Goal: Communication & Community: Answer question/provide support

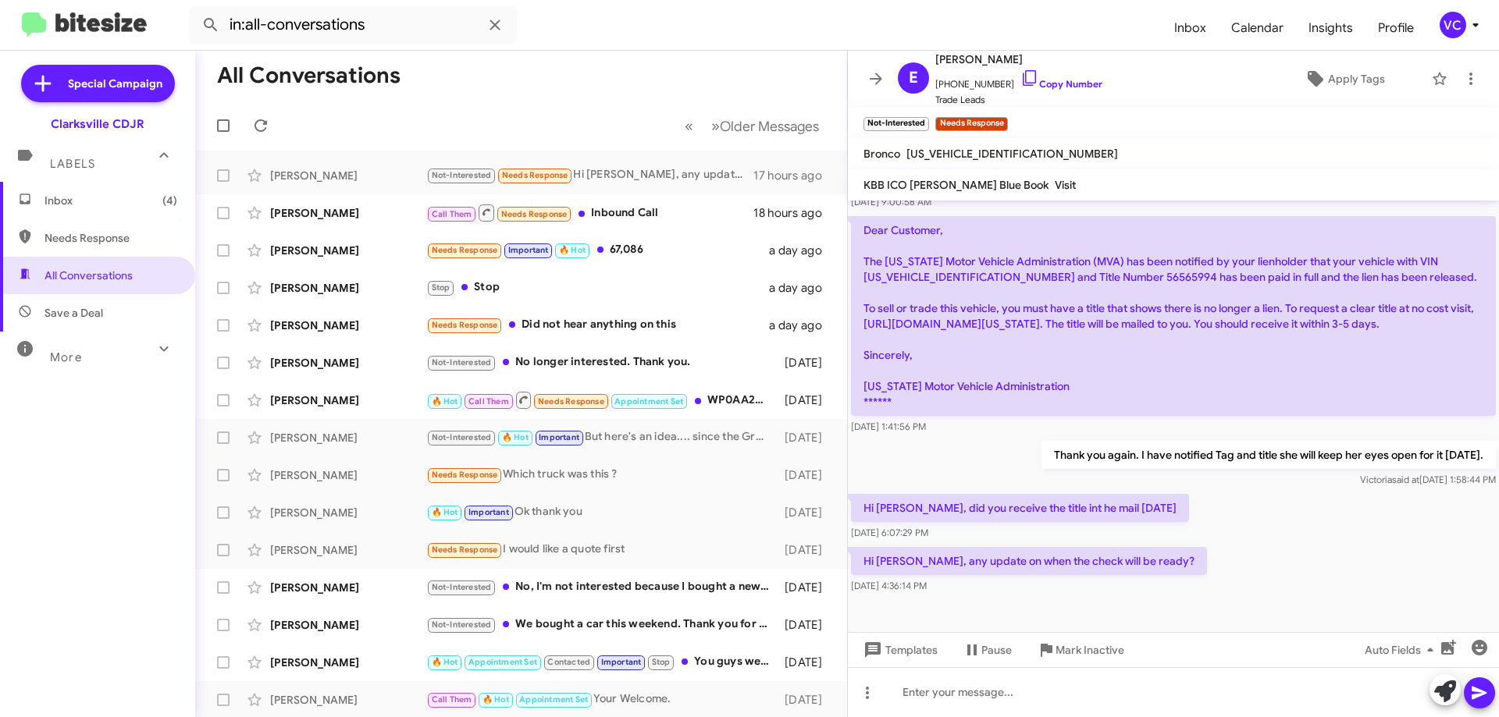
click at [61, 306] on span "Save a Deal" at bounding box center [73, 313] width 59 height 16
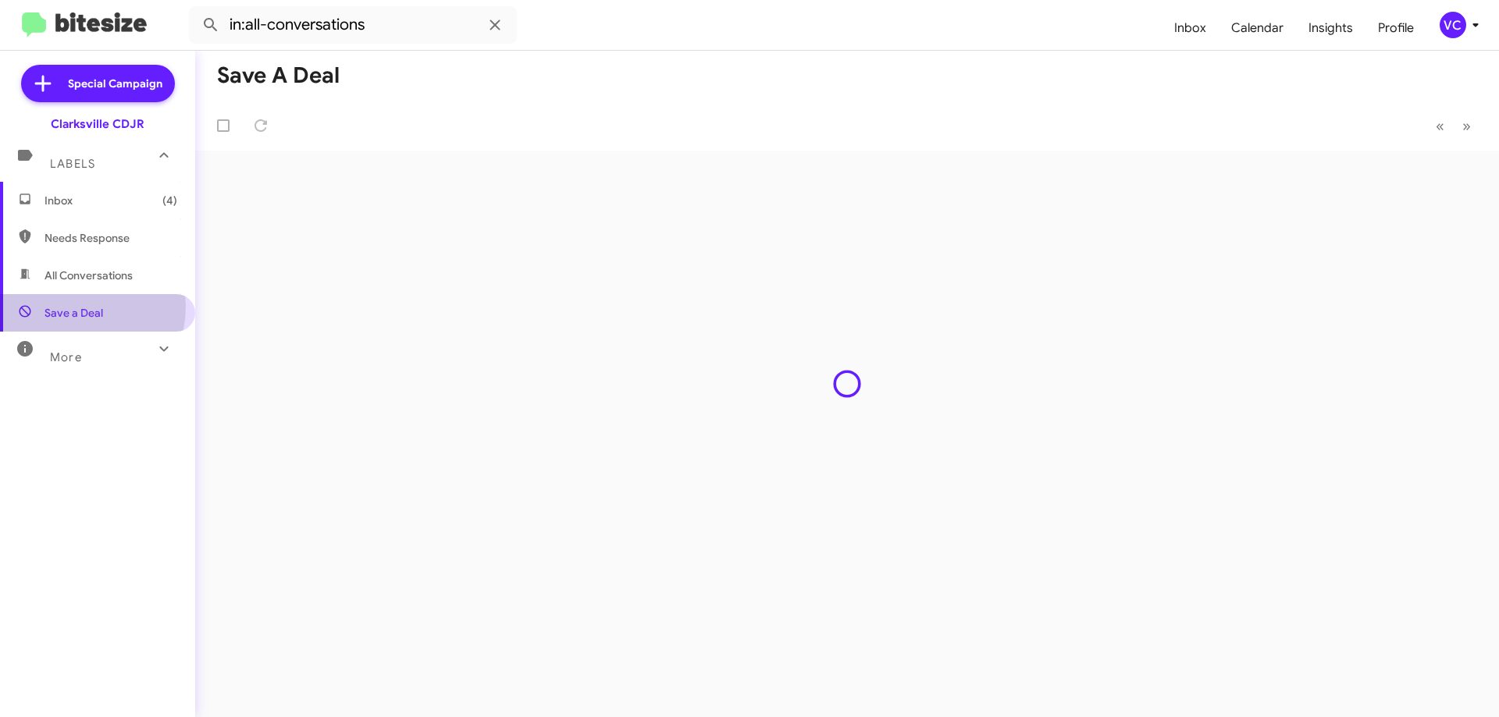
type input "in:not-interested"
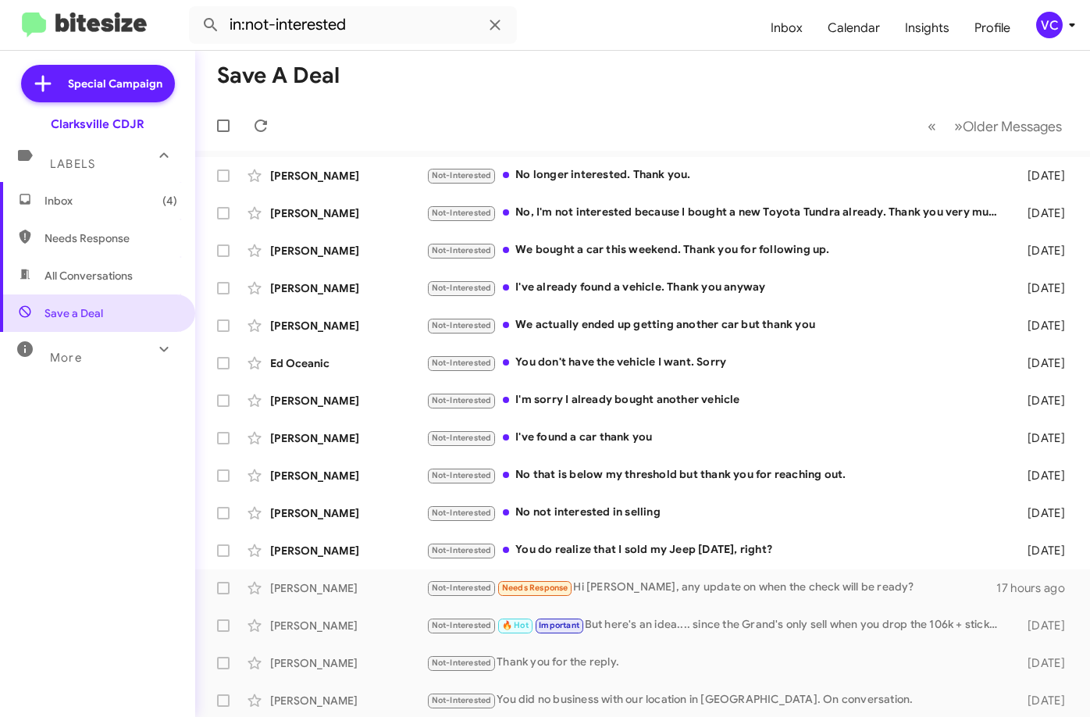
click at [527, 102] on mat-toolbar-row "« Previous » Next Older Messages" at bounding box center [642, 126] width 895 height 50
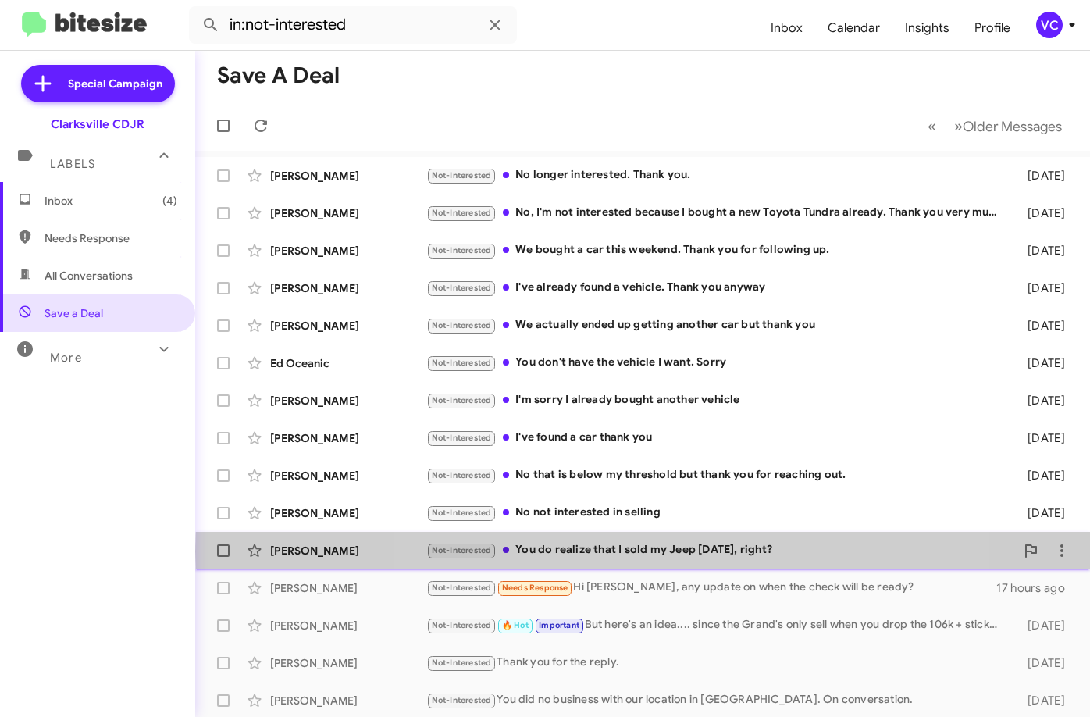
click at [678, 551] on div "Not-Interested You do realize that I sold my Jeep [DATE], right?" at bounding box center [720, 550] width 589 height 18
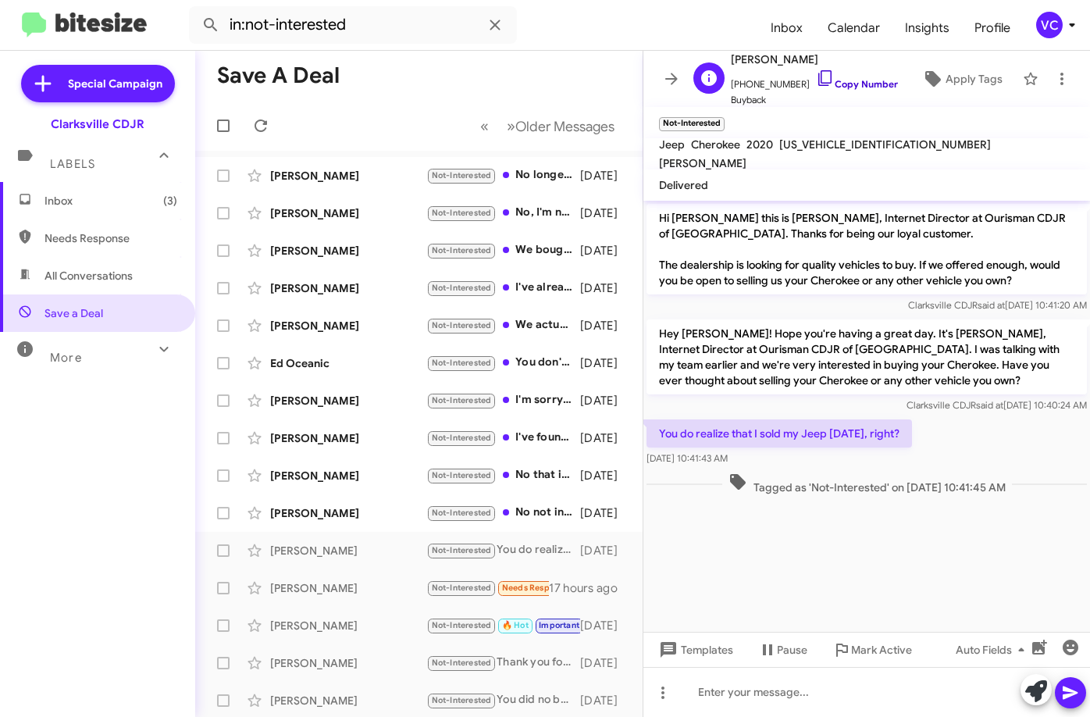
click at [842, 78] on link "Copy Number" at bounding box center [857, 84] width 82 height 12
click at [321, 546] on div "[PERSON_NAME]" at bounding box center [348, 551] width 156 height 16
click at [804, 701] on div at bounding box center [866, 692] width 446 height 50
click at [1080, 695] on button at bounding box center [1070, 692] width 31 height 31
click at [840, 607] on div "Mark Active" at bounding box center [864, 611] width 55 height 25
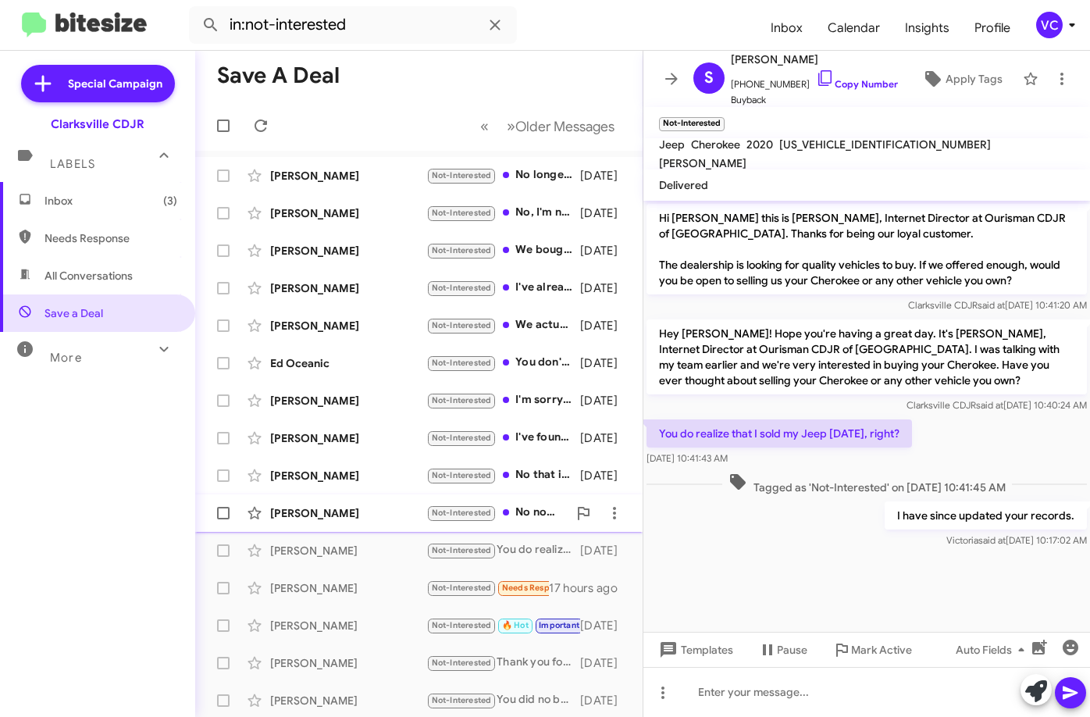
click at [300, 525] on div "[PERSON_NAME] Not-Interested No not interested in selling [DATE]" at bounding box center [419, 512] width 422 height 31
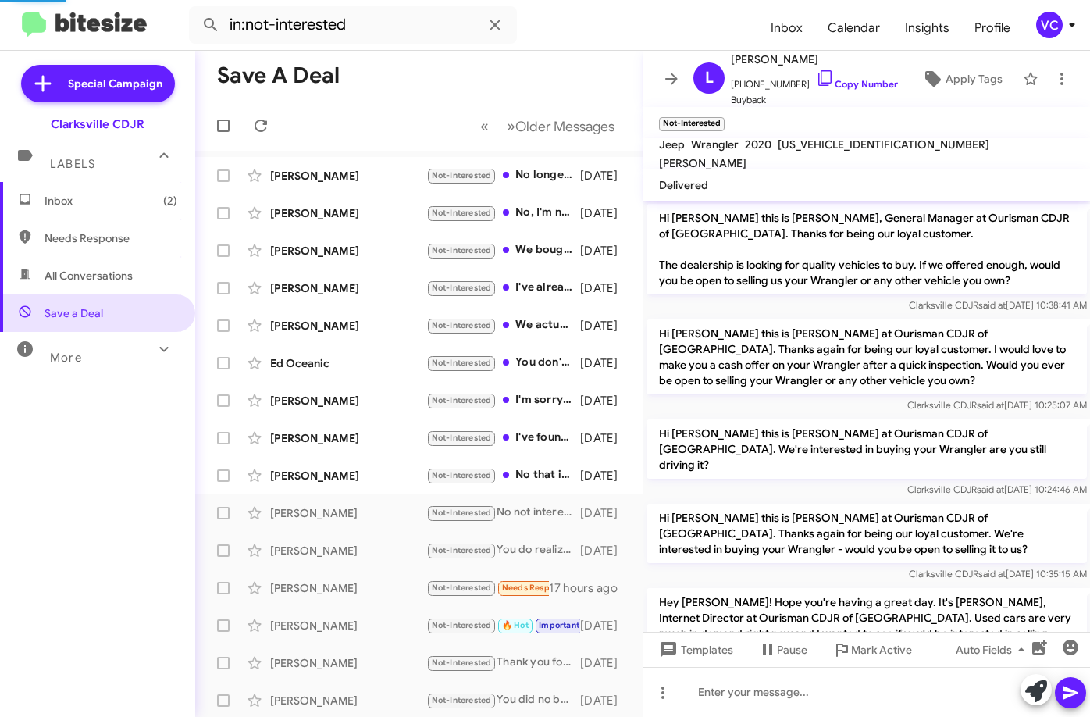
scroll to position [266, 0]
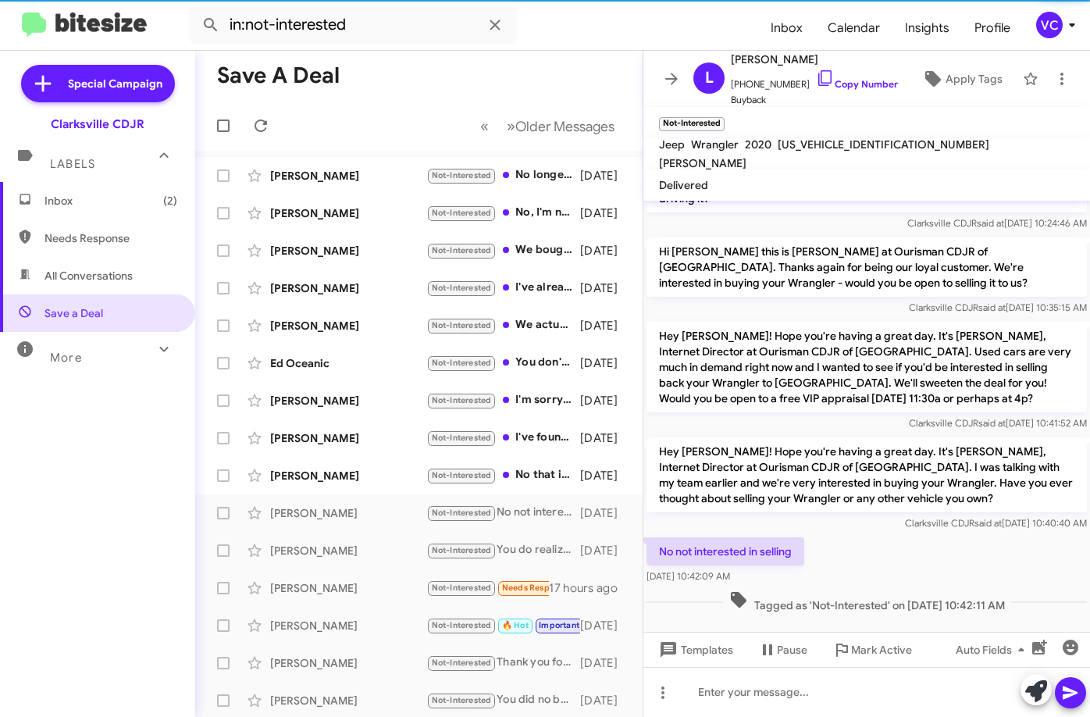
click at [884, 546] on div "No not interested in selling [DATE] 10:42:09 AM" at bounding box center [866, 560] width 446 height 53
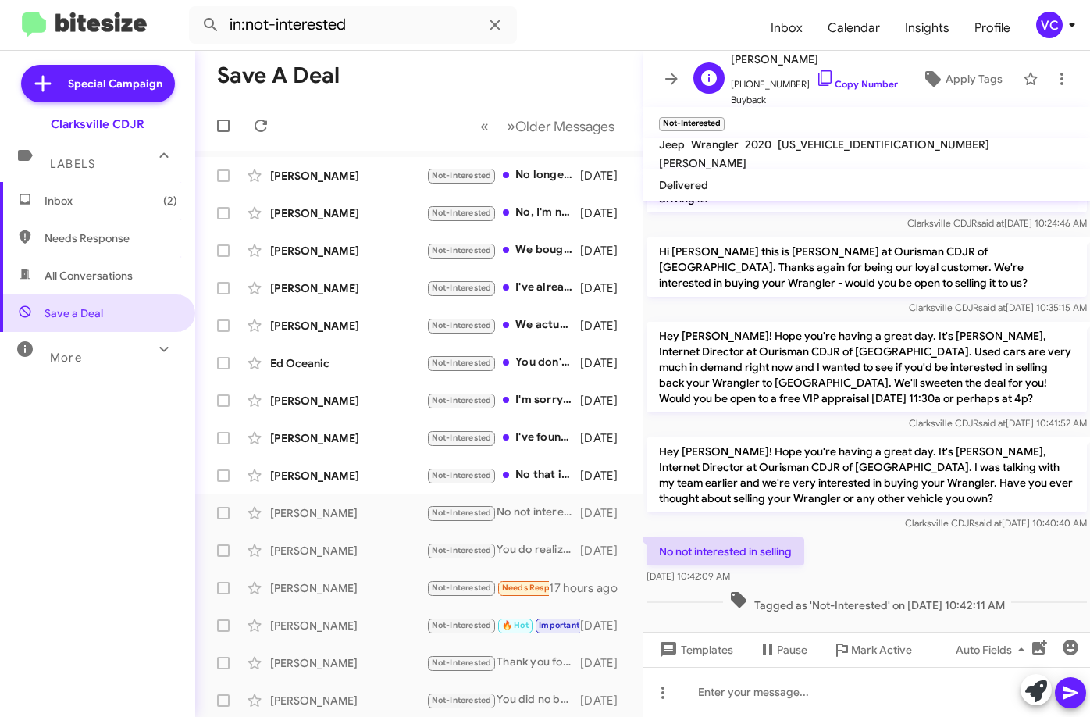
click at [874, 76] on span "[PHONE_NUMBER] Copy Number" at bounding box center [814, 80] width 167 height 23
click at [591, 63] on mat-toolbar-row "Save a Deal" at bounding box center [418, 76] width 447 height 50
click at [837, 84] on link "Copy Number" at bounding box center [857, 84] width 82 height 12
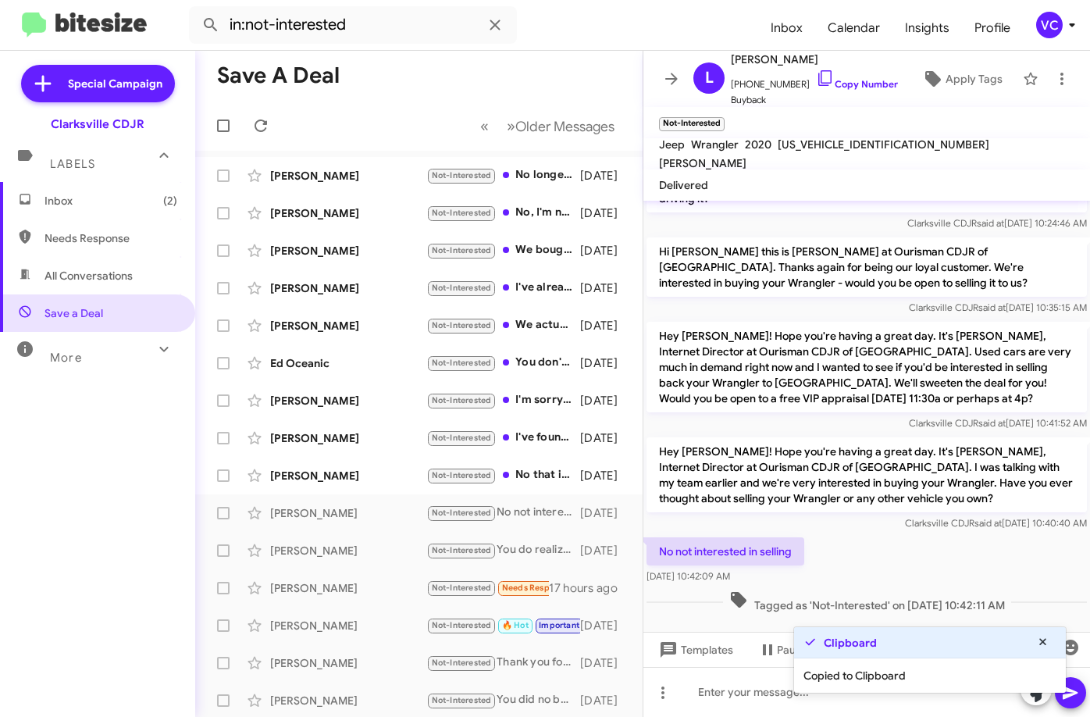
click at [514, 90] on mat-toolbar-row "Save a Deal" at bounding box center [418, 76] width 447 height 50
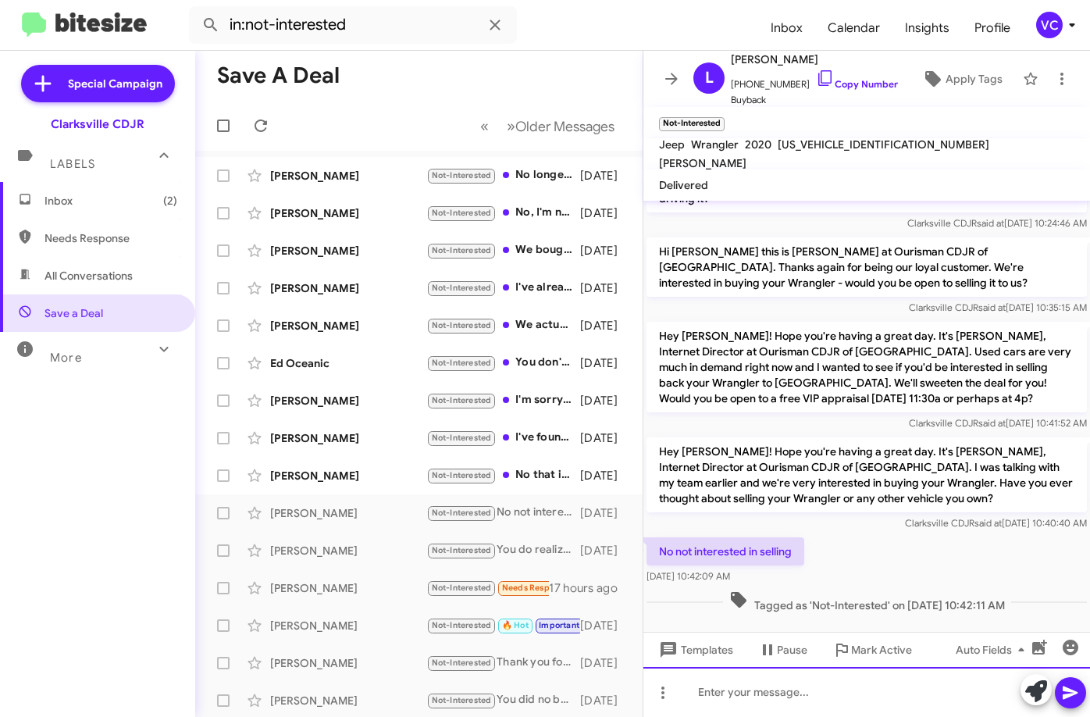
click at [779, 692] on div at bounding box center [866, 692] width 446 height 50
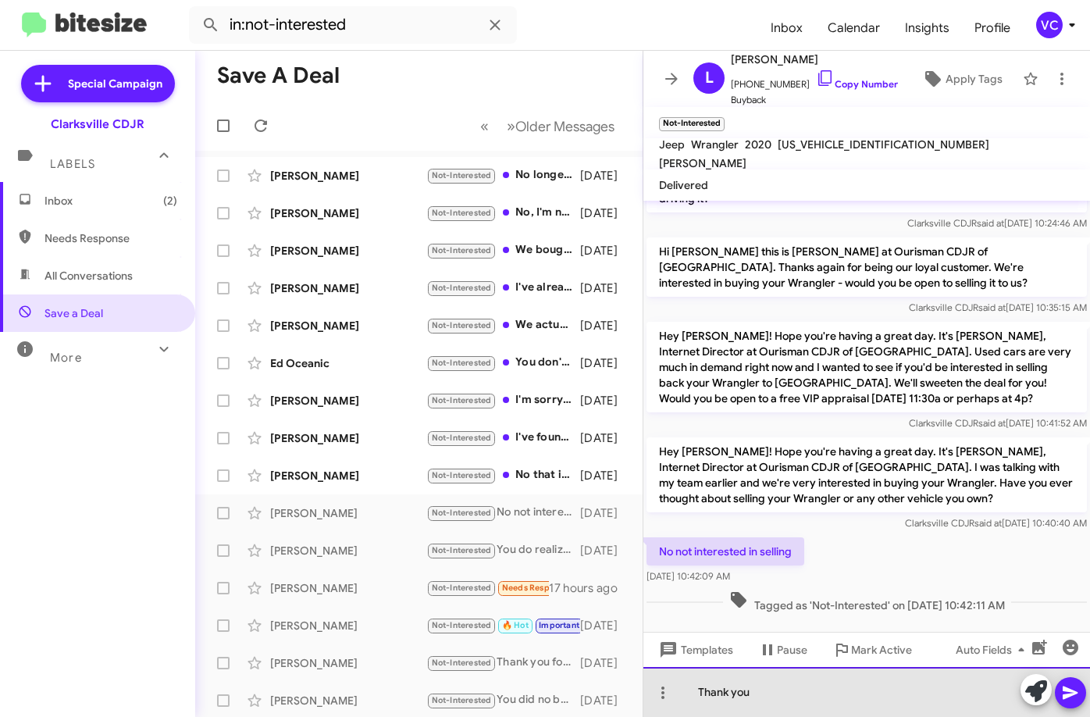
click at [818, 706] on div "Thank you" at bounding box center [866, 692] width 446 height 50
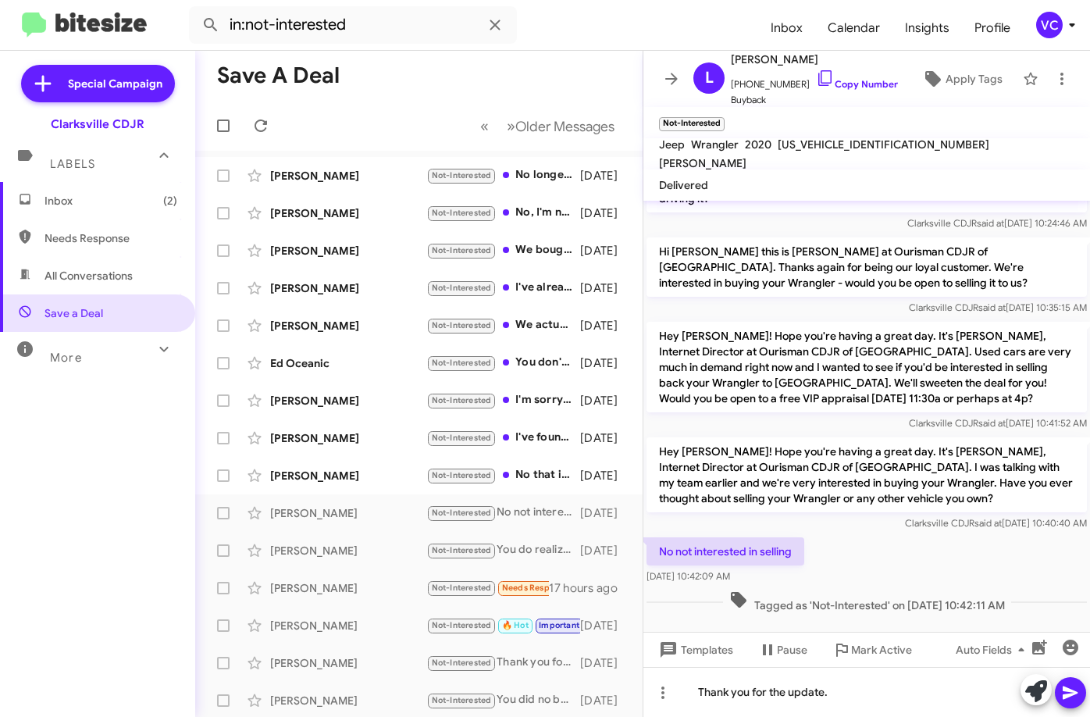
click at [1069, 706] on span at bounding box center [1070, 692] width 19 height 31
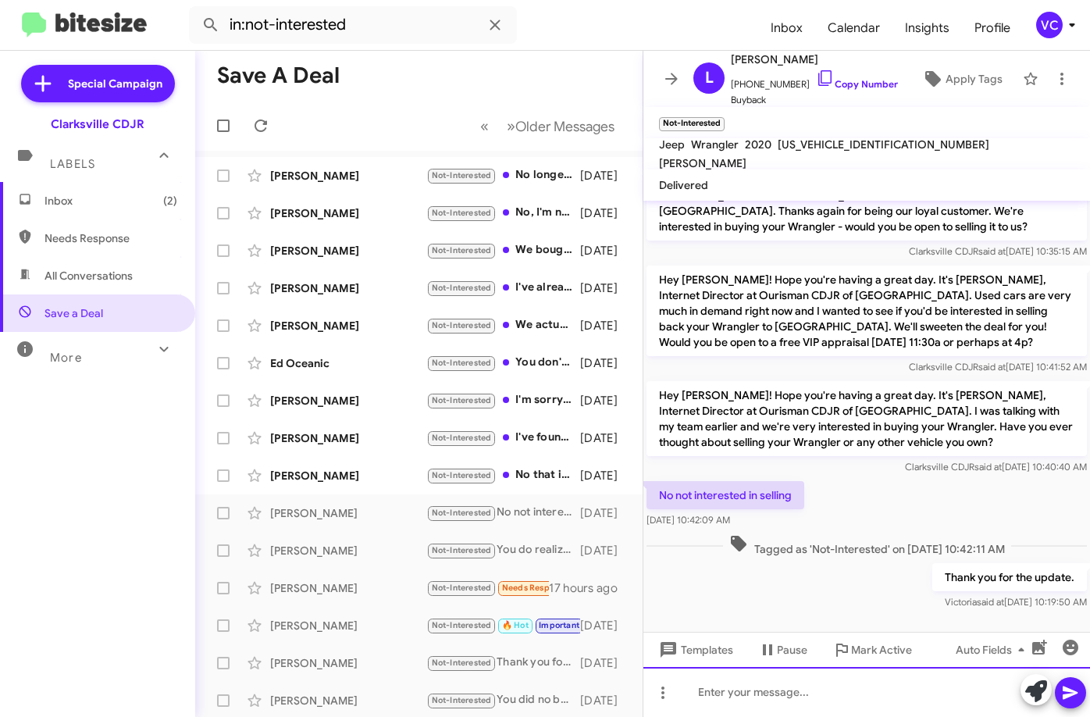
scroll to position [323, 0]
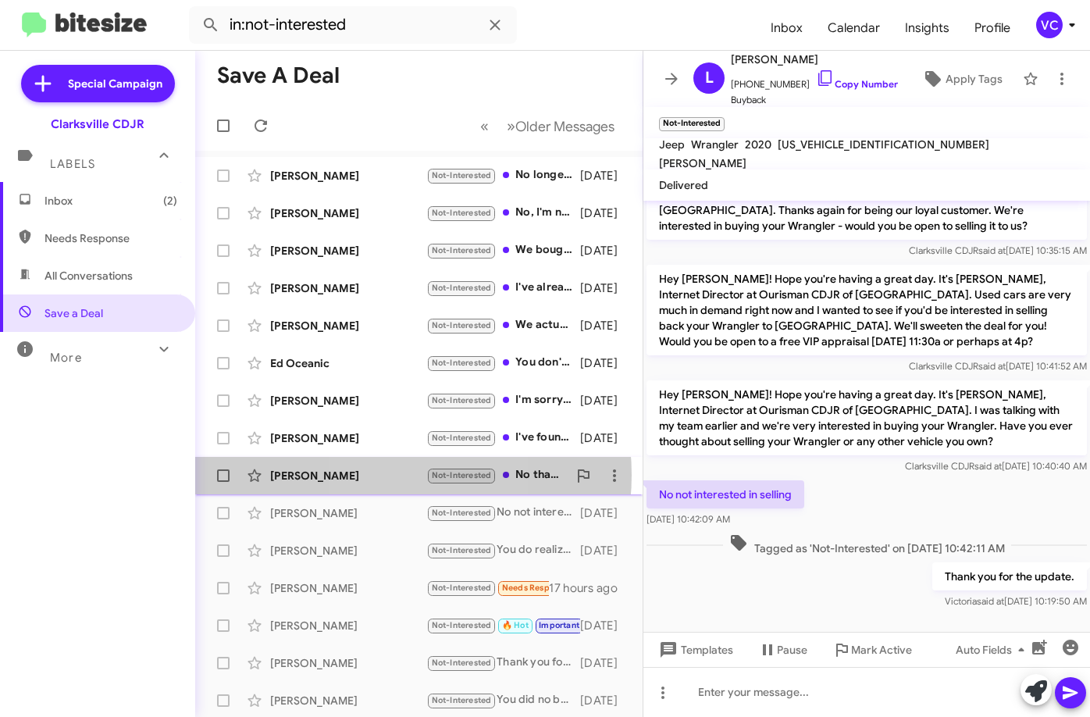
click at [381, 475] on div "[PERSON_NAME]" at bounding box center [348, 476] width 156 height 16
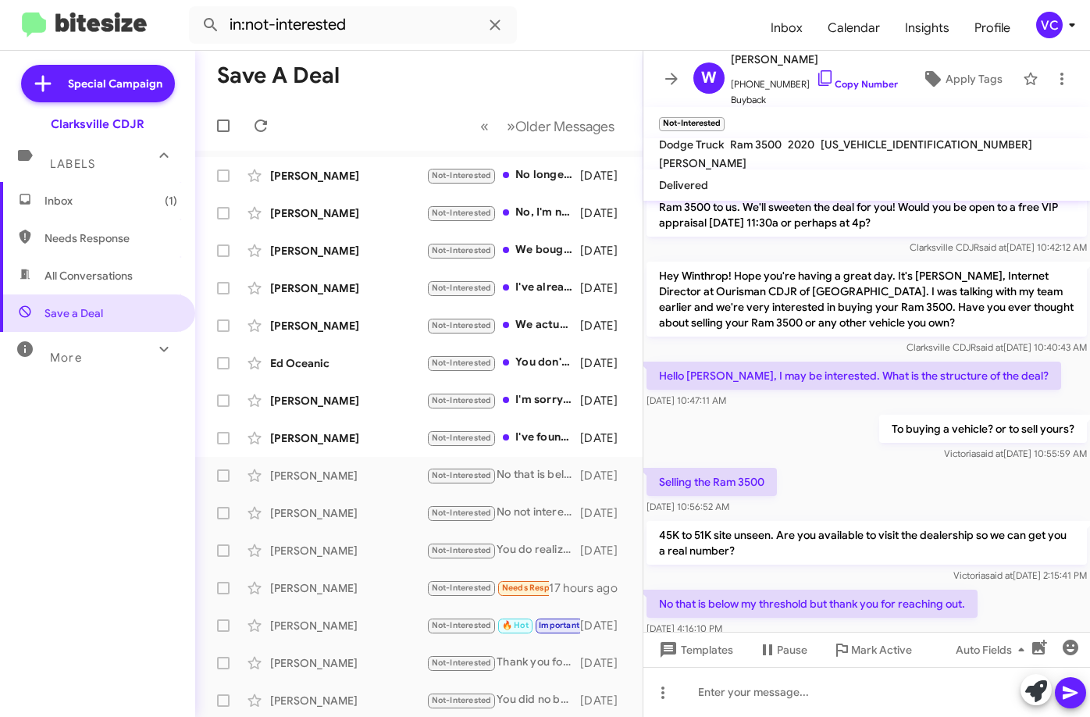
scroll to position [525, 0]
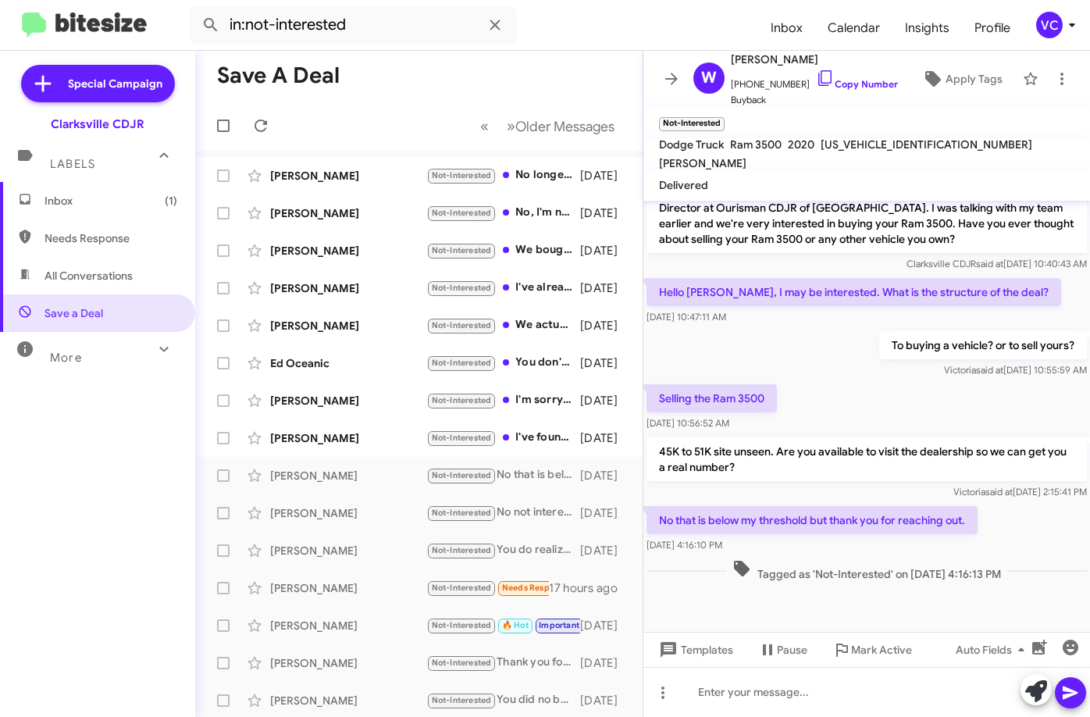
click at [919, 384] on div "Selling the Ram 3500 [DATE] 10:56:52 AM" at bounding box center [866, 407] width 446 height 53
drag, startPoint x: 735, startPoint y: 520, endPoint x: 984, endPoint y: 538, distance: 249.7
click at [977, 537] on div "No that is below my threshold but thank you for reaching out. [DATE] 4:16:10 PM" at bounding box center [811, 529] width 331 height 47
click at [986, 543] on div "No that is below my threshold but thank you for reaching out. [DATE] 4:16:10 PM" at bounding box center [866, 529] width 446 height 53
click at [942, 410] on div "Selling the Ram 3500 [DATE] 10:56:52 AM" at bounding box center [866, 407] width 446 height 53
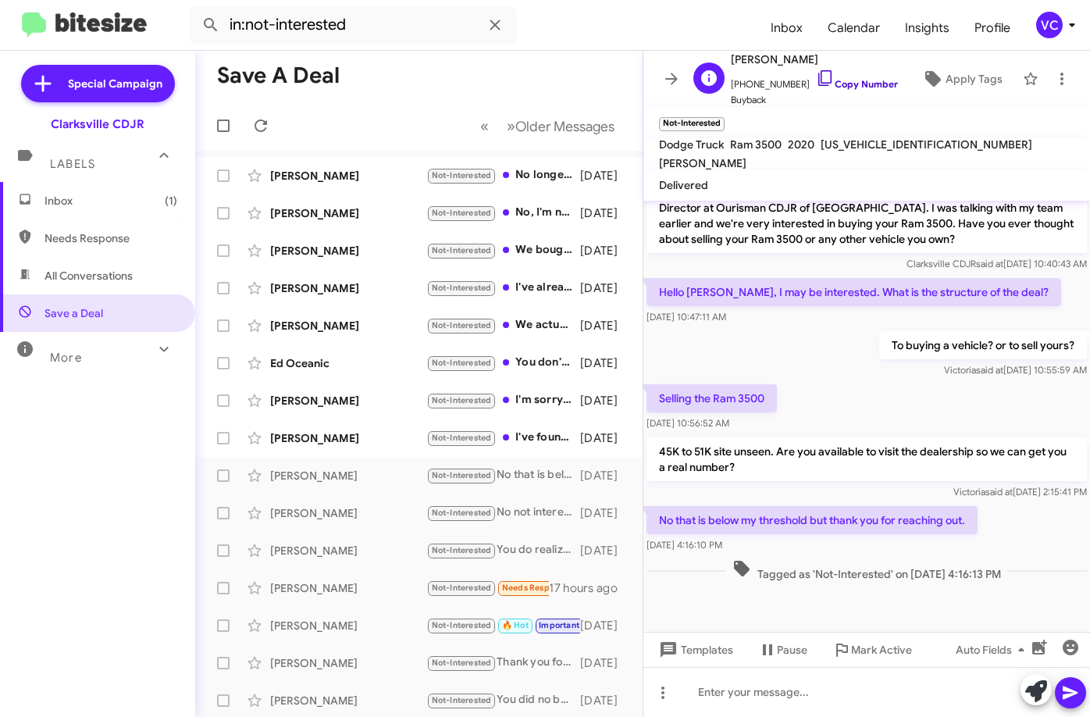
click at [854, 86] on link "Copy Number" at bounding box center [857, 84] width 82 height 12
drag, startPoint x: 560, startPoint y: 41, endPoint x: 571, endPoint y: 56, distance: 19.5
click at [560, 41] on form "in:not-interested" at bounding box center [473, 24] width 569 height 37
click at [790, 553] on div "No that is below my threshold but thank you for reaching out. [DATE] 4:16:10 PM" at bounding box center [866, 529] width 446 height 53
click at [880, 420] on div "Selling the Ram 3500 [DATE] 10:56:52 AM" at bounding box center [866, 407] width 446 height 53
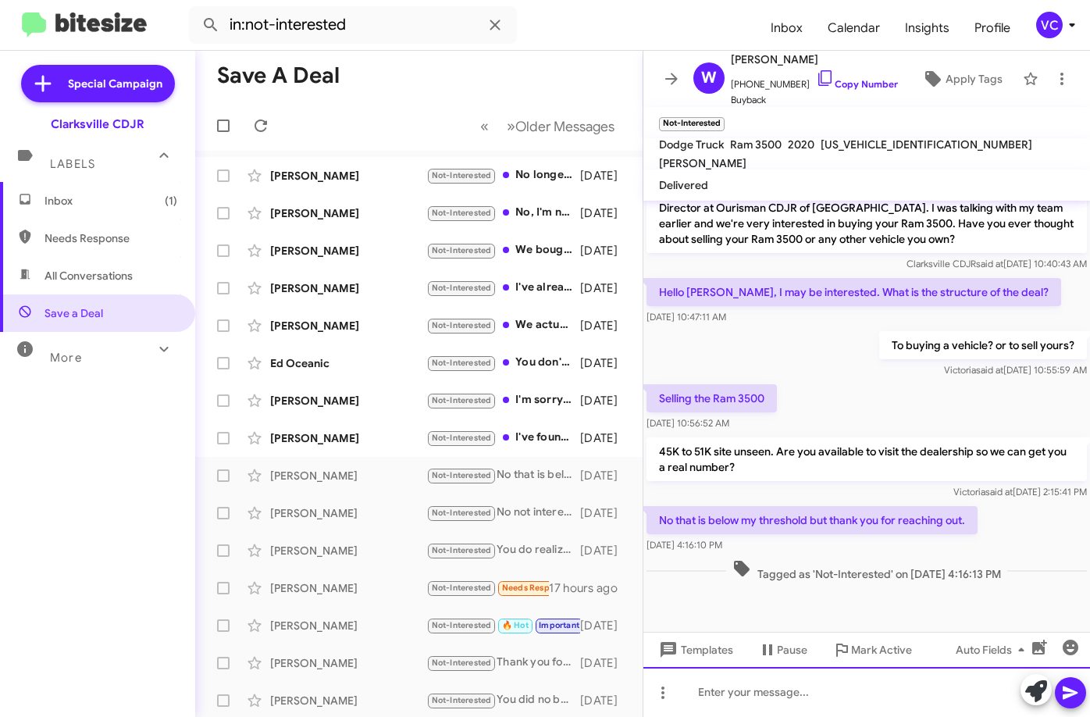
click at [756, 689] on div at bounding box center [866, 692] width 446 height 50
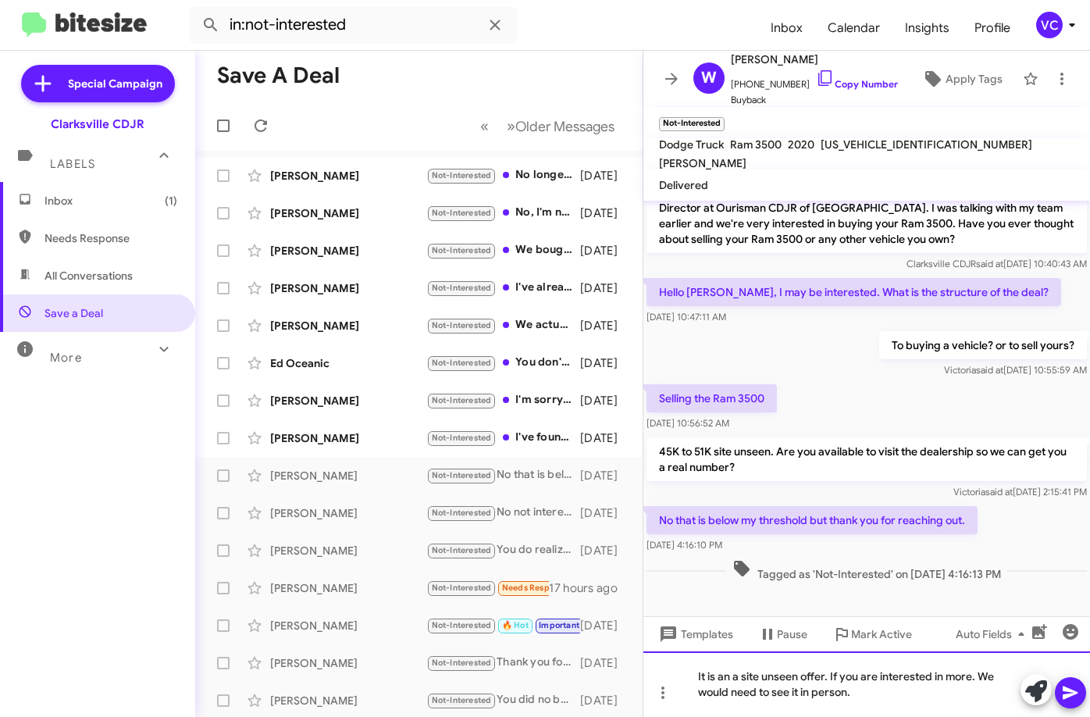
click at [931, 698] on div "It is an a site unseen offer. If you are interested in more. We would need to s…" at bounding box center [866, 684] width 446 height 66
click at [1070, 694] on icon at bounding box center [1069, 692] width 15 height 13
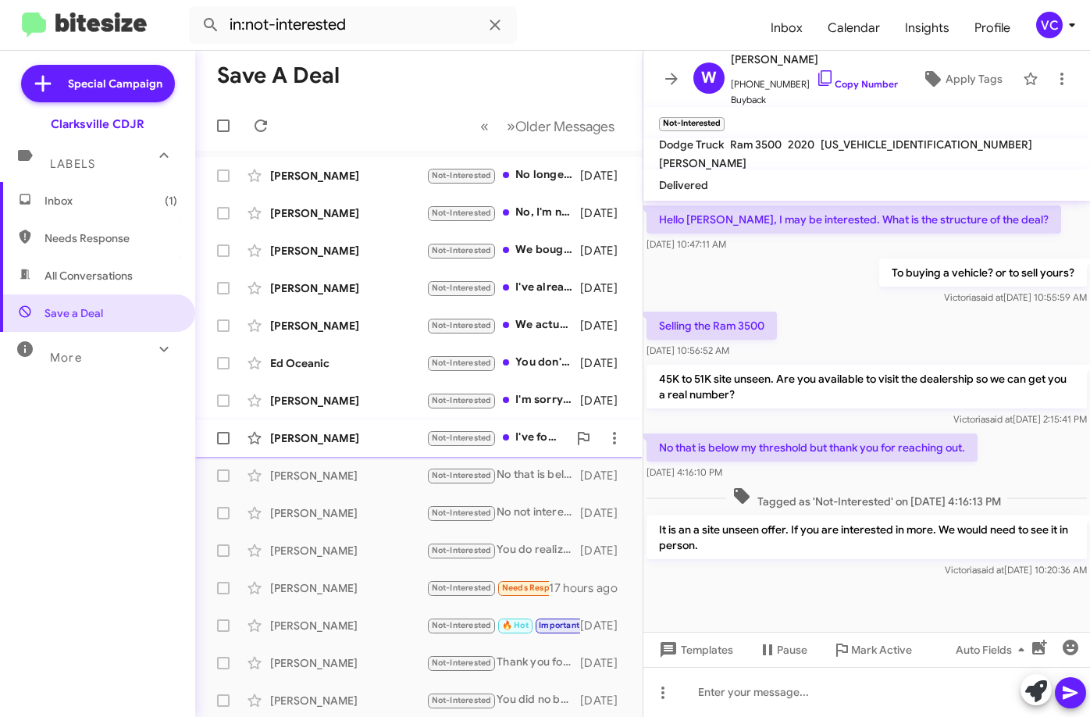
click at [334, 439] on div "[PERSON_NAME]" at bounding box center [348, 438] width 156 height 16
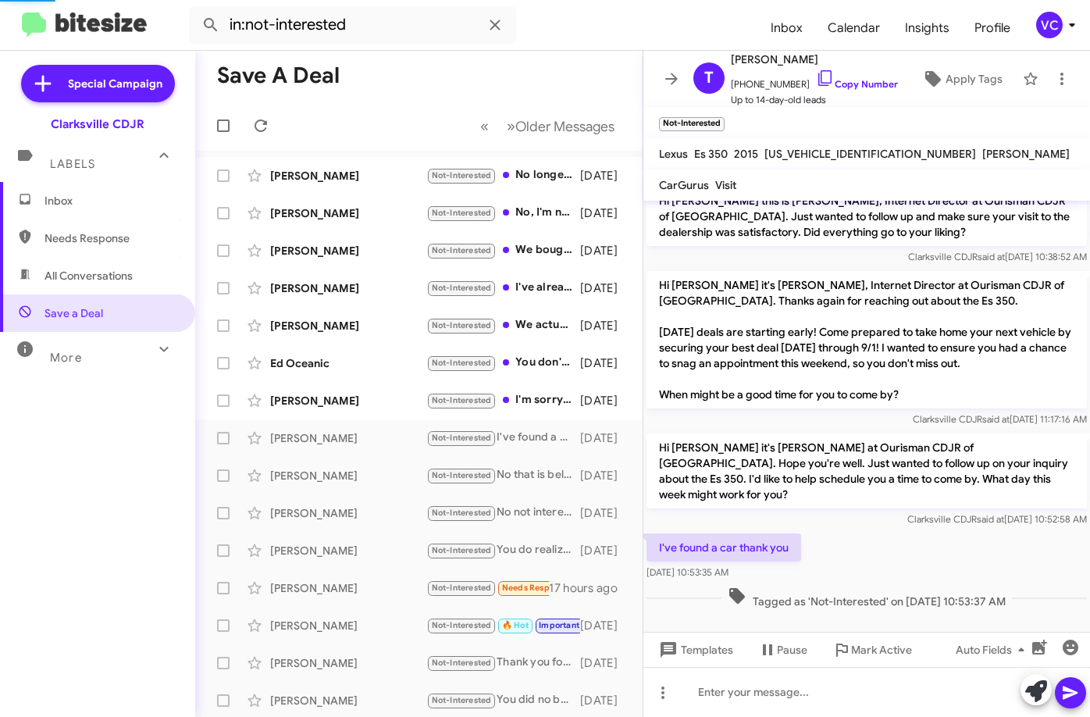
scroll to position [2, 0]
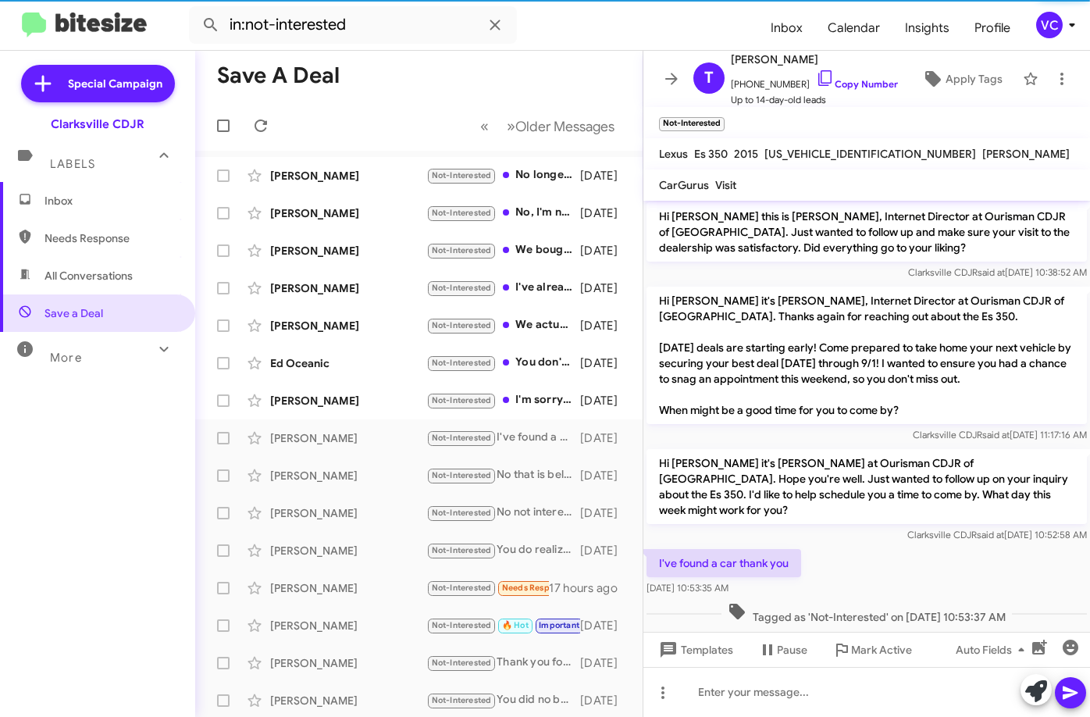
click at [845, 529] on div "Hi [PERSON_NAME] it's [PERSON_NAME] at Ourisman CDJR of [GEOGRAPHIC_DATA]. Hope…" at bounding box center [866, 496] width 446 height 100
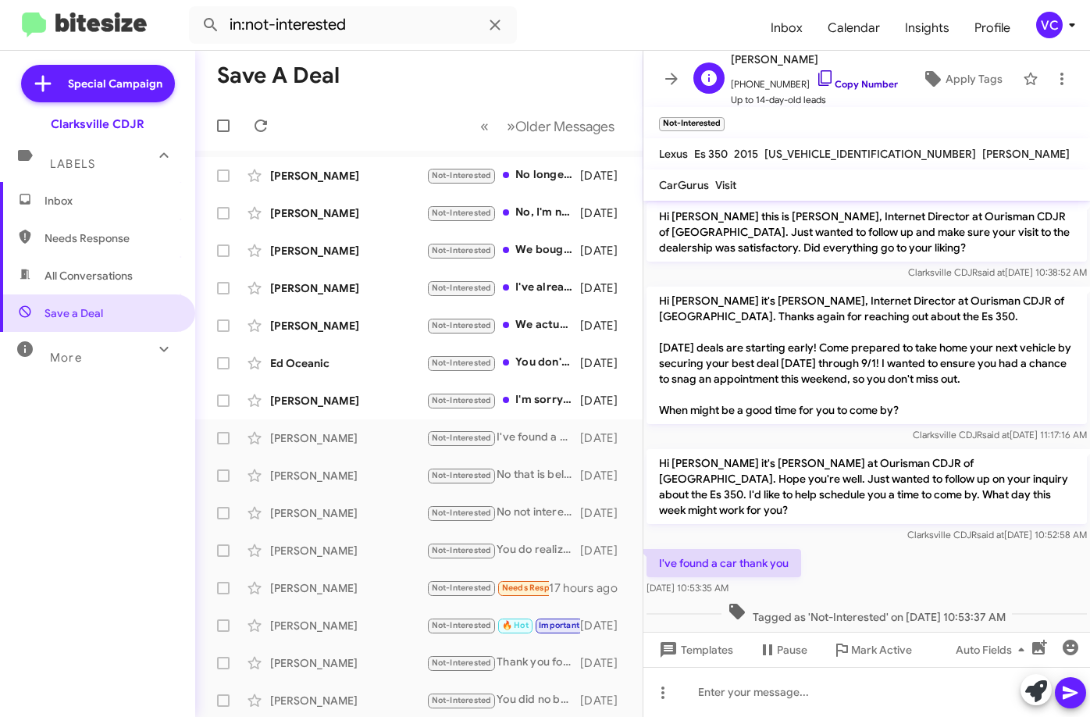
click at [850, 82] on link "Copy Number" at bounding box center [857, 84] width 82 height 12
click at [471, 62] on mat-toolbar-row "Save a Deal" at bounding box center [418, 76] width 447 height 50
click at [775, 689] on div at bounding box center [866, 692] width 446 height 50
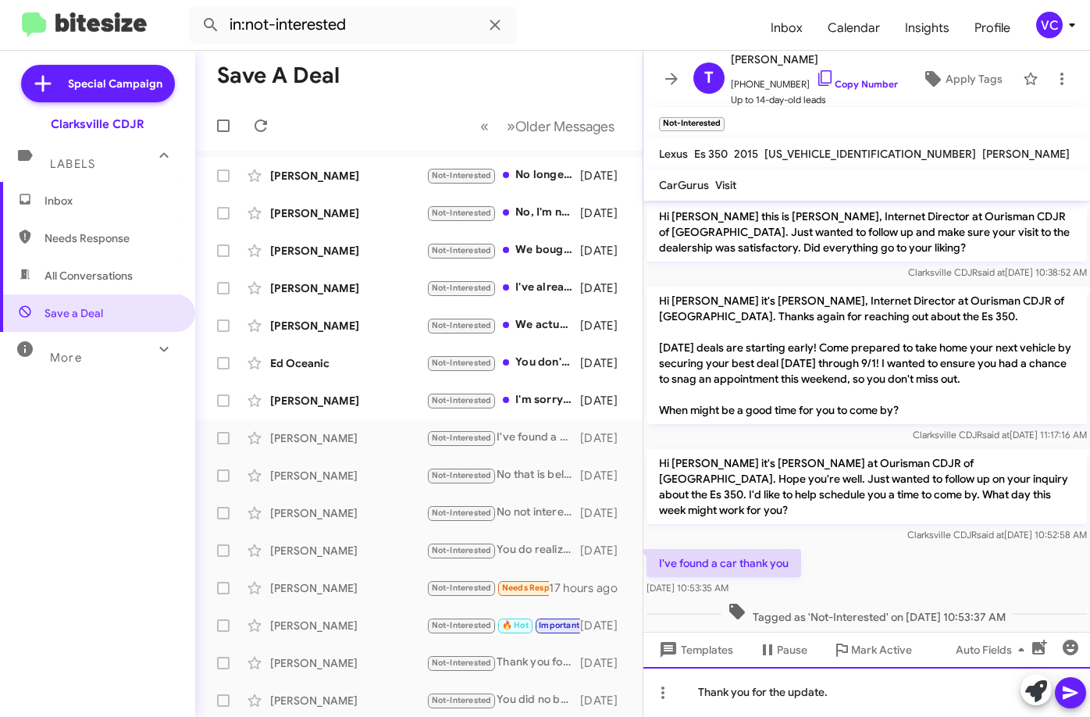
click at [1071, 709] on div "Thank you for the update." at bounding box center [866, 692] width 446 height 50
click at [1065, 697] on icon at bounding box center [1069, 692] width 15 height 13
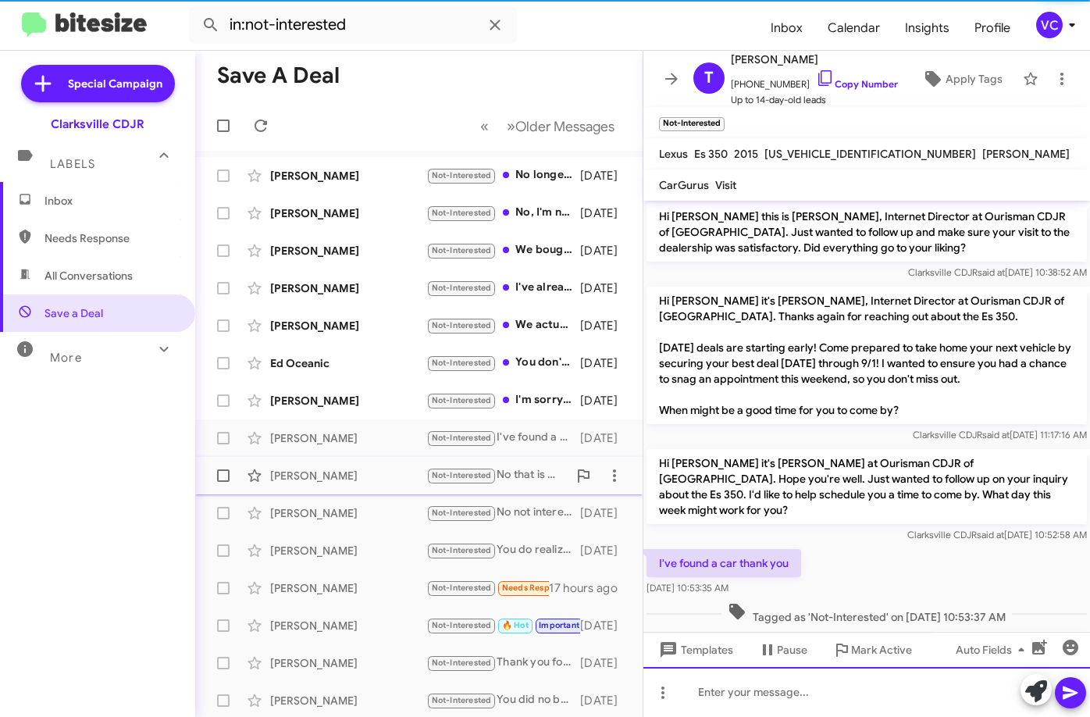
scroll to position [59, 0]
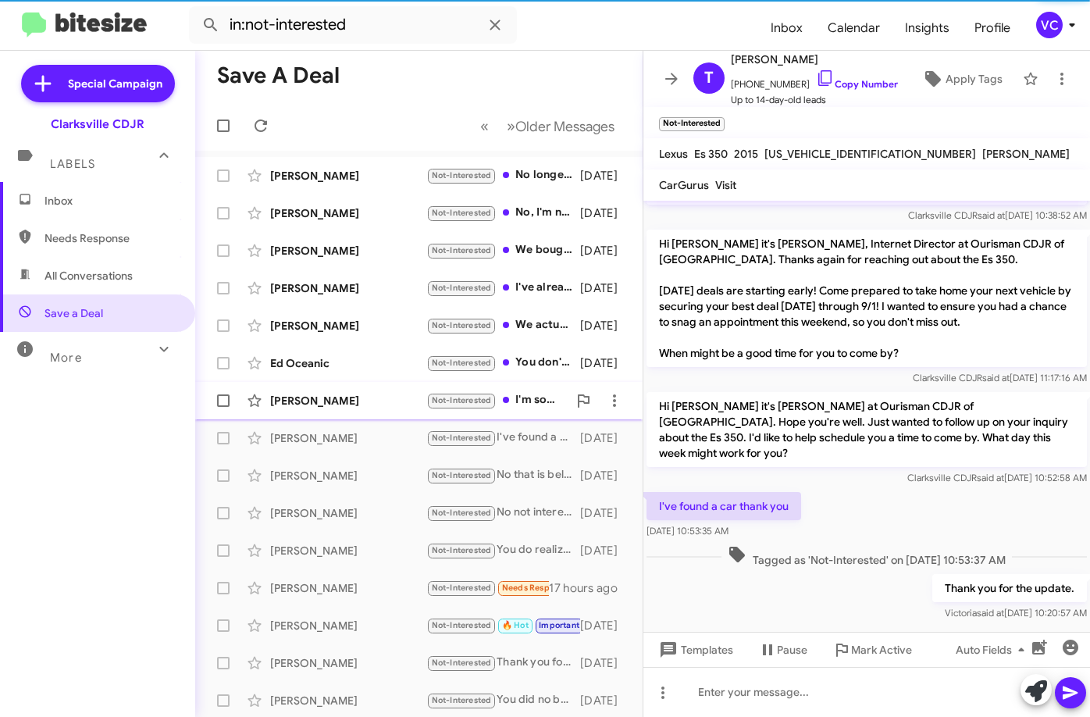
click at [376, 400] on div "[PERSON_NAME]" at bounding box center [348, 401] width 156 height 16
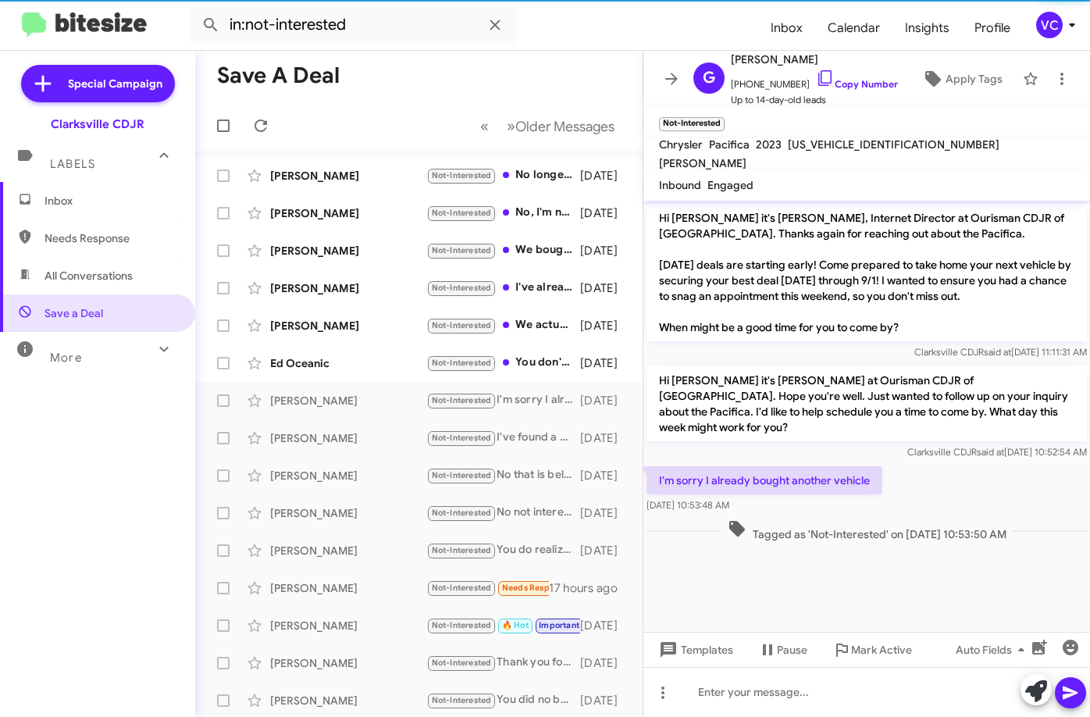
drag, startPoint x: 951, startPoint y: 450, endPoint x: 909, endPoint y: 372, distance: 87.7
click at [952, 443] on div "Hi [PERSON_NAME] it's [PERSON_NAME], Internet Director at Ourisman CDJR of [GEO…" at bounding box center [866, 373] width 446 height 344
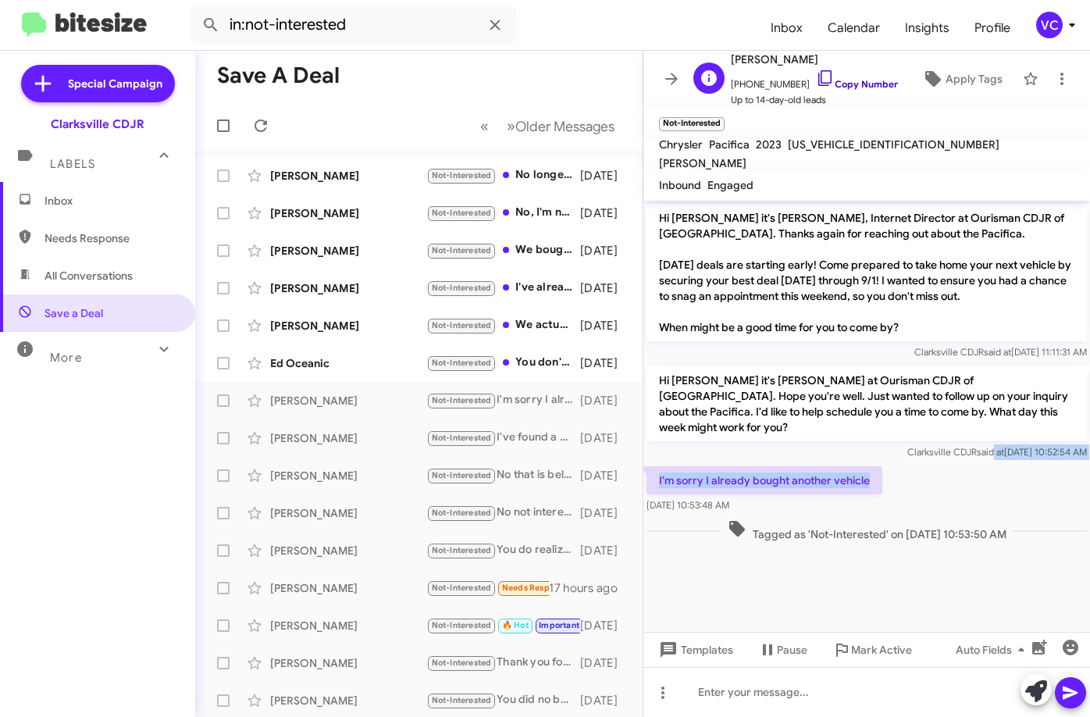
click at [867, 80] on link "Copy Number" at bounding box center [857, 84] width 82 height 12
copy div "d at [DATE] 10:52:54 AM I'm sorry I already bought another vehicle"
click at [472, 66] on mat-toolbar-row "Save a Deal" at bounding box center [418, 76] width 447 height 50
drag, startPoint x: 837, startPoint y: 578, endPoint x: 965, endPoint y: 469, distance: 168.3
click at [838, 577] on cdk-virtual-scroll-viewport "Hi [PERSON_NAME] it's [PERSON_NAME], Internet Director at Ourisman CDJR of [GEO…" at bounding box center [866, 416] width 446 height 431
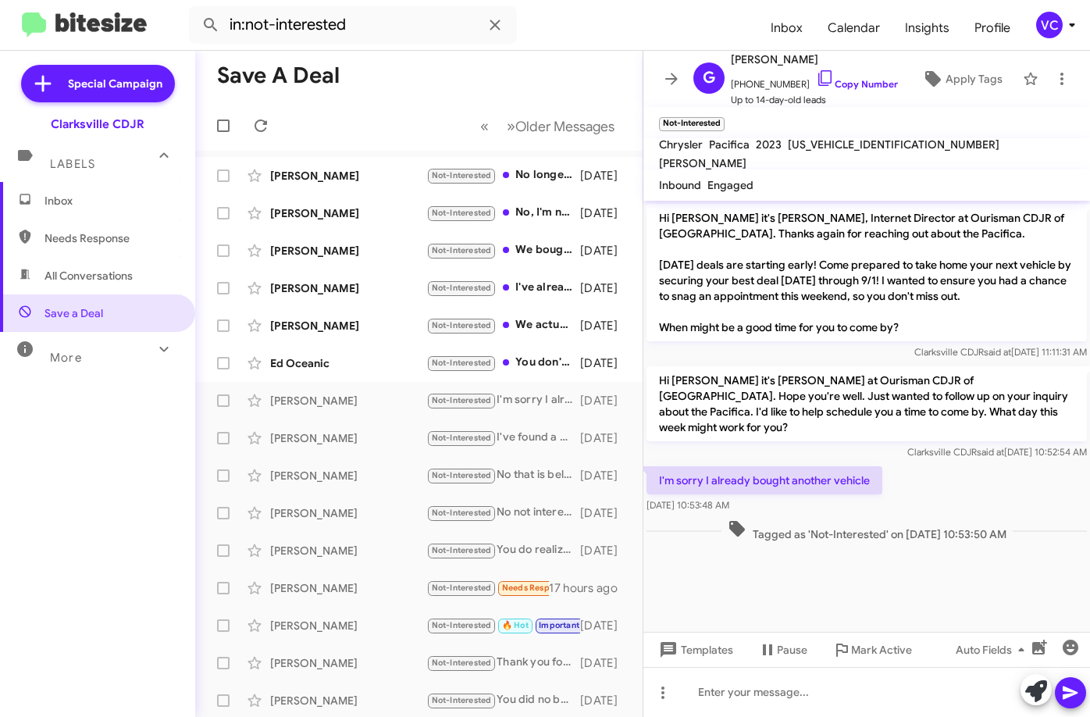
click at [965, 467] on div "I'm sorry I already bought another vehicle [DATE] 10:53:48 AM" at bounding box center [866, 489] width 446 height 53
click at [499, 86] on mat-toolbar-row "Save a Deal" at bounding box center [418, 76] width 447 height 50
click at [816, 550] on cdk-virtual-scroll-viewport "Hi [PERSON_NAME] it's [PERSON_NAME], Internet Director at Ourisman CDJR of [GEO…" at bounding box center [866, 416] width 446 height 431
click at [962, 519] on span "Tagged as 'Not-Interested' on [DATE] 10:53:50 AM" at bounding box center [866, 530] width 291 height 23
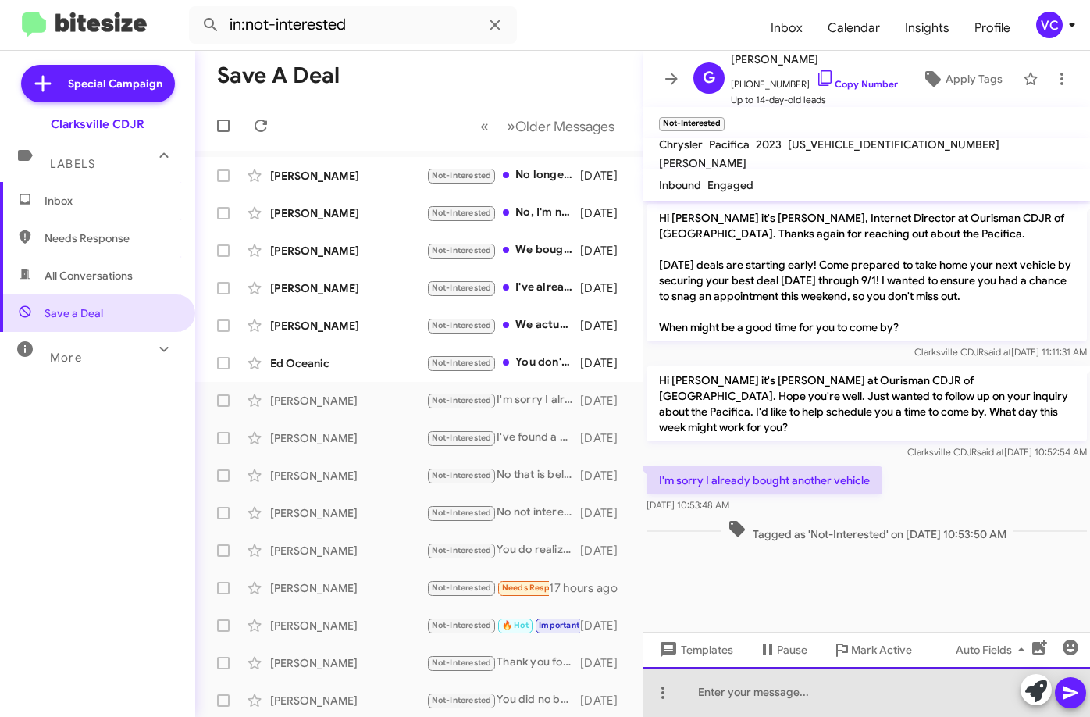
click at [740, 704] on div at bounding box center [866, 692] width 446 height 50
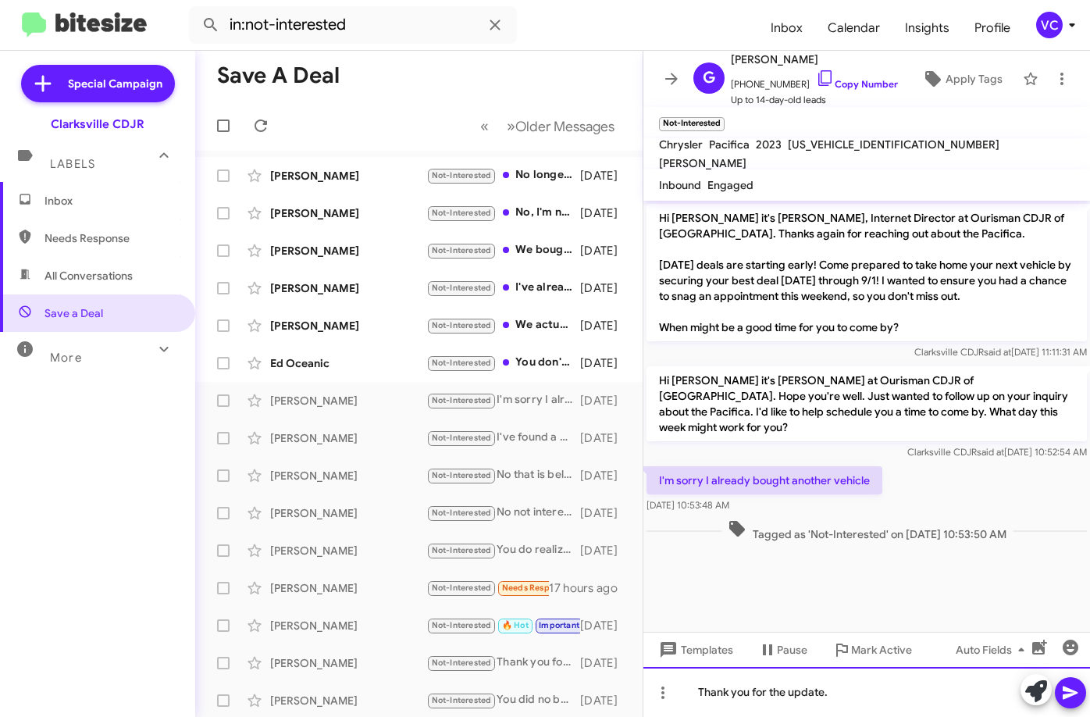
click at [899, 688] on div "Thank you for the update." at bounding box center [866, 692] width 446 height 50
click at [1073, 691] on icon at bounding box center [1069, 692] width 15 height 13
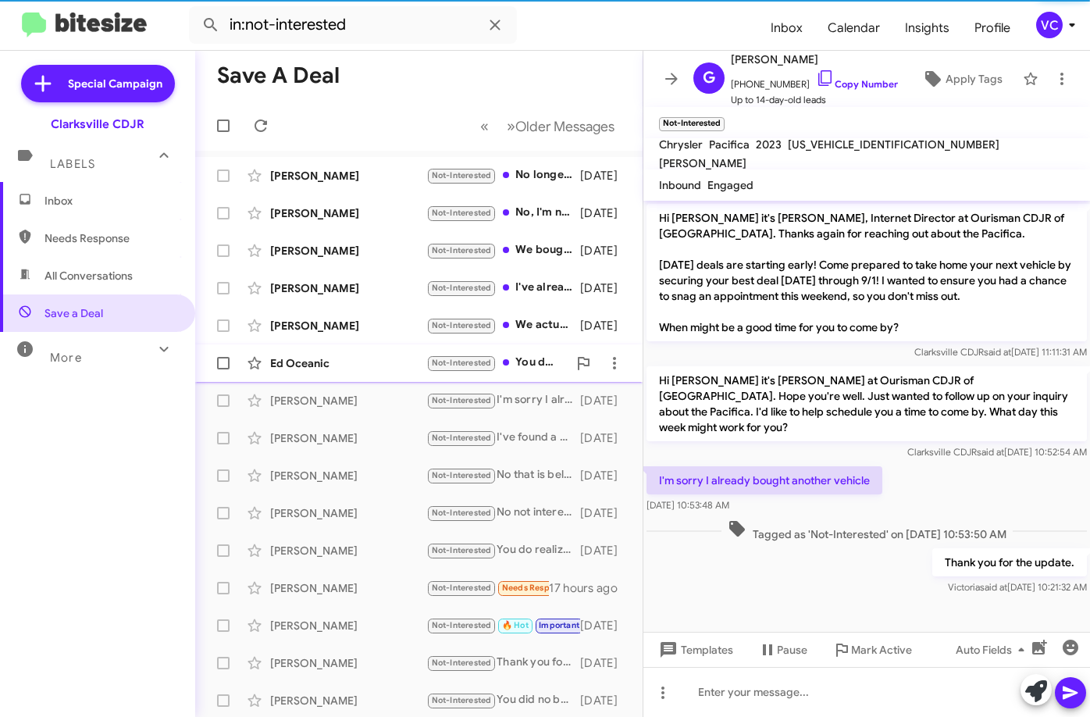
click at [404, 351] on div "Ed Oceanic Not-Interested You don't have the vehicle I want. Sorry [DATE]" at bounding box center [419, 362] width 422 height 31
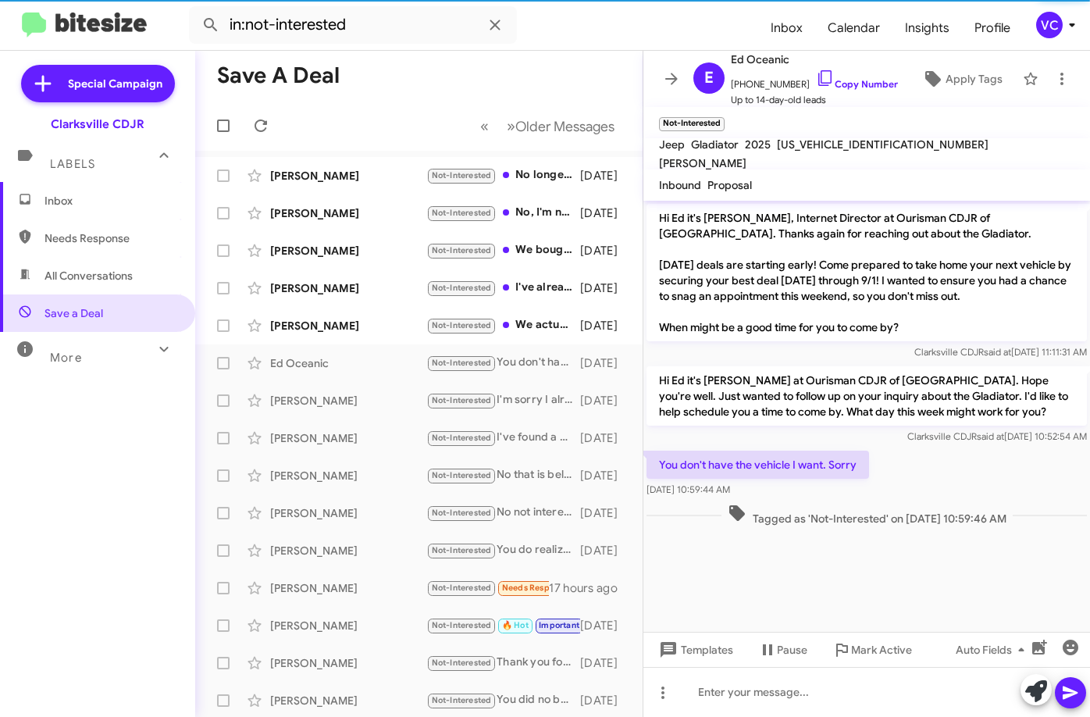
click at [1052, 464] on div "You don't have the vehicle I want. Sorry [DATE] 10:59:44 AM" at bounding box center [866, 473] width 446 height 53
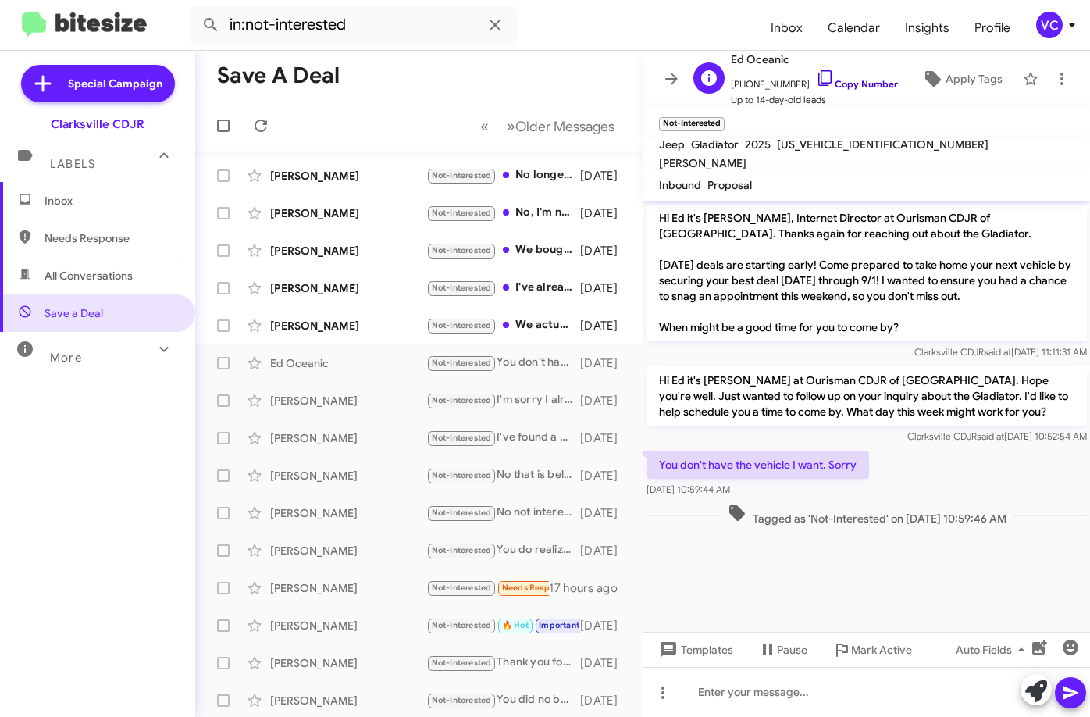
click at [877, 80] on link "Copy Number" at bounding box center [857, 84] width 82 height 12
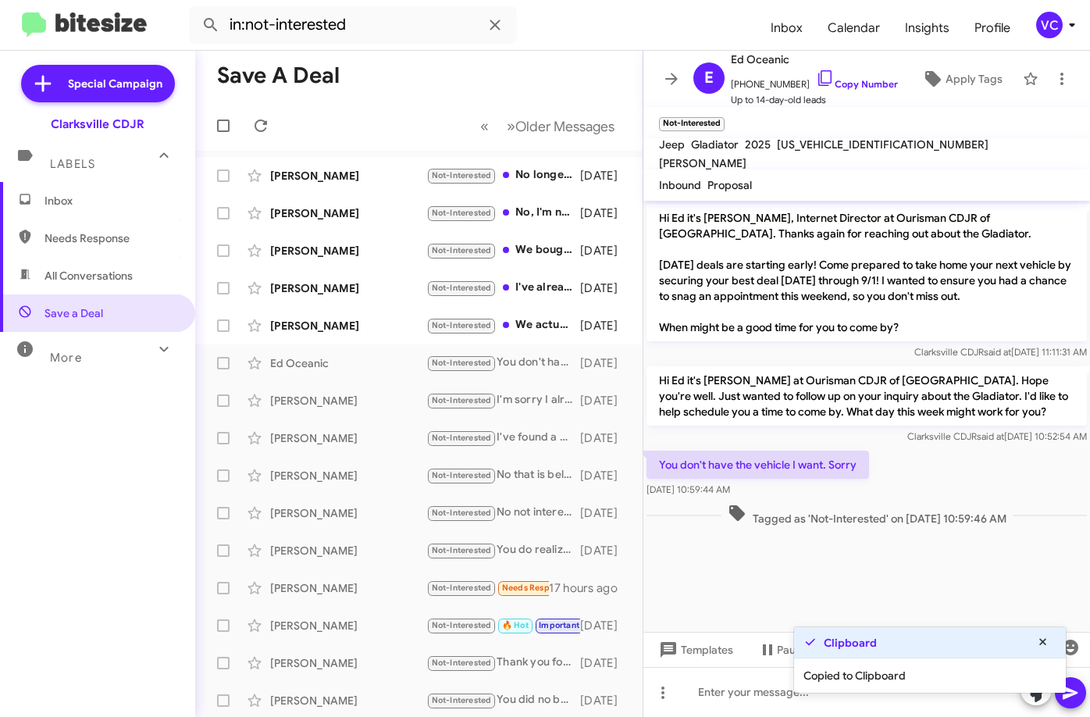
click at [522, 67] on mat-toolbar-row "Save a Deal" at bounding box center [418, 76] width 447 height 50
click at [577, 56] on mat-toolbar-row "Save a Deal" at bounding box center [418, 76] width 447 height 50
click at [917, 500] on div "Tagged as 'Not-Interested' on [DATE] 10:59:46 AM" at bounding box center [866, 514] width 446 height 29
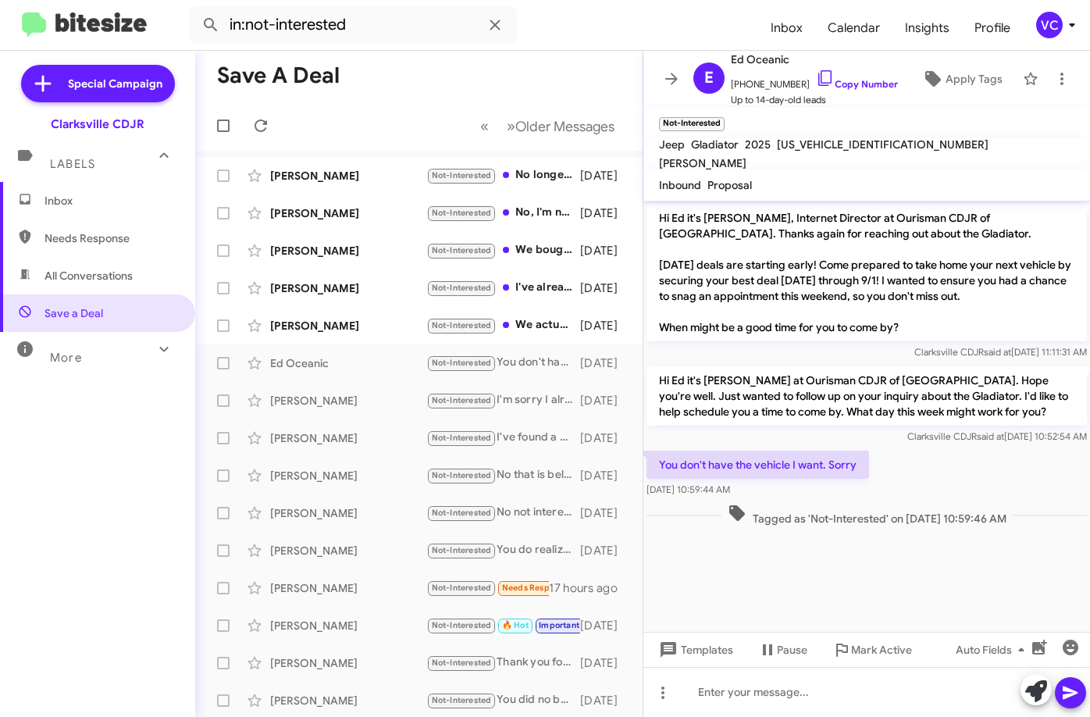
click at [469, 68] on mat-toolbar-row "Save a Deal" at bounding box center [418, 76] width 447 height 50
click at [965, 452] on div "You don't have the vehicle I want. Sorry [DATE] 10:59:44 AM" at bounding box center [866, 473] width 446 height 53
click at [956, 558] on cdk-virtual-scroll-viewport "Hi Ed it's [PERSON_NAME], Internet Director at Ourisman CDJR of [GEOGRAPHIC_DAT…" at bounding box center [866, 416] width 446 height 431
click at [514, 63] on mat-toolbar-row "Save a Deal" at bounding box center [418, 76] width 447 height 50
click at [801, 706] on div at bounding box center [866, 692] width 446 height 50
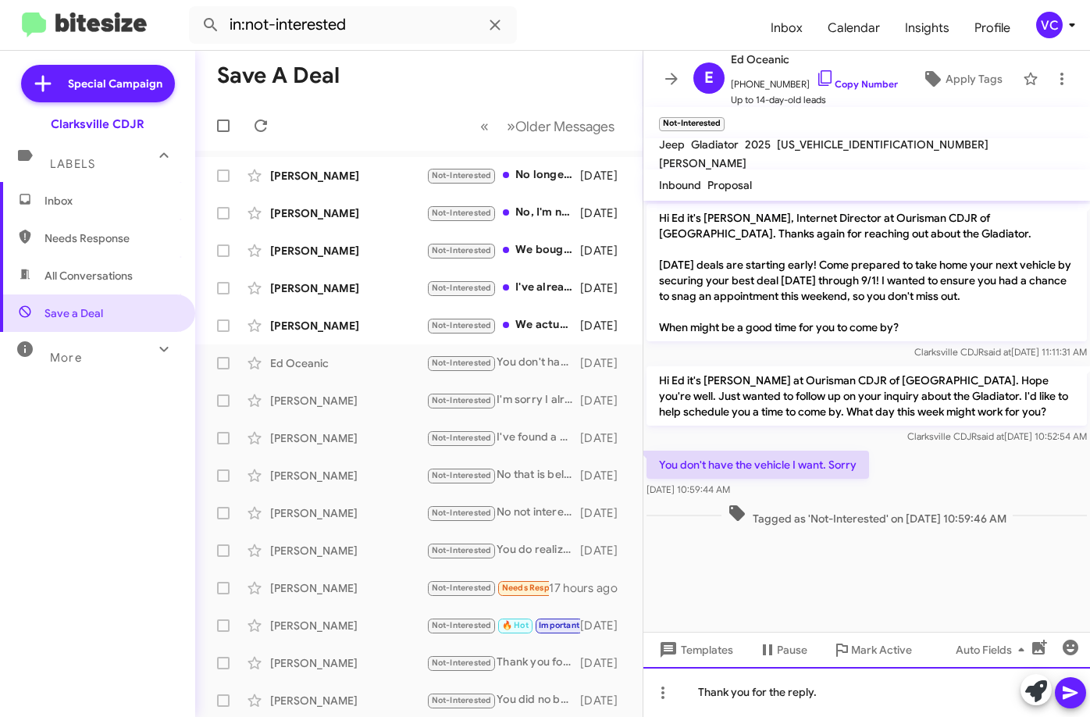
click at [853, 696] on div "Thank you for the reply." at bounding box center [866, 692] width 446 height 50
click at [1071, 698] on icon at bounding box center [1070, 692] width 19 height 19
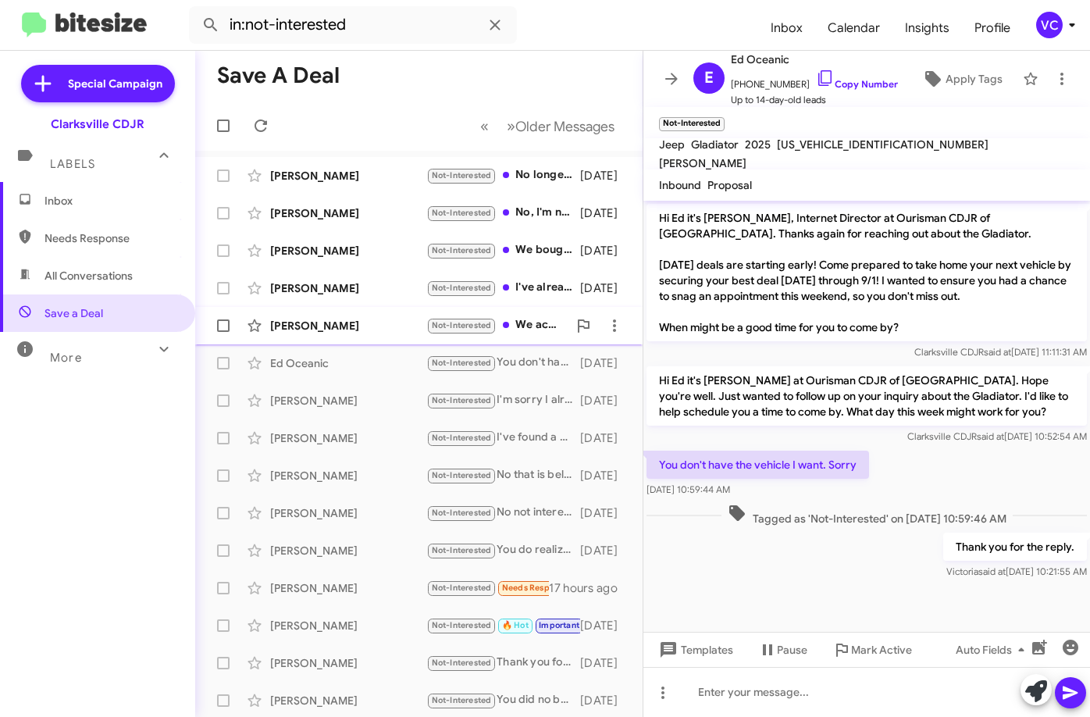
click at [354, 326] on div "[PERSON_NAME]" at bounding box center [348, 326] width 156 height 16
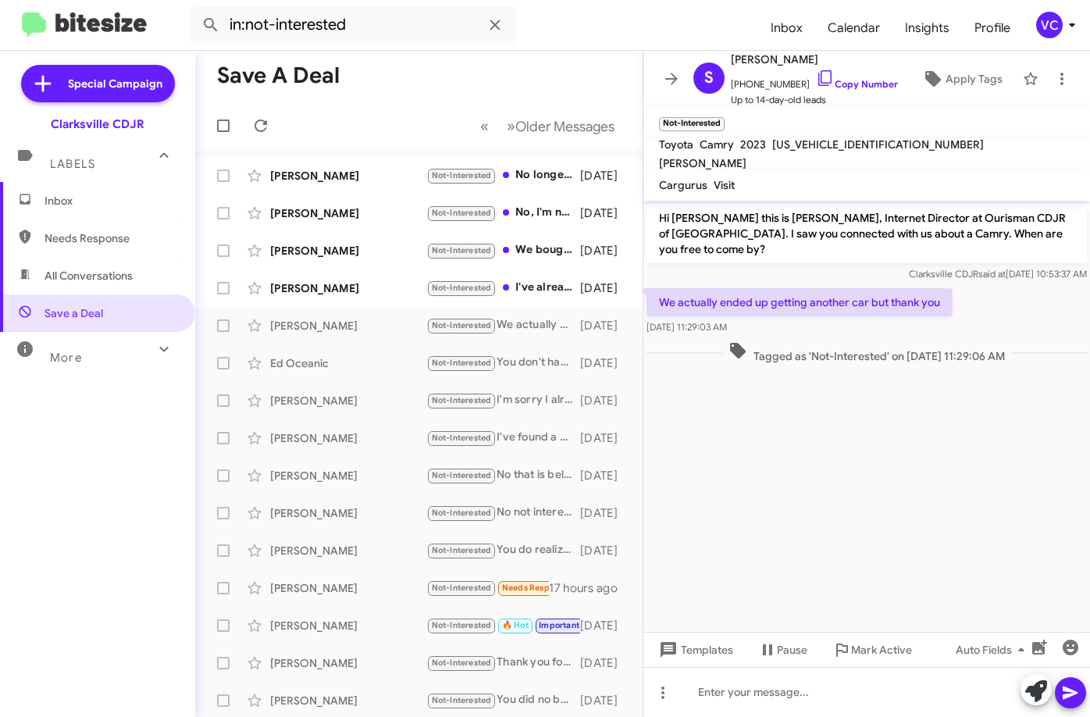
click at [821, 442] on cdk-virtual-scroll-viewport "Hi [PERSON_NAME] this is [PERSON_NAME], Internet Director at Ourisman CDJR of […" at bounding box center [866, 416] width 446 height 431
click at [843, 86] on link "Copy Number" at bounding box center [857, 84] width 82 height 12
click at [572, 49] on mat-toolbar "in:not-interested Inbox Calendar Insights Profile VC" at bounding box center [545, 25] width 1090 height 50
drag, startPoint x: 806, startPoint y: 501, endPoint x: 826, endPoint y: 501, distance: 20.3
click at [809, 501] on cdk-virtual-scroll-viewport "Hi [PERSON_NAME] this is [PERSON_NAME], Internet Director at Ourisman CDJR of […" at bounding box center [866, 416] width 446 height 431
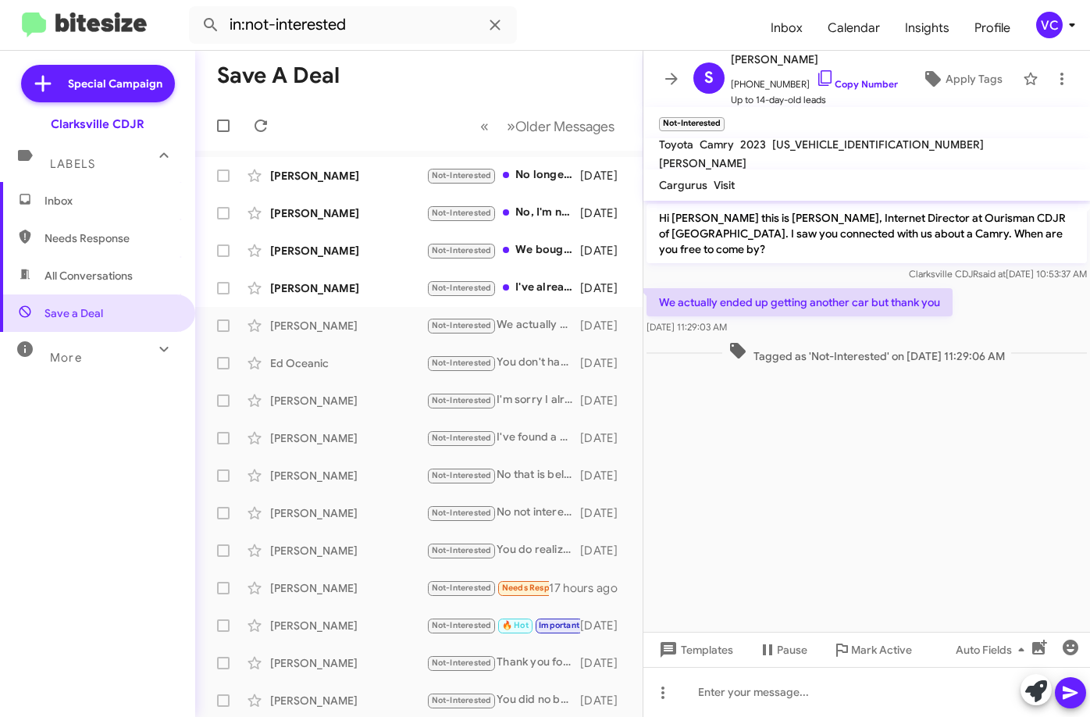
click at [591, 51] on mat-toolbar-row "Save a Deal" at bounding box center [418, 76] width 447 height 50
click at [845, 497] on cdk-virtual-scroll-viewport "Hi [PERSON_NAME] this is [PERSON_NAME], Internet Director at Ourisman CDJR of […" at bounding box center [866, 416] width 446 height 431
click at [820, 704] on div at bounding box center [866, 692] width 446 height 50
click at [1075, 695] on icon at bounding box center [1070, 692] width 19 height 19
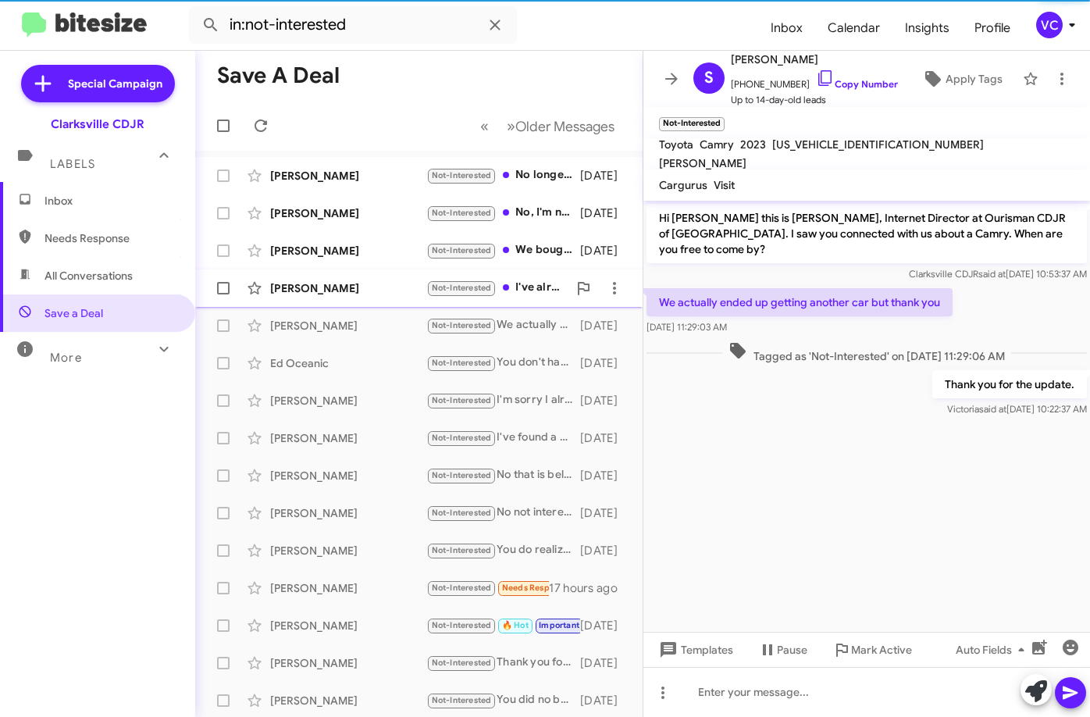
click at [350, 290] on div "[PERSON_NAME]" at bounding box center [348, 288] width 156 height 16
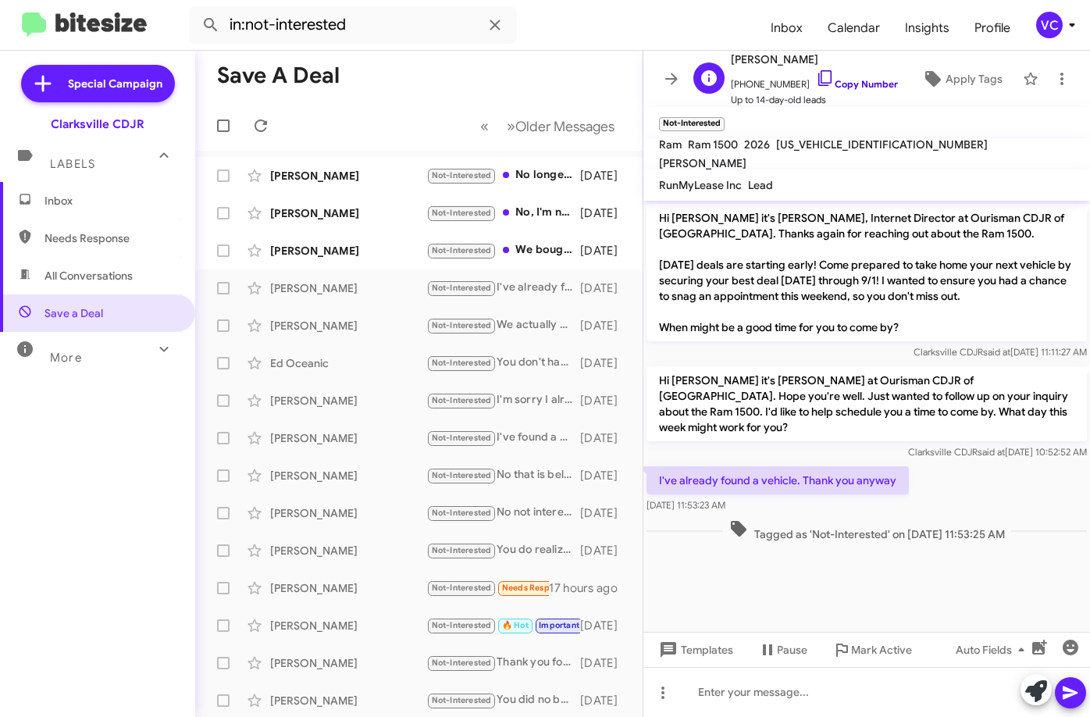
click at [873, 82] on link "Copy Number" at bounding box center [857, 84] width 82 height 12
click at [546, 13] on form "in:not-interested" at bounding box center [473, 24] width 569 height 37
click at [812, 571] on cdk-virtual-scroll-viewport "Hi [PERSON_NAME] it's [PERSON_NAME], Internet Director at Ourisman CDJR of [GEO…" at bounding box center [866, 416] width 446 height 431
click at [815, 701] on div at bounding box center [866, 692] width 446 height 50
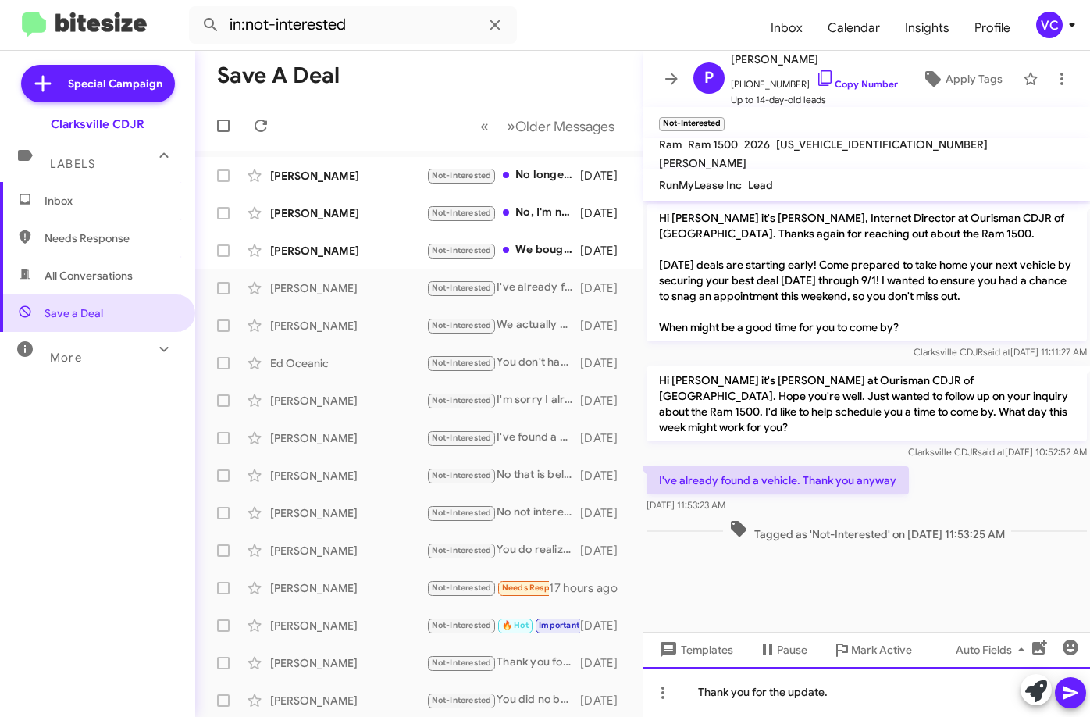
click at [851, 700] on div "Thank you for the update." at bounding box center [866, 692] width 446 height 50
click at [1069, 699] on icon at bounding box center [1070, 692] width 19 height 19
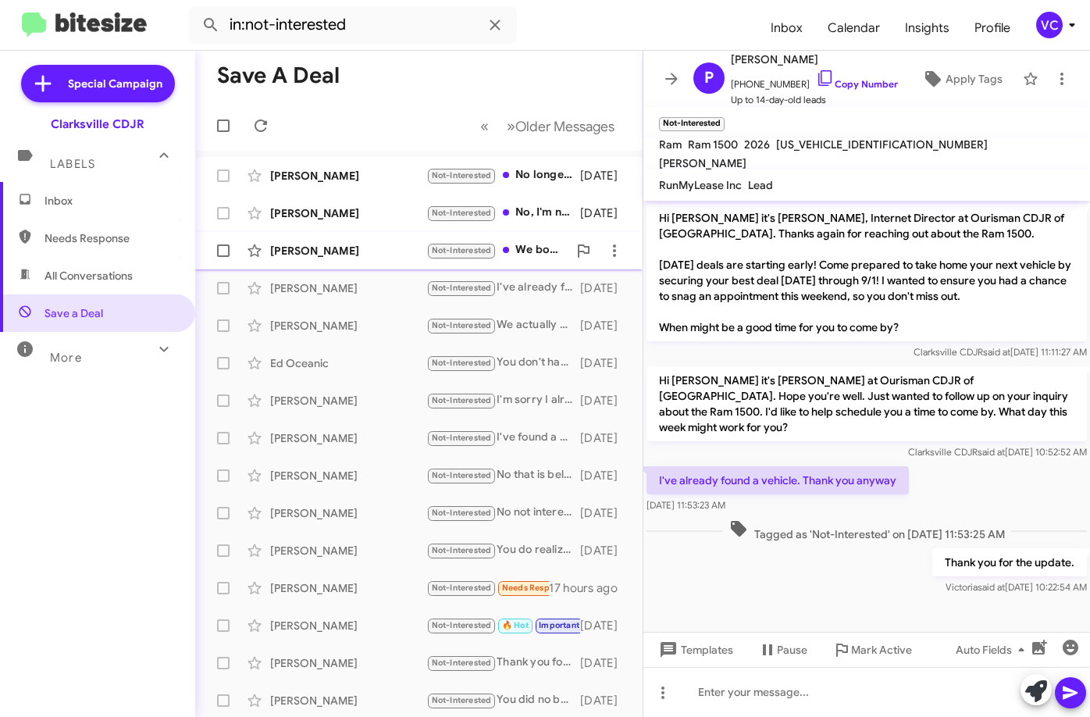
click at [360, 258] on div "[PERSON_NAME] Not-Interested We bought a car this weekend. Thank you for follow…" at bounding box center [419, 250] width 422 height 31
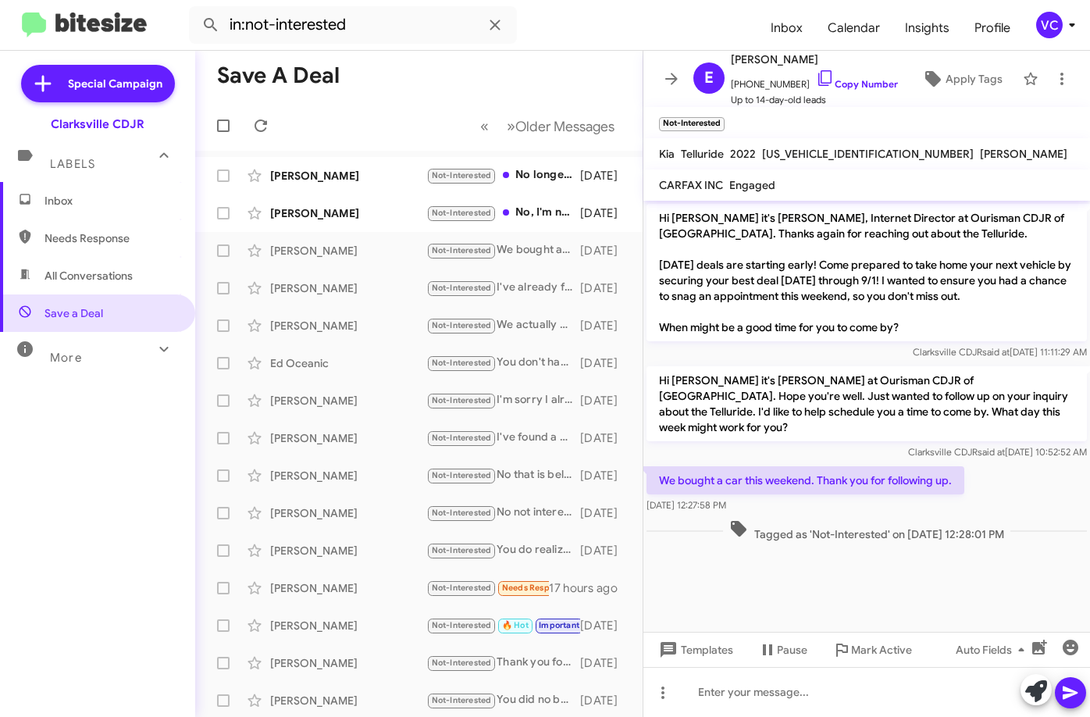
click at [848, 621] on cdk-virtual-scroll-viewport "Hi [PERSON_NAME] it's [PERSON_NAME], Internet Director at Ourisman CDJR of [GEO…" at bounding box center [866, 416] width 446 height 431
click at [816, 581] on cdk-virtual-scroll-viewport "Hi [PERSON_NAME] it's [PERSON_NAME], Internet Director at Ourisman CDJR of [GEO…" at bounding box center [866, 416] width 446 height 431
click at [813, 613] on cdk-virtual-scroll-viewport "Hi [PERSON_NAME] it's [PERSON_NAME], Internet Director at Ourisman CDJR of [GEO…" at bounding box center [866, 416] width 446 height 431
click at [813, 612] on cdk-virtual-scroll-viewport "Hi [PERSON_NAME] it's [PERSON_NAME], Internet Director at Ourisman CDJR of [GEO…" at bounding box center [866, 416] width 446 height 431
click at [839, 592] on cdk-virtual-scroll-viewport "Hi [PERSON_NAME] it's [PERSON_NAME], Internet Director at Ourisman CDJR of [GEO…" at bounding box center [866, 416] width 446 height 431
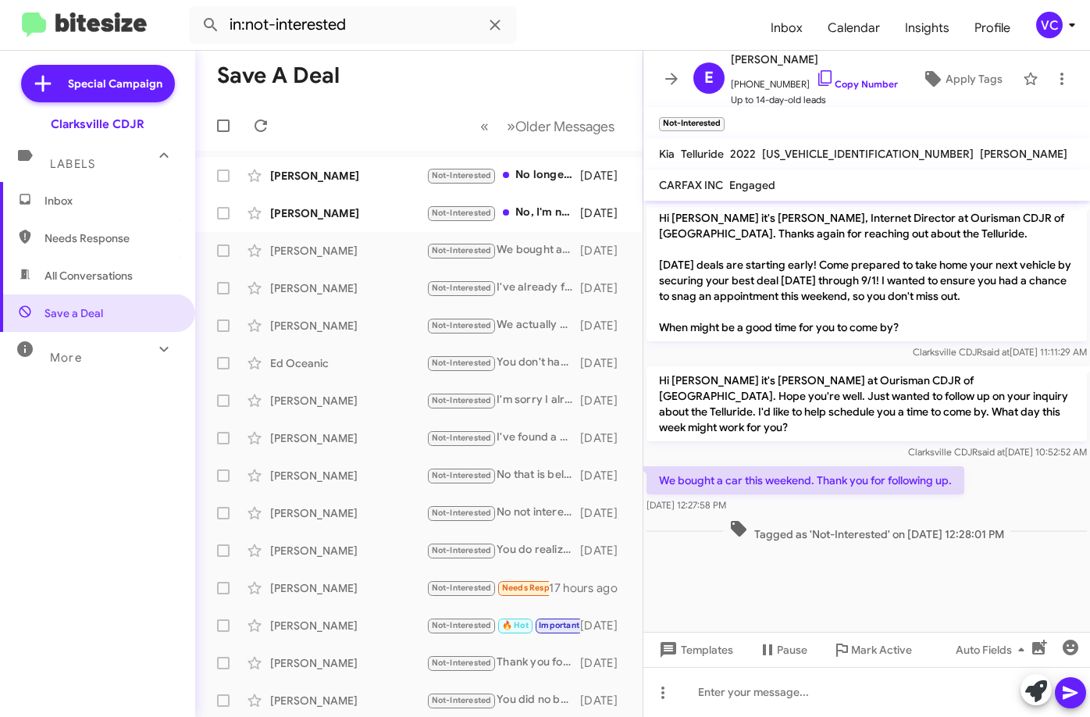
click at [839, 590] on cdk-virtual-scroll-viewport "Hi [PERSON_NAME] it's [PERSON_NAME], Internet Director at Ourisman CDJR of [GEO…" at bounding box center [866, 416] width 446 height 431
click at [1000, 485] on div "We bought a car this weekend. Thank you for following up. [DATE] 12:27:58 PM" at bounding box center [866, 489] width 446 height 53
click at [1002, 590] on cdk-virtual-scroll-viewport "Hi [PERSON_NAME] it's [PERSON_NAME], Internet Director at Ourisman CDJR of [GEO…" at bounding box center [866, 416] width 446 height 431
click at [985, 558] on cdk-virtual-scroll-viewport "Hi [PERSON_NAME] it's [PERSON_NAME], Internet Director at Ourisman CDJR of [GEO…" at bounding box center [866, 416] width 446 height 431
click at [1001, 474] on div "We bought a car this weekend. Thank you for following up. [DATE] 12:27:58 PM" at bounding box center [866, 489] width 446 height 53
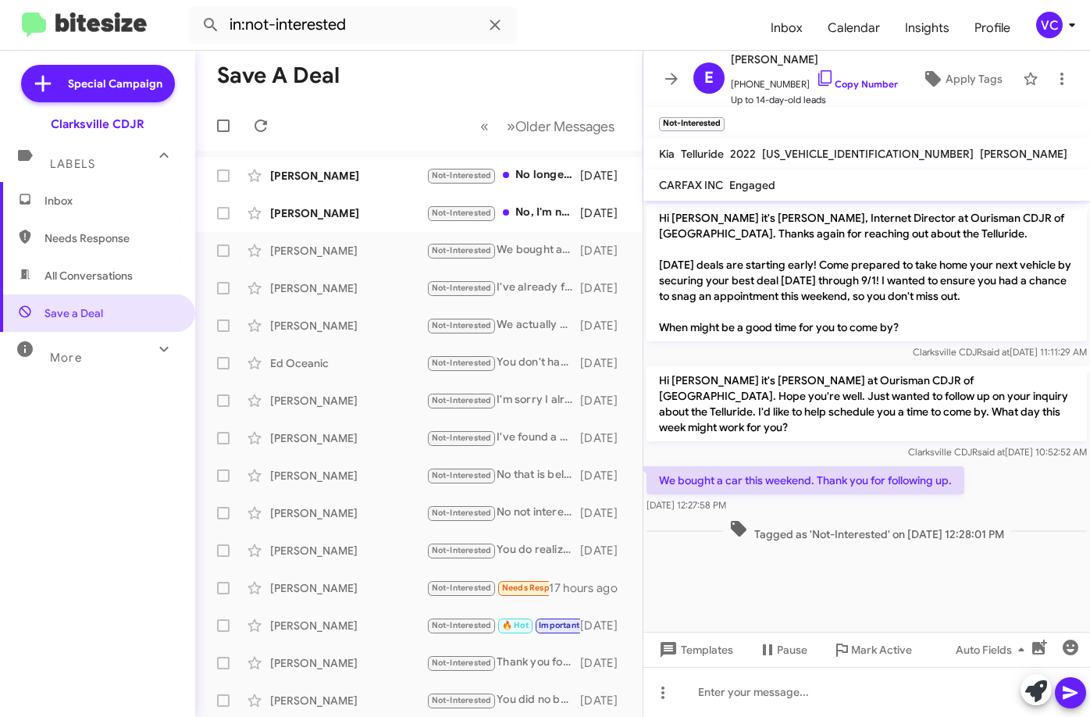
drag, startPoint x: 597, startPoint y: 34, endPoint x: 677, endPoint y: 144, distance: 135.8
click at [598, 34] on form "in:not-interested" at bounding box center [473, 24] width 569 height 37
click at [859, 76] on span "[PHONE_NUMBER] Copy Number" at bounding box center [814, 80] width 167 height 23
click at [870, 80] on link "Copy Number" at bounding box center [857, 84] width 82 height 12
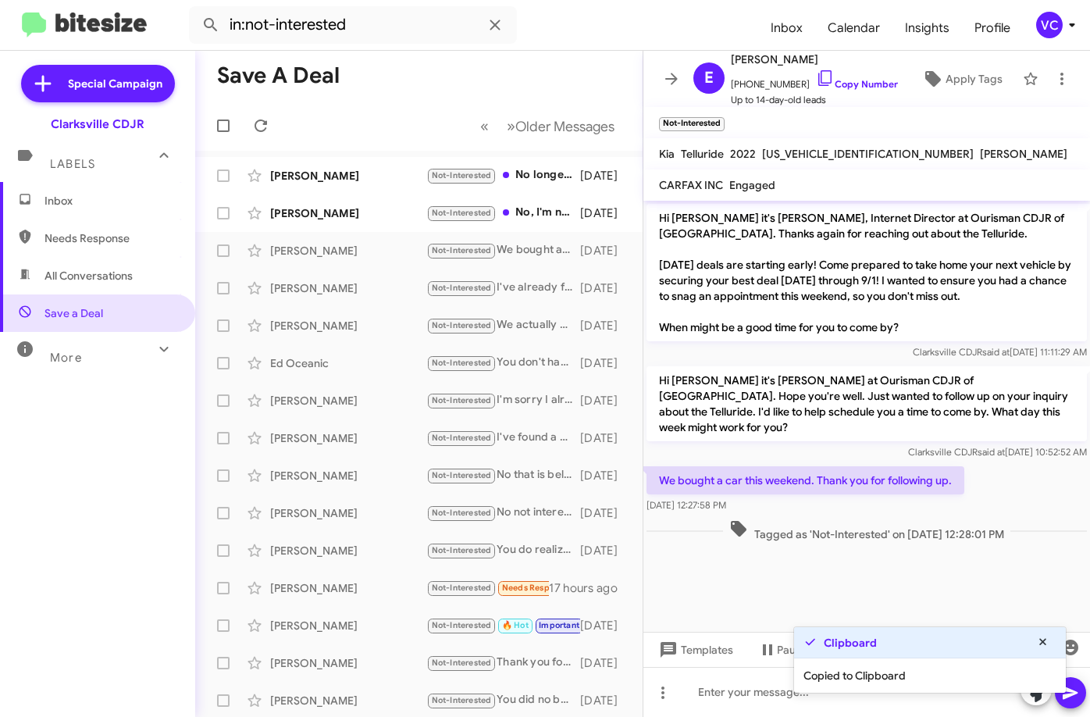
click at [564, 39] on form "in:not-interested" at bounding box center [473, 24] width 569 height 37
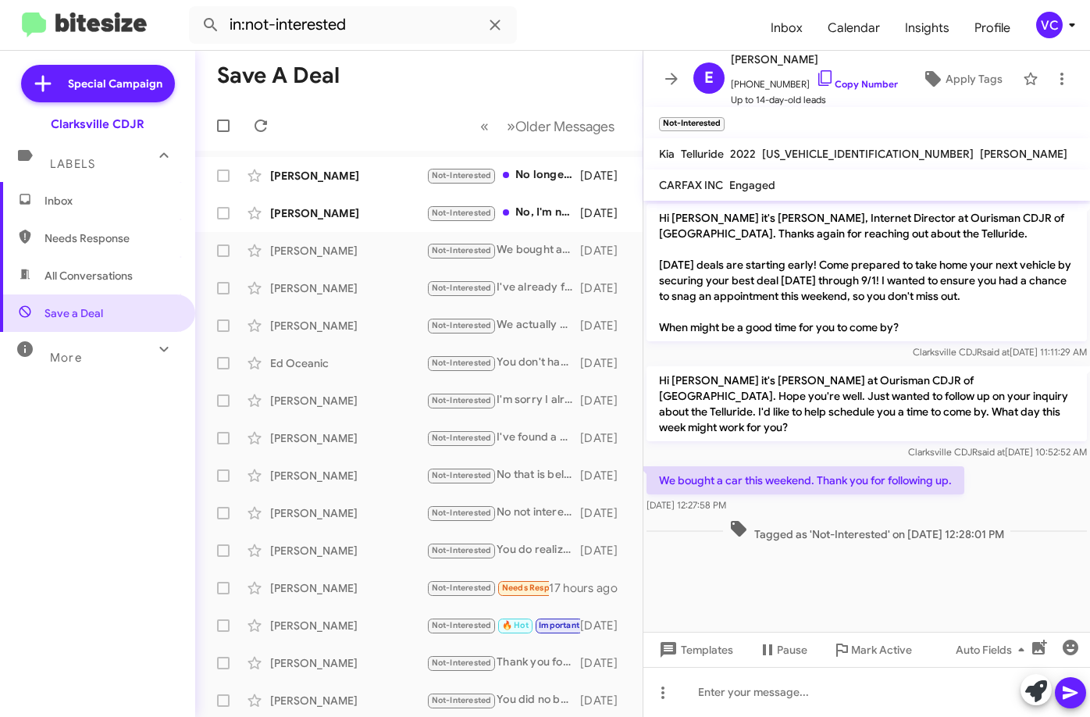
click at [802, 585] on cdk-virtual-scroll-viewport "Hi [PERSON_NAME] it's [PERSON_NAME], Internet Director at Ourisman CDJR of [GEO…" at bounding box center [866, 416] width 446 height 431
click at [653, 570] on cdk-virtual-scroll-viewport "Hi [PERSON_NAME] it's [PERSON_NAME], Internet Director at Ourisman CDJR of [GEO…" at bounding box center [866, 416] width 446 height 431
click at [797, 545] on div at bounding box center [866, 553] width 446 height 16
click at [614, 53] on mat-toolbar-row "Save a Deal" at bounding box center [418, 76] width 447 height 50
click at [813, 694] on div at bounding box center [866, 692] width 446 height 50
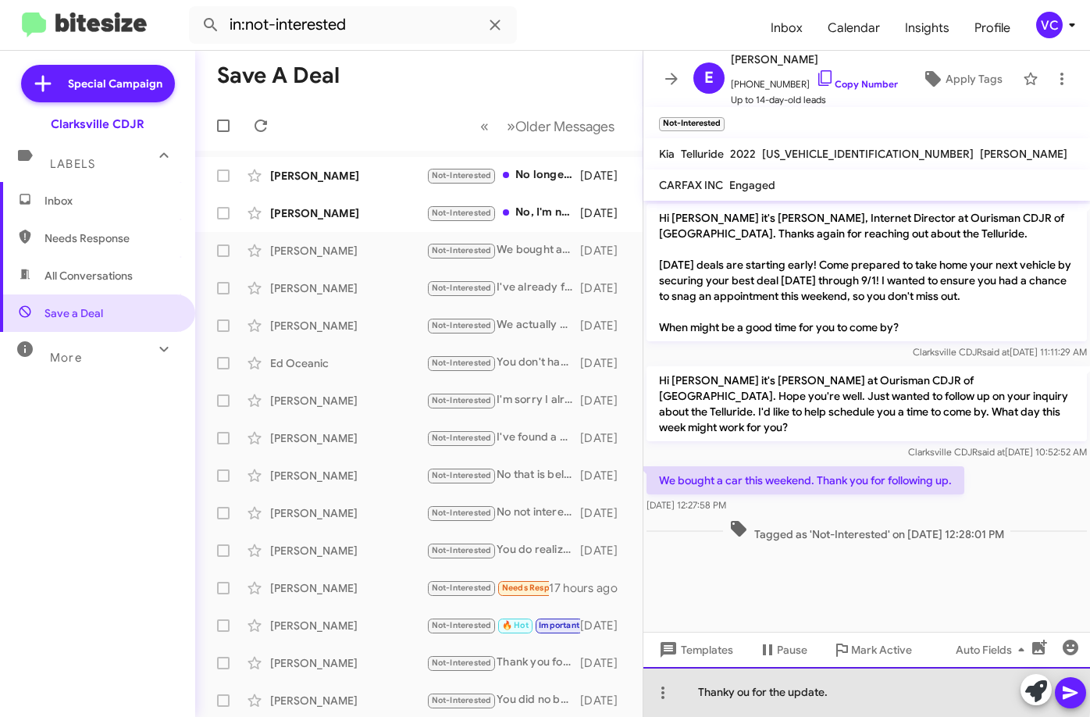
click at [726, 689] on div "Thanky ou for the update." at bounding box center [866, 692] width 446 height 50
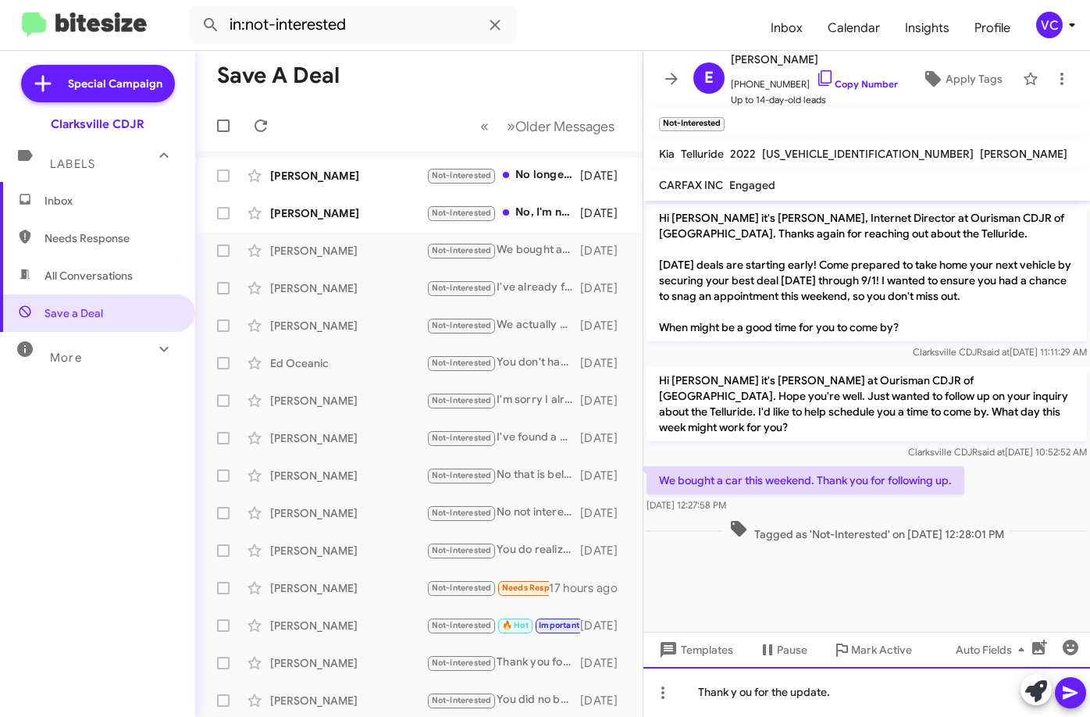
click at [743, 692] on div "Thank y ou for the update." at bounding box center [866, 692] width 446 height 50
click at [1074, 686] on icon at bounding box center [1070, 692] width 19 height 19
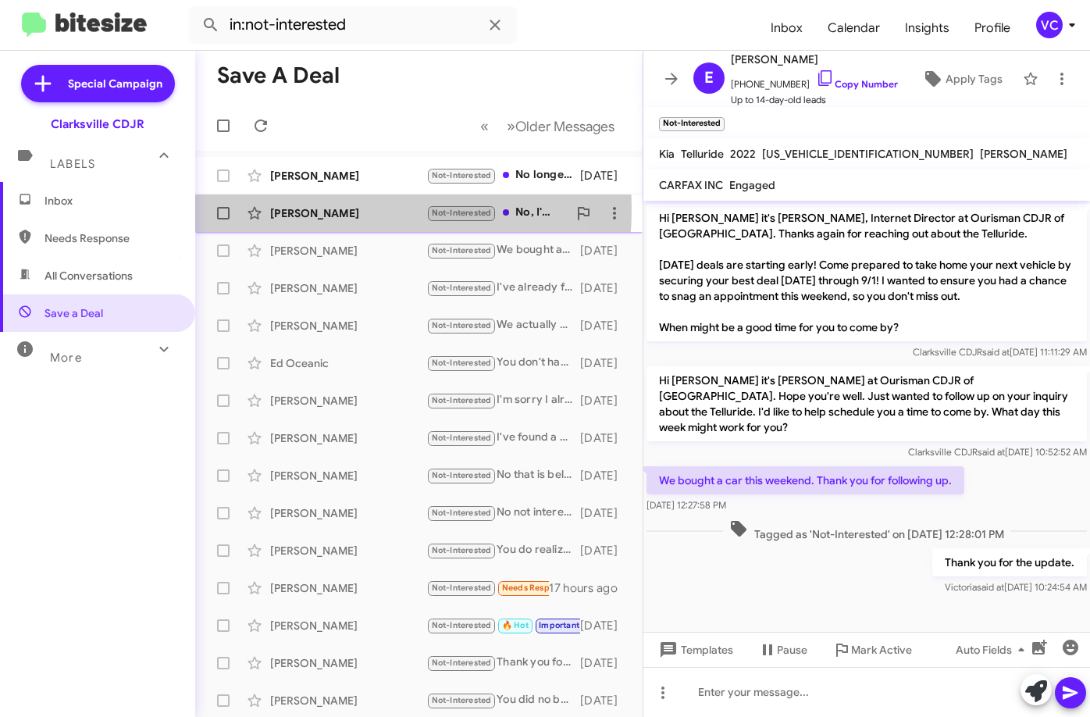
click at [312, 209] on div "[PERSON_NAME]" at bounding box center [348, 213] width 156 height 16
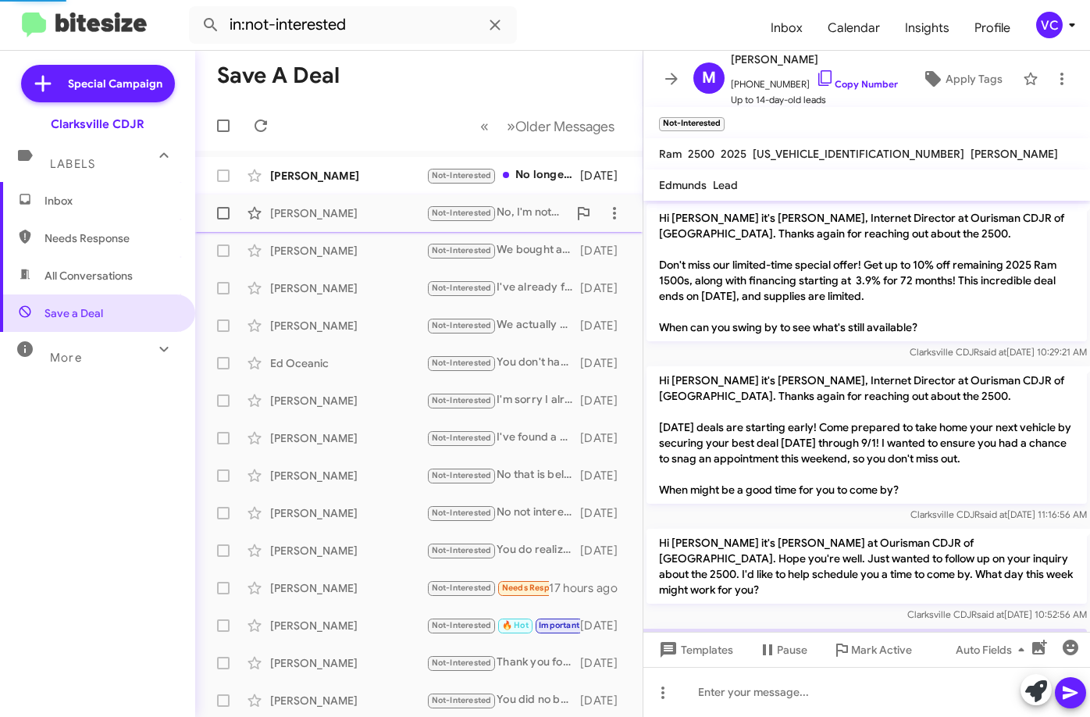
scroll to position [95, 0]
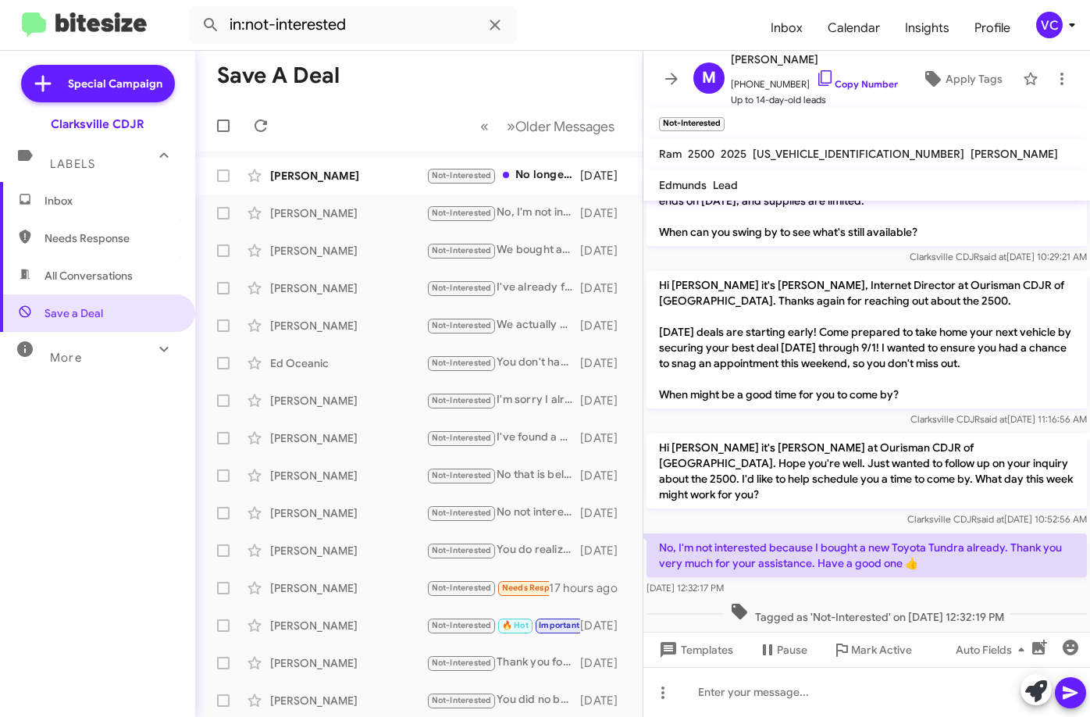
click at [545, 52] on mat-toolbar-row "Save a Deal" at bounding box center [418, 76] width 447 height 50
click at [816, 702] on div at bounding box center [866, 692] width 446 height 50
click at [876, 80] on link "Copy Number" at bounding box center [857, 84] width 82 height 12
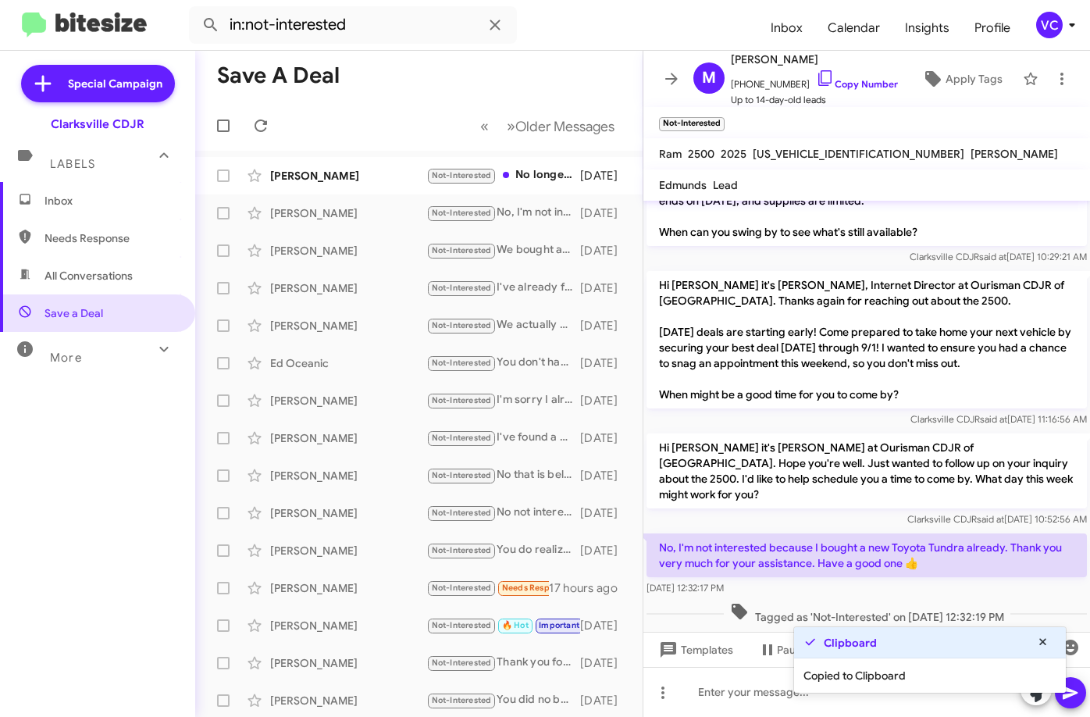
click at [571, 59] on mat-toolbar-row "Save a Deal" at bounding box center [418, 76] width 447 height 50
drag, startPoint x: 560, startPoint y: 27, endPoint x: 587, endPoint y: 45, distance: 32.0
click at [560, 27] on form "in:not-interested" at bounding box center [473, 24] width 569 height 37
click at [747, 697] on div at bounding box center [866, 692] width 446 height 50
click at [752, 695] on div "Thanky ou fro the update." at bounding box center [866, 692] width 446 height 50
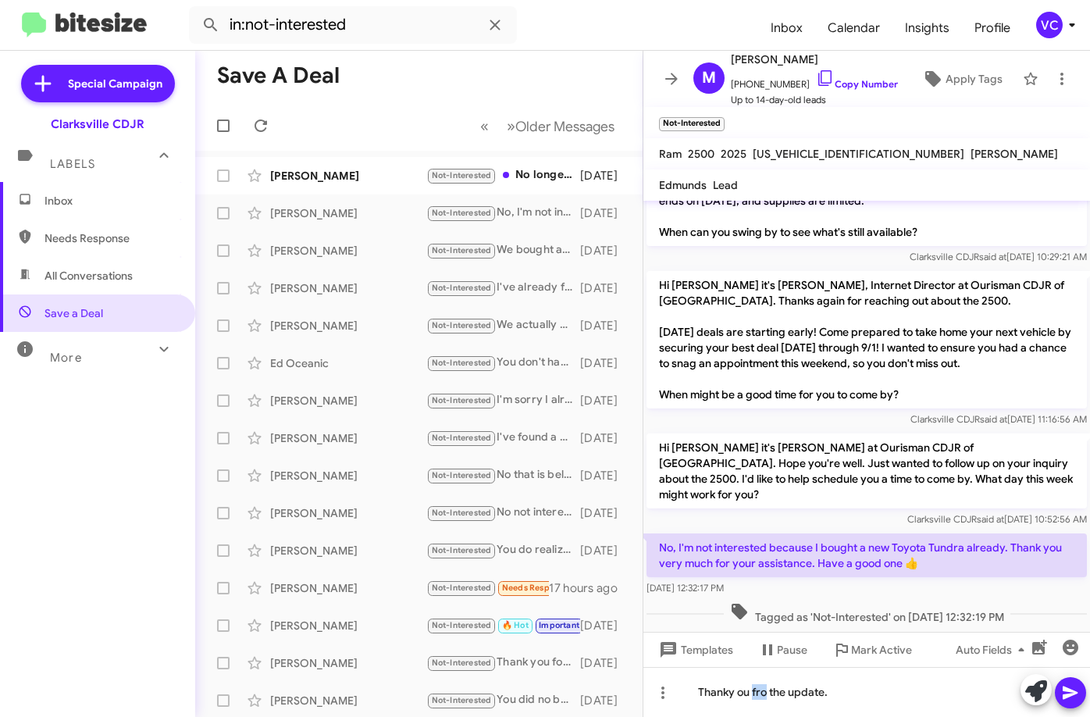
drag, startPoint x: 752, startPoint y: 695, endPoint x: 837, endPoint y: 287, distance: 417.0
click at [841, 274] on p "Hi [PERSON_NAME] it's [PERSON_NAME], Internet Director at Ourisman CDJR of [GEO…" at bounding box center [866, 339] width 440 height 137
click at [878, 688] on div "Thanky ou for the update." at bounding box center [866, 692] width 446 height 50
click at [1076, 695] on icon at bounding box center [1070, 692] width 19 height 19
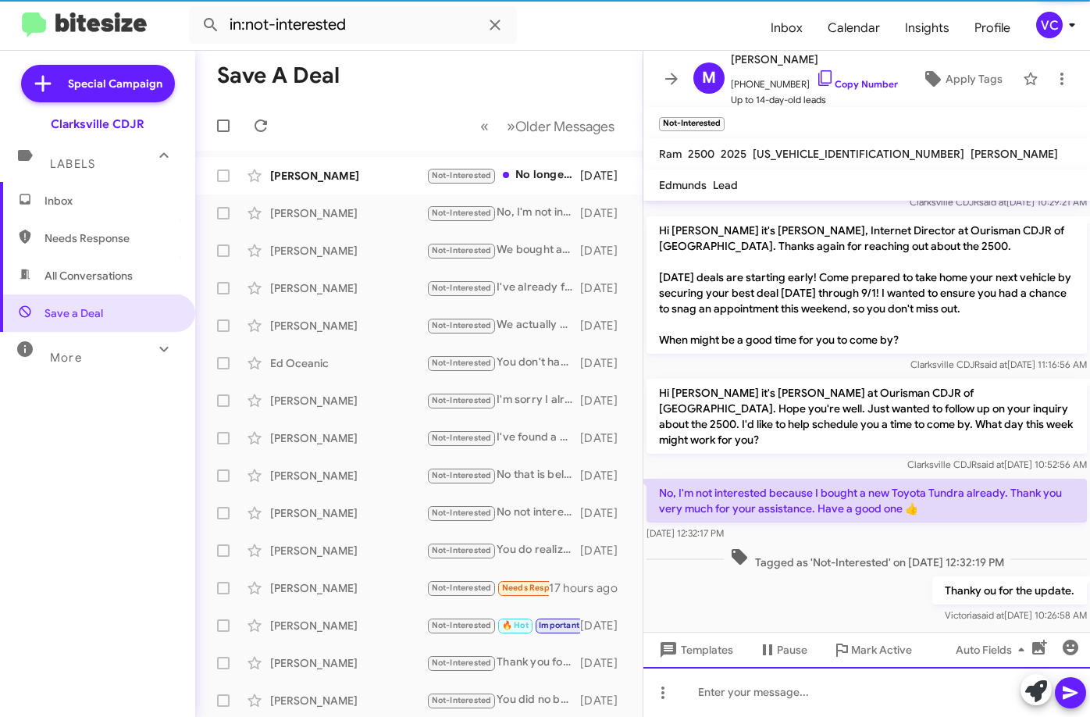
scroll to position [152, 0]
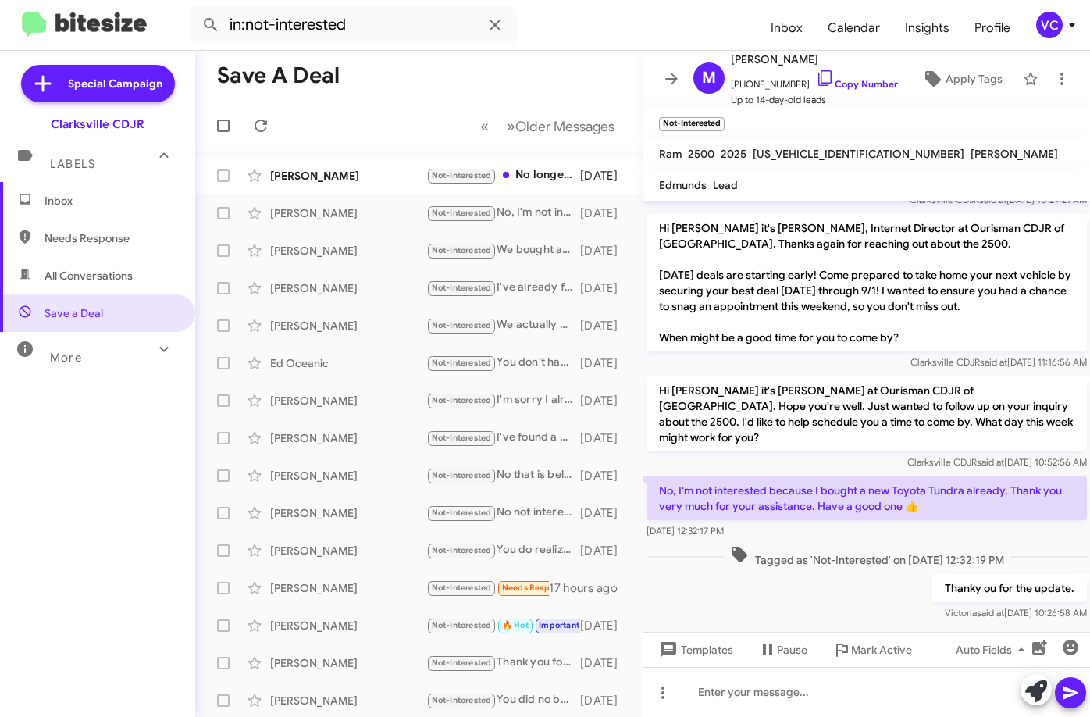
click at [790, 596] on div "Thanky ou for the update. [PERSON_NAME] said at [DATE] 10:26:58 AM" at bounding box center [866, 597] width 446 height 53
click at [293, 168] on div "[PERSON_NAME]" at bounding box center [348, 176] width 156 height 16
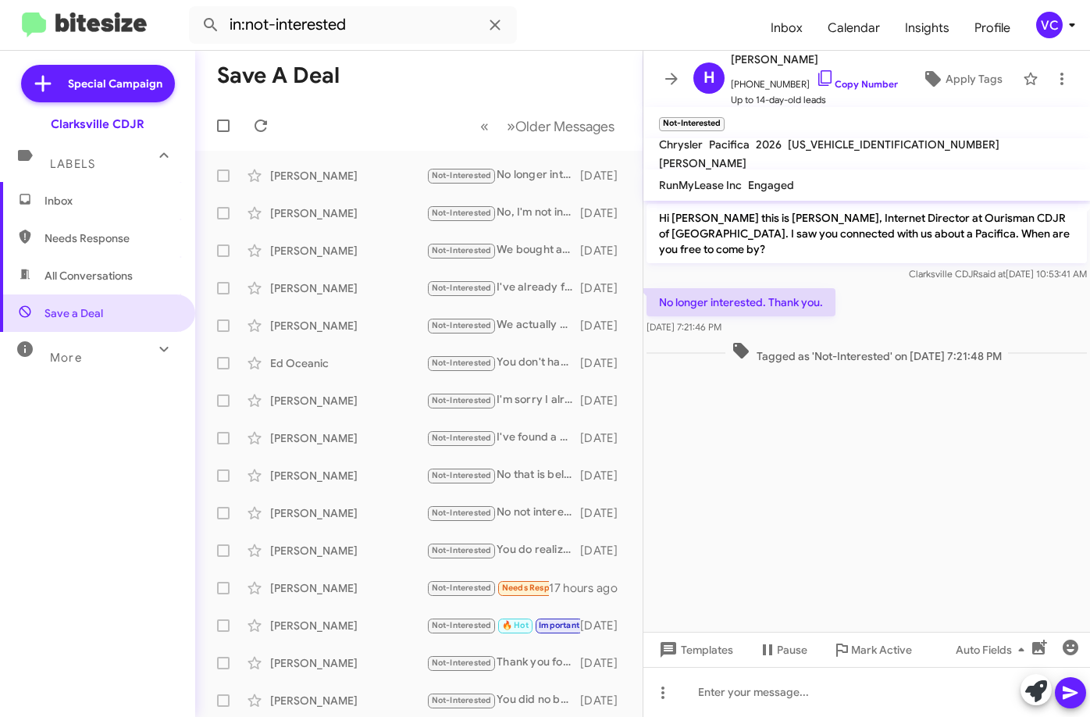
click at [902, 507] on cdk-virtual-scroll-viewport "Hi [PERSON_NAME] this is [PERSON_NAME], Internet Director at Ourisman CDJR of […" at bounding box center [866, 416] width 446 height 431
click at [966, 338] on div "Tagged as 'Not-Interested' on [DATE] 7:21:48 PM" at bounding box center [866, 352] width 446 height 29
click at [863, 90] on link "Copy Number" at bounding box center [857, 84] width 82 height 12
drag, startPoint x: 586, startPoint y: 39, endPoint x: 573, endPoint y: 0, distance: 41.2
click at [578, 0] on html "in:not-interested Inbox Calendar Insights Profile VC Special Campaign Clarksvil…" at bounding box center [545, 358] width 1090 height 717
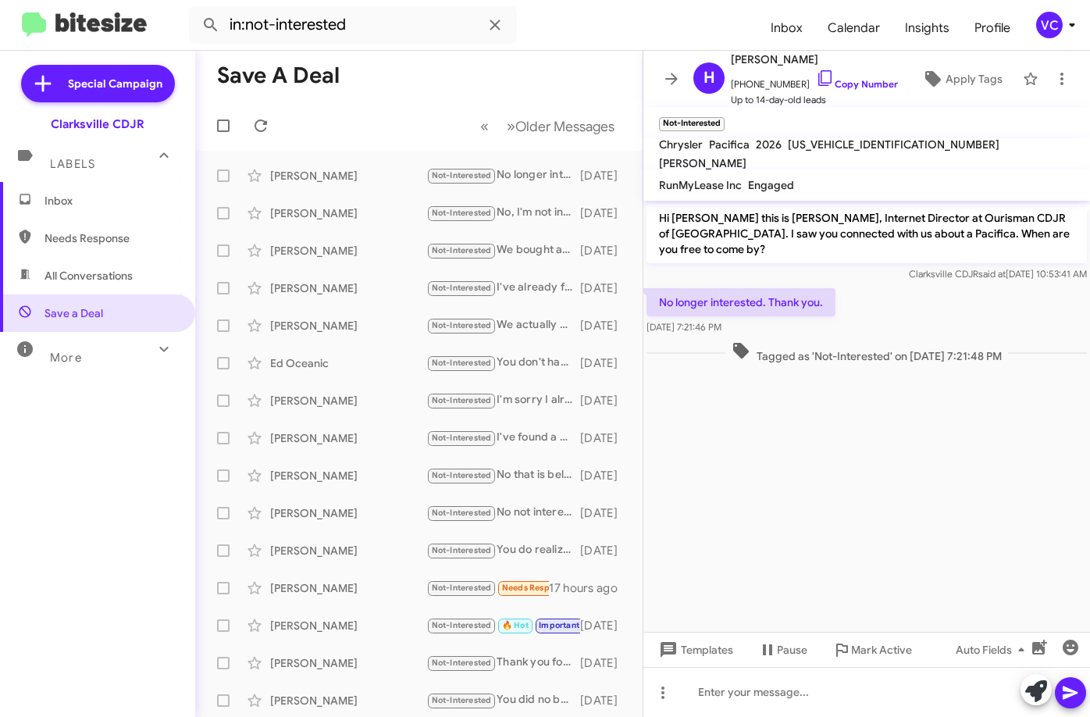
click at [869, 590] on cdk-virtual-scroll-viewport "Hi [PERSON_NAME] this is [PERSON_NAME], Internet Director at Ourisman CDJR of […" at bounding box center [866, 416] width 446 height 431
click at [952, 285] on div "No longer interested. Thank you. [DATE] 7:21:46 PM" at bounding box center [866, 311] width 446 height 53
click at [898, 482] on cdk-virtual-scroll-viewport "Hi [PERSON_NAME] this is [PERSON_NAME], Internet Director at Ourisman CDJR of […" at bounding box center [866, 416] width 446 height 431
click at [888, 491] on cdk-virtual-scroll-viewport "Hi [PERSON_NAME] this is [PERSON_NAME], Internet Director at Ourisman CDJR of […" at bounding box center [866, 416] width 446 height 431
drag, startPoint x: 888, startPoint y: 491, endPoint x: 896, endPoint y: 454, distance: 38.4
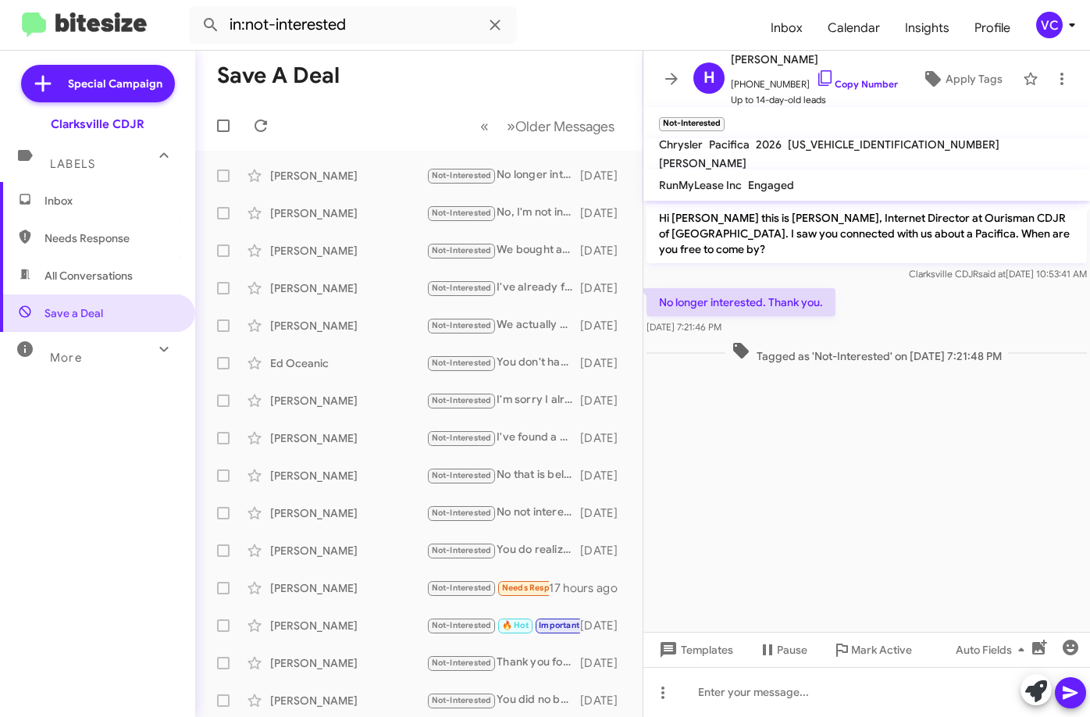
click at [890, 491] on cdk-virtual-scroll-viewport "Hi [PERSON_NAME] this is [PERSON_NAME], Internet Director at Ourisman CDJR of […" at bounding box center [866, 416] width 446 height 431
click at [878, 285] on div "No longer interested. Thank you. [DATE] 7:21:46 PM" at bounding box center [866, 311] width 446 height 53
click at [931, 473] on cdk-virtual-scroll-viewport "Hi [PERSON_NAME] this is [PERSON_NAME], Internet Director at Ourisman CDJR of […" at bounding box center [866, 416] width 446 height 431
drag, startPoint x: 634, startPoint y: 41, endPoint x: 713, endPoint y: 89, distance: 92.5
click at [634, 41] on form "in:not-interested" at bounding box center [473, 24] width 569 height 37
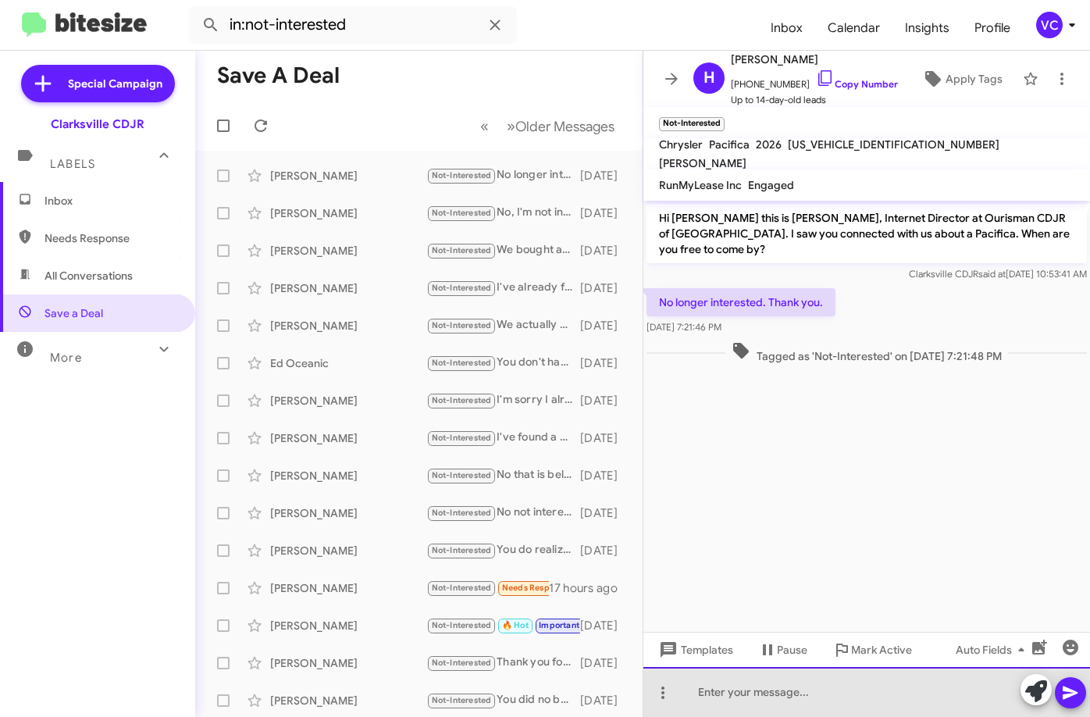
click at [868, 695] on div at bounding box center [866, 692] width 446 height 50
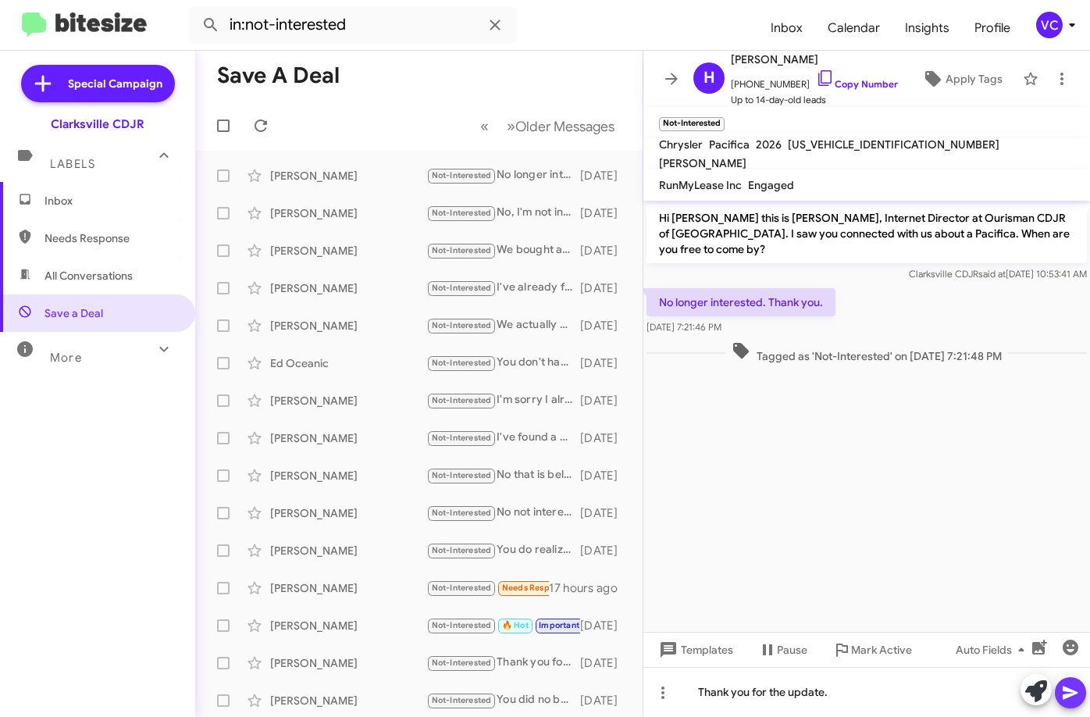
click at [1071, 695] on icon at bounding box center [1069, 692] width 15 height 13
click at [865, 474] on cdk-virtual-scroll-viewport "Hi [PERSON_NAME] this is [PERSON_NAME], Internet Director at Ourisman CDJR of […" at bounding box center [866, 416] width 446 height 431
click at [867, 492] on cdk-virtual-scroll-viewport "Hi [PERSON_NAME] this is [PERSON_NAME], Internet Director at Ourisman CDJR of […" at bounding box center [866, 416] width 446 height 431
click at [866, 495] on cdk-virtual-scroll-viewport "Hi [PERSON_NAME] this is [PERSON_NAME], Internet Director at Ourisman CDJR of […" at bounding box center [866, 416] width 446 height 431
click at [866, 496] on cdk-virtual-scroll-viewport "Hi [PERSON_NAME] this is [PERSON_NAME], Internet Director at Ourisman CDJR of […" at bounding box center [866, 416] width 446 height 431
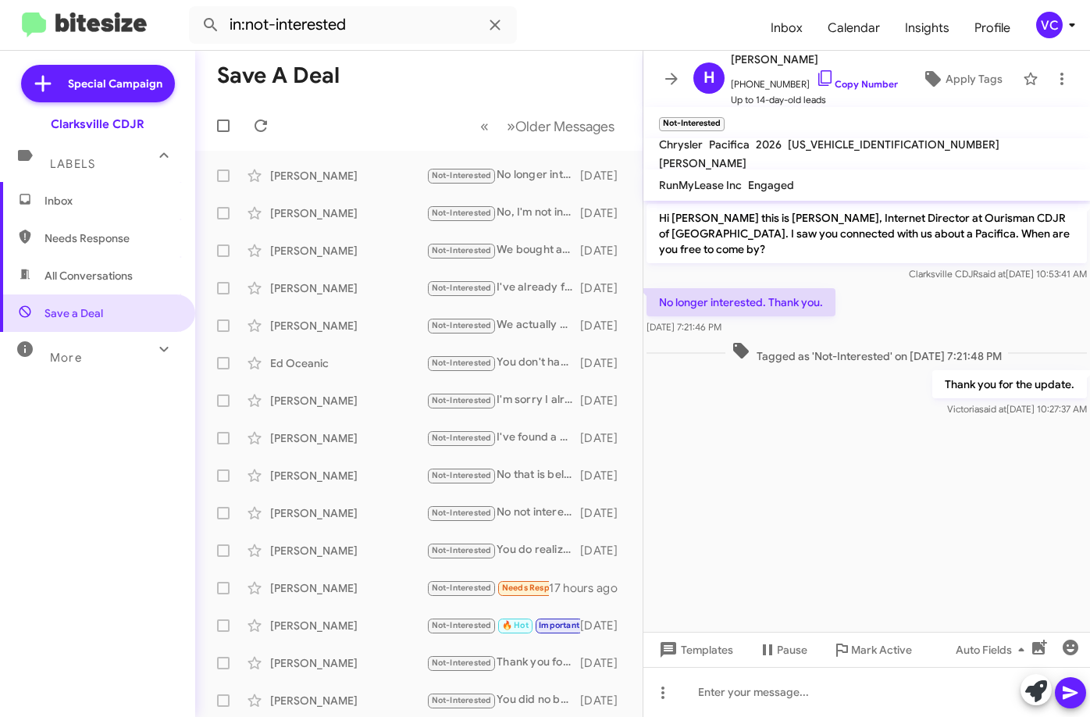
click at [857, 471] on cdk-virtual-scroll-viewport "Hi [PERSON_NAME] this is [PERSON_NAME], Internet Director at Ourisman CDJR of […" at bounding box center [866, 416] width 446 height 431
click at [892, 308] on div "No longer interested. Thank you. [DATE] 7:21:46 PM" at bounding box center [866, 311] width 446 height 53
click at [845, 515] on cdk-virtual-scroll-viewport "Hi [PERSON_NAME] this is [PERSON_NAME], Internet Director at Ourisman CDJR of […" at bounding box center [866, 416] width 446 height 431
click at [703, 489] on cdk-virtual-scroll-viewport "Hi [PERSON_NAME] this is [PERSON_NAME], Internet Director at Ourisman CDJR of […" at bounding box center [866, 416] width 446 height 431
click at [994, 290] on div "No longer interested. Thank you. [DATE] 7:21:46 PM" at bounding box center [866, 311] width 446 height 53
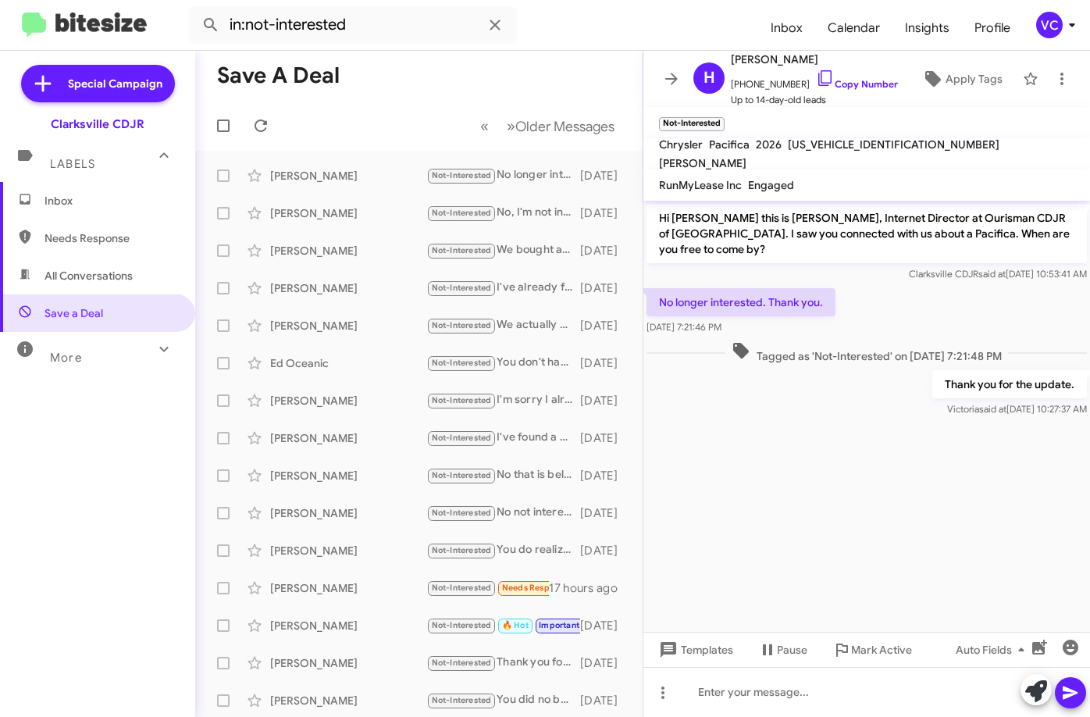
click at [496, 76] on mat-toolbar-row "Save a Deal" at bounding box center [418, 76] width 447 height 50
click at [558, 17] on form "in:not-interested" at bounding box center [473, 24] width 569 height 37
click at [115, 237] on span "Needs Response" at bounding box center [110, 238] width 133 height 16
type input "in:needs-response"
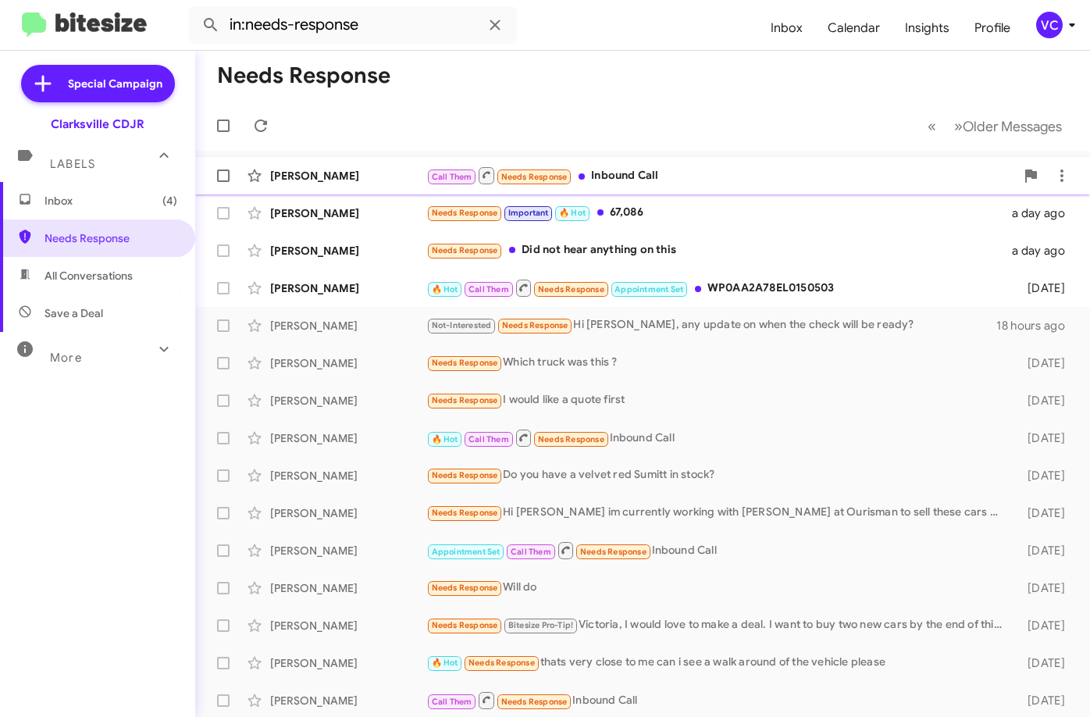
click at [715, 176] on div "Call Them Needs Response Inbound Call" at bounding box center [720, 175] width 589 height 20
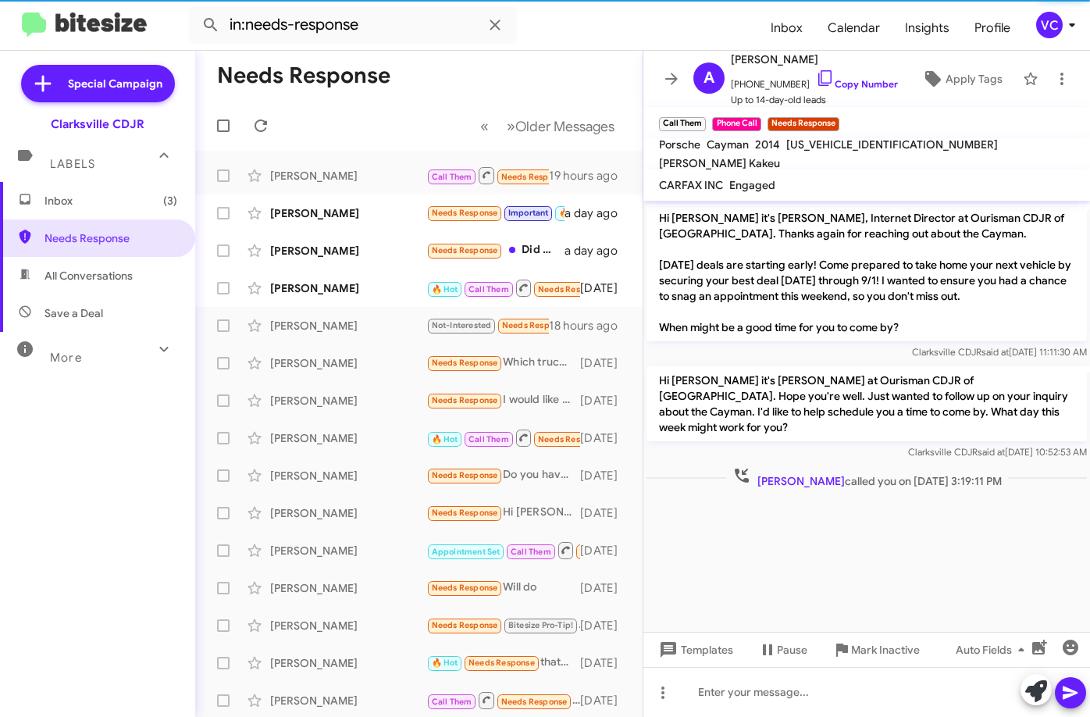
drag, startPoint x: 856, startPoint y: 539, endPoint x: 851, endPoint y: 315, distance: 223.3
click at [859, 539] on cdk-virtual-scroll-viewport "Hi [PERSON_NAME] it's [PERSON_NAME], Internet Director at Ourisman CDJR of [GEO…" at bounding box center [866, 416] width 446 height 431
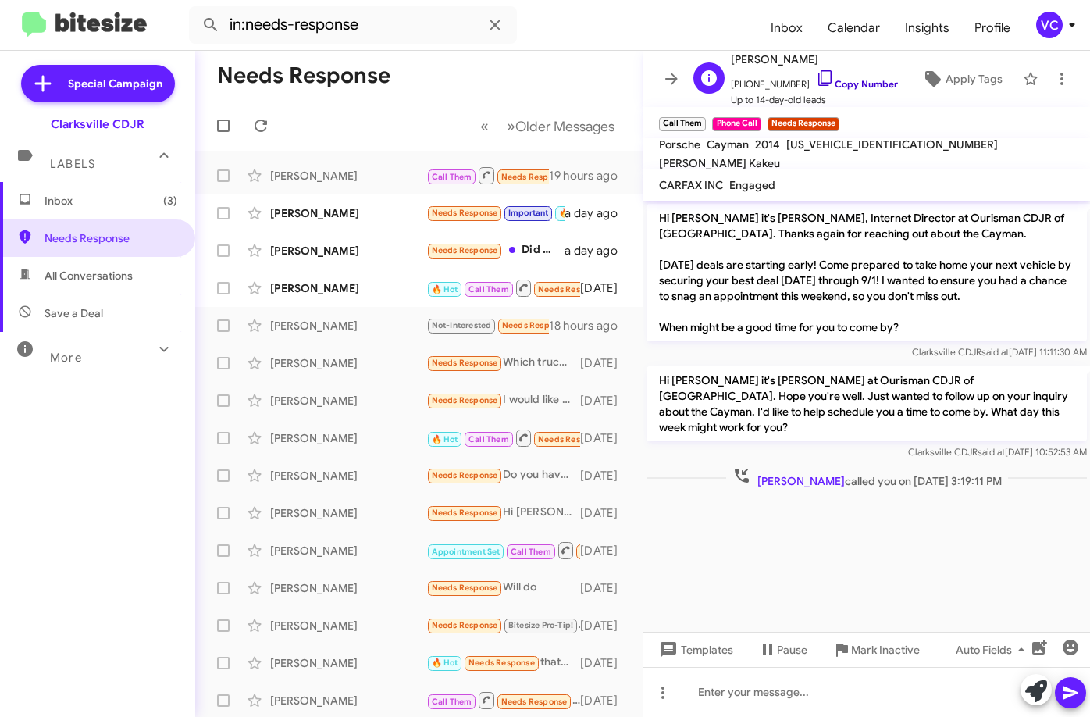
click at [848, 84] on link "Copy Number" at bounding box center [857, 84] width 82 height 12
click at [557, 66] on mat-toolbar-row "Needs Response" at bounding box center [418, 76] width 447 height 50
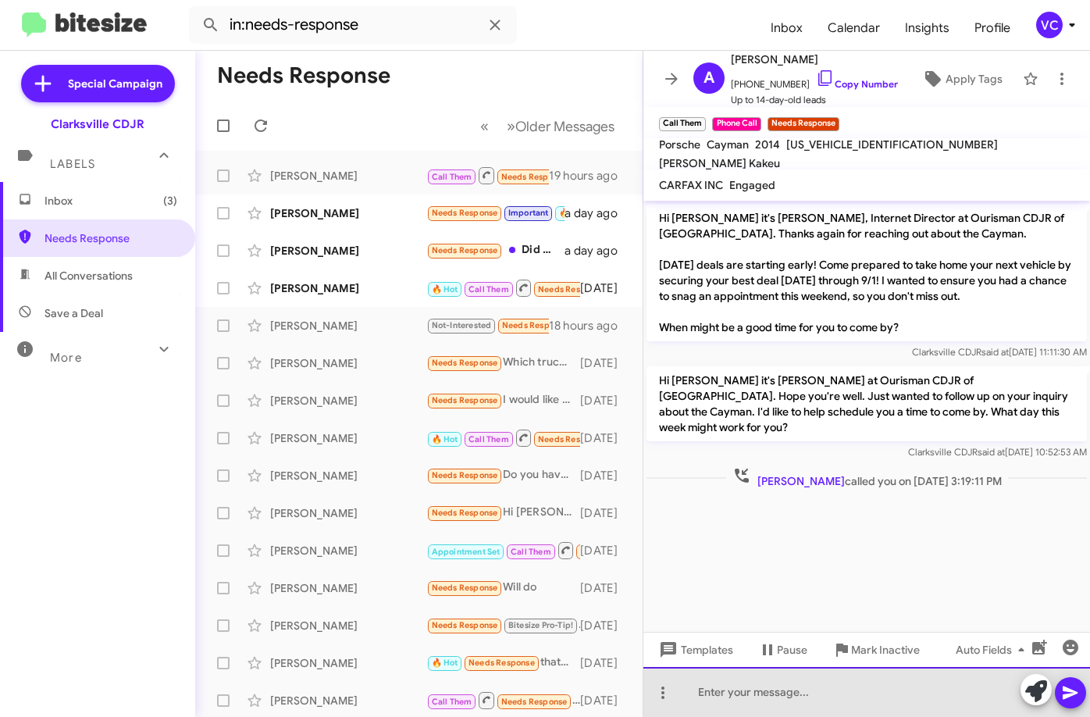
click at [758, 706] on div at bounding box center [866, 692] width 446 height 50
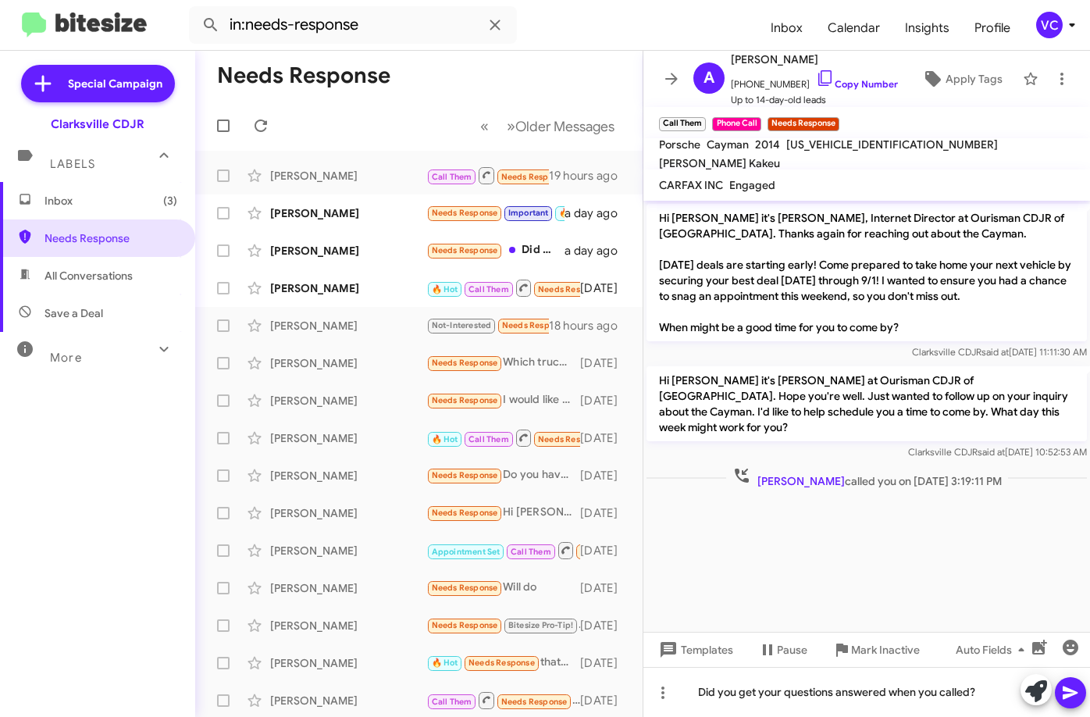
click at [1070, 697] on icon at bounding box center [1070, 692] width 19 height 19
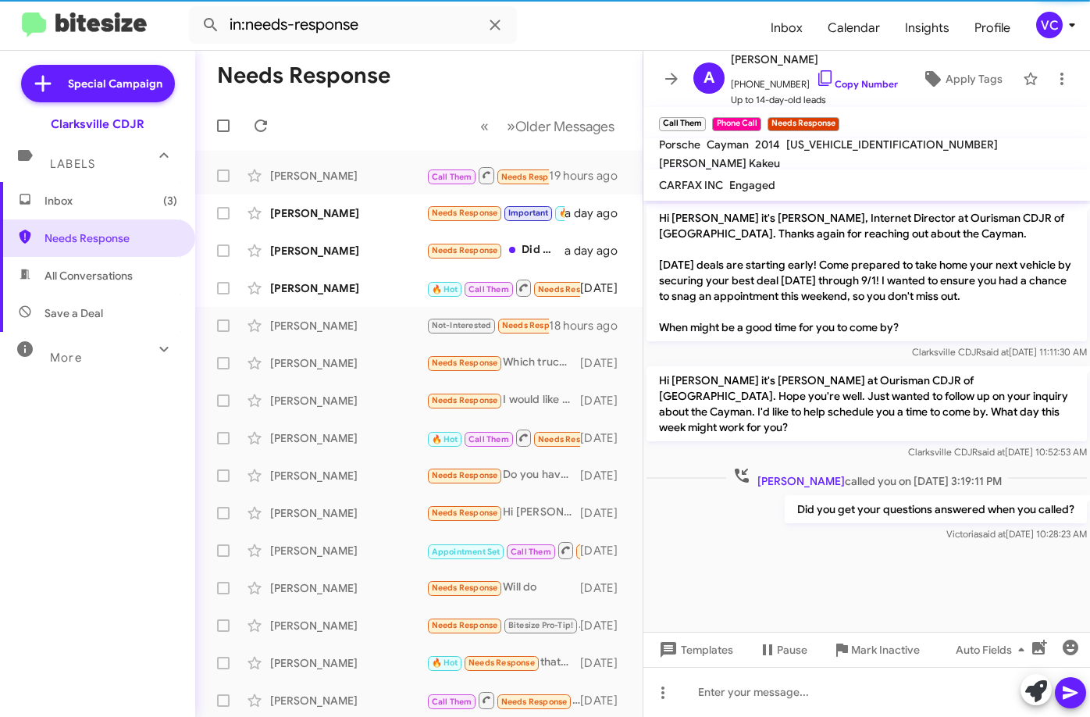
click at [825, 565] on cdk-virtual-scroll-viewport "Hi [PERSON_NAME] it's [PERSON_NAME], Internet Director at Ourisman CDJR of [GEO…" at bounding box center [866, 416] width 446 height 431
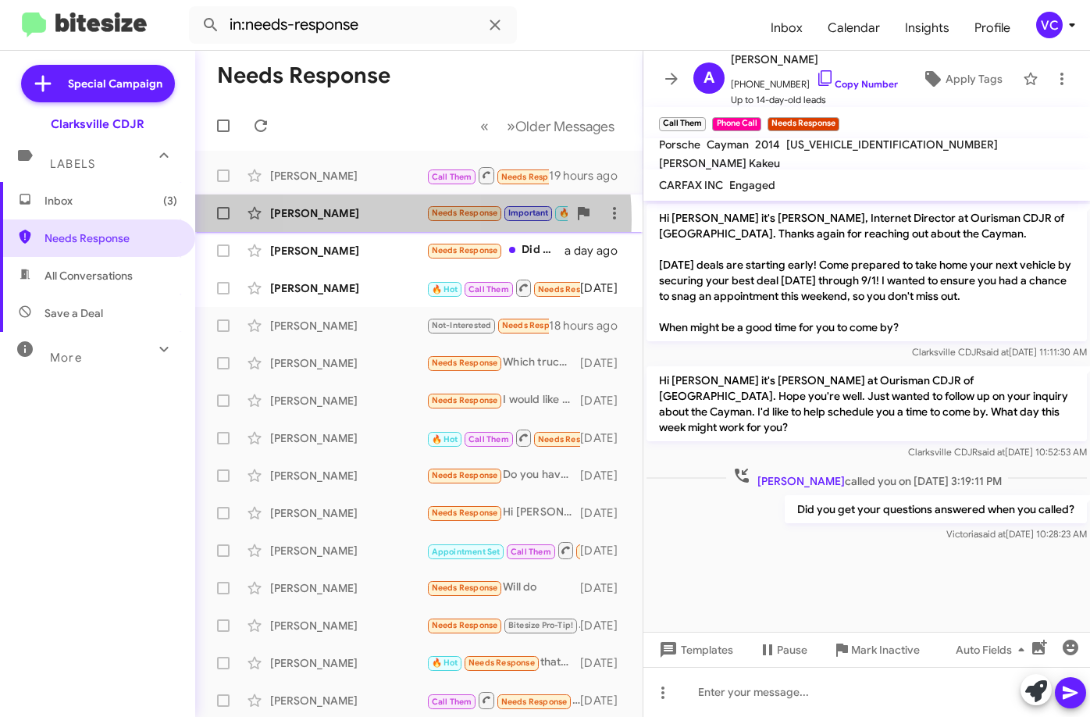
click at [358, 219] on div "[PERSON_NAME]" at bounding box center [348, 213] width 156 height 16
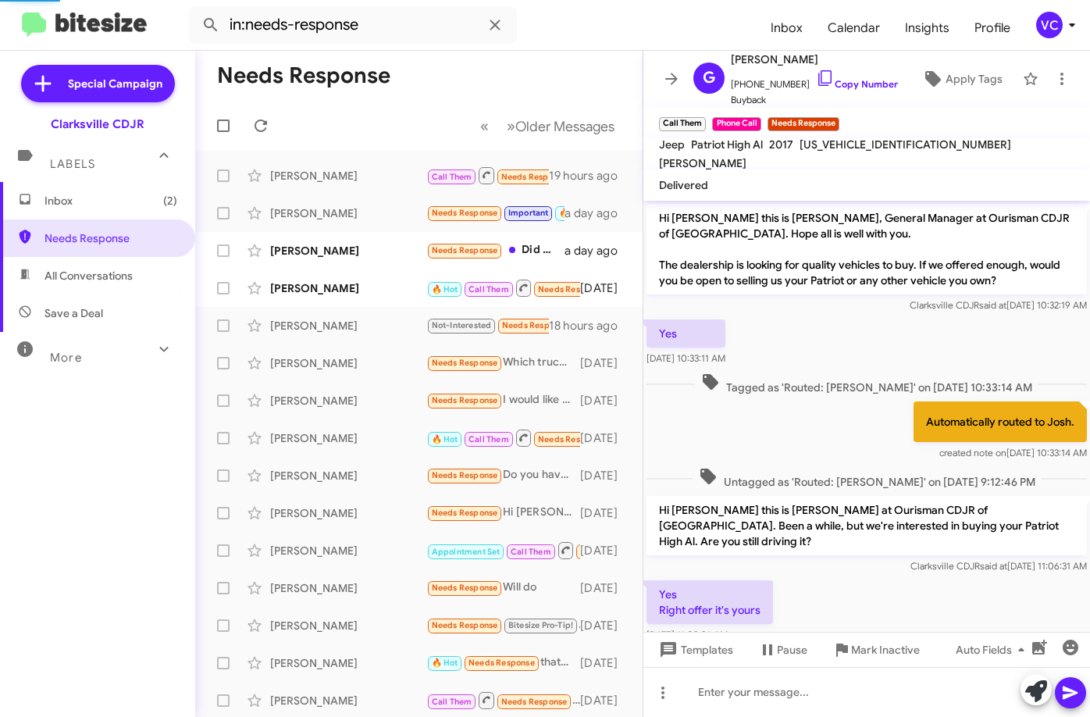
scroll to position [140, 0]
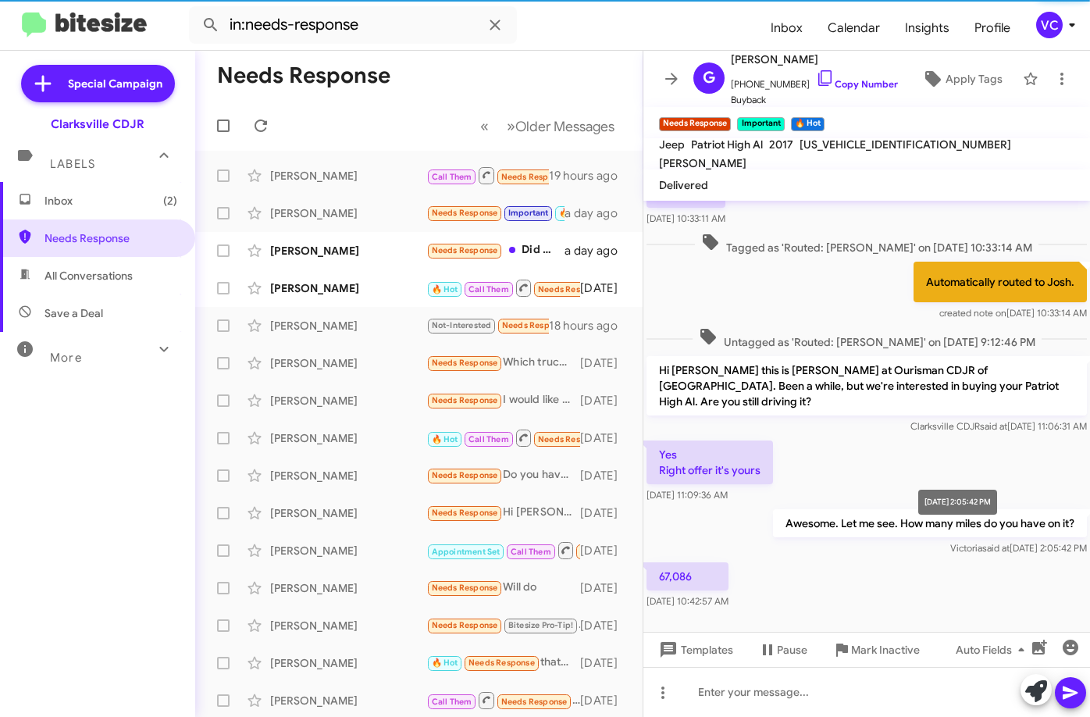
click at [980, 420] on span "said at" at bounding box center [993, 426] width 27 height 12
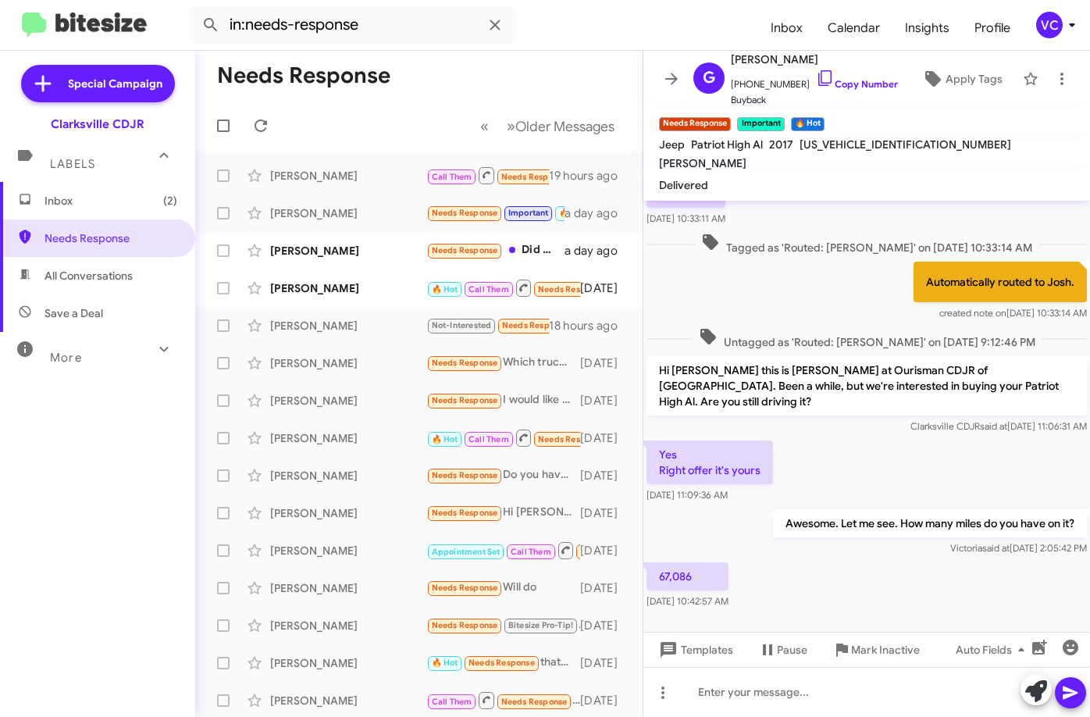
click at [892, 587] on div "67,086 [DATE] 10:42:57 AM" at bounding box center [866, 585] width 446 height 53
click at [892, 588] on div "67,086 [DATE] 10:42:57 AM" at bounding box center [866, 585] width 446 height 53
click at [898, 471] on div "Yes Right offer it's yours [DATE] 11:09:36 AM" at bounding box center [866, 471] width 446 height 69
click at [856, 75] on span "[PHONE_NUMBER] Copy Number" at bounding box center [814, 80] width 167 height 23
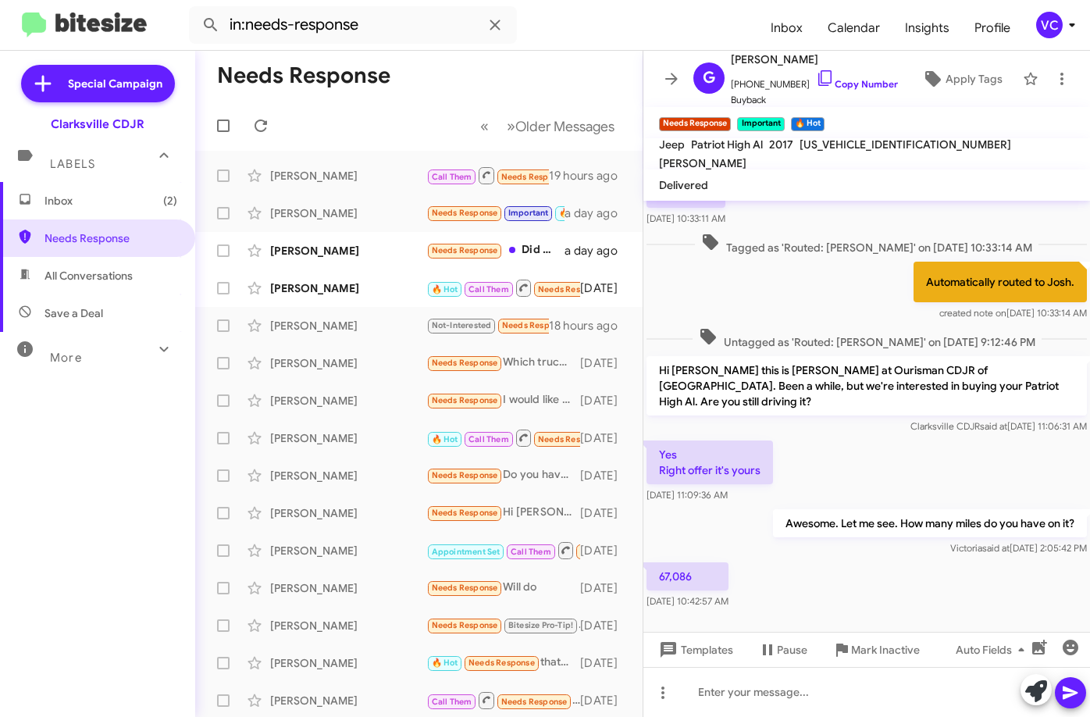
drag, startPoint x: 594, startPoint y: 61, endPoint x: 584, endPoint y: 86, distance: 27.0
click at [594, 61] on mat-toolbar-row "Needs Response" at bounding box center [418, 76] width 447 height 50
drag, startPoint x: 843, startPoint y: 550, endPoint x: 870, endPoint y: 440, distance: 112.6
click at [845, 559] on div "67,086 [DATE] 10:42:57 AM" at bounding box center [866, 585] width 446 height 53
drag, startPoint x: 870, startPoint y: 440, endPoint x: 800, endPoint y: 631, distance: 203.0
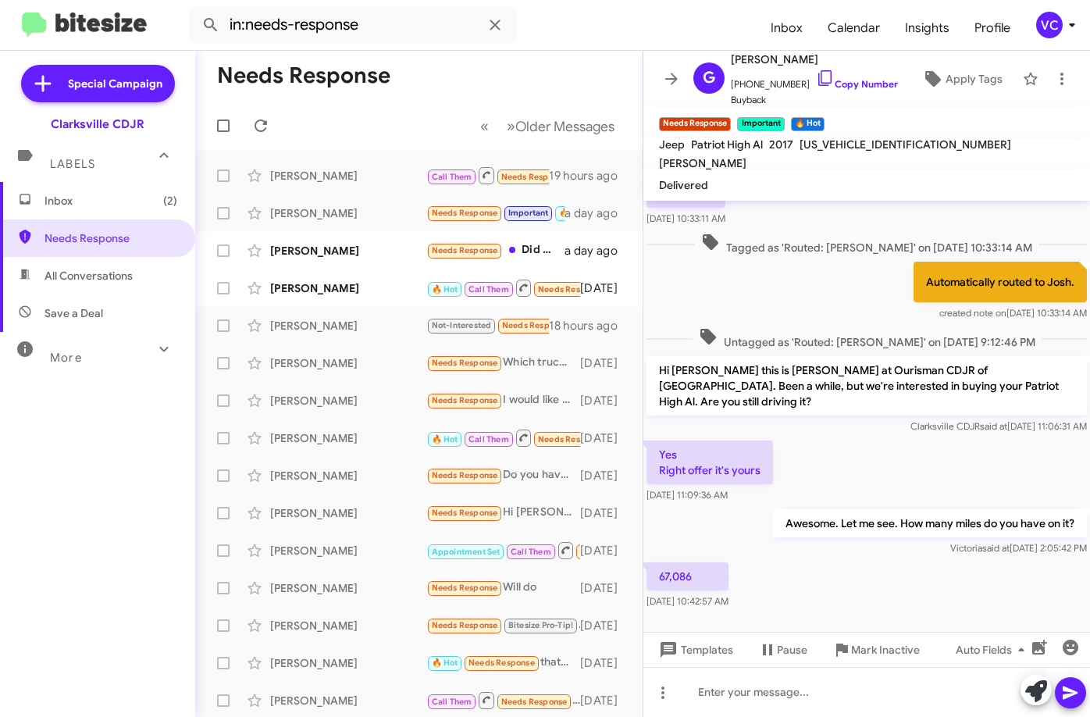
click at [870, 444] on div "Yes Right offer it's yours [DATE] 11:09:36 AM" at bounding box center [866, 471] width 446 height 69
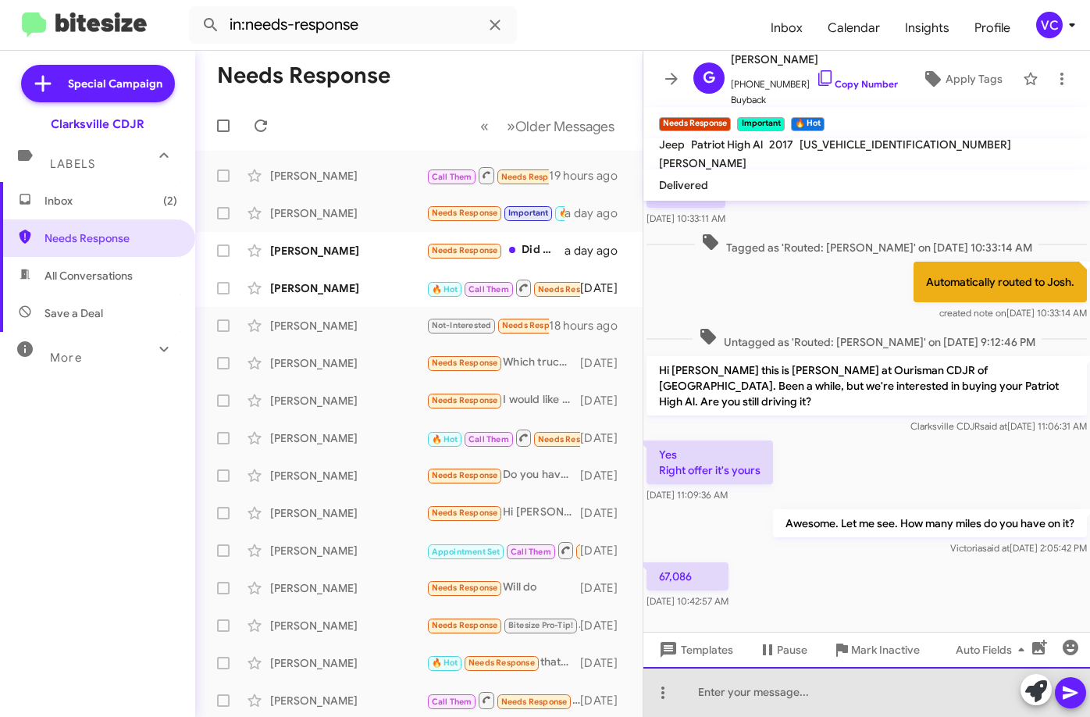
click at [770, 704] on div at bounding box center [866, 692] width 446 height 50
drag, startPoint x: 895, startPoint y: 695, endPoint x: 932, endPoint y: 690, distance: 37.8
click at [896, 695] on div "Yes me see what your off is?" at bounding box center [866, 692] width 446 height 50
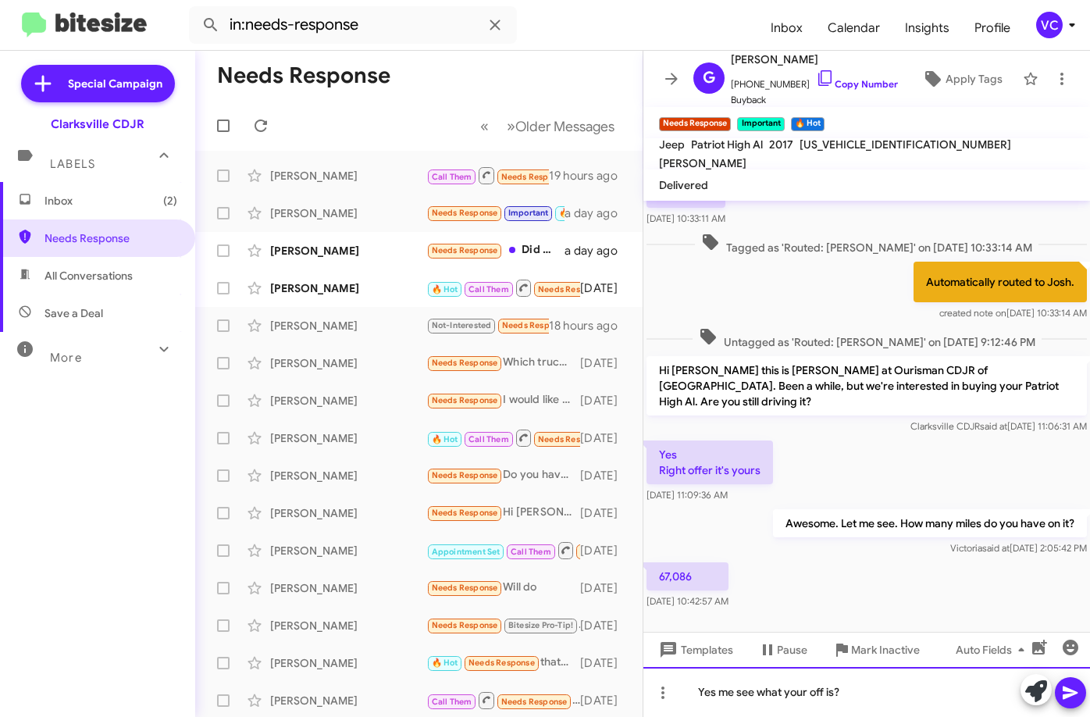
click at [938, 708] on div "Yes me see what your off is?" at bounding box center [866, 692] width 446 height 50
click at [934, 703] on div "Yes me see what your off is?" at bounding box center [866, 692] width 446 height 50
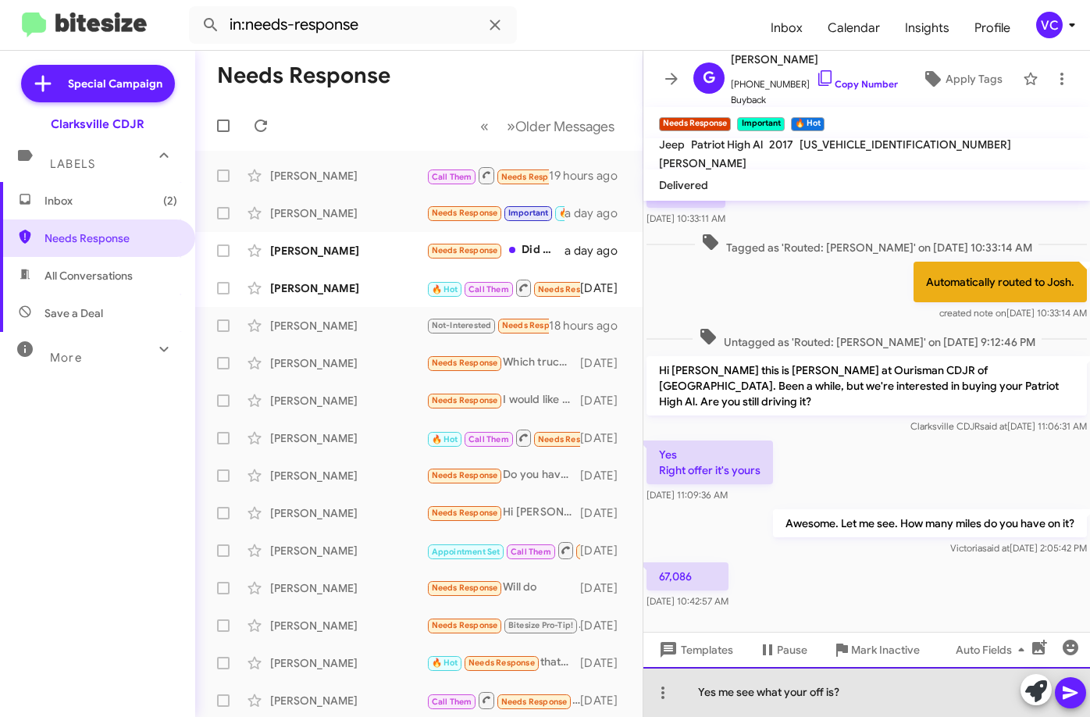
click at [934, 703] on div "Yes me see what your off is?" at bounding box center [866, 692] width 446 height 50
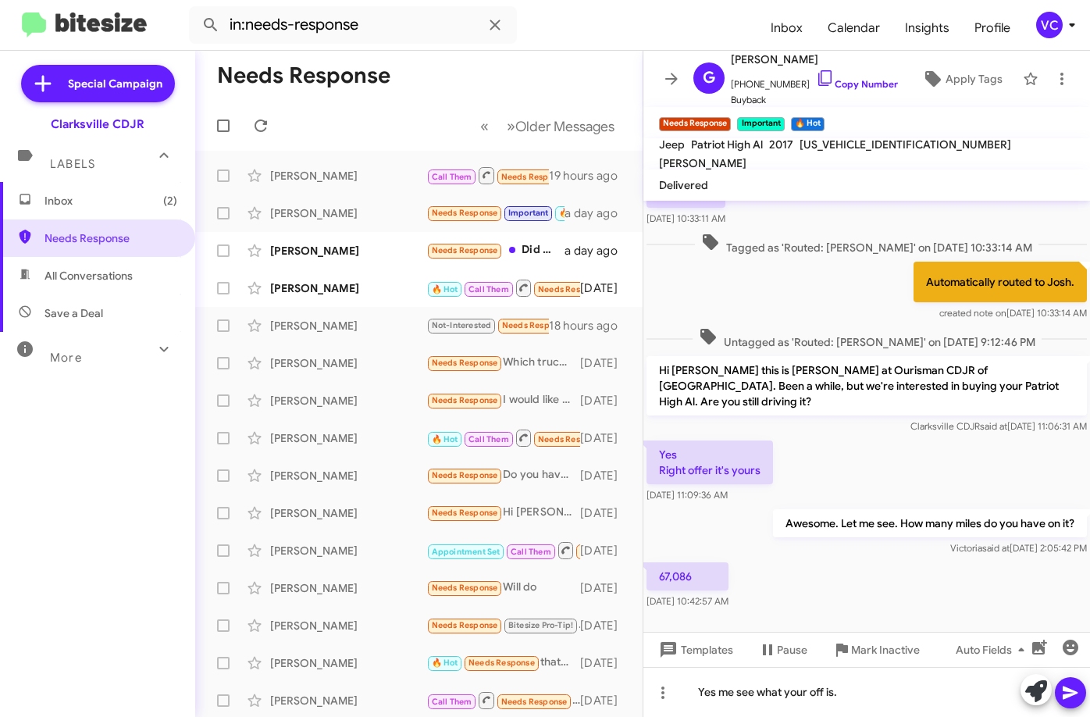
drag, startPoint x: 1069, startPoint y: 697, endPoint x: 1087, endPoint y: 665, distance: 36.7
click at [1068, 696] on icon at bounding box center [1070, 692] width 19 height 19
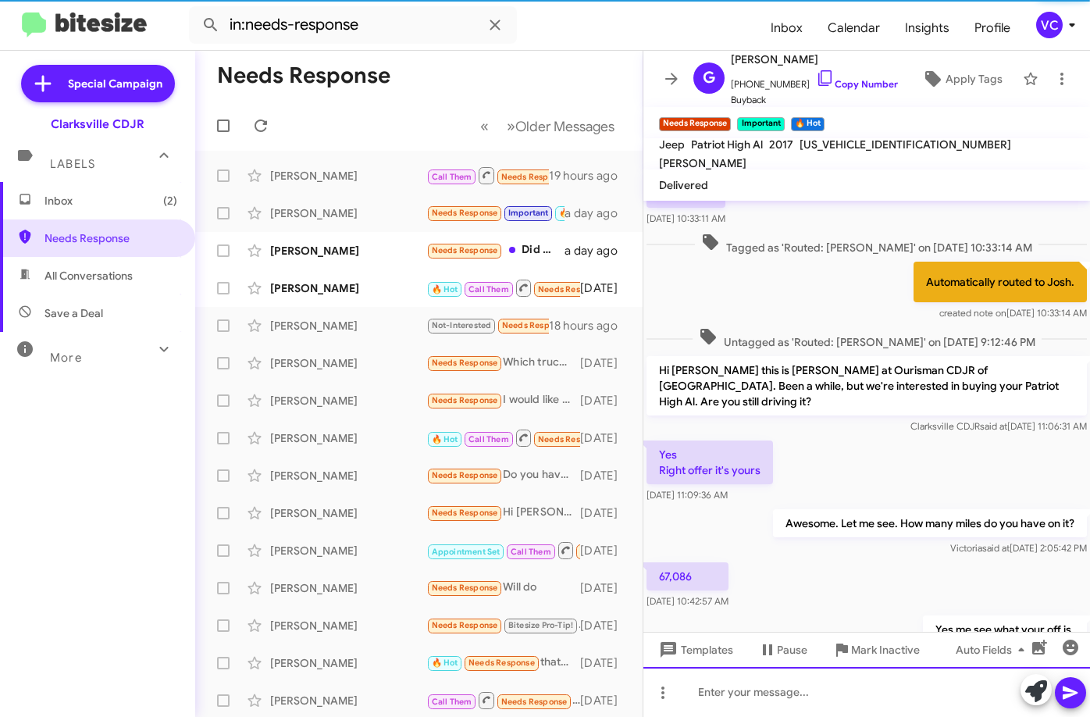
scroll to position [0, 0]
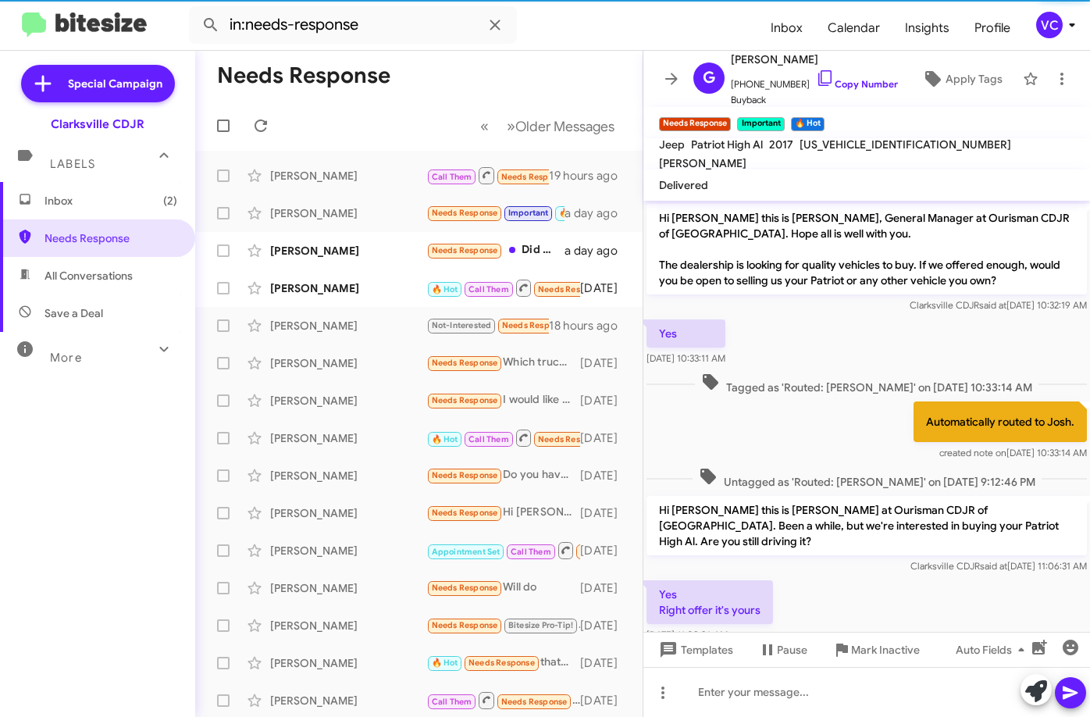
click at [880, 148] on span "[US_VEHICLE_IDENTIFICATION_NUMBER]" at bounding box center [905, 144] width 212 height 14
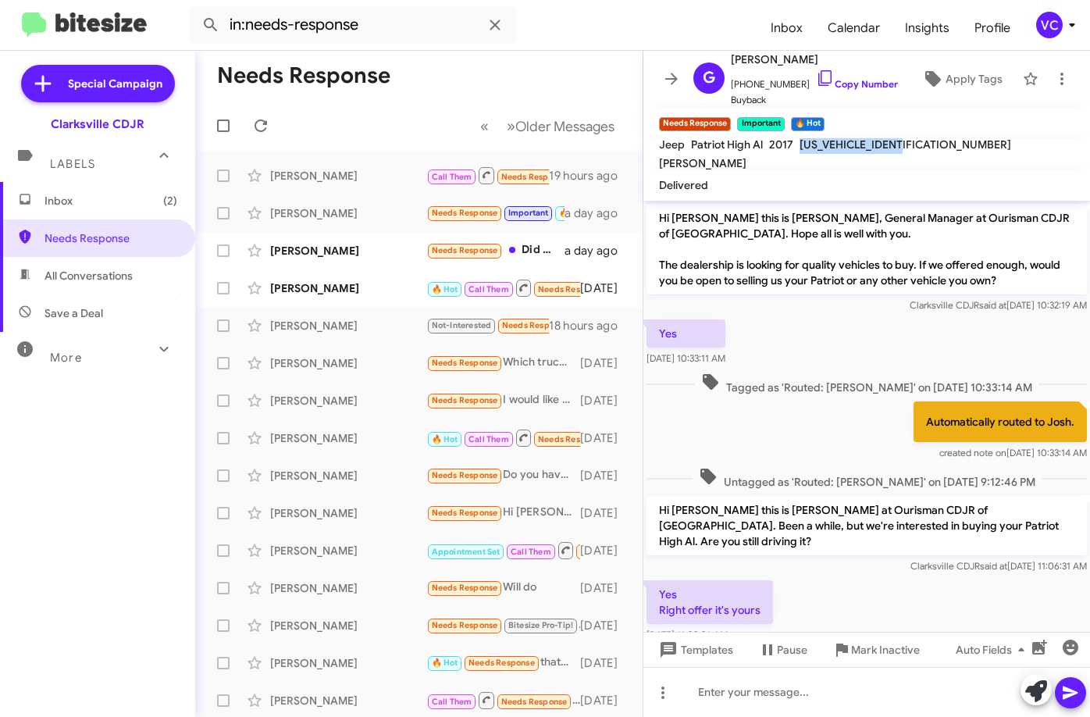
click at [880, 148] on span "[US_VEHICLE_IDENTIFICATION_NUMBER]" at bounding box center [905, 144] width 212 height 14
copy span "[US_VEHICLE_IDENTIFICATION_NUMBER]"
click at [800, 582] on div "Yes Right offer it's yours [DATE] 11:09:36 AM" at bounding box center [866, 611] width 446 height 69
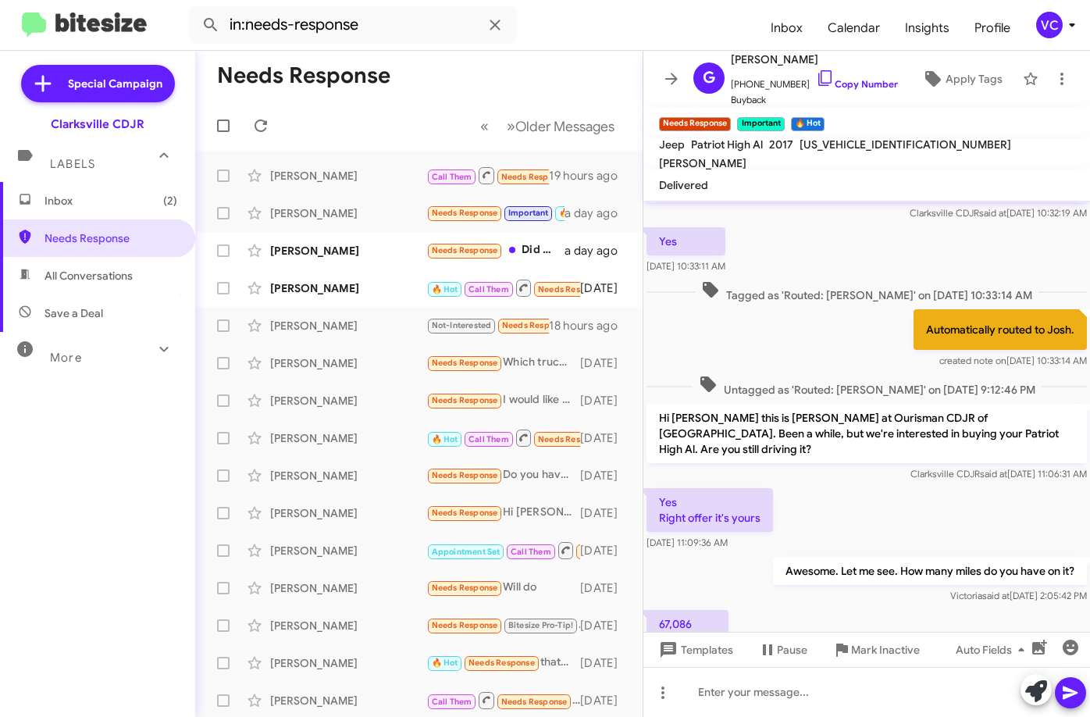
scroll to position [197, 0]
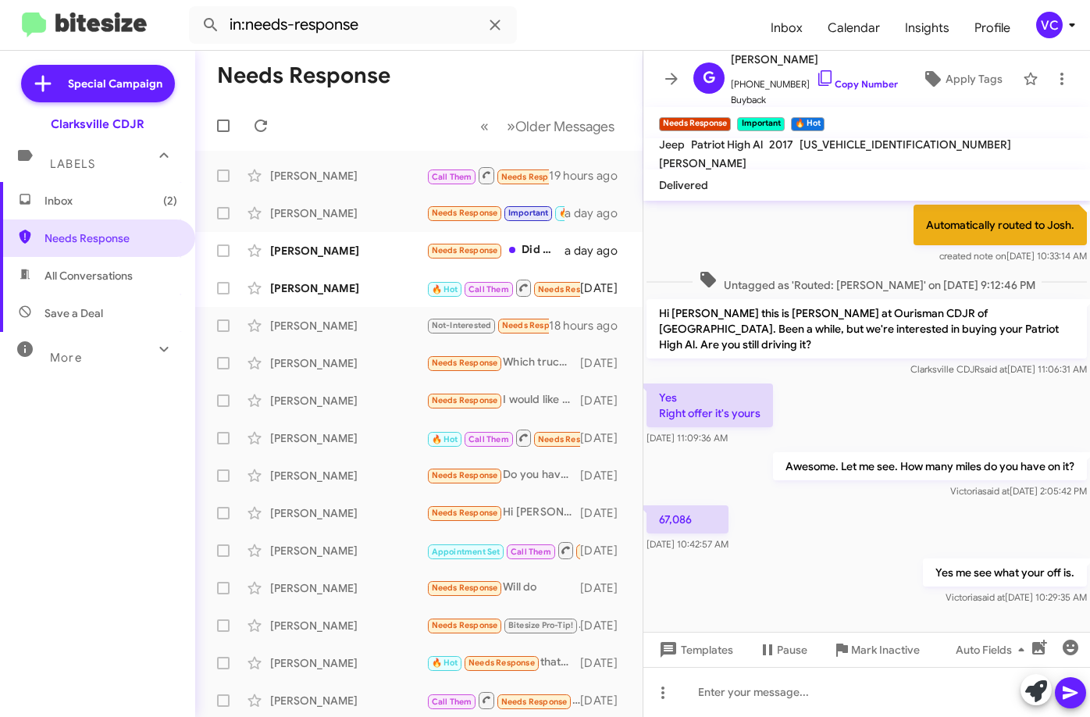
click at [829, 589] on div "Yes me see what your off is. [PERSON_NAME] said at [DATE] 10:29:35 AM" at bounding box center [866, 581] width 446 height 53
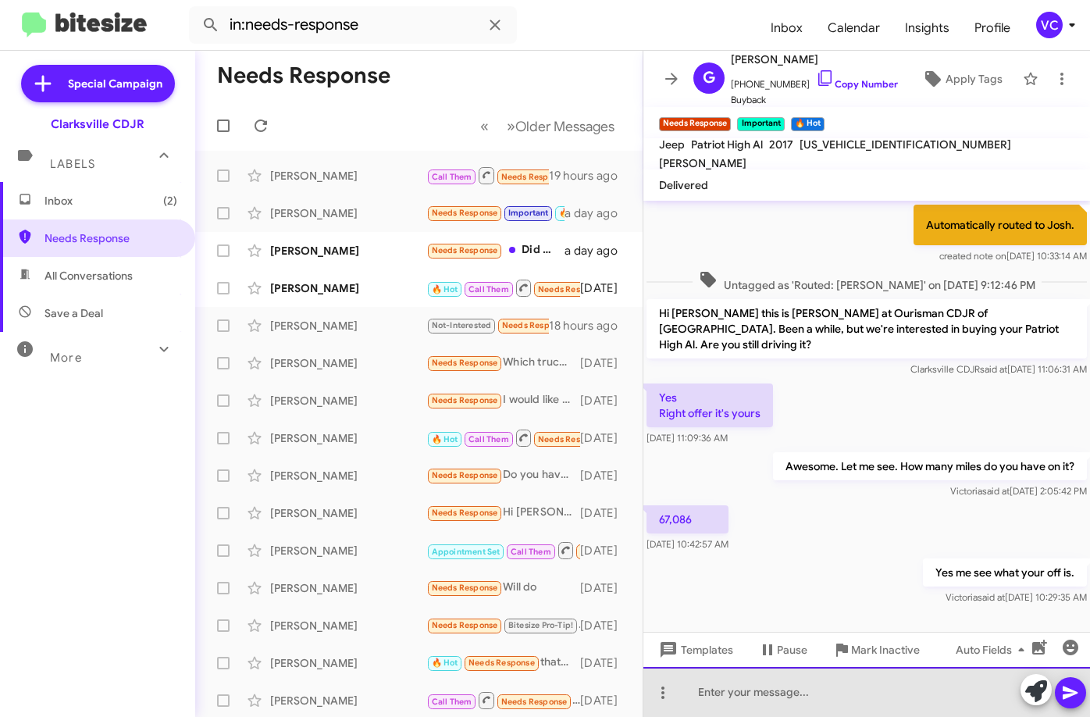
click at [767, 711] on div at bounding box center [866, 692] width 446 height 50
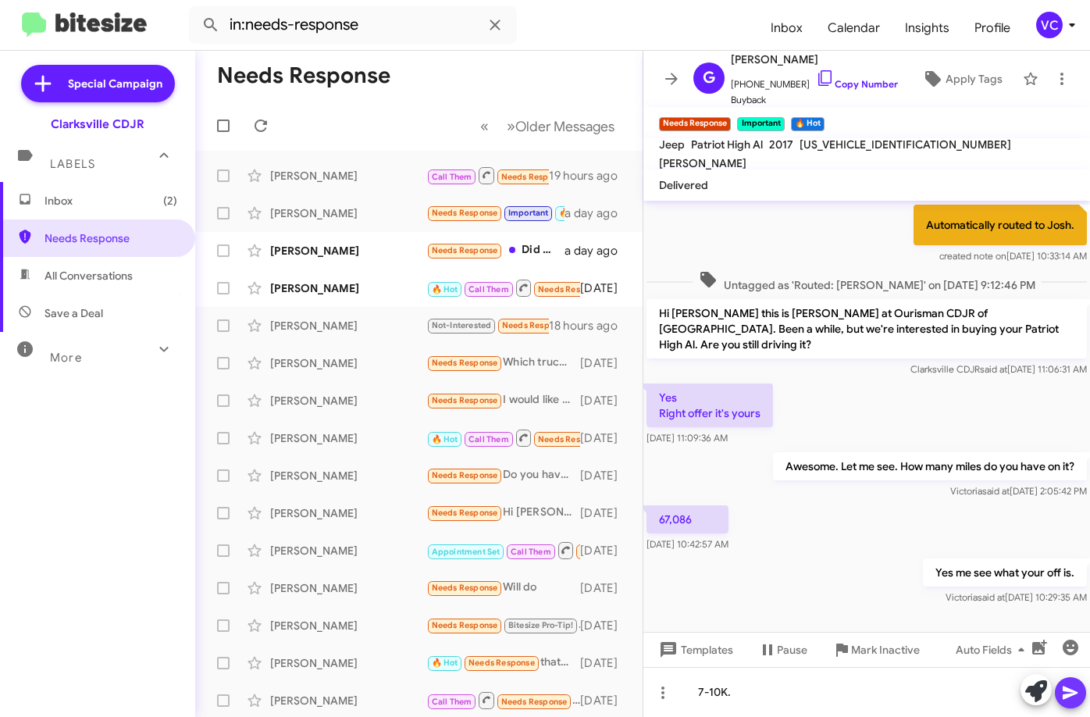
click at [1065, 695] on icon at bounding box center [1069, 692] width 15 height 13
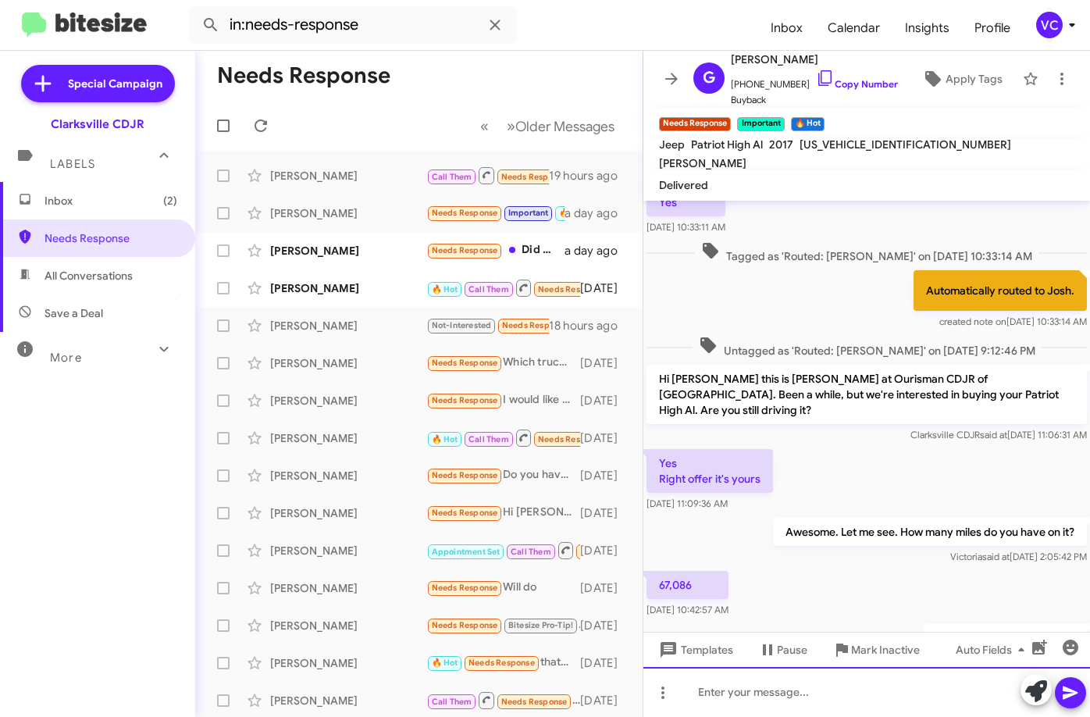
scroll to position [254, 0]
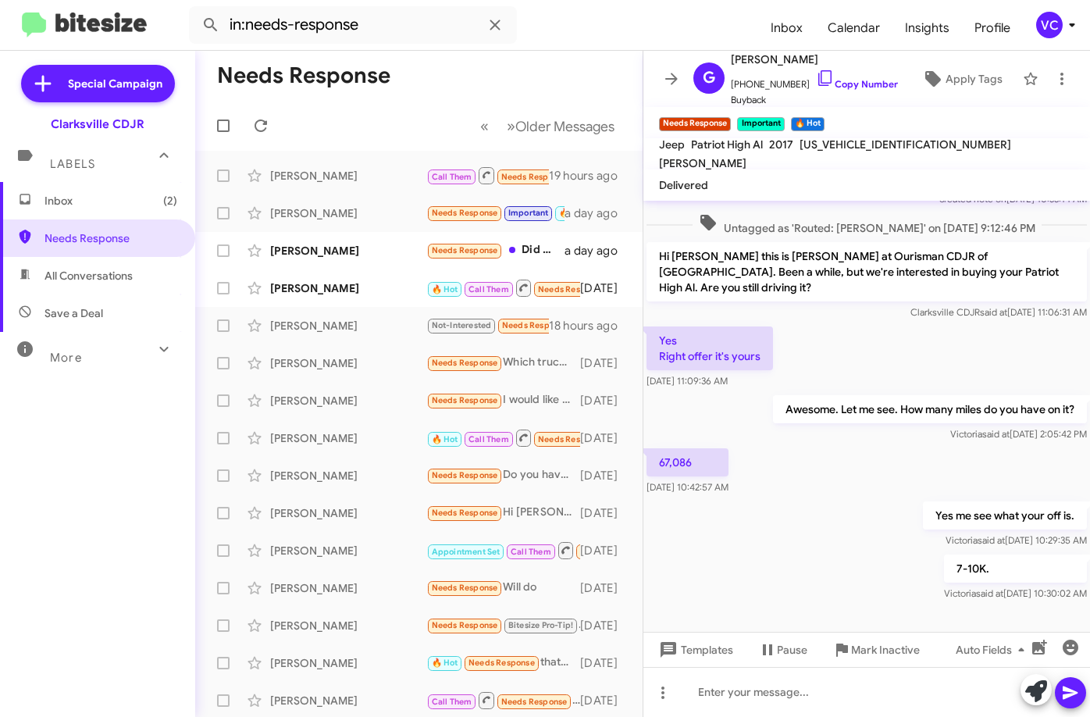
drag, startPoint x: 734, startPoint y: 582, endPoint x: 802, endPoint y: 481, distance: 121.5
click at [737, 566] on div "7-10K. [PERSON_NAME] said at [DATE] 10:30:02 AM" at bounding box center [866, 577] width 446 height 53
click at [835, 445] on div "67,086 [DATE] 10:42:57 AM" at bounding box center [866, 471] width 446 height 53
click at [336, 106] on mat-toolbar-row "« Previous » Next Older Messages" at bounding box center [418, 126] width 447 height 50
click at [261, 132] on icon at bounding box center [260, 125] width 19 height 19
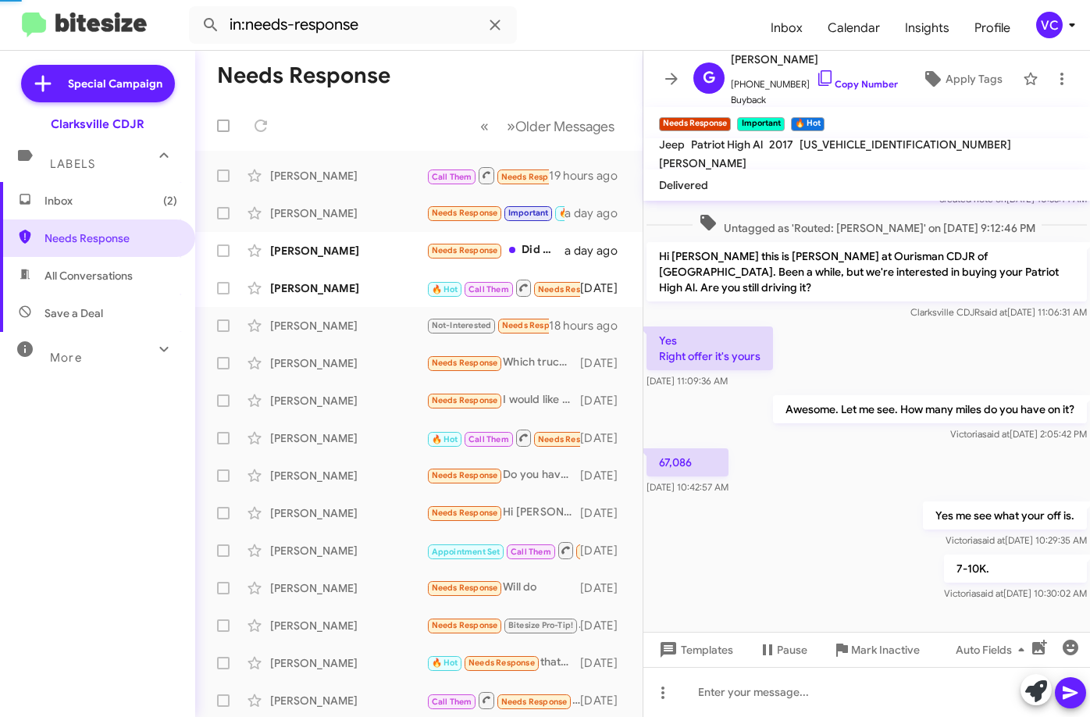
click at [480, 93] on mat-toolbar-row "Needs Response" at bounding box center [418, 76] width 447 height 50
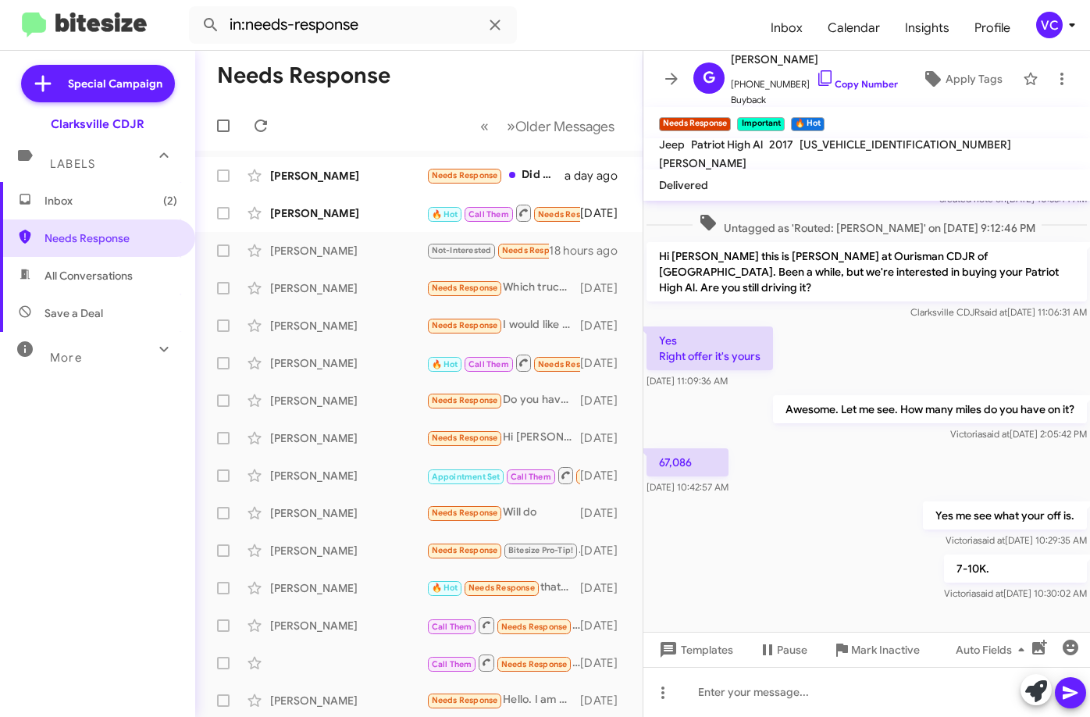
click at [864, 557] on div "7-10K. [PERSON_NAME] said at [DATE] 10:30:02 AM" at bounding box center [866, 577] width 446 height 53
click at [526, 61] on mat-toolbar-row "Needs Response" at bounding box center [418, 76] width 447 height 50
click at [576, 44] on mat-toolbar "in:needs-response Inbox Calendar Insights Profile VC" at bounding box center [545, 25] width 1090 height 50
click at [355, 178] on div "[PERSON_NAME]" at bounding box center [348, 176] width 156 height 16
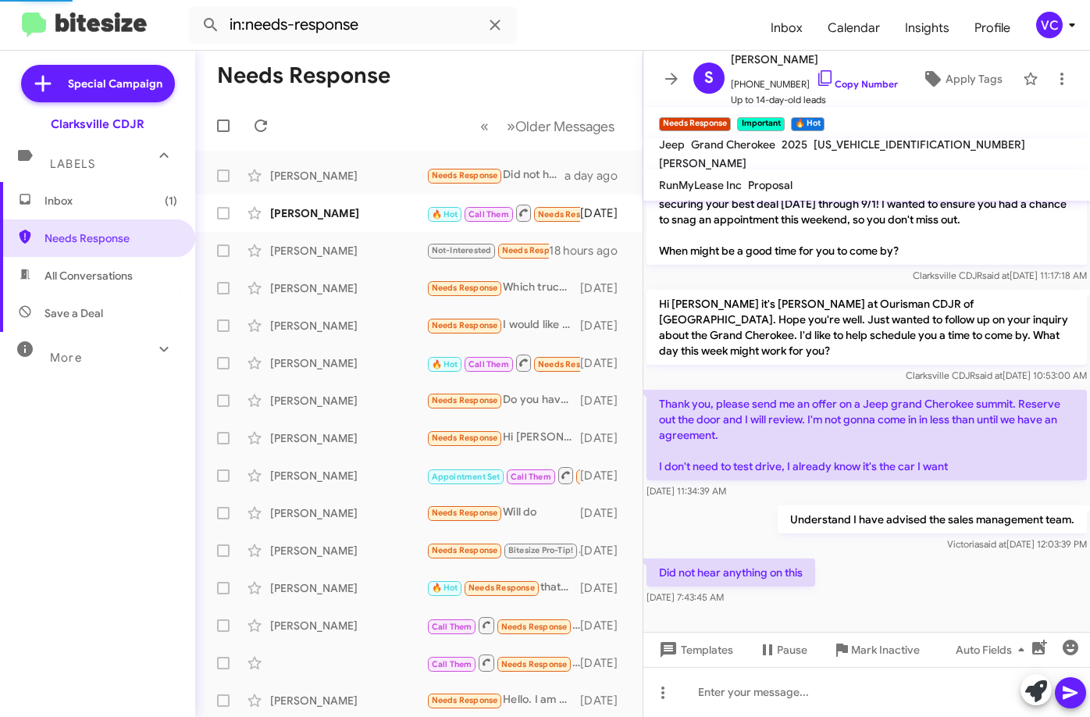
scroll to position [145, 0]
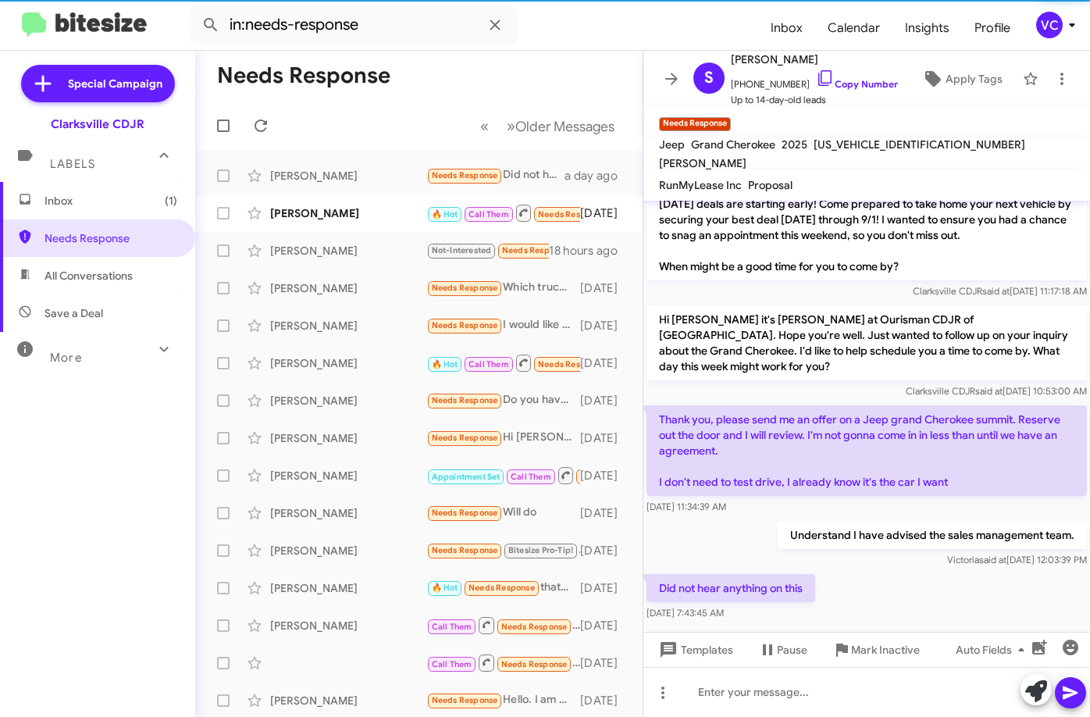
click at [918, 571] on div "Did not hear anything on this [DATE] 7:43:45 AM" at bounding box center [866, 597] width 446 height 53
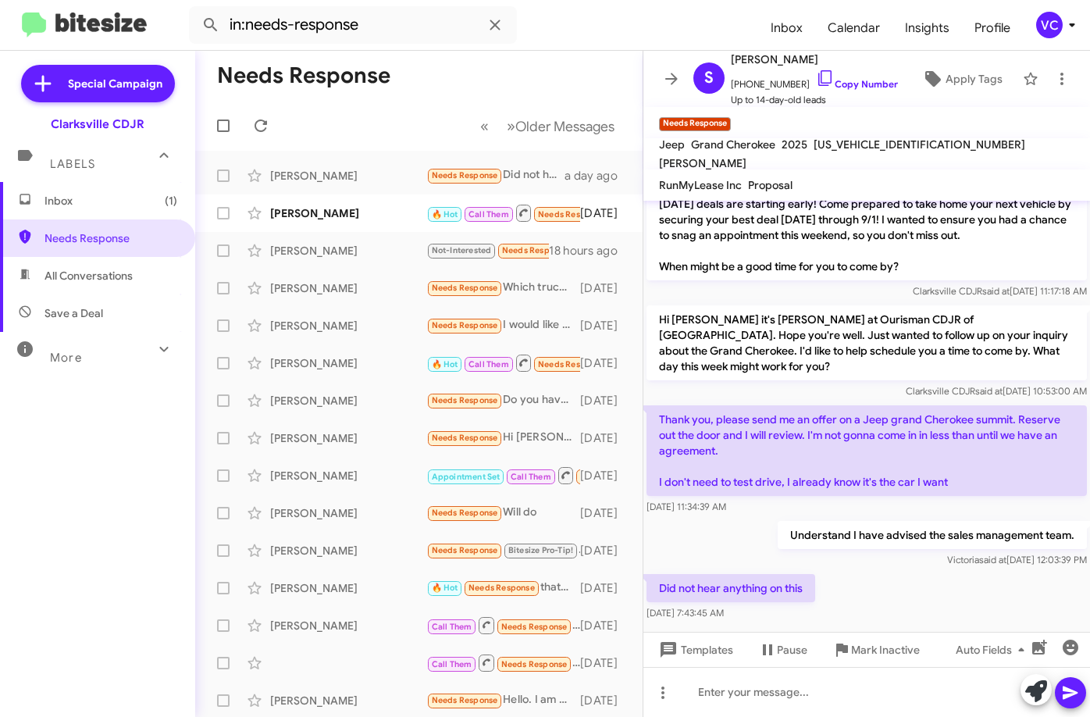
click at [941, 578] on div "Did not hear anything on this [DATE] 7:43:45 AM" at bounding box center [866, 597] width 446 height 53
click at [941, 580] on div "Did not hear anything on this [DATE] 7:43:45 AM" at bounding box center [866, 597] width 446 height 53
drag, startPoint x: 794, startPoint y: 386, endPoint x: 935, endPoint y: 490, distance: 175.3
click at [935, 490] on div "Thank you, please send me an offer on a Jeep grand Cherokee summit. Reserve out…" at bounding box center [866, 460] width 446 height 116
click at [851, 85] on link "Copy Number" at bounding box center [857, 84] width 82 height 12
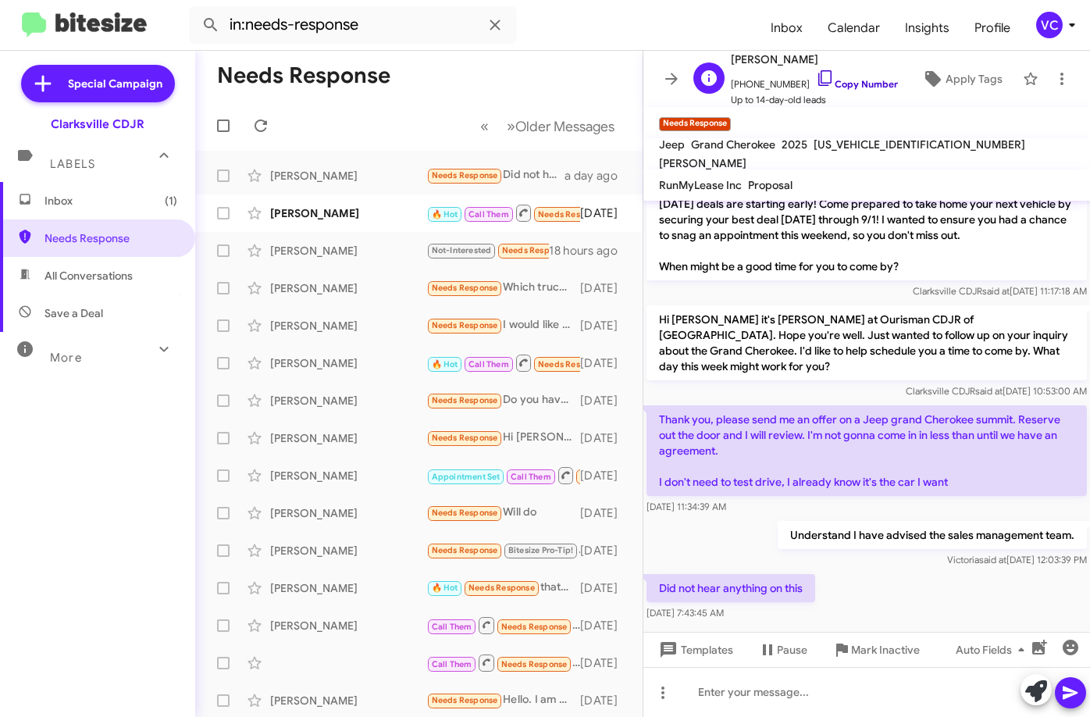
copy div "an offer on a Jeep grand Cherokee summit. Reserve out the door and I will revie…"
click at [539, 82] on mat-toolbar-row "Needs Response" at bounding box center [418, 76] width 447 height 50
click at [856, 571] on div "Did not hear anything on this [DATE] 7:43:45 AM" at bounding box center [866, 597] width 446 height 53
click at [828, 80] on link "Copy Number" at bounding box center [857, 84] width 82 height 12
click at [519, 66] on mat-toolbar-row "Needs Response" at bounding box center [418, 76] width 447 height 50
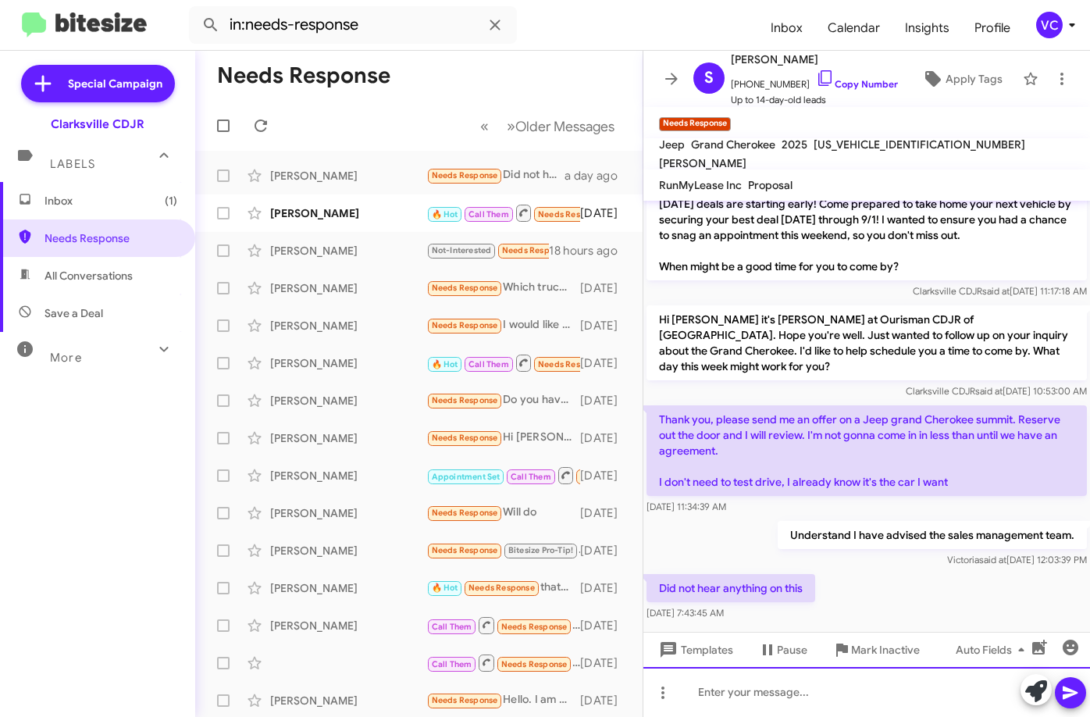
click at [809, 703] on div at bounding box center [866, 692] width 446 height 50
click at [979, 696] on div "I hope you have heard something on this since then." at bounding box center [866, 692] width 446 height 50
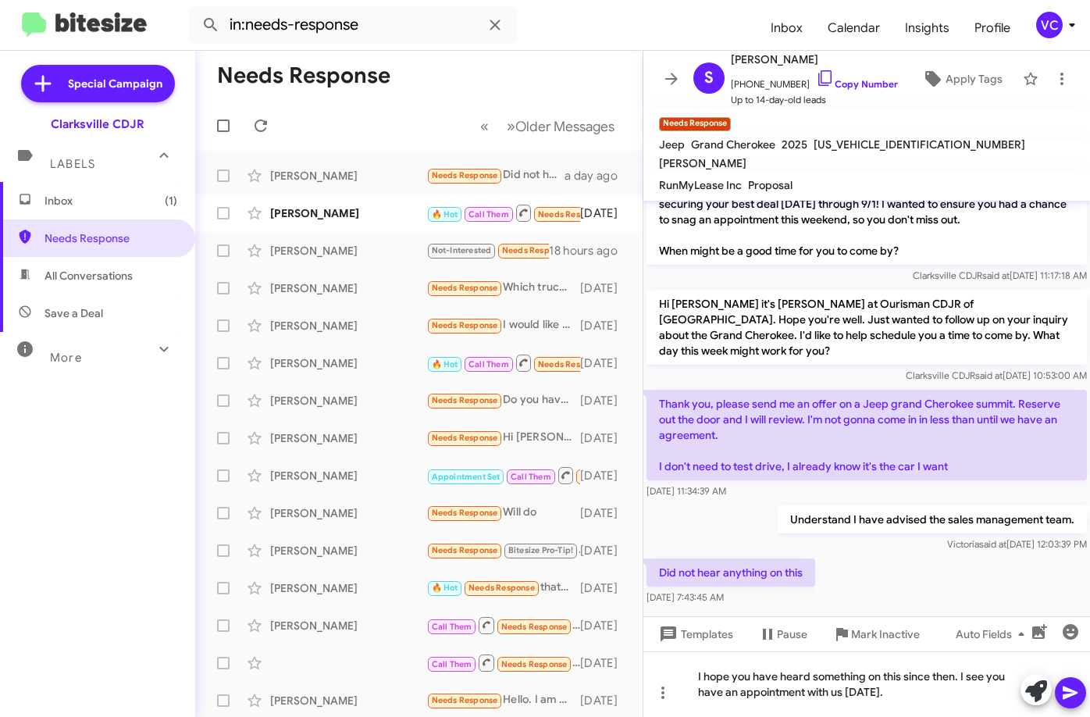
click at [1072, 684] on icon at bounding box center [1070, 692] width 19 height 19
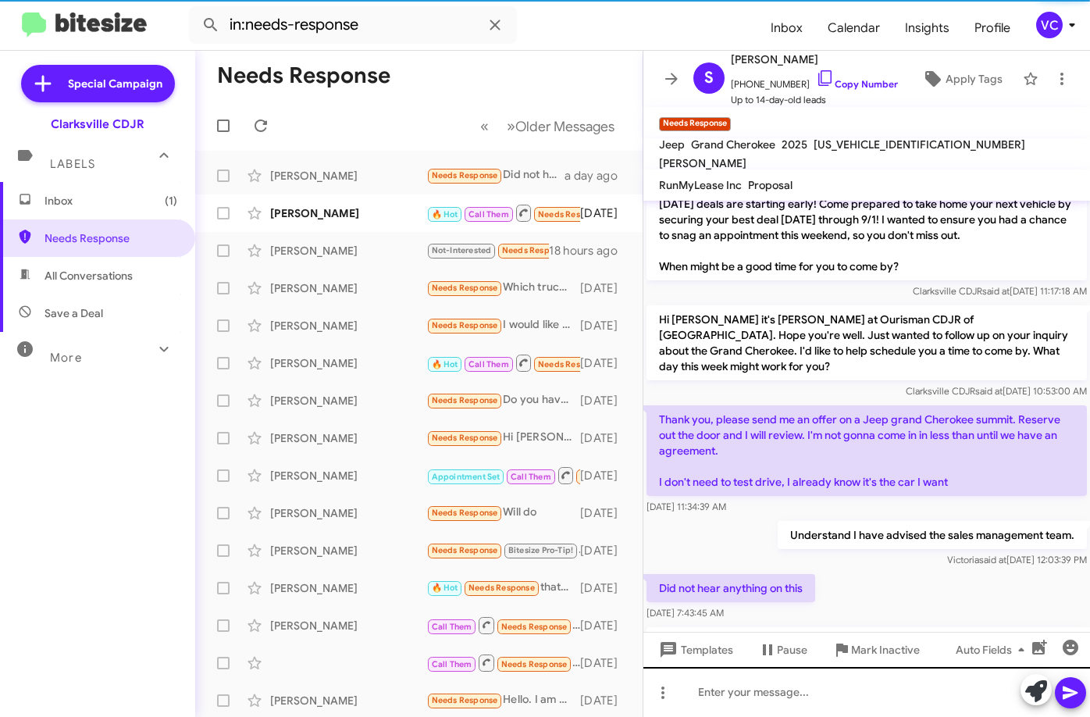
scroll to position [0, 0]
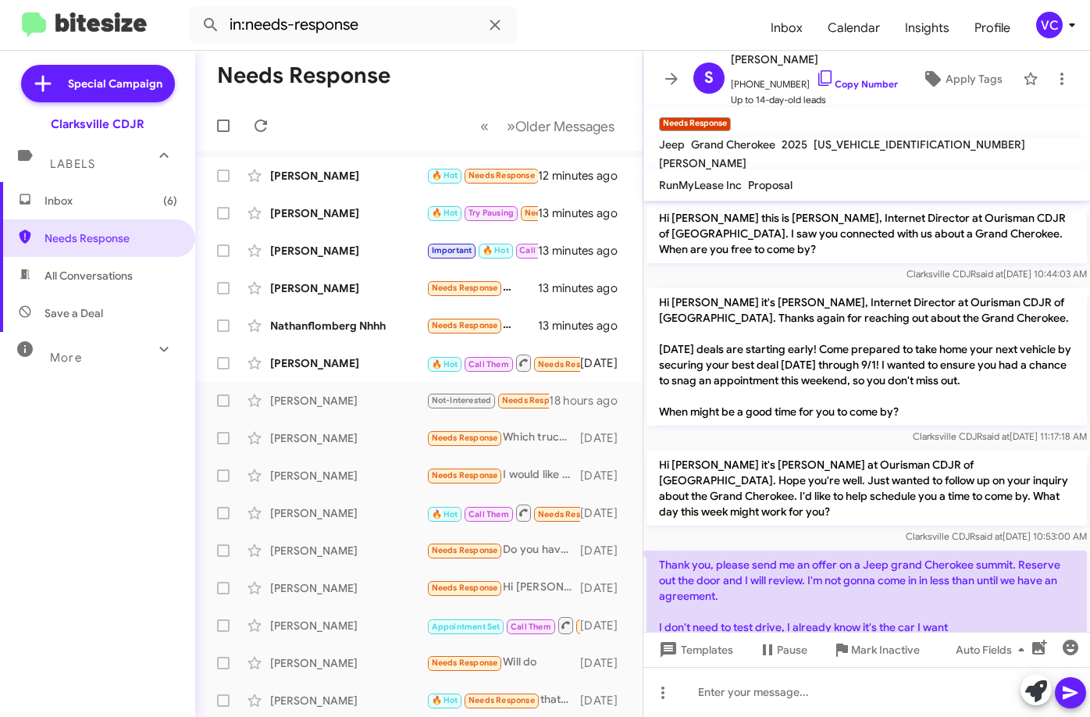
click at [531, 64] on mat-toolbar-row "Needs Response" at bounding box center [418, 76] width 447 height 50
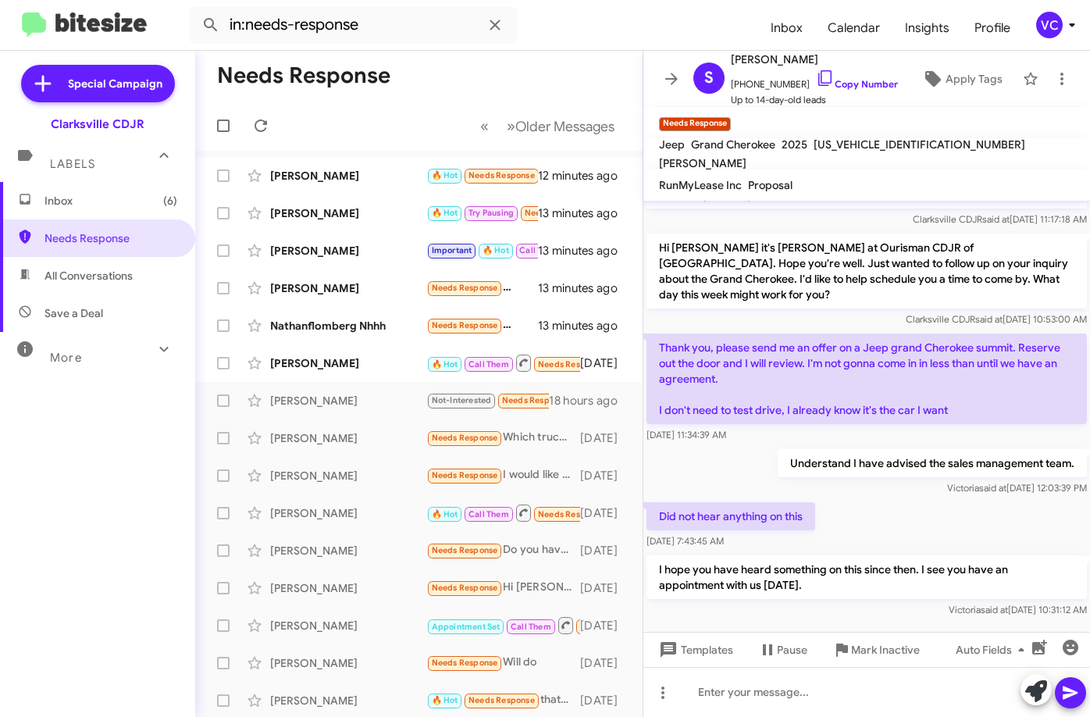
scroll to position [218, 0]
click at [939, 500] on div "Did not hear anything on this [DATE] 7:43:45 AM" at bounding box center [866, 524] width 446 height 53
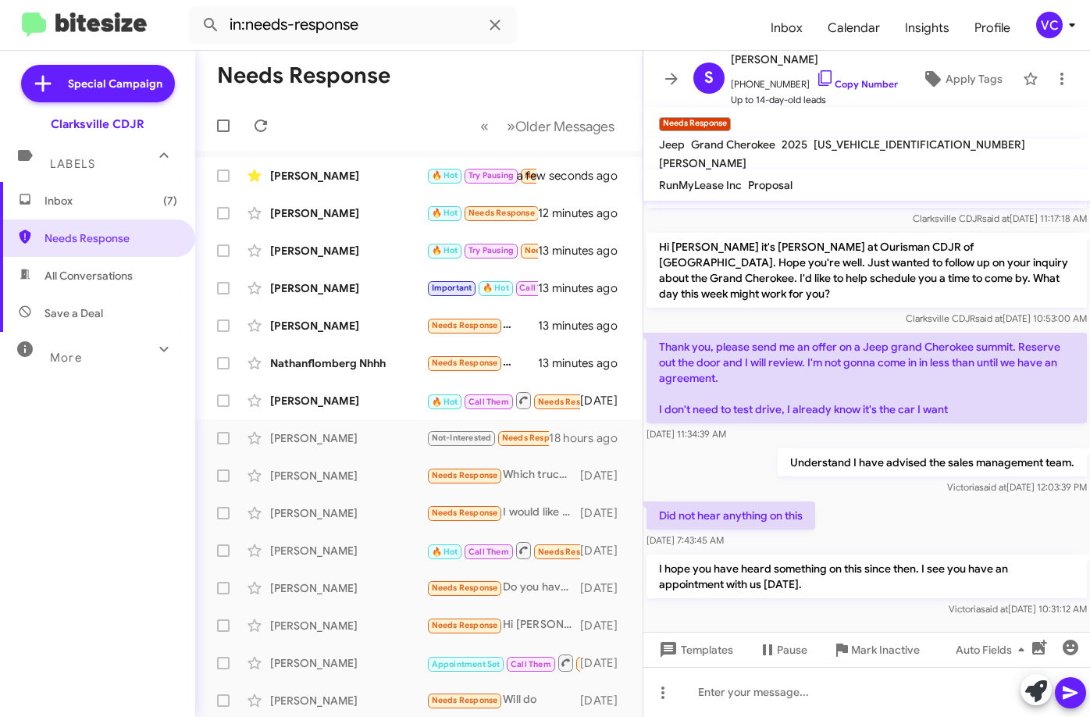
click at [585, 49] on mat-toolbar "in:needs-response Inbox Calendar Insights Profile VC" at bounding box center [545, 25] width 1090 height 50
drag, startPoint x: 916, startPoint y: 506, endPoint x: 921, endPoint y: 517, distance: 12.2
click at [917, 507] on div "Did not hear anything on this [DATE] 7:43:45 AM" at bounding box center [866, 524] width 446 height 53
click at [297, 179] on div "[PERSON_NAME]" at bounding box center [348, 176] width 156 height 16
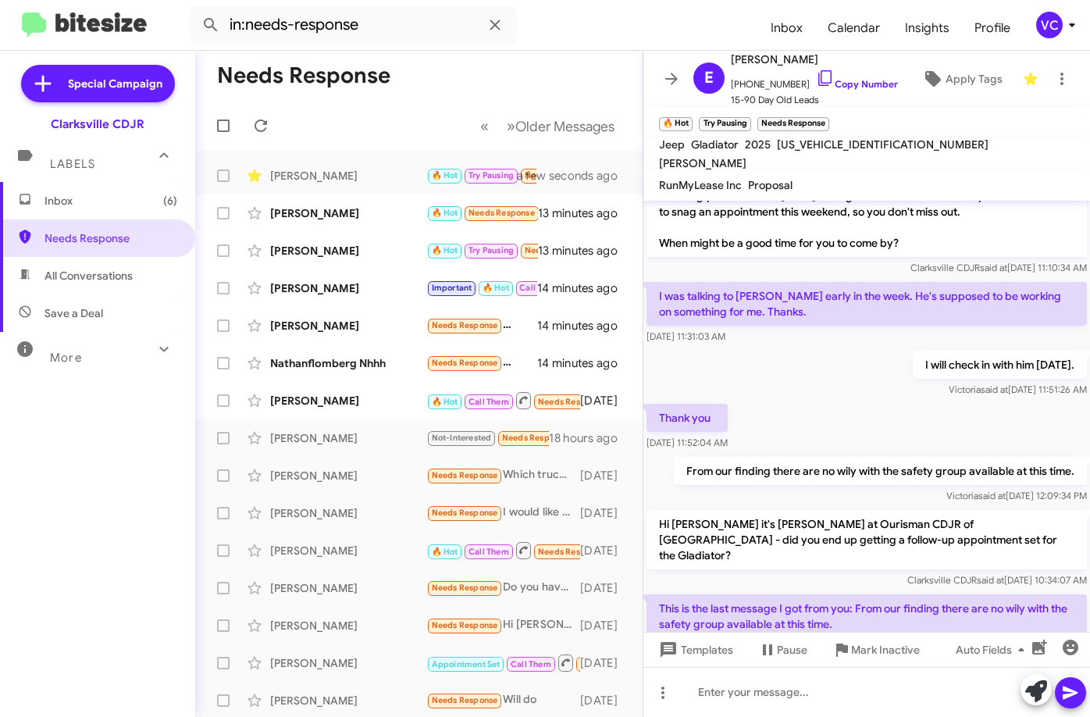
scroll to position [1748, 0]
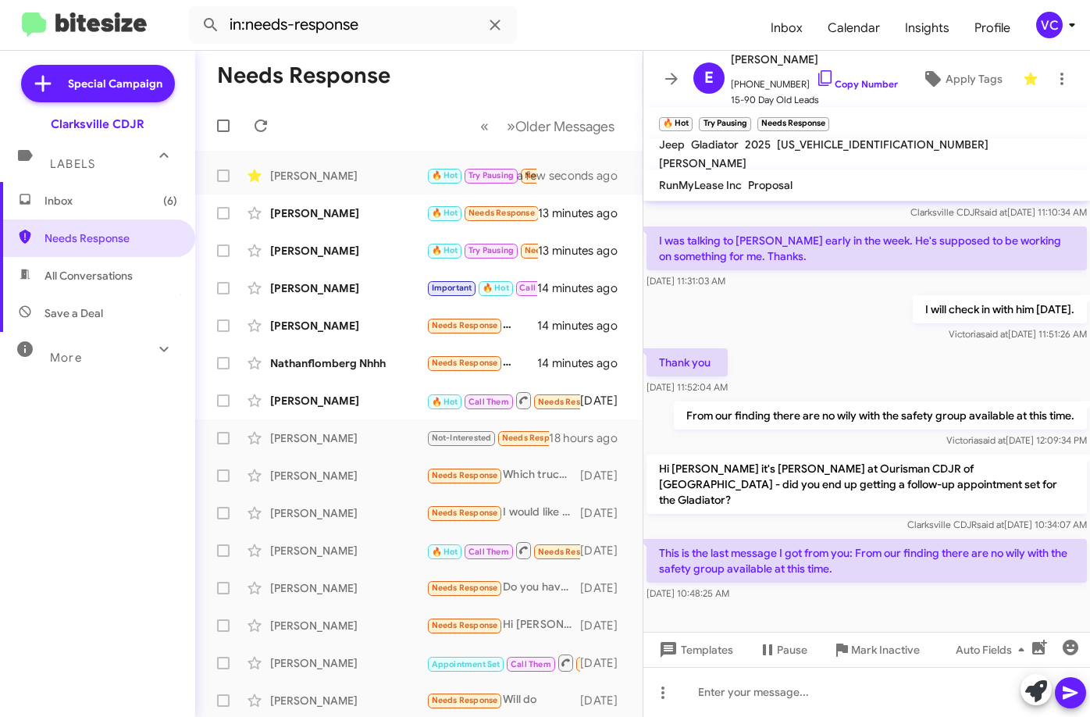
click at [806, 604] on div at bounding box center [866, 656] width 446 height 105
click at [816, 604] on div at bounding box center [866, 656] width 446 height 105
click at [818, 604] on div at bounding box center [866, 656] width 446 height 105
click at [888, 604] on div at bounding box center [866, 656] width 446 height 105
click at [873, 345] on div "Thank you [DATE] 11:52:04 AM" at bounding box center [866, 371] width 446 height 53
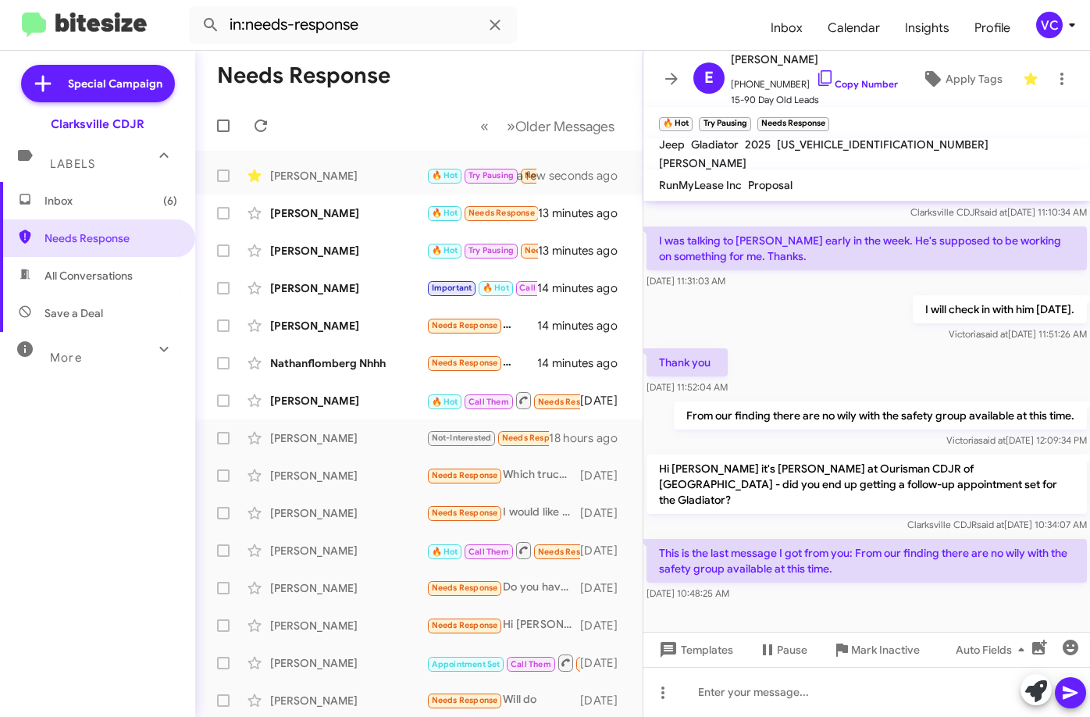
click at [833, 604] on div at bounding box center [866, 656] width 446 height 105
click at [897, 604] on div at bounding box center [866, 656] width 446 height 105
click at [905, 345] on div "Thank you [DATE] 11:52:04 AM" at bounding box center [866, 371] width 446 height 53
click at [851, 84] on link "Copy Number" at bounding box center [857, 84] width 82 height 12
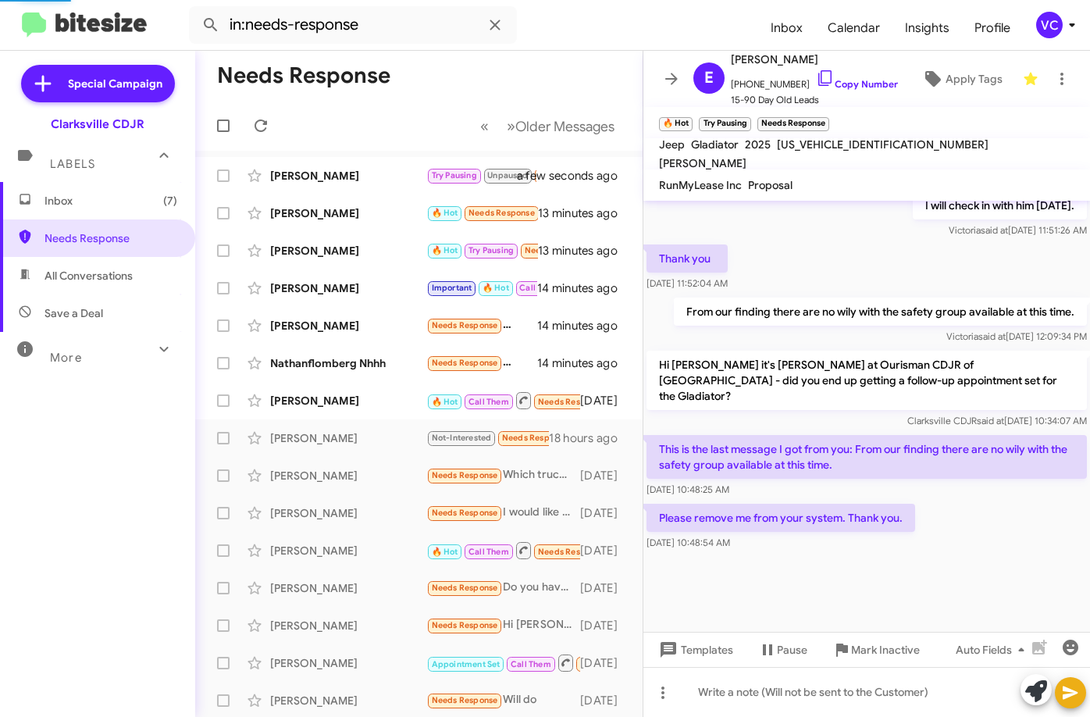
scroll to position [1208, 0]
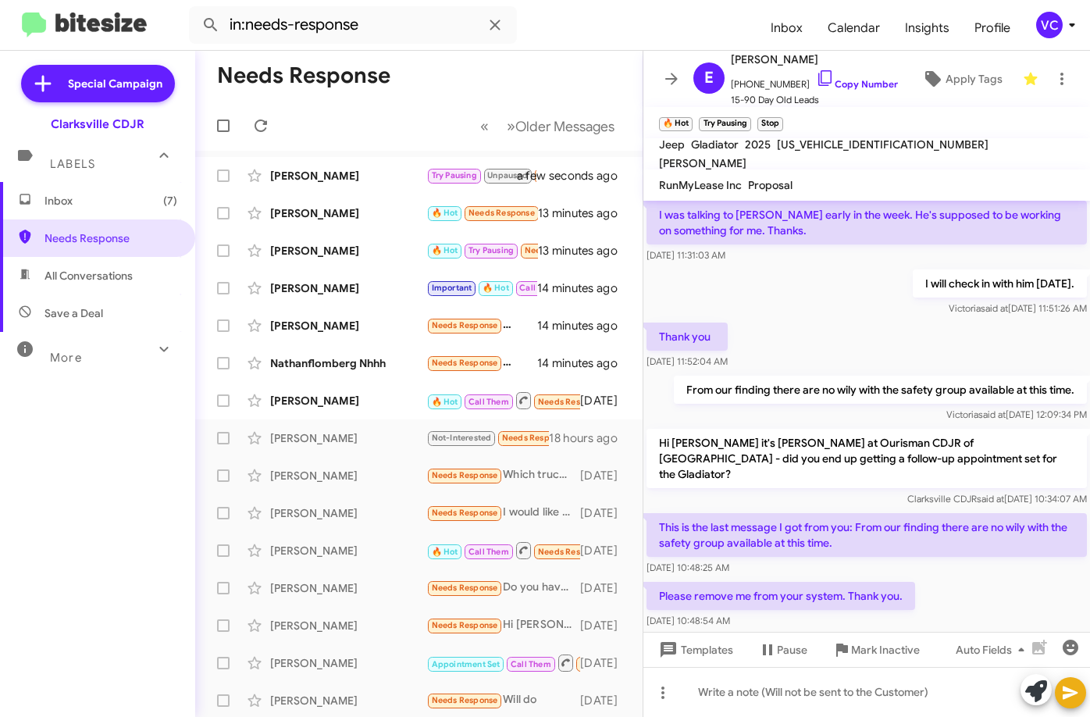
click at [602, 66] on mat-toolbar-row "Needs Response" at bounding box center [418, 76] width 447 height 50
click at [869, 687] on div at bounding box center [866, 692] width 446 height 50
click at [858, 699] on div at bounding box center [866, 692] width 446 height 50
drag, startPoint x: 1063, startPoint y: 692, endPoint x: 1073, endPoint y: 692, distance: 9.4
click at [1065, 692] on icon at bounding box center [1070, 692] width 19 height 19
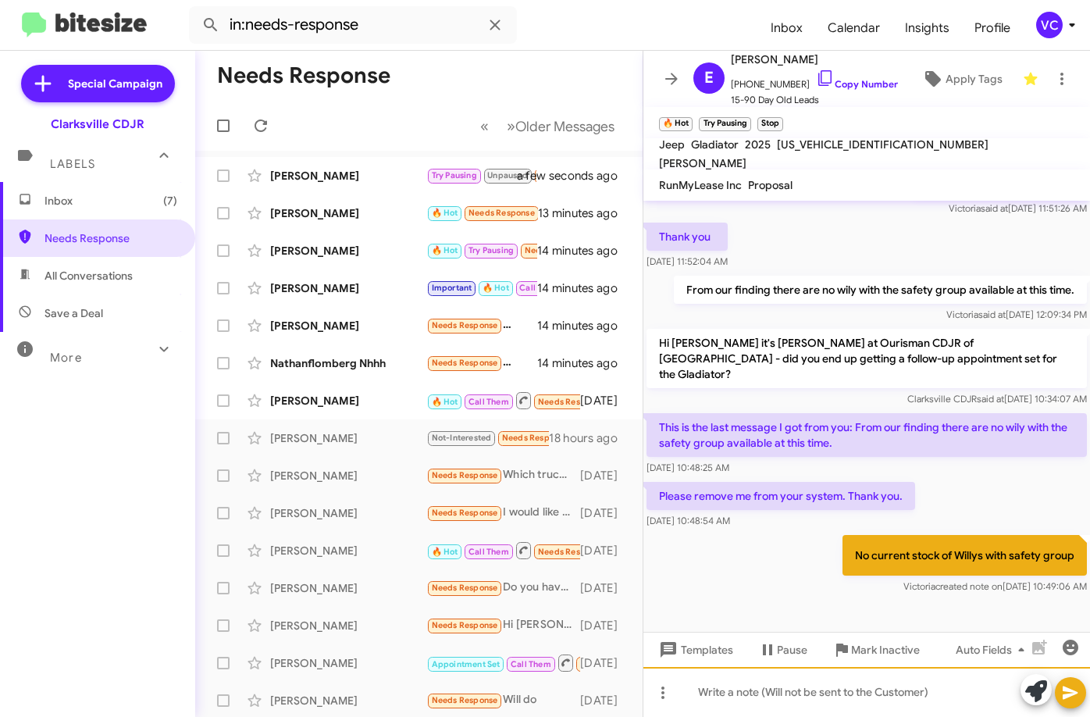
scroll to position [1874, 0]
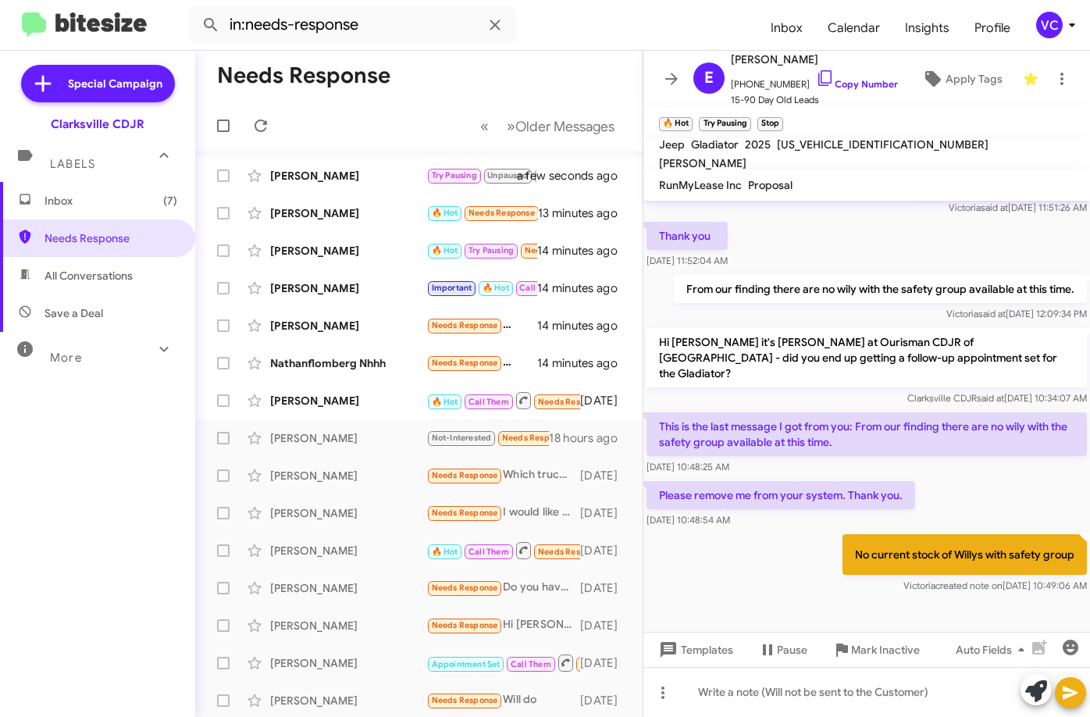
click at [850, 596] on div at bounding box center [866, 652] width 446 height 113
click at [849, 596] on div at bounding box center [866, 652] width 446 height 113
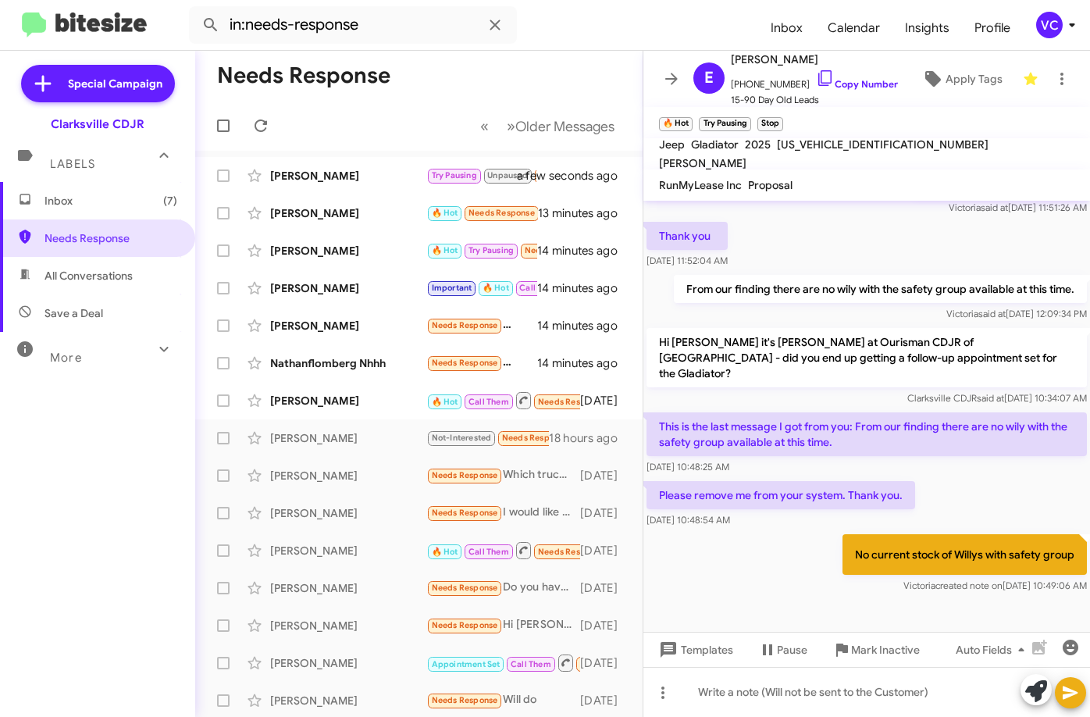
click at [816, 596] on div at bounding box center [866, 652] width 446 height 113
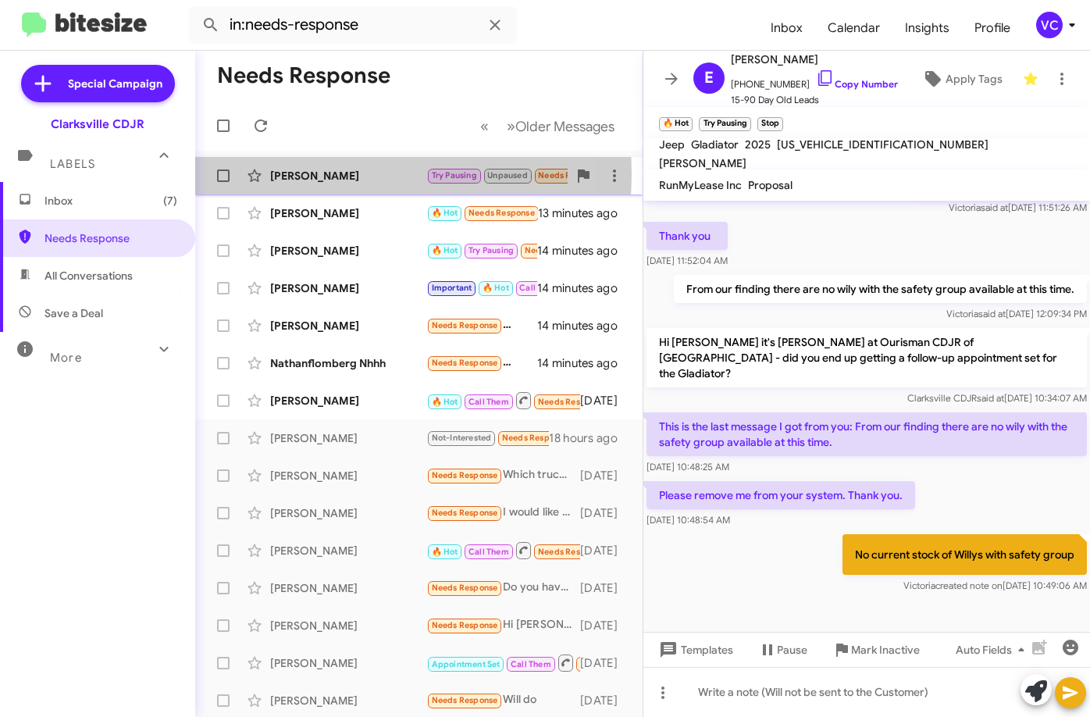
click at [319, 174] on div "[PERSON_NAME]" at bounding box center [348, 176] width 156 height 16
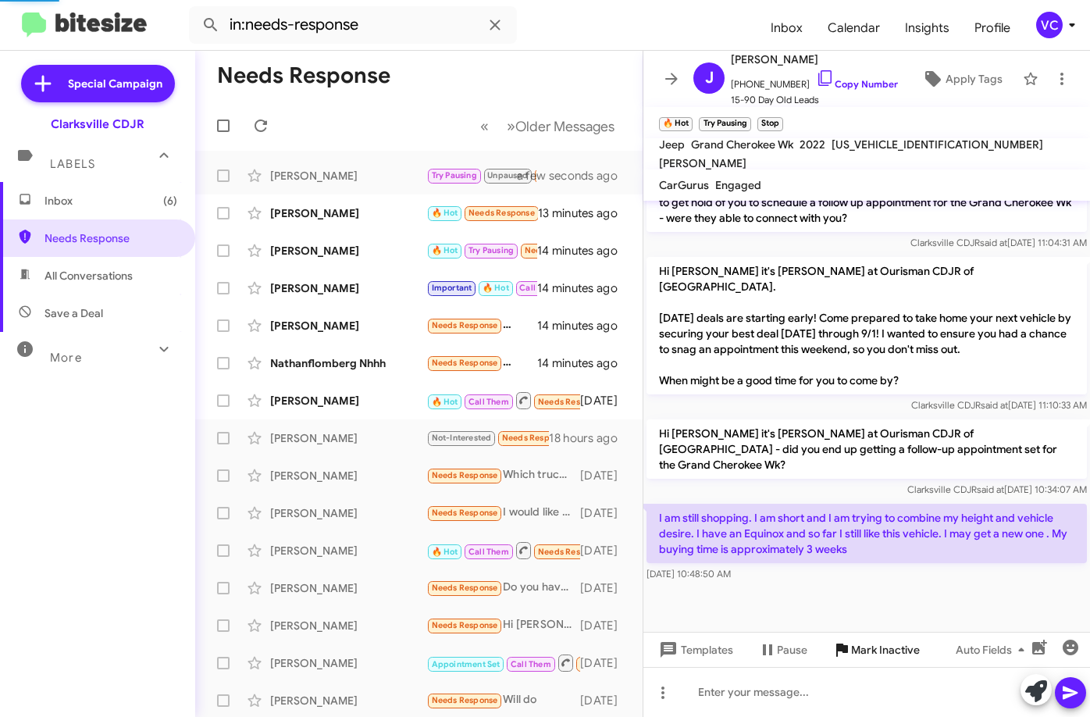
scroll to position [701, 0]
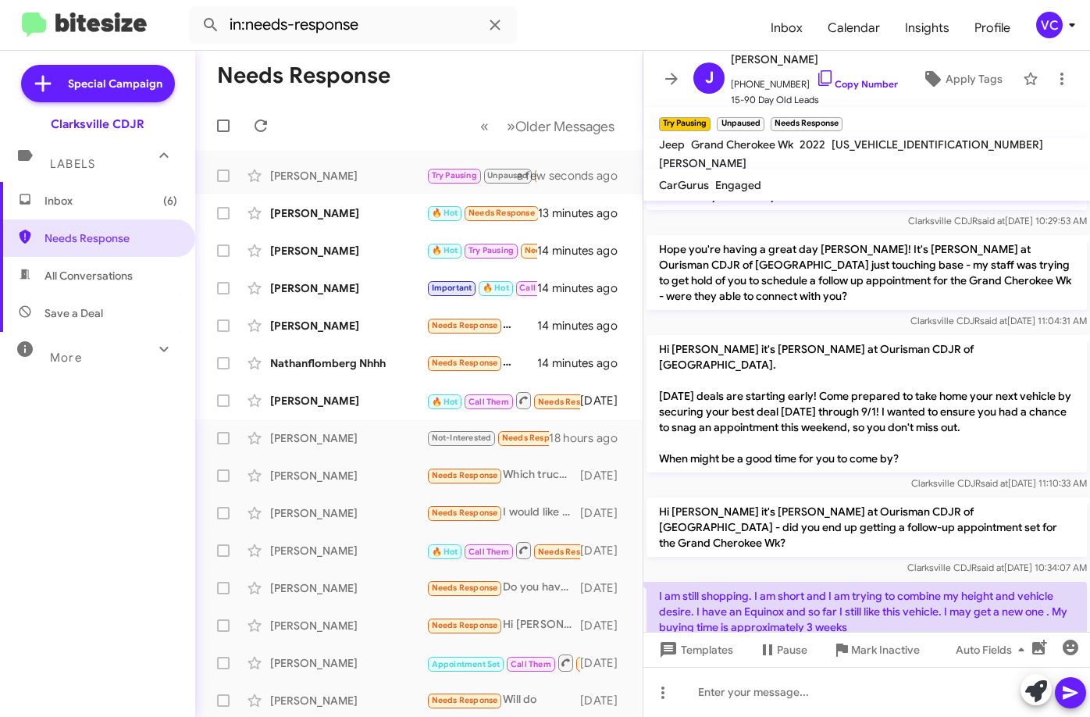
drag, startPoint x: 900, startPoint y: 602, endPoint x: 887, endPoint y: 593, distance: 15.8
click at [902, 663] on div at bounding box center [866, 686] width 446 height 47
drag, startPoint x: 744, startPoint y: 529, endPoint x: 781, endPoint y: 525, distance: 37.7
click at [735, 525] on mat-tooltip-component "[DATE] 10:48:50 AM" at bounding box center [681, 543] width 107 height 47
click at [982, 644] on div "[DATE] 10:48:50 AM" at bounding box center [866, 652] width 440 height 16
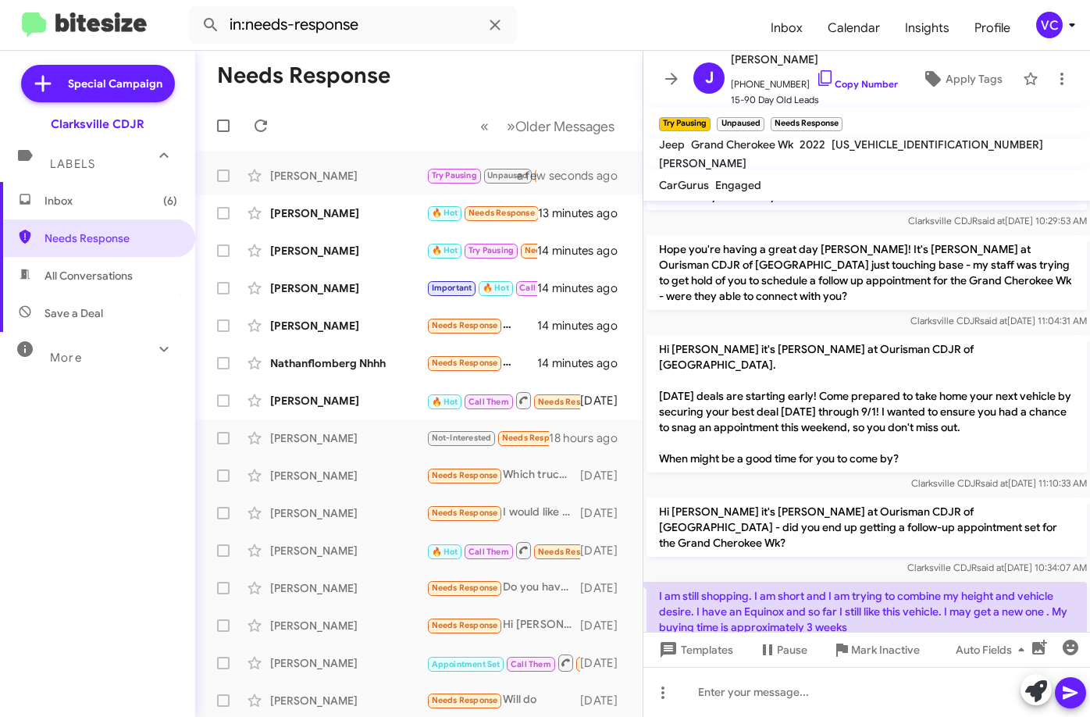
click at [760, 475] on div "Clarksville CDJR said at [DATE] 11:10:33 AM" at bounding box center [866, 483] width 440 height 16
click at [412, 83] on mat-toolbar-row "Needs Response" at bounding box center [418, 76] width 447 height 50
drag, startPoint x: 832, startPoint y: 602, endPoint x: 841, endPoint y: 602, distance: 9.4
click at [834, 663] on div at bounding box center [866, 686] width 446 height 47
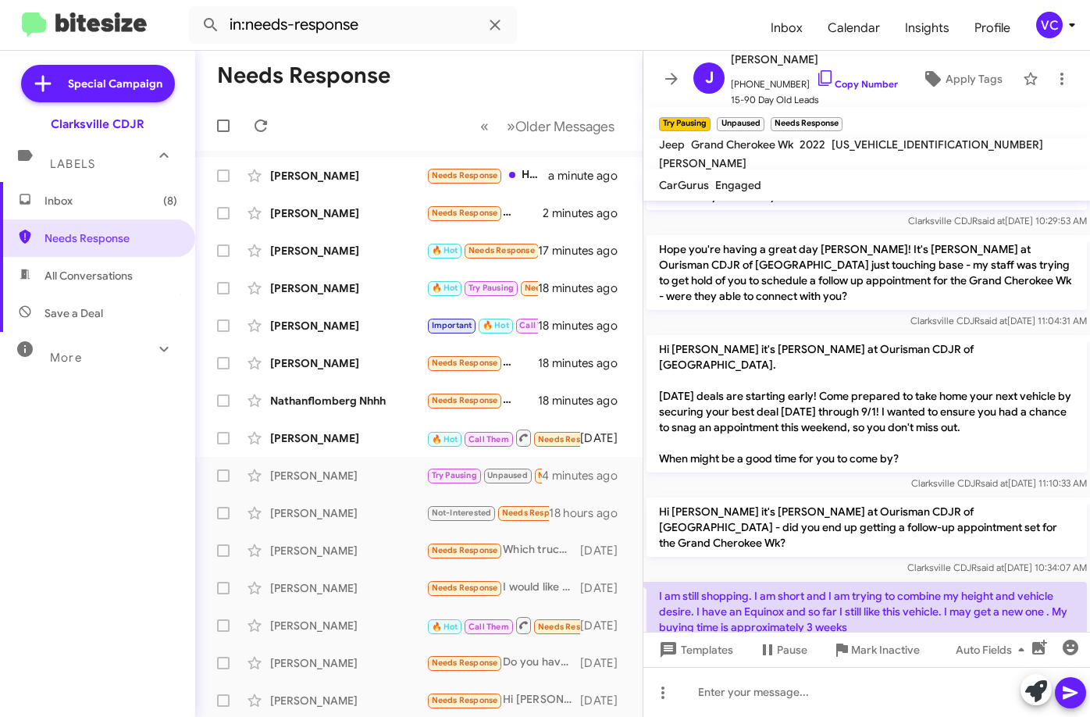
click at [417, 56] on mat-toolbar-row "Needs Response" at bounding box center [418, 76] width 447 height 50
click at [265, 135] on button at bounding box center [260, 125] width 31 height 31
click at [261, 112] on button at bounding box center [260, 125] width 31 height 31
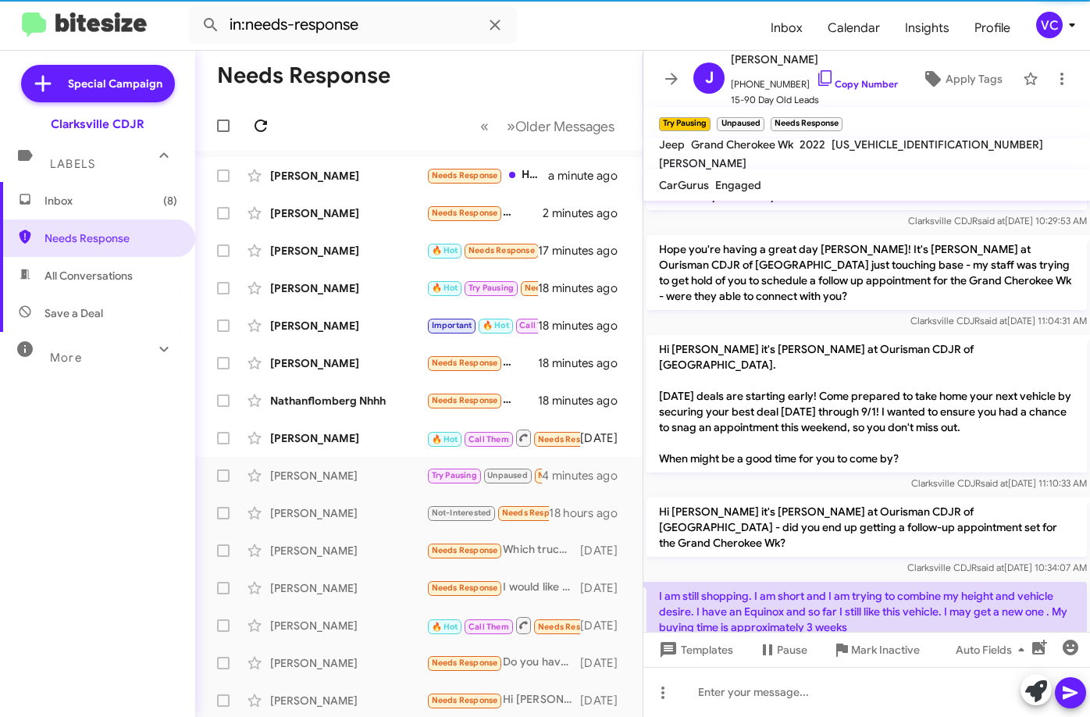
click at [261, 133] on icon at bounding box center [260, 125] width 19 height 19
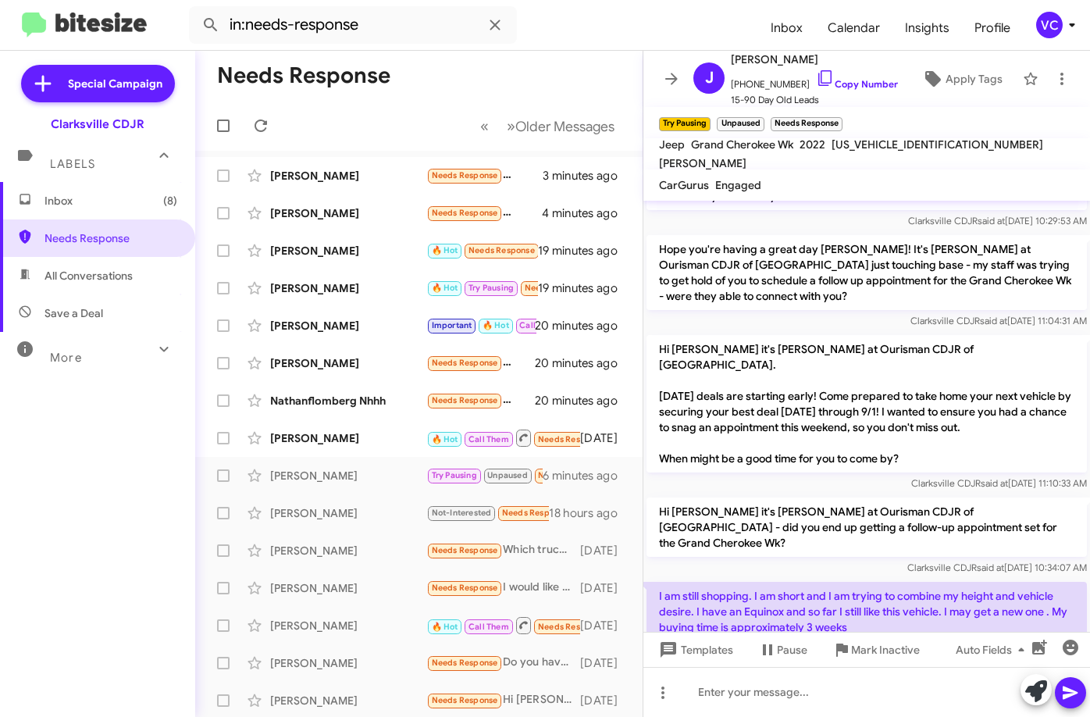
click at [766, 560] on div "Clarksville CDJR said at [DATE] 10:34:07 AM" at bounding box center [866, 568] width 440 height 16
drag, startPoint x: 767, startPoint y: 489, endPoint x: 767, endPoint y: 500, distance: 11.0
click at [767, 560] on div "Clarksville CDJR said at [DATE] 10:34:07 AM" at bounding box center [866, 568] width 440 height 16
click at [769, 497] on p "Hi [PERSON_NAME] it's [PERSON_NAME] at Ourisman CDJR of [GEOGRAPHIC_DATA] - did…" at bounding box center [866, 526] width 440 height 59
click at [775, 582] on p "I am still shopping. I am short and I am trying to combine my height and vehicl…" at bounding box center [866, 611] width 440 height 59
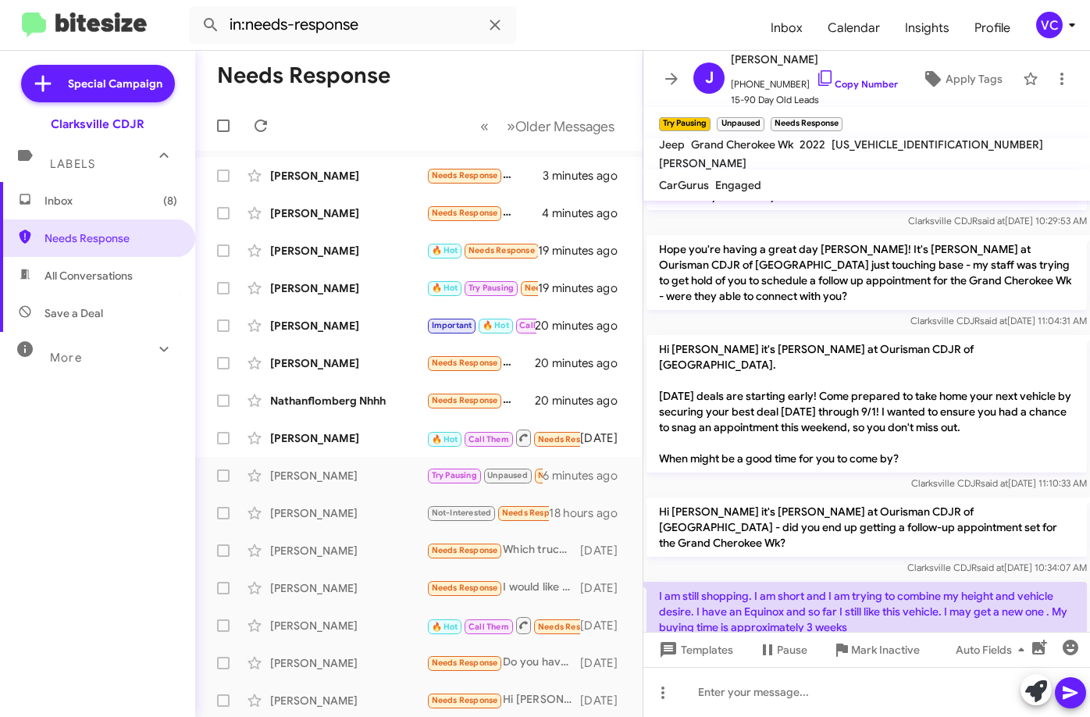
click at [780, 560] on div "Clarksville CDJR said at [DATE] 10:34:07 AM" at bounding box center [866, 568] width 440 height 16
click at [777, 560] on div "Clarksville CDJR said at [DATE] 10:34:07 AM" at bounding box center [866, 568] width 440 height 16
click at [809, 663] on div at bounding box center [866, 686] width 446 height 47
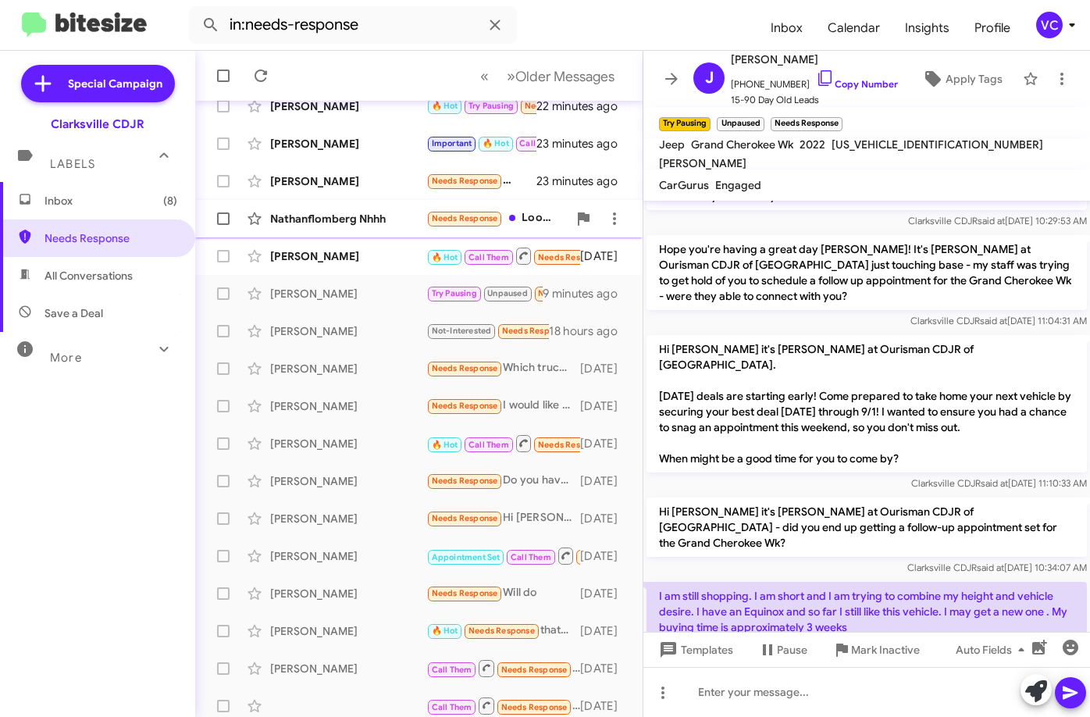
scroll to position [190, 0]
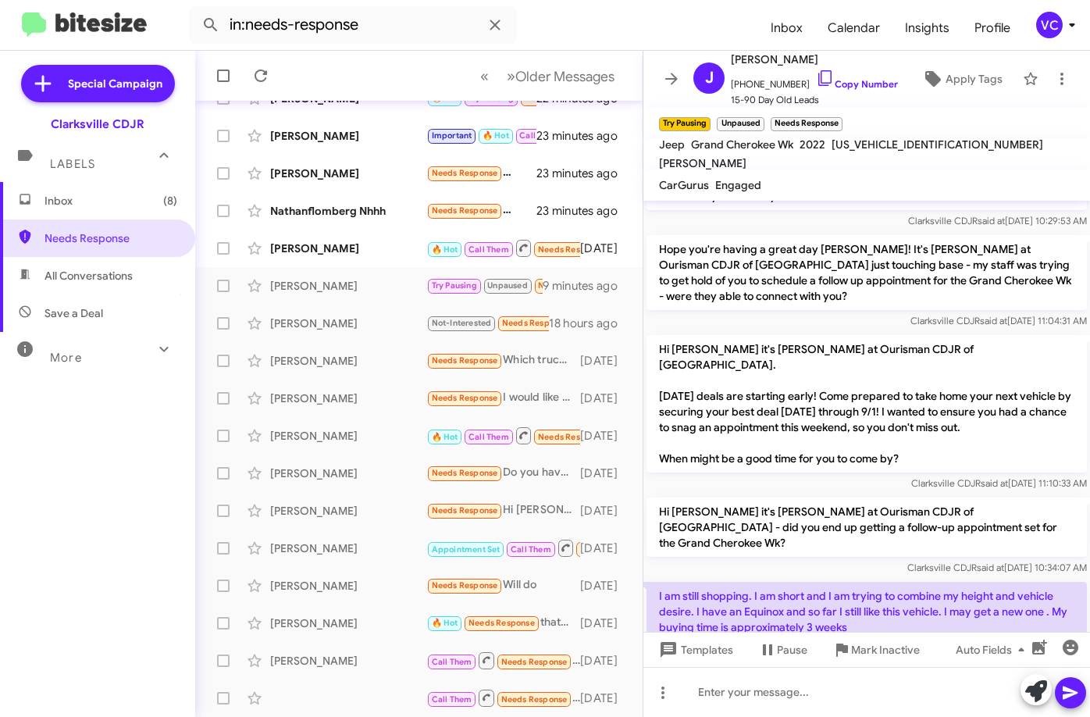
click at [854, 663] on div at bounding box center [866, 686] width 446 height 47
click at [892, 343] on p "Hi [PERSON_NAME] it's [PERSON_NAME] at Ourisman CDJR of [GEOGRAPHIC_DATA]. [DAT…" at bounding box center [866, 403] width 440 height 137
click at [889, 663] on div at bounding box center [866, 686] width 446 height 47
click at [820, 663] on div at bounding box center [866, 686] width 446 height 47
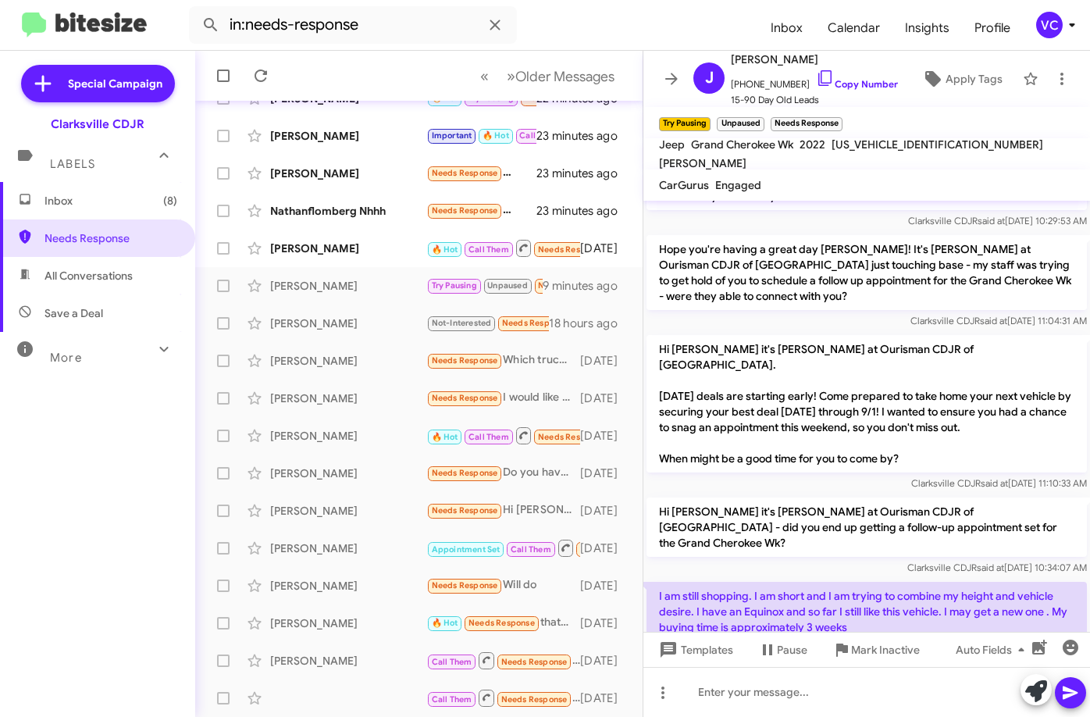
click at [825, 663] on div at bounding box center [866, 686] width 446 height 47
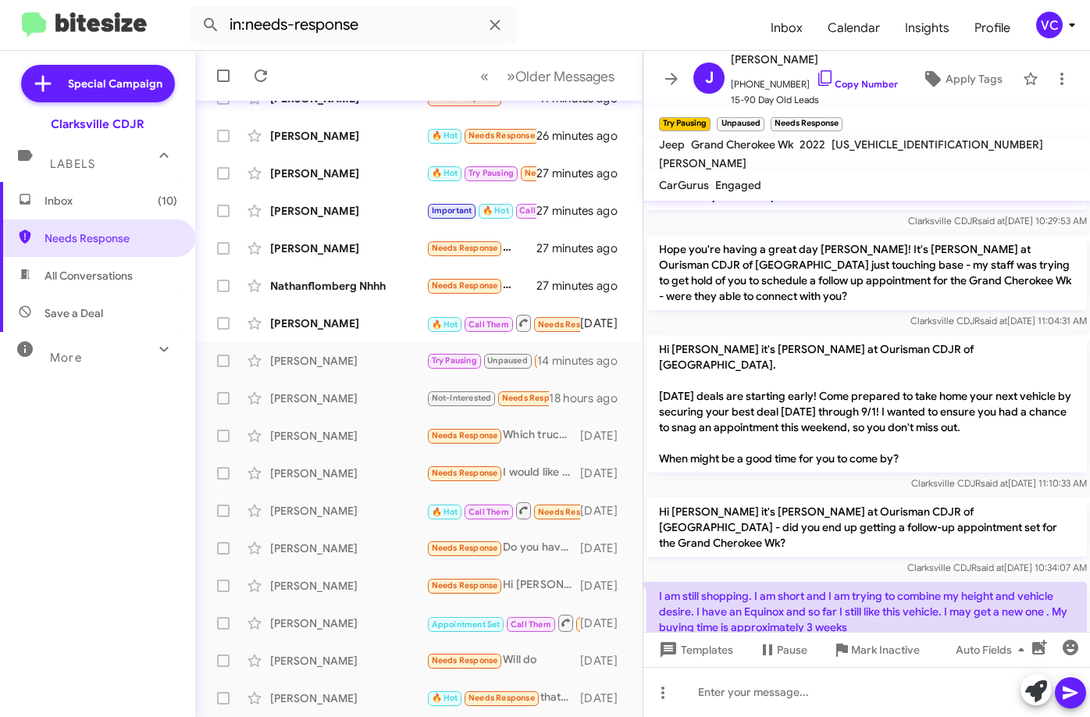
click at [873, 663] on div at bounding box center [866, 686] width 446 height 47
click at [864, 408] on p "Hi [PERSON_NAME] it's [PERSON_NAME] at Ourisman CDJR of [GEOGRAPHIC_DATA]. [DAT…" at bounding box center [866, 403] width 440 height 137
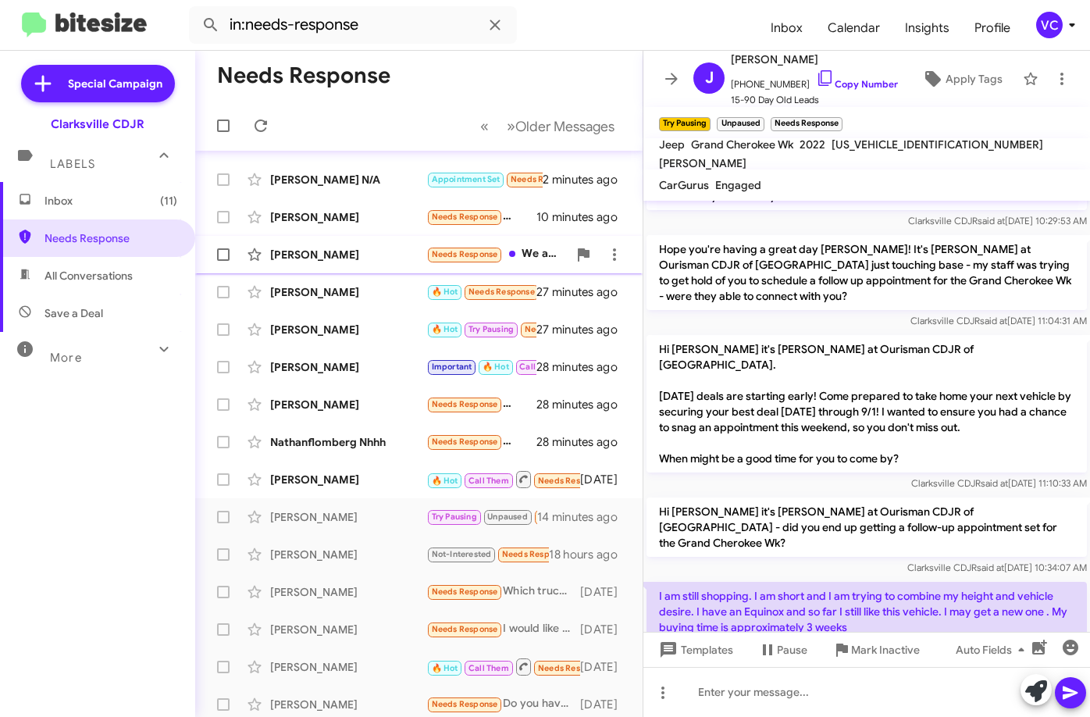
scroll to position [0, 0]
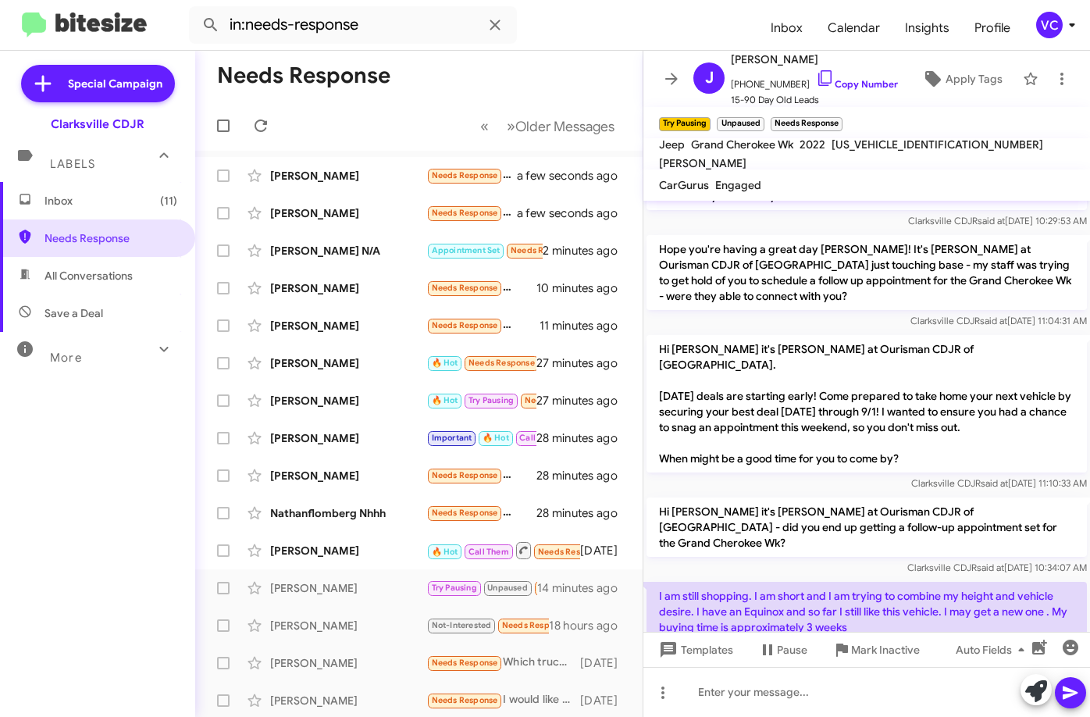
click at [372, 67] on h1 "Needs Response" at bounding box center [303, 75] width 173 height 25
click at [264, 127] on icon at bounding box center [260, 125] width 19 height 19
click at [464, 95] on mat-toolbar-row "Needs Response" at bounding box center [418, 76] width 447 height 50
click at [881, 663] on div at bounding box center [866, 686] width 446 height 47
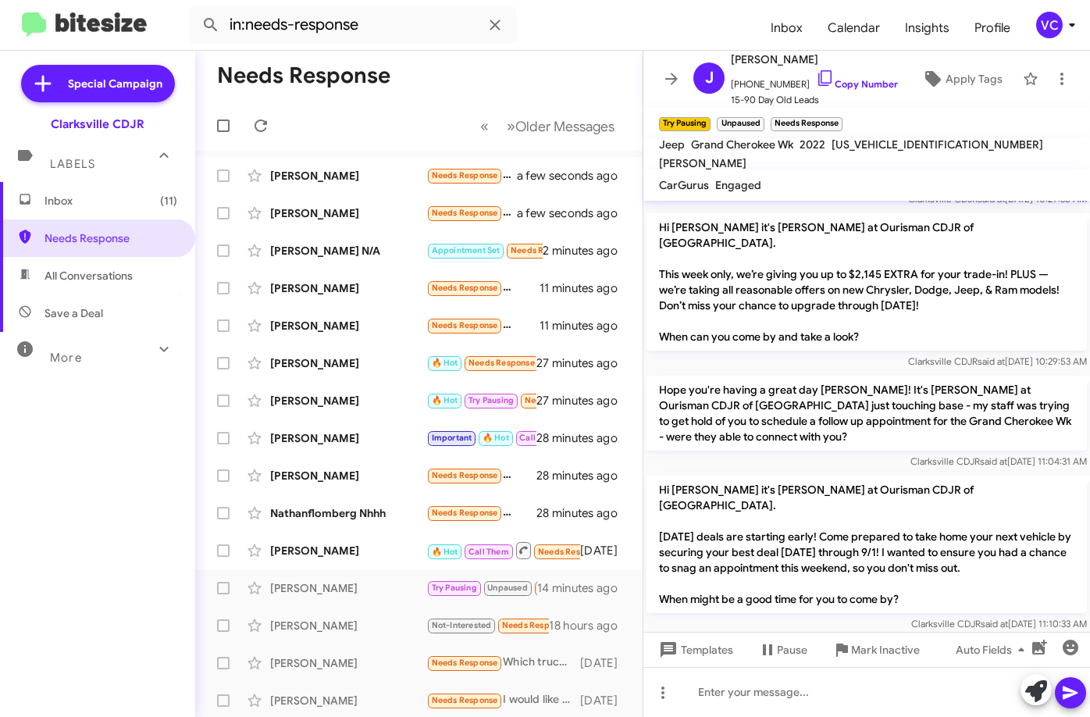
scroll to position [701, 0]
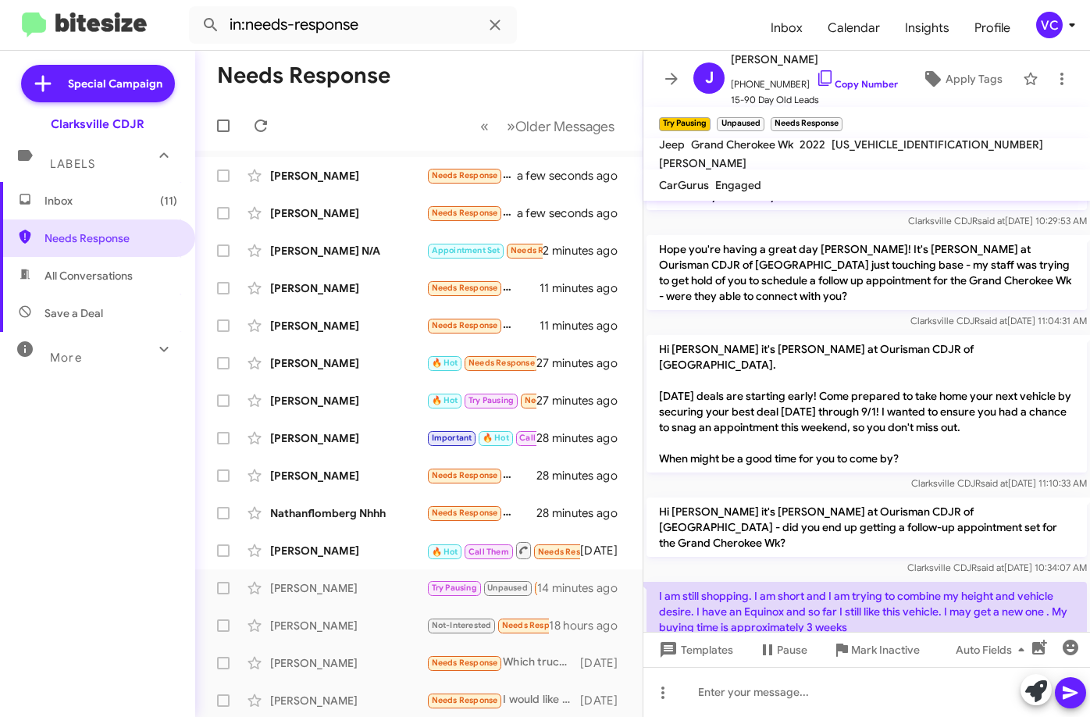
click at [947, 663] on div at bounding box center [866, 686] width 446 height 47
click at [841, 604] on mat-tooltip-component "Mark Inactive" at bounding box center [867, 612] width 83 height 47
click at [331, 252] on div "[PERSON_NAME] N/A" at bounding box center [348, 251] width 156 height 16
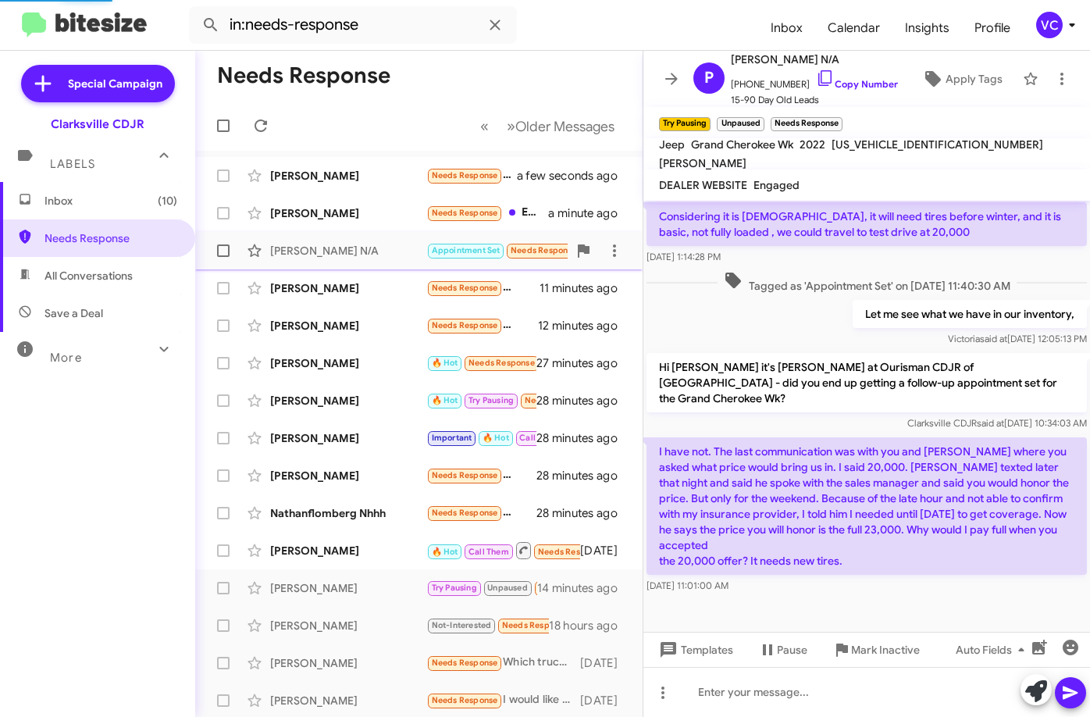
scroll to position [401, 0]
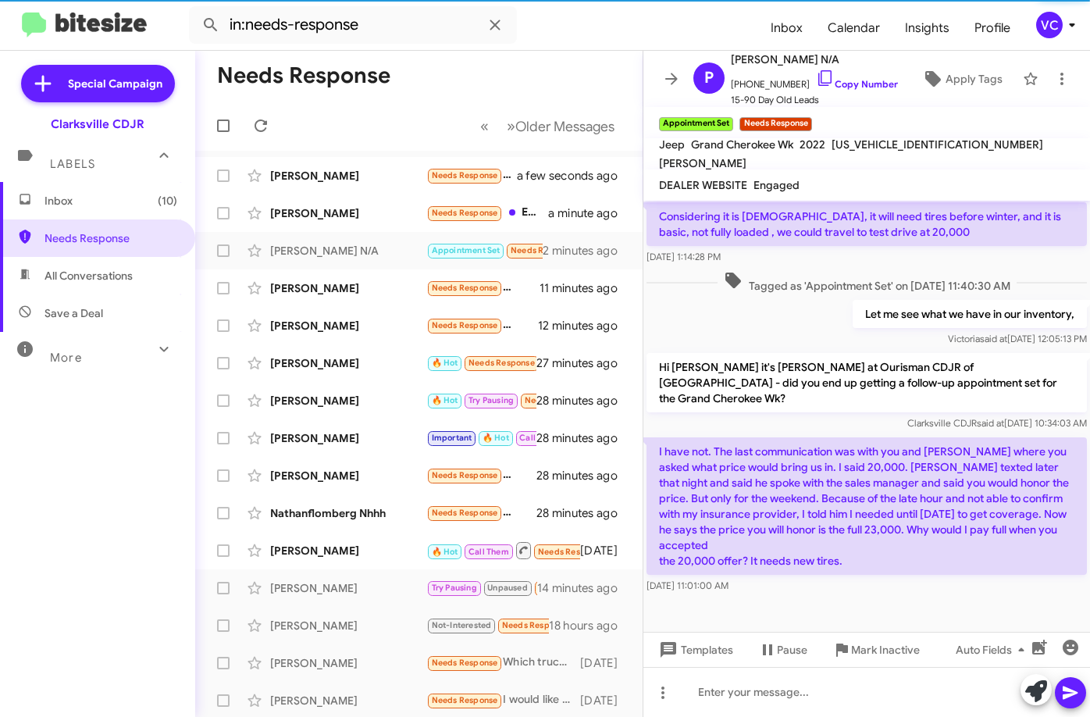
click at [862, 224] on p "Considering it is [DEMOGRAPHIC_DATA], it will need tires before winter, and it …" at bounding box center [866, 224] width 440 height 44
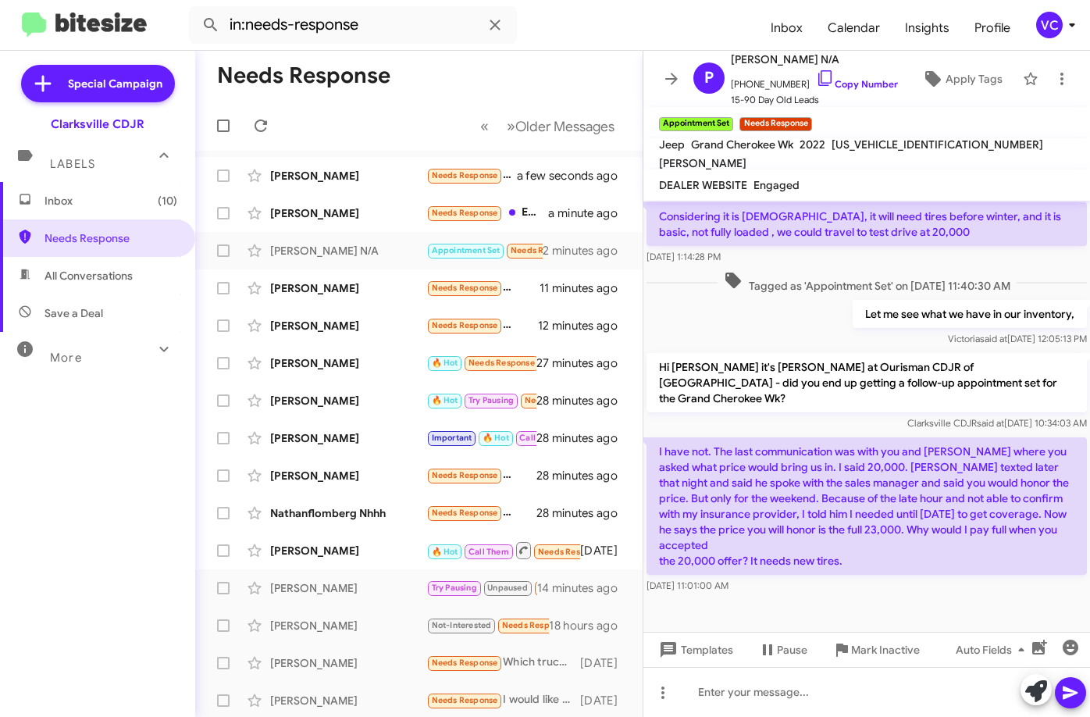
click at [852, 327] on p "Let me see what we have in our inventory," at bounding box center [969, 314] width 234 height 28
click at [823, 348] on div "Let me see what we have in our inventory, [PERSON_NAME] said at [DATE] 12:05:13…" at bounding box center [866, 323] width 446 height 53
click at [745, 436] on div "Hi [PERSON_NAME] this is [PERSON_NAME], Internet Director at Ourisman CDJR of […" at bounding box center [866, 197] width 446 height 797
click at [742, 407] on p "Hi [PERSON_NAME] it's [PERSON_NAME] at Ourisman CDJR of [GEOGRAPHIC_DATA] - did…" at bounding box center [866, 382] width 440 height 59
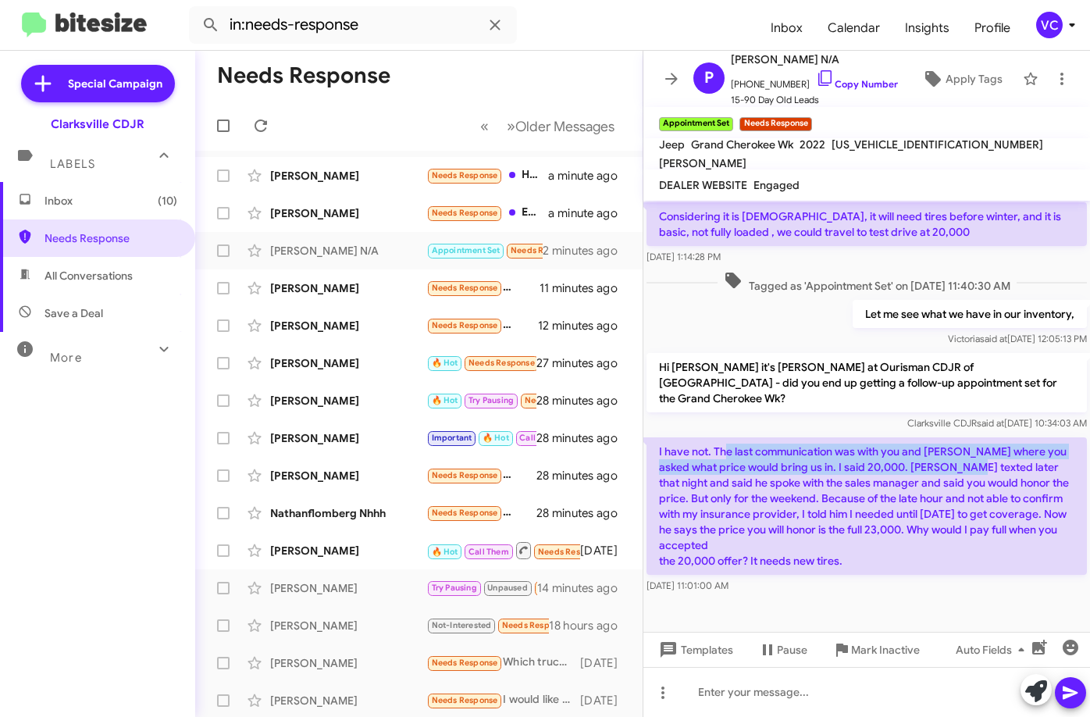
drag, startPoint x: 724, startPoint y: 449, endPoint x: 971, endPoint y: 475, distance: 248.8
click at [971, 472] on p "I have not. The last communication was with you and [PERSON_NAME] where you ask…" at bounding box center [866, 505] width 440 height 137
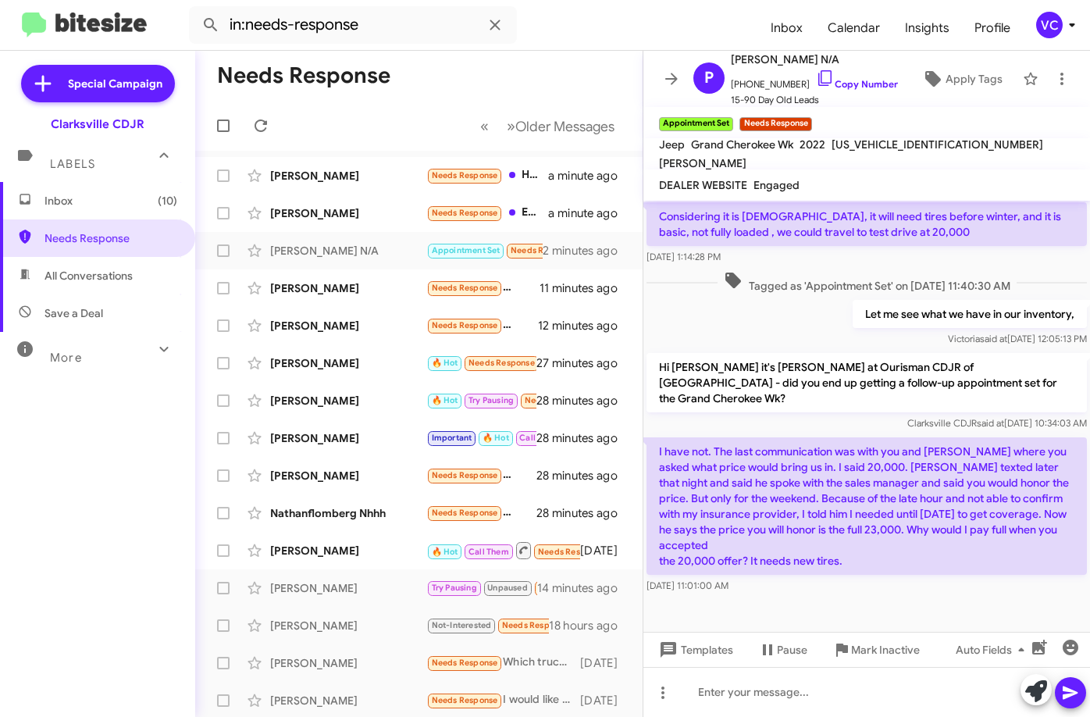
click at [965, 509] on p "I have not. The last communication was with you and [PERSON_NAME] where you ask…" at bounding box center [866, 505] width 440 height 137
drag, startPoint x: 807, startPoint y: 452, endPoint x: 845, endPoint y: 453, distance: 38.3
click at [841, 452] on p "I have not. The last communication was with you and [PERSON_NAME] where you ask…" at bounding box center [866, 505] width 440 height 137
drag, startPoint x: 679, startPoint y: 469, endPoint x: 890, endPoint y: 473, distance: 210.8
click at [888, 473] on p "I have not. The last communication was with you and [PERSON_NAME] where you ask…" at bounding box center [866, 505] width 440 height 137
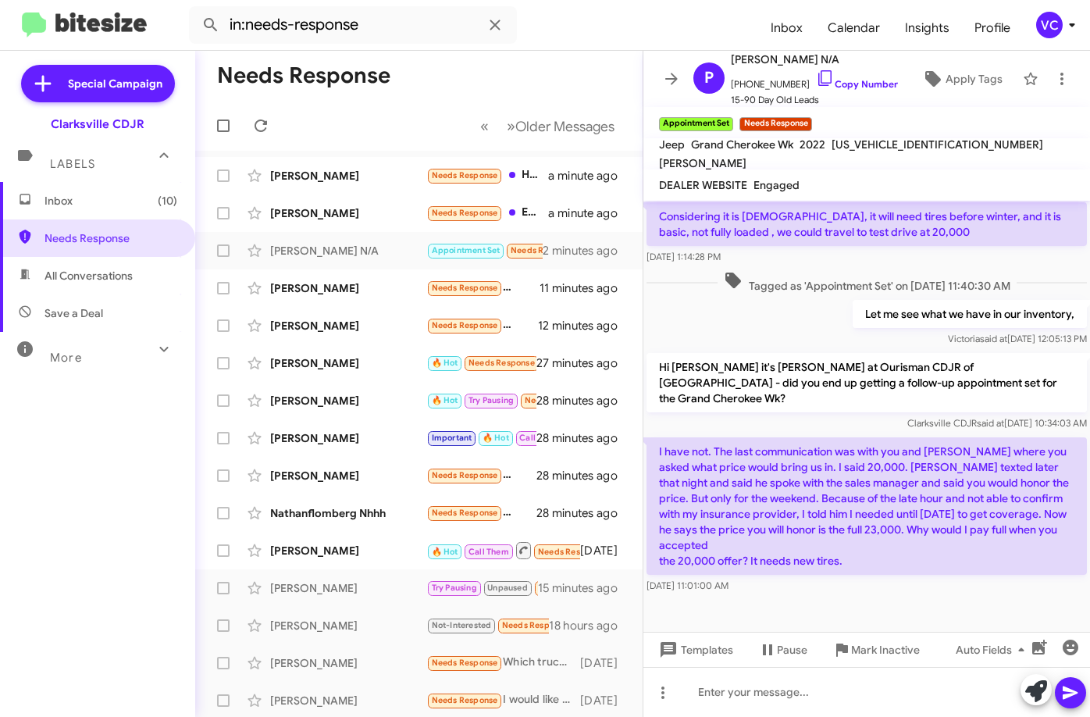
click at [898, 473] on p "I have not. The last communication was with you and [PERSON_NAME] where you ask…" at bounding box center [866, 505] width 440 height 137
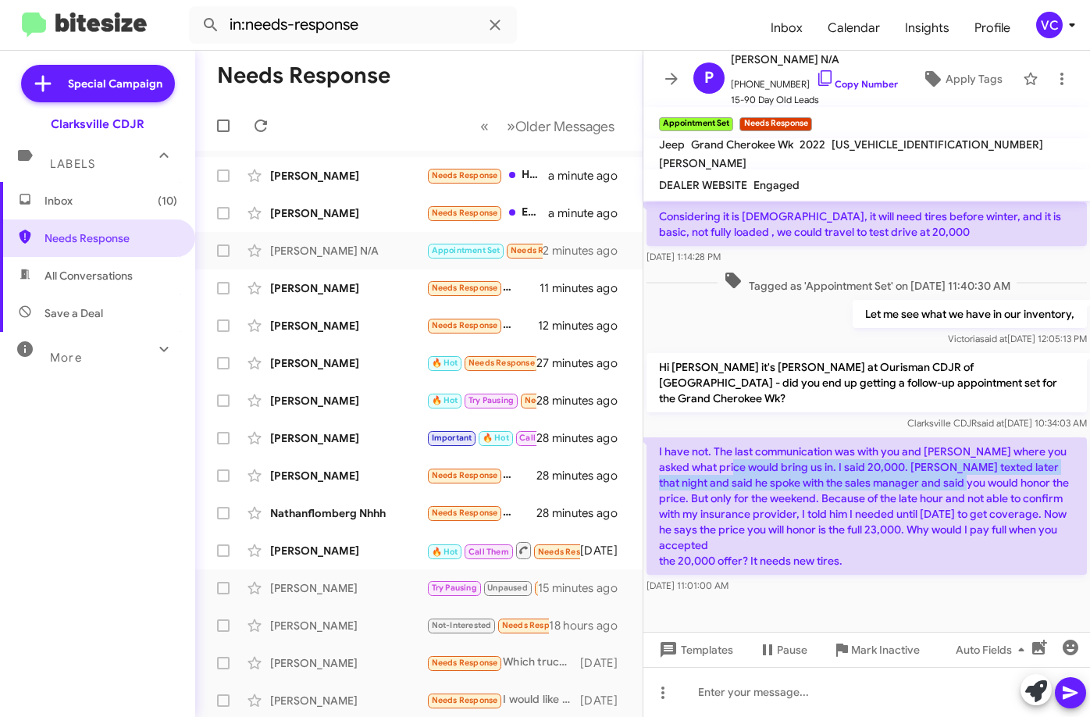
drag, startPoint x: 742, startPoint y: 468, endPoint x: 974, endPoint y: 476, distance: 232.8
click at [974, 476] on p "I have not. The last communication was with you and [PERSON_NAME] where you ask…" at bounding box center [866, 505] width 440 height 137
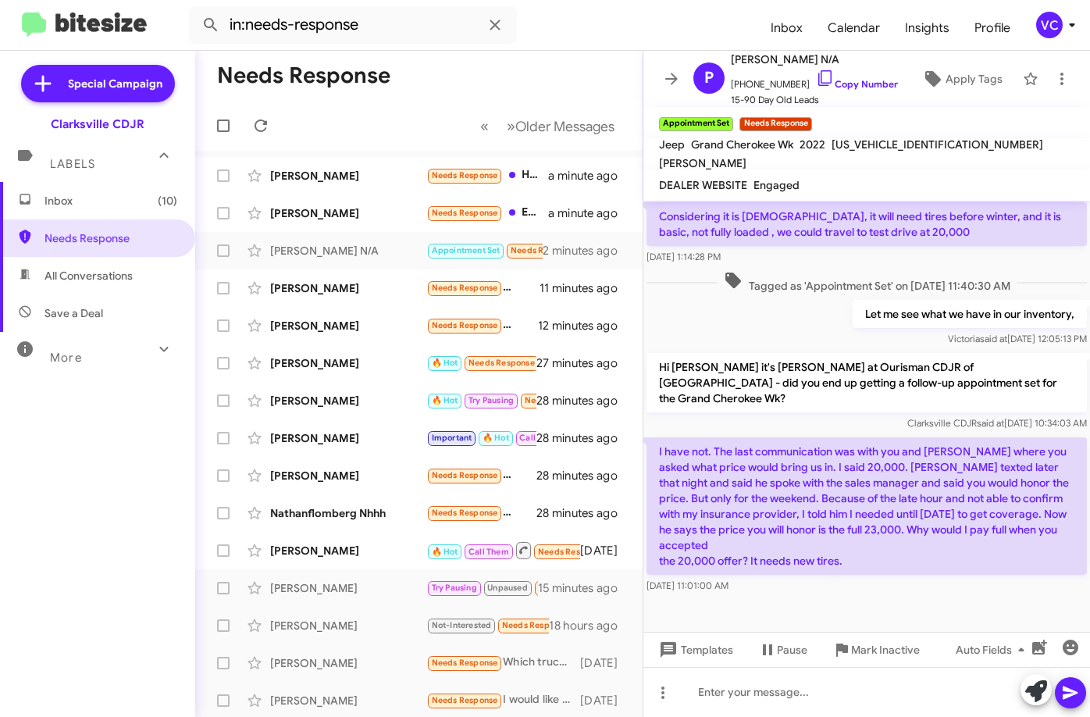
click at [982, 509] on p "I have not. The last communication was with you and [PERSON_NAME] where you ask…" at bounding box center [866, 505] width 440 height 137
drag, startPoint x: 680, startPoint y: 485, endPoint x: 999, endPoint y: 483, distance: 319.3
click at [999, 483] on p "I have not. The last communication was with you and [PERSON_NAME] where you ask…" at bounding box center [866, 505] width 440 height 137
drag, startPoint x: 694, startPoint y: 500, endPoint x: 954, endPoint y: 491, distance: 260.1
click at [948, 492] on p "I have not. The last communication was with you and [PERSON_NAME] where you ask…" at bounding box center [866, 505] width 440 height 137
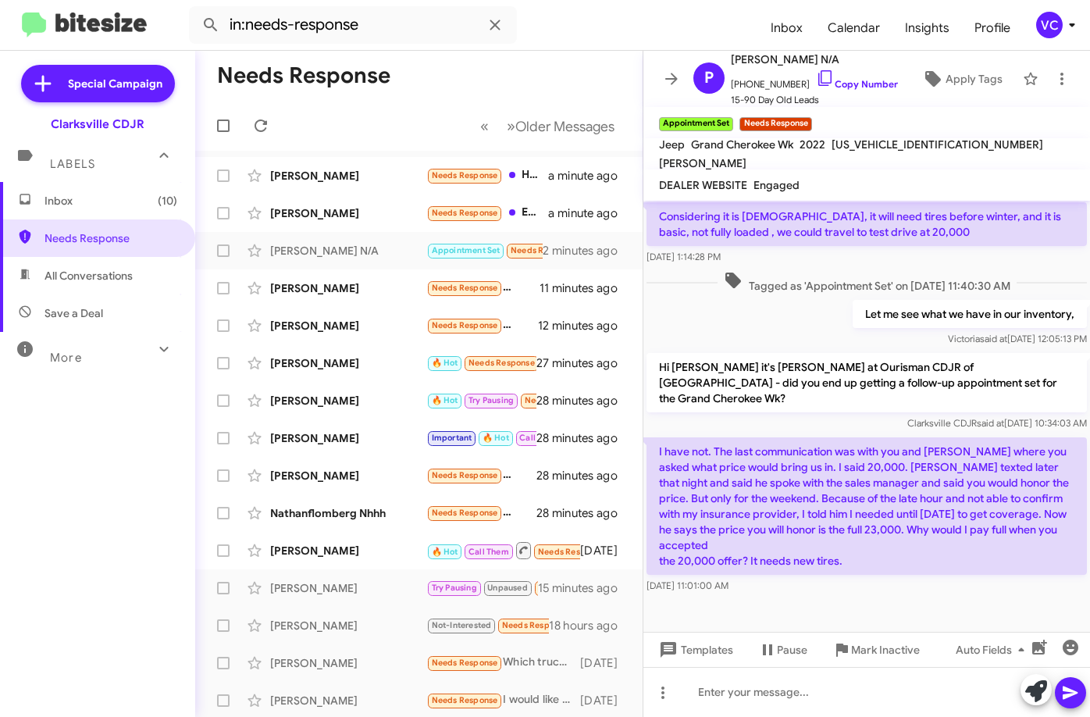
click at [956, 491] on p "I have not. The last communication was with you and [PERSON_NAME] where you ask…" at bounding box center [866, 505] width 440 height 137
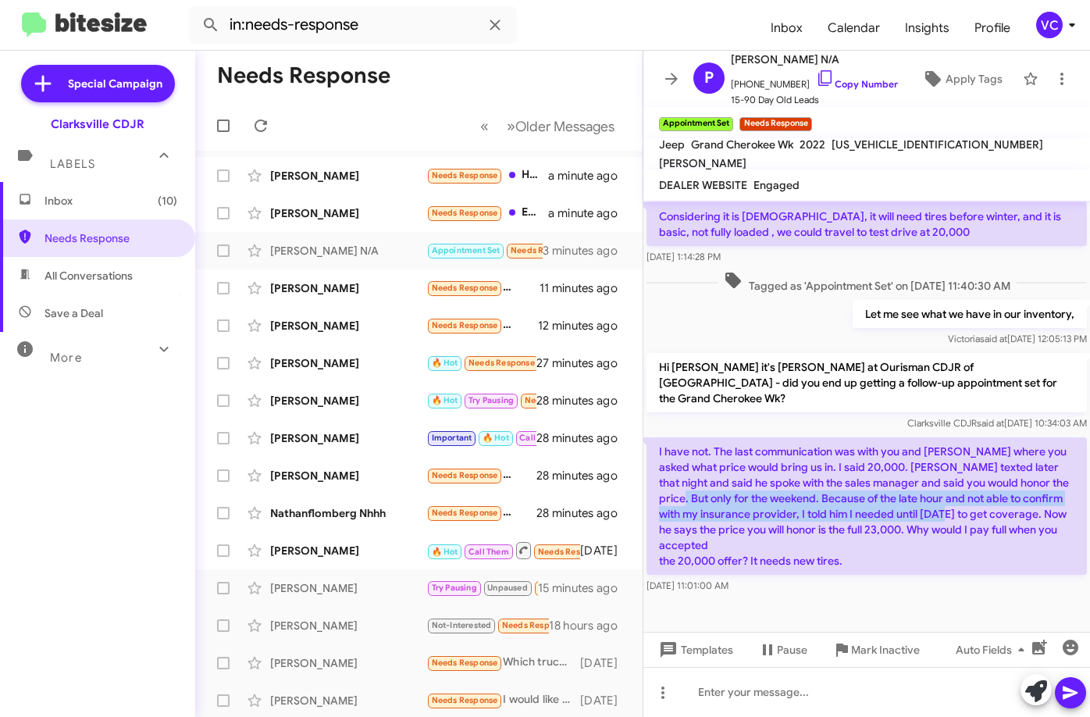
drag, startPoint x: 699, startPoint y: 501, endPoint x: 987, endPoint y: 506, distance: 288.1
click at [987, 506] on p "I have not. The last communication was with you and [PERSON_NAME] where you ask…" at bounding box center [866, 505] width 440 height 137
click at [988, 506] on p "I have not. The last communication was with you and [PERSON_NAME] where you ask…" at bounding box center [866, 505] width 440 height 137
drag, startPoint x: 676, startPoint y: 515, endPoint x: 958, endPoint y: 512, distance: 281.8
click at [958, 512] on p "I have not. The last communication was with you and [PERSON_NAME] where you ask…" at bounding box center [866, 505] width 440 height 137
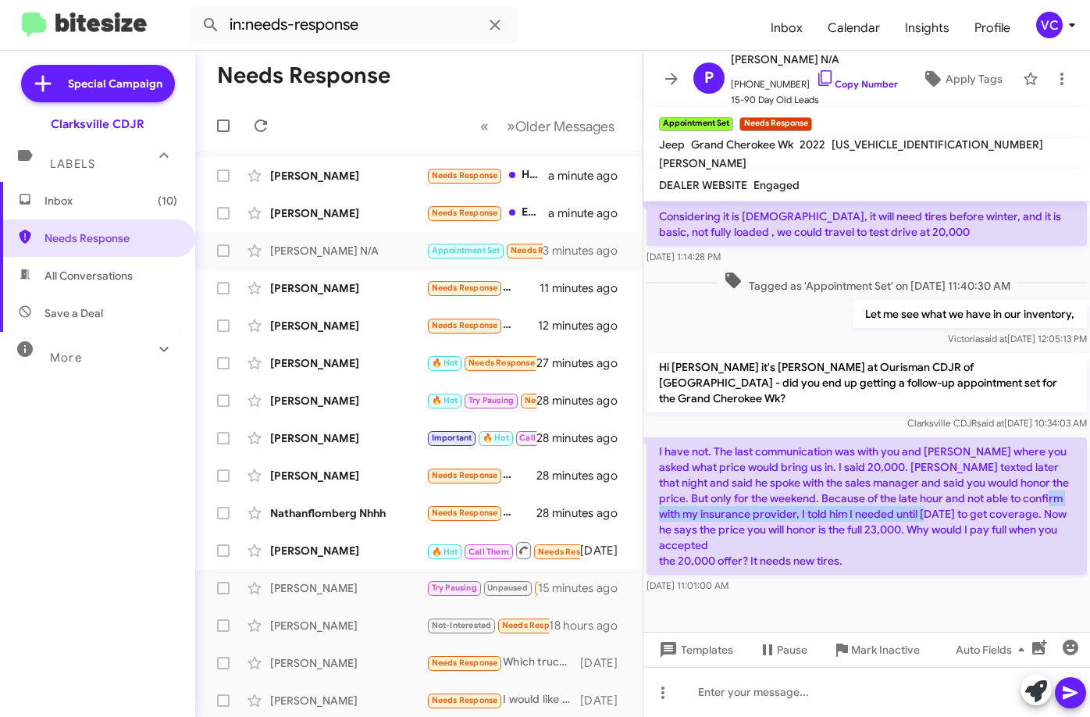
click at [958, 512] on p "I have not. The last communication was with you and [PERSON_NAME] where you ask…" at bounding box center [866, 505] width 440 height 137
drag, startPoint x: 831, startPoint y: 525, endPoint x: 1012, endPoint y: 507, distance: 182.1
click at [997, 507] on p "I have not. The last communication was with you and [PERSON_NAME] where you ask…" at bounding box center [866, 505] width 440 height 137
click at [740, 526] on p "I have not. The last communication was with you and [PERSON_NAME] where you ask…" at bounding box center [866, 505] width 440 height 137
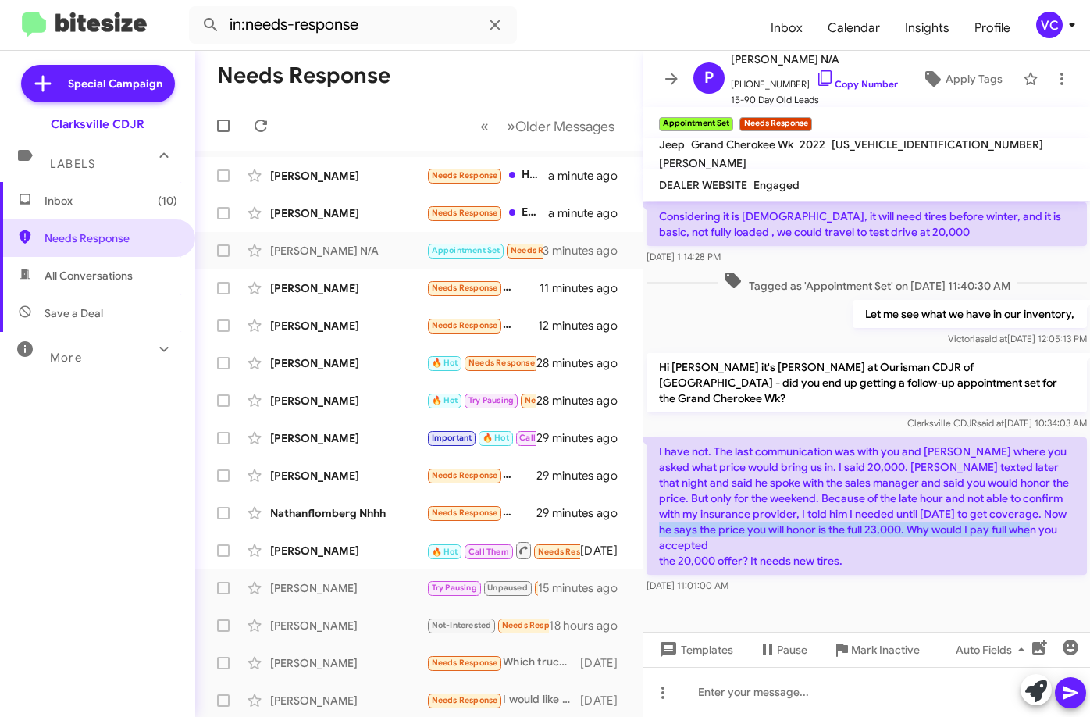
drag, startPoint x: 713, startPoint y: 526, endPoint x: 962, endPoint y: 536, distance: 249.2
click at [961, 536] on p "I have not. The last communication was with you and [PERSON_NAME] where you ask…" at bounding box center [866, 505] width 440 height 137
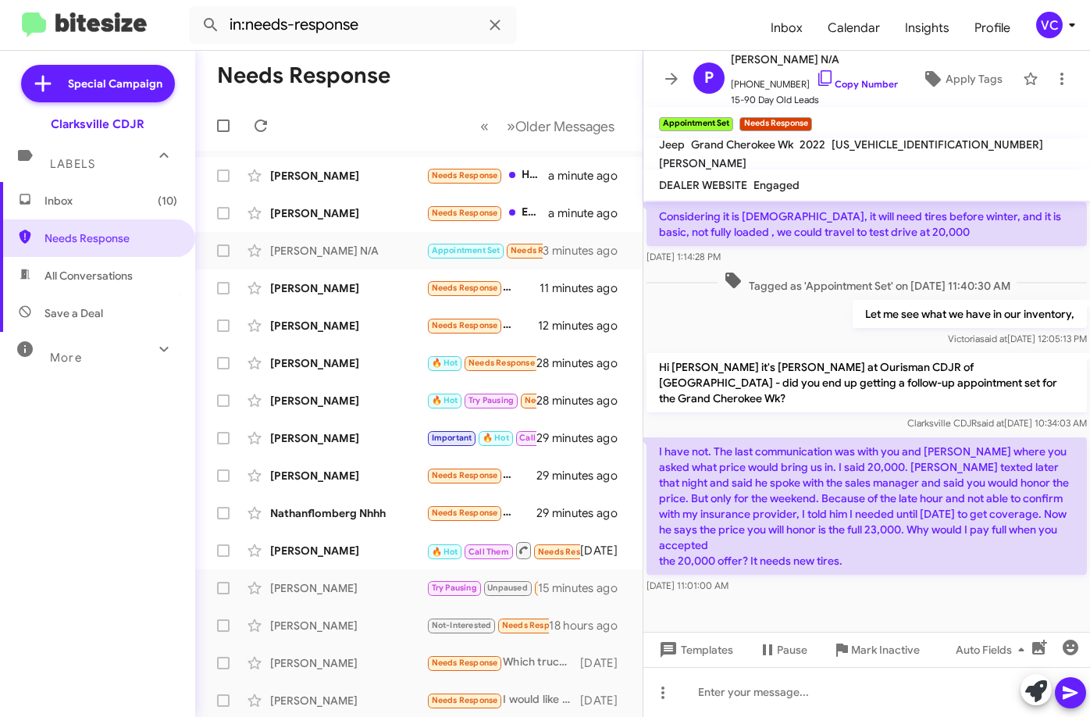
click at [969, 560] on p "I have not. The last communication was with you and [PERSON_NAME] where you ask…" at bounding box center [866, 505] width 440 height 137
click at [937, 562] on p "I have not. The last communication was with you and [PERSON_NAME] where you ask…" at bounding box center [866, 505] width 440 height 137
click at [740, 549] on p "I have not. The last communication was with you and [PERSON_NAME] where you ask…" at bounding box center [866, 505] width 440 height 137
drag, startPoint x: 707, startPoint y: 549, endPoint x: 892, endPoint y: 560, distance: 185.3
click at [877, 560] on p "I have not. The last communication was with you and [PERSON_NAME] where you ask…" at bounding box center [866, 505] width 440 height 137
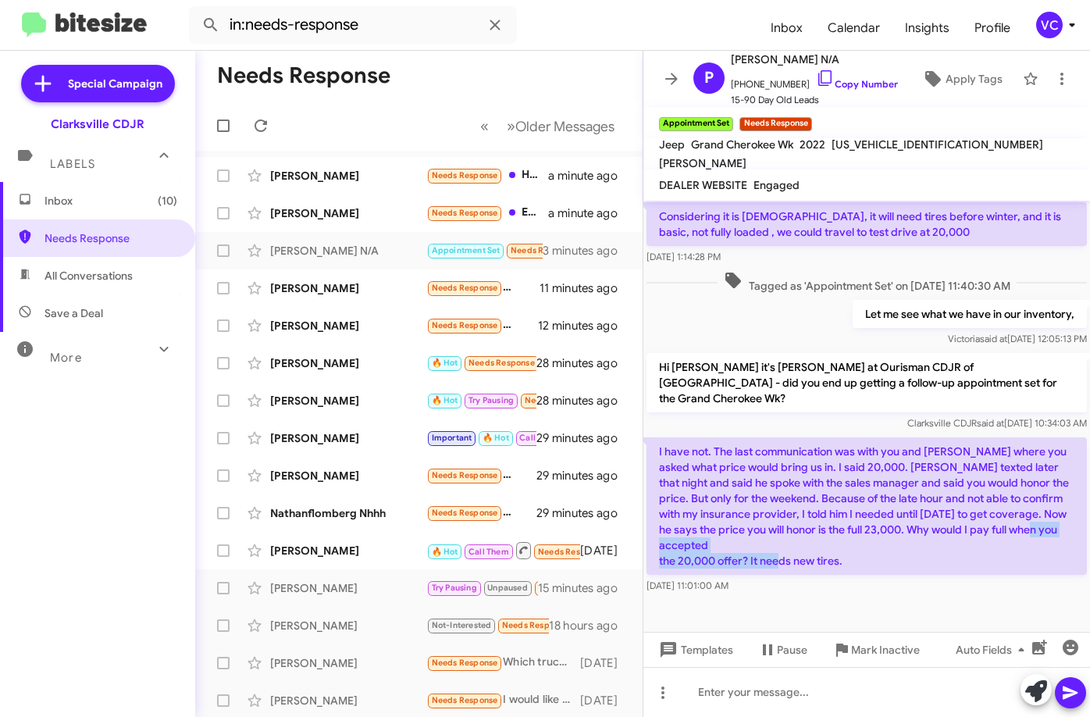
click at [933, 552] on p "I have not. The last communication was with you and [PERSON_NAME] where you ask…" at bounding box center [866, 505] width 440 height 137
click at [935, 550] on p "I have not. The last communication was with you and [PERSON_NAME] where you ask…" at bounding box center [866, 505] width 440 height 137
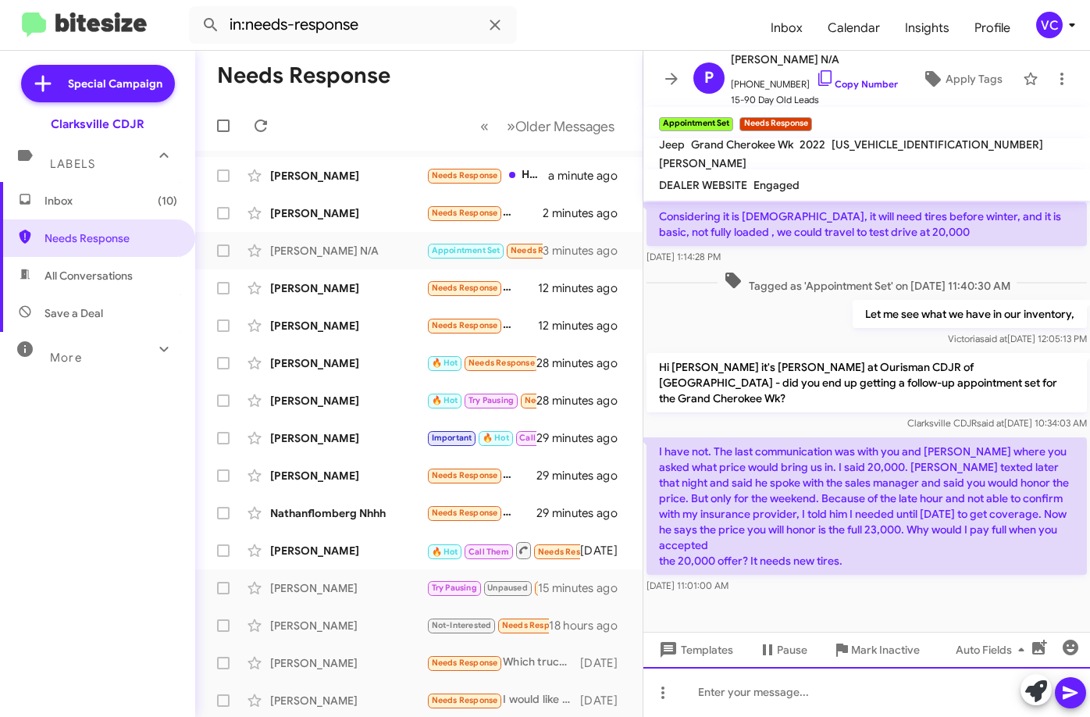
click at [798, 688] on div at bounding box center [866, 692] width 446 height 50
click at [802, 696] on div at bounding box center [866, 692] width 446 height 50
click at [880, 695] on div "I cn review this again for you," at bounding box center [866, 692] width 446 height 50
click at [706, 695] on div "I cn review this again for you?" at bounding box center [866, 692] width 446 height 50
drag, startPoint x: 899, startPoint y: 687, endPoint x: 910, endPoint y: 708, distance: 23.7
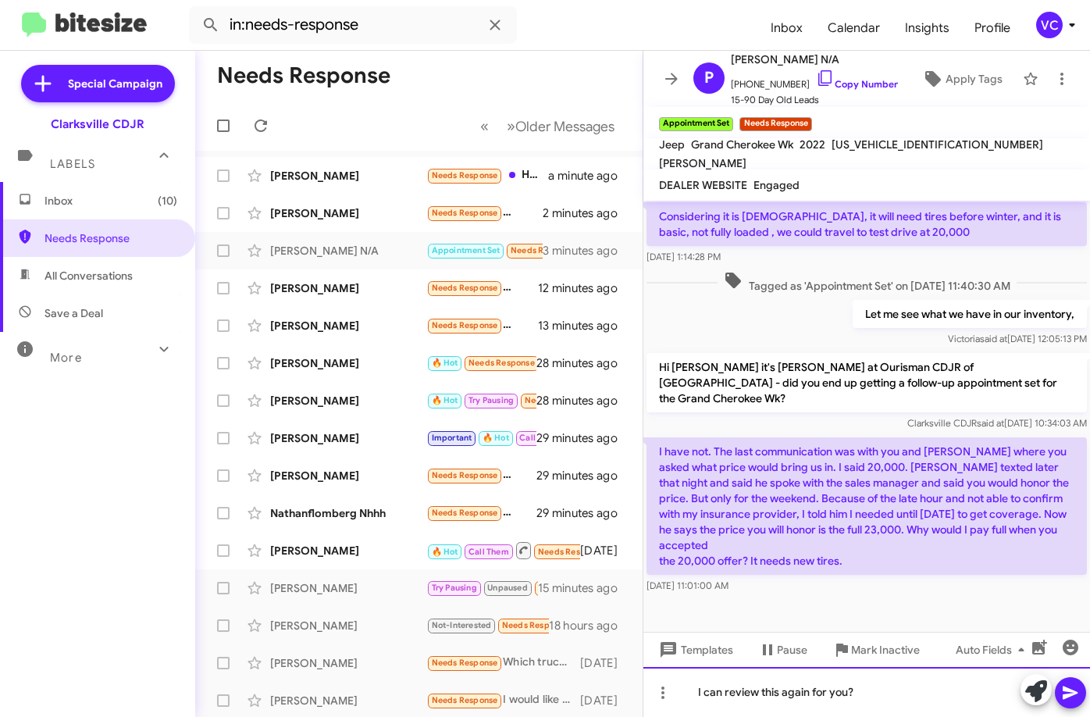
click at [900, 688] on div "I can review this again for you?" at bounding box center [866, 692] width 446 height 50
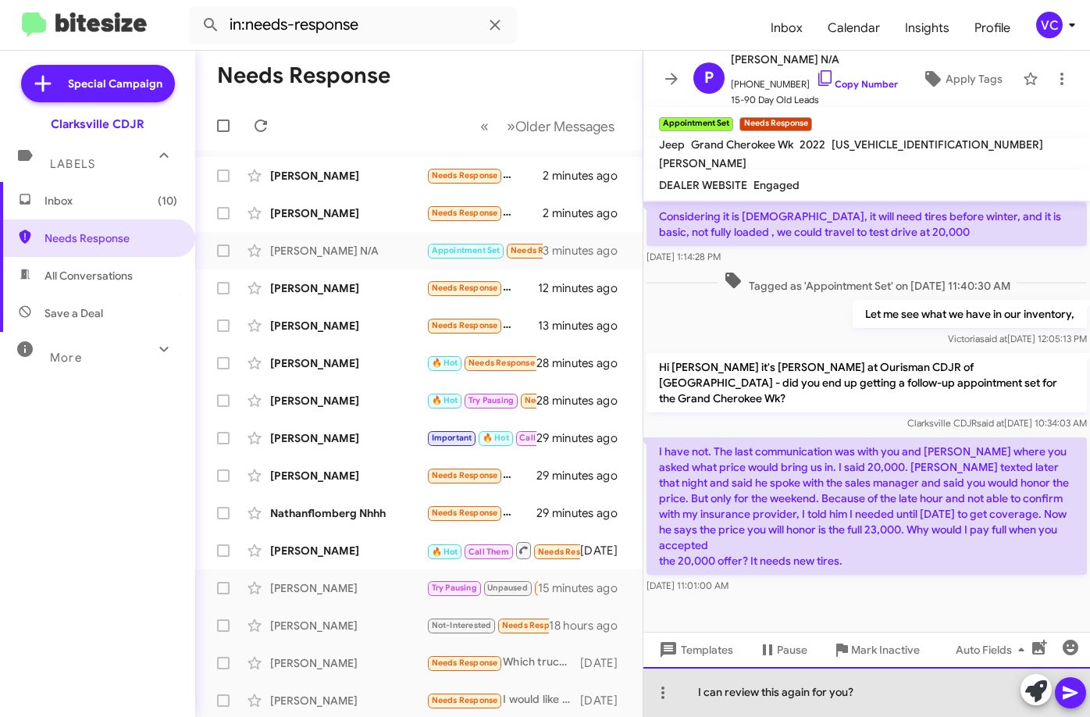
click at [908, 701] on div "I can review this again for you?" at bounding box center [866, 692] width 446 height 50
click at [909, 701] on div "I can review this again for you?" at bounding box center [866, 692] width 446 height 50
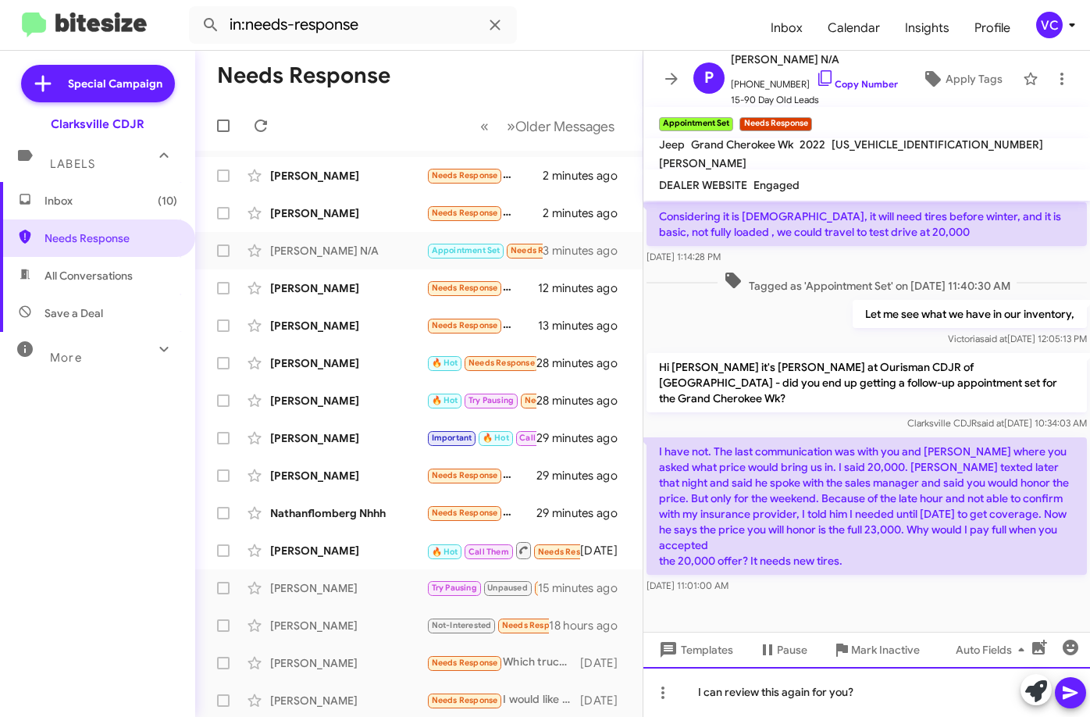
click at [902, 699] on div "I can review this again for you?" at bounding box center [866, 692] width 446 height 50
click at [1066, 694] on icon at bounding box center [1069, 692] width 15 height 13
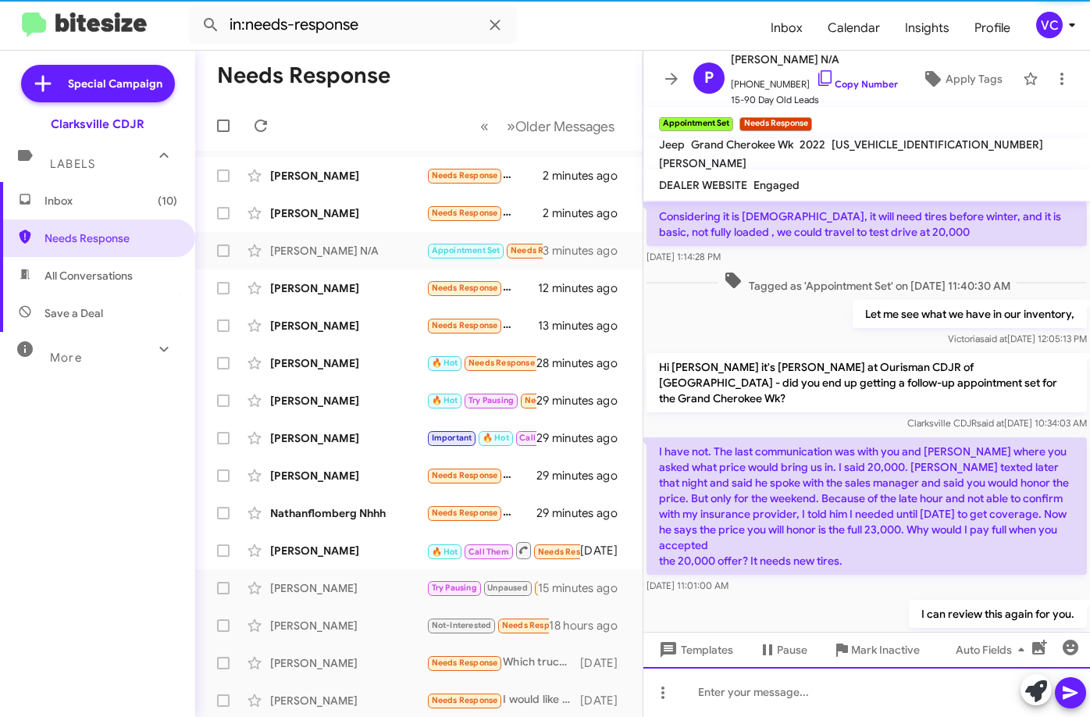
scroll to position [0, 0]
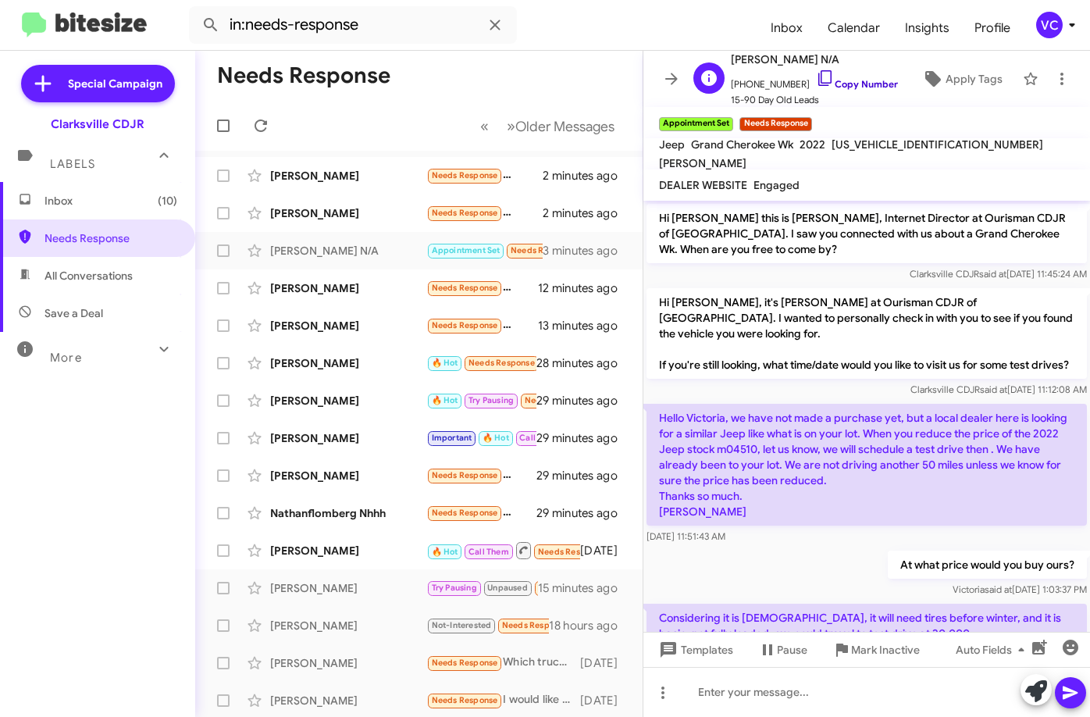
click at [853, 82] on link "Copy Number" at bounding box center [857, 84] width 82 height 12
click at [582, 30] on form "in:needs-response" at bounding box center [473, 24] width 569 height 37
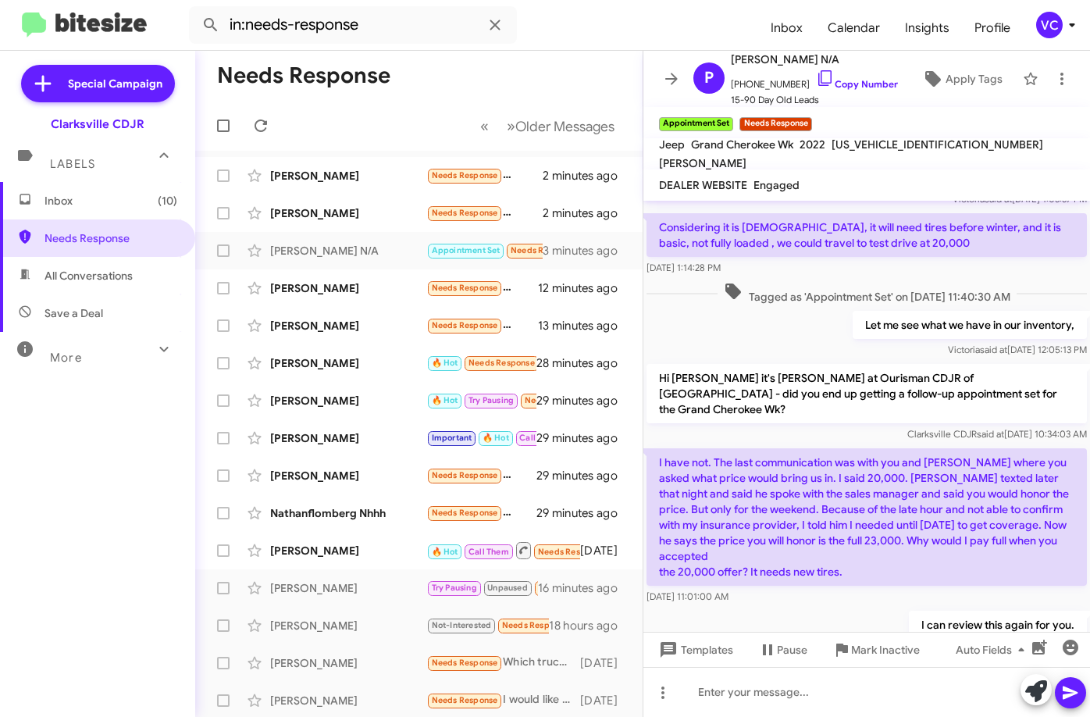
scroll to position [458, 0]
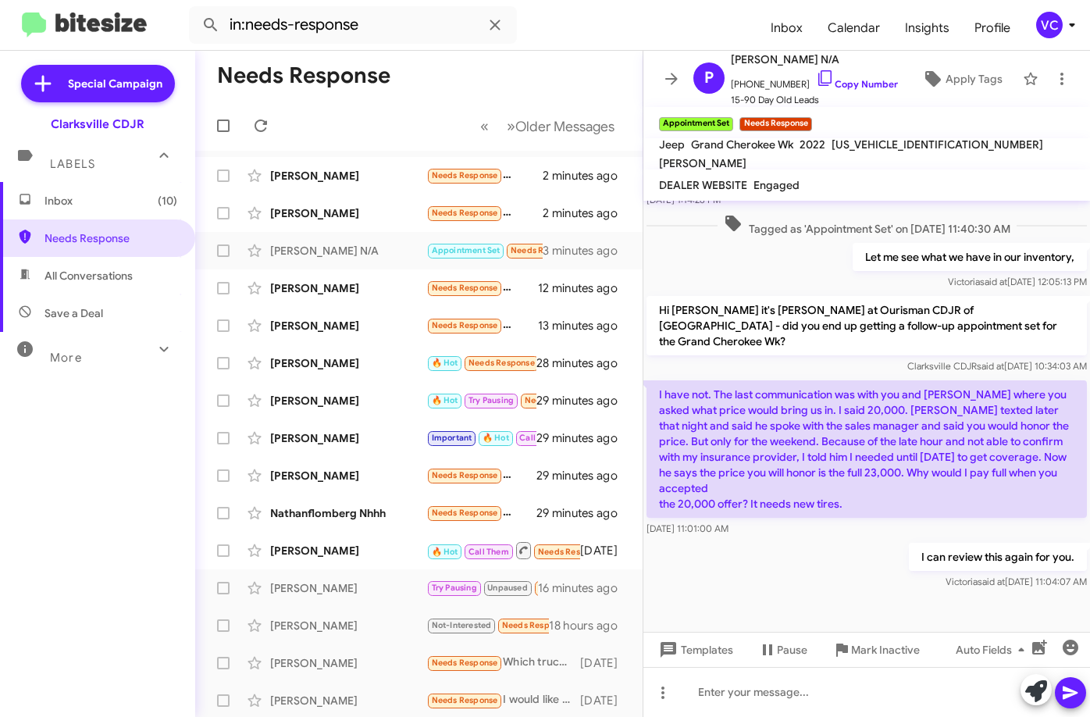
click at [813, 593] on div at bounding box center [866, 611] width 446 height 39
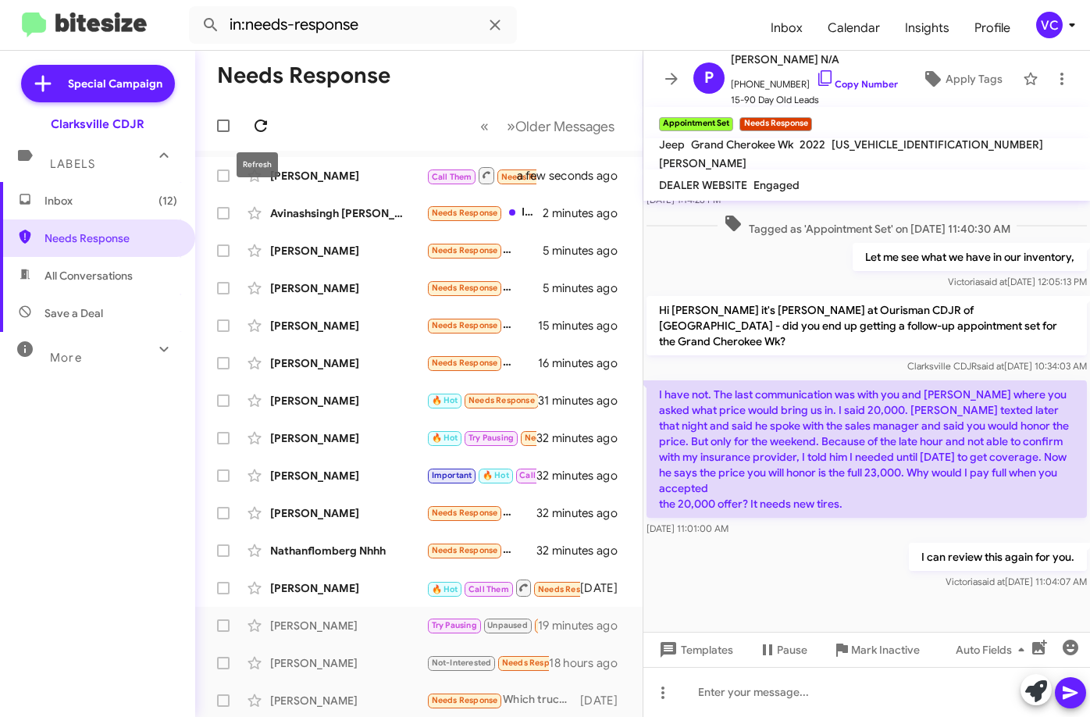
click at [269, 123] on icon at bounding box center [260, 125] width 19 height 19
click at [515, 63] on mat-toolbar-row "Needs Response" at bounding box center [418, 76] width 447 height 50
click at [786, 580] on div "I can review this again for you. [PERSON_NAME] said at [DATE] 11:04:07 AM" at bounding box center [866, 565] width 446 height 53
drag, startPoint x: 393, startPoint y: 73, endPoint x: 379, endPoint y: 95, distance: 26.2
click at [393, 73] on mat-toolbar-row "Needs Response" at bounding box center [418, 76] width 447 height 50
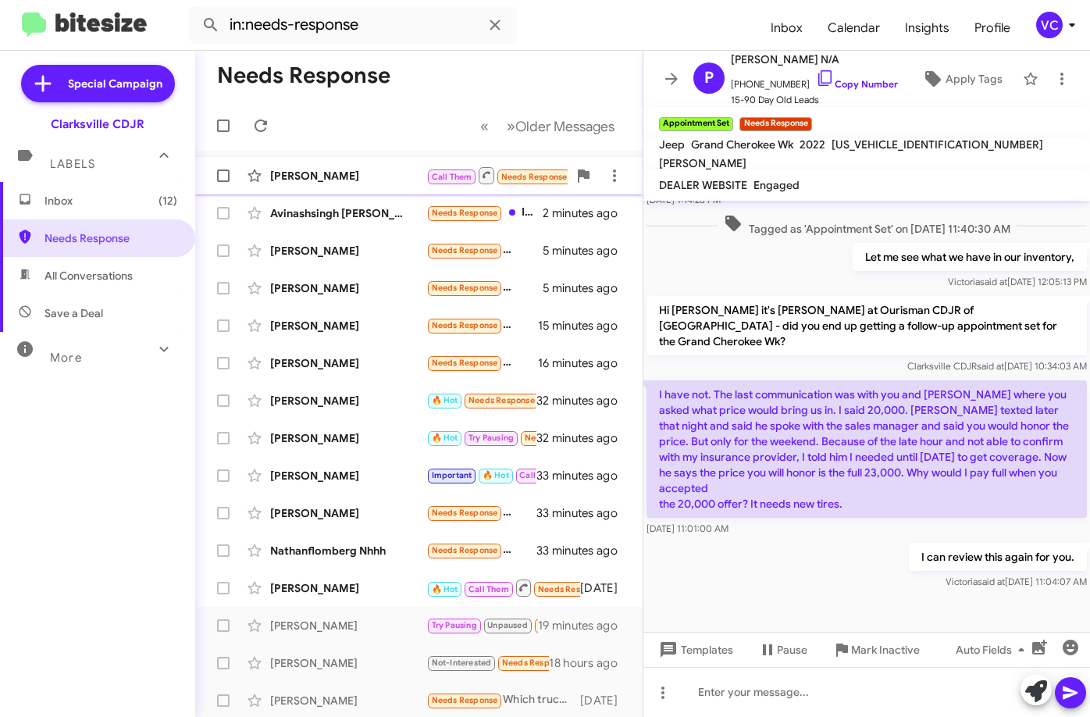
click at [340, 169] on div "[PERSON_NAME]" at bounding box center [348, 176] width 156 height 16
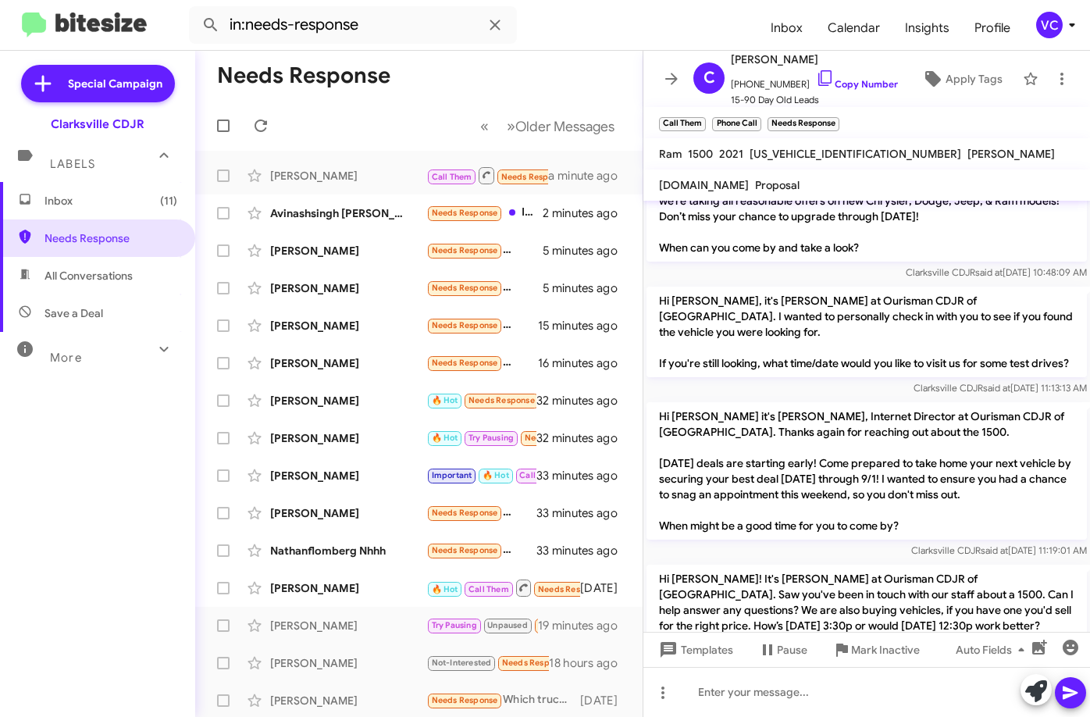
scroll to position [1586, 0]
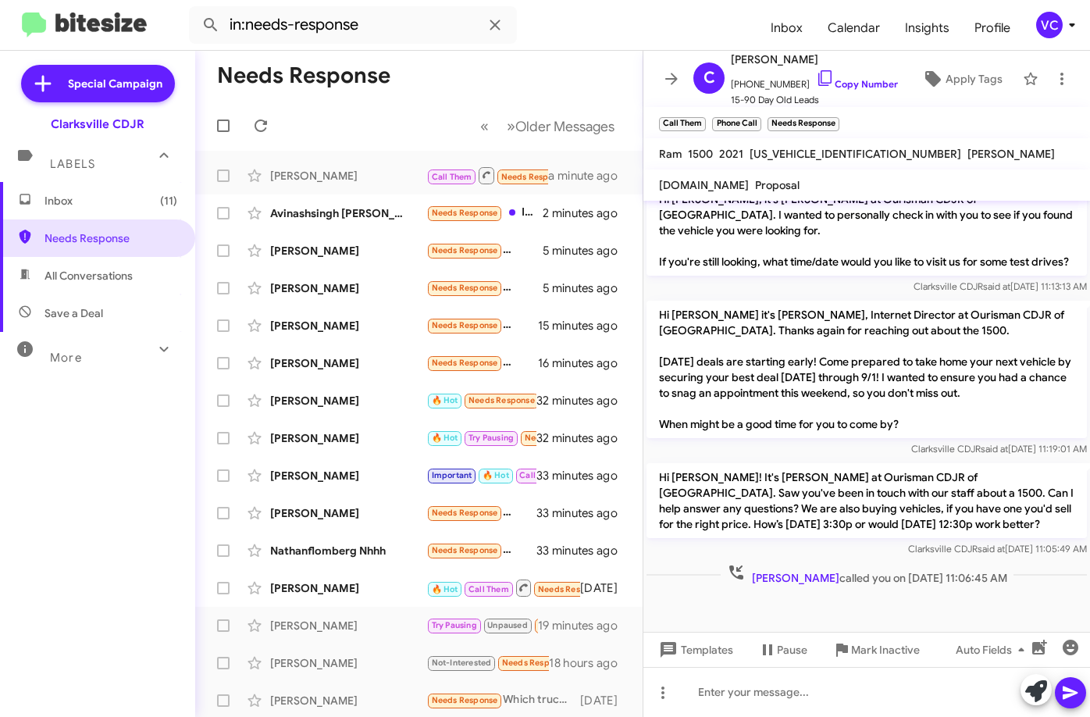
click at [866, 592] on div at bounding box center [866, 618] width 446 height 59
click at [753, 700] on div at bounding box center [866, 692] width 446 height 50
drag, startPoint x: 813, startPoint y: 691, endPoint x: 861, endPoint y: 334, distance: 359.9
click at [859, 318] on p "Hi [PERSON_NAME] it's [PERSON_NAME], Internet Director at Ourisman CDJR of [GEO…" at bounding box center [866, 369] width 440 height 137
click at [1069, 686] on icon at bounding box center [1070, 692] width 19 height 19
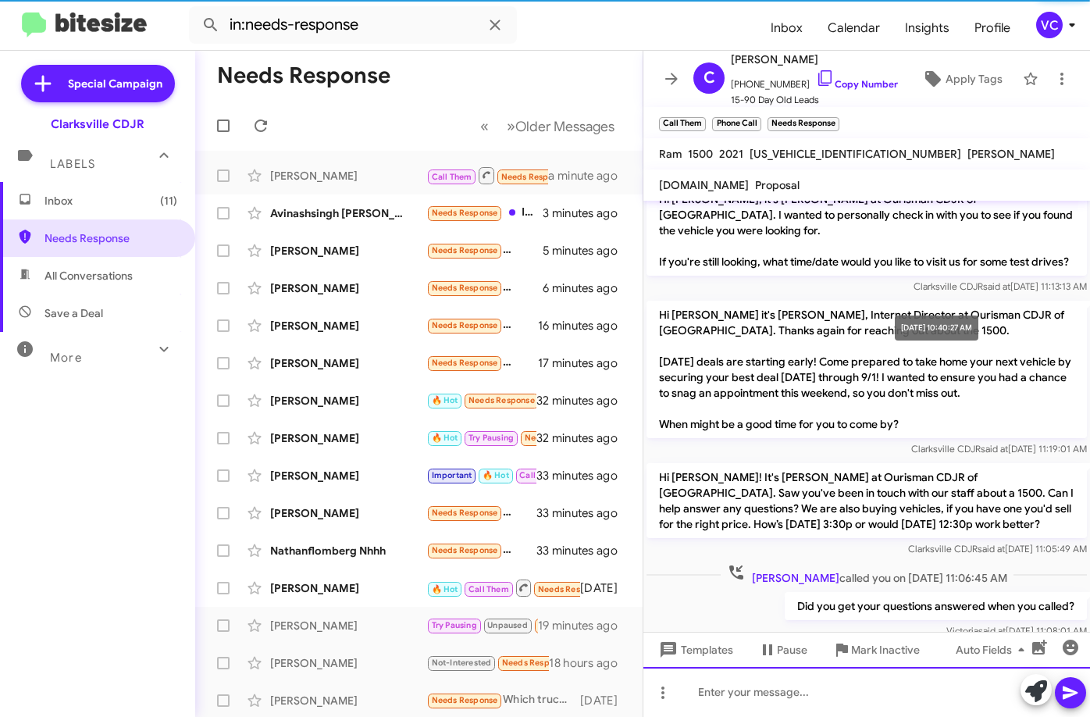
scroll to position [0, 0]
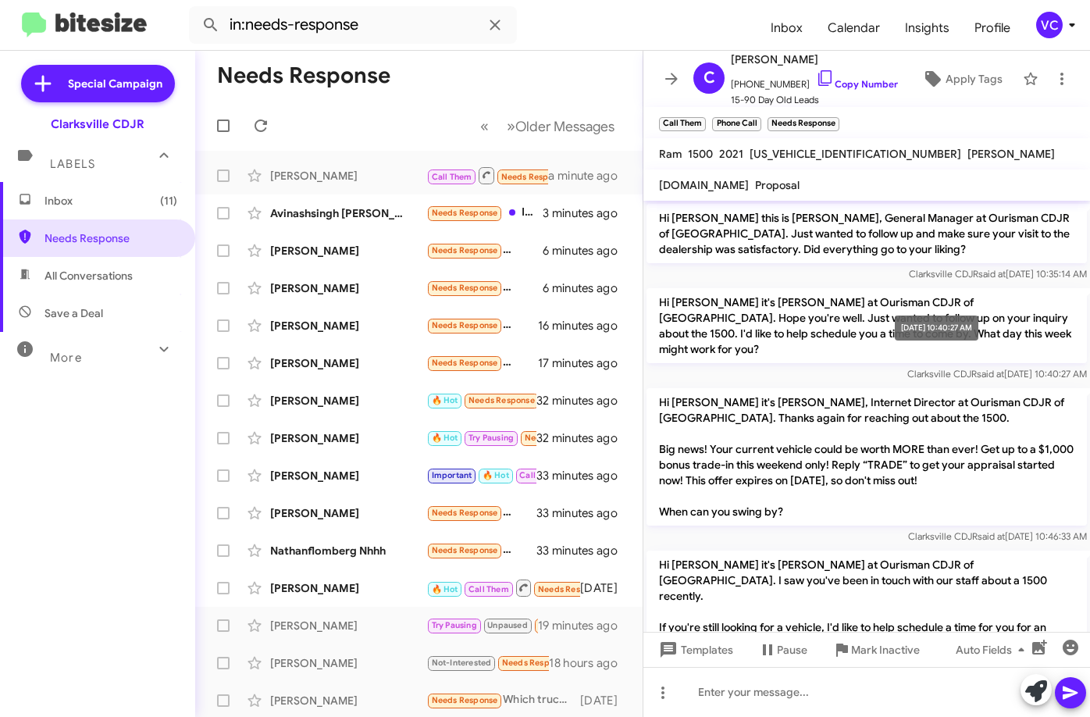
click at [619, 26] on form "in:needs-response" at bounding box center [473, 24] width 569 height 37
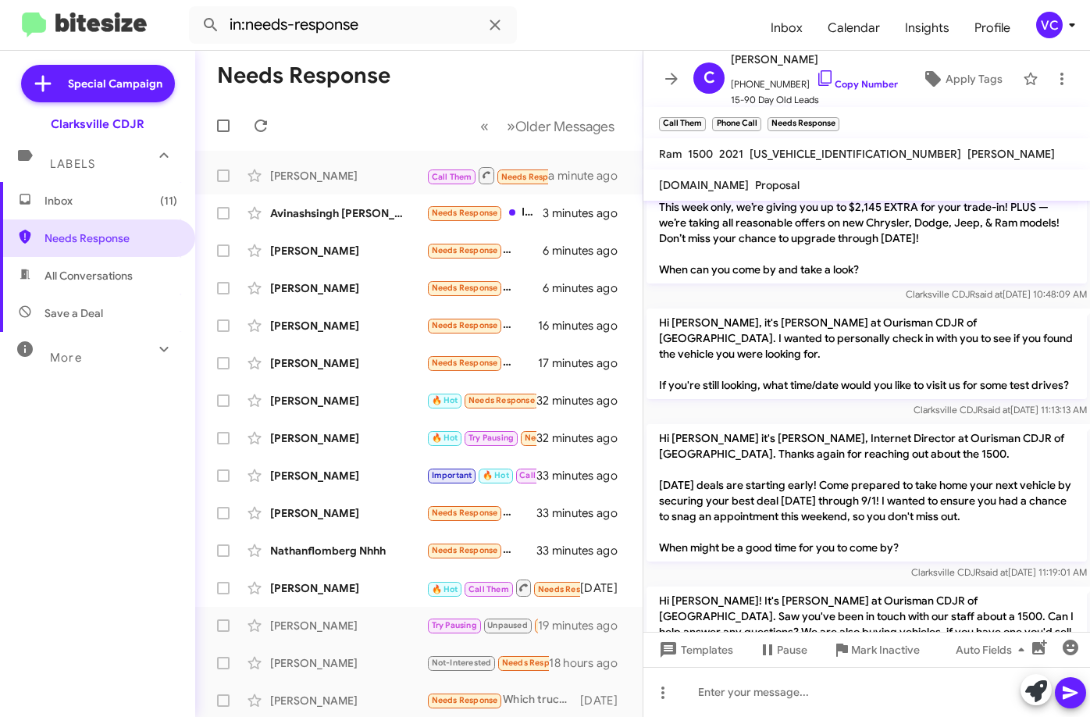
scroll to position [1643, 0]
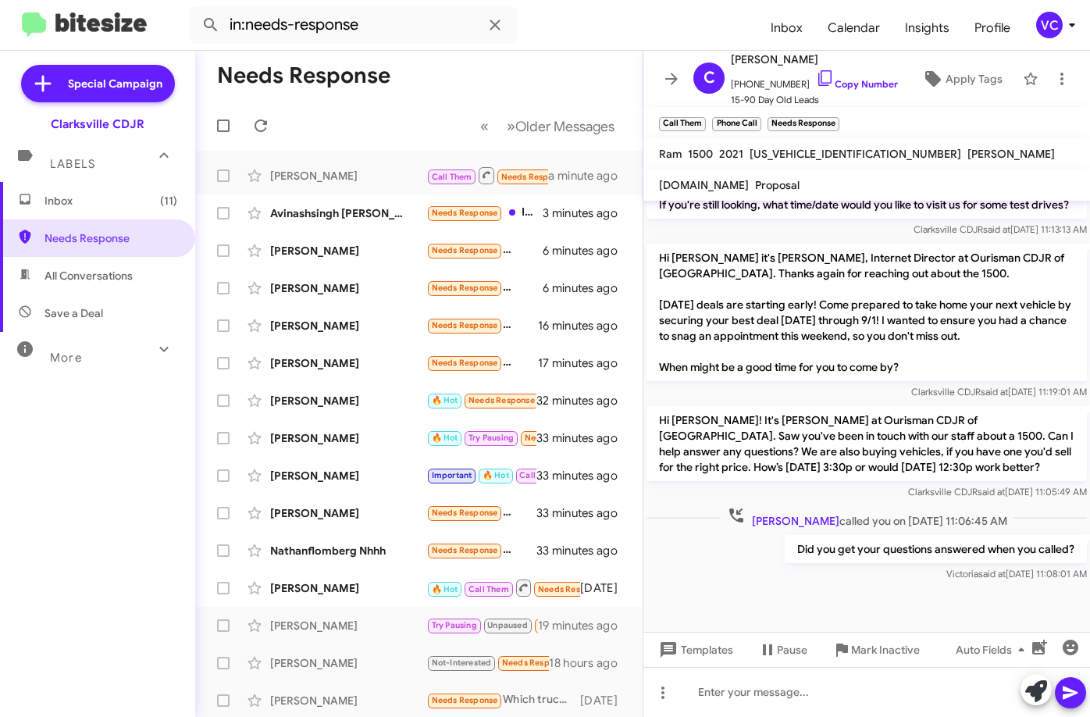
drag, startPoint x: 893, startPoint y: 586, endPoint x: 930, endPoint y: 594, distance: 38.3
click at [893, 587] on div at bounding box center [866, 616] width 446 height 62
click at [837, 87] on link "Copy Number" at bounding box center [857, 84] width 82 height 12
click at [422, 49] on mat-toolbar "in:needs-response Inbox Calendar Insights Profile VC" at bounding box center [545, 25] width 1090 height 50
click at [365, 222] on div "Avinashsingh [PERSON_NAME] Needs Response I have changed my plans for new purch…" at bounding box center [419, 212] width 422 height 31
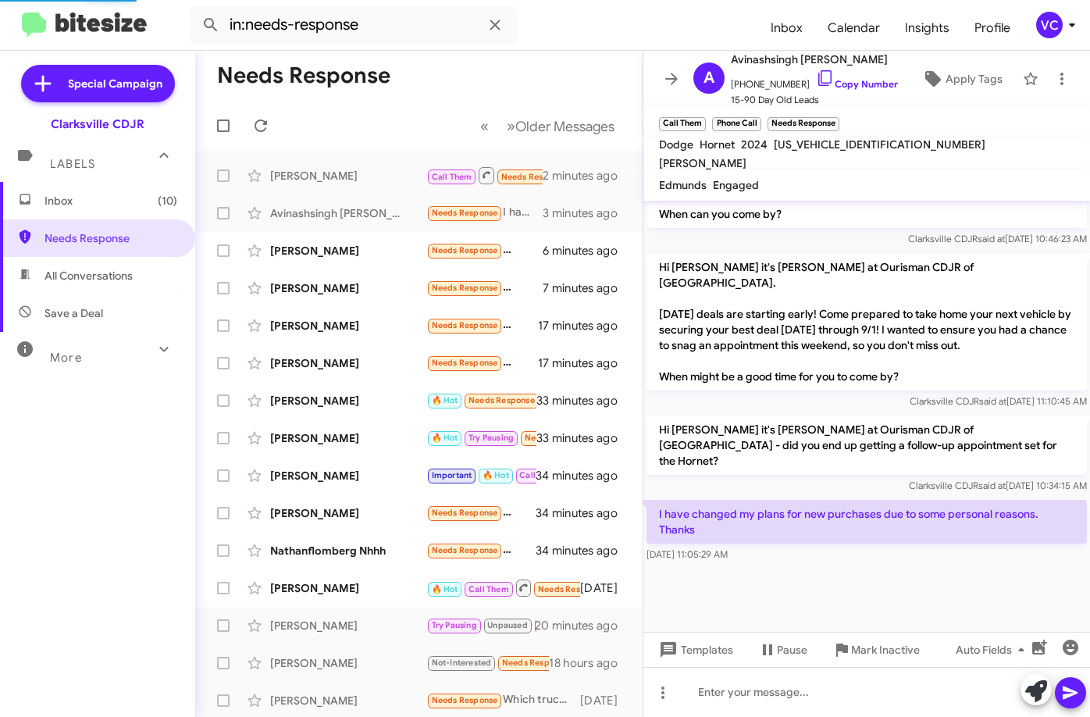
scroll to position [928, 0]
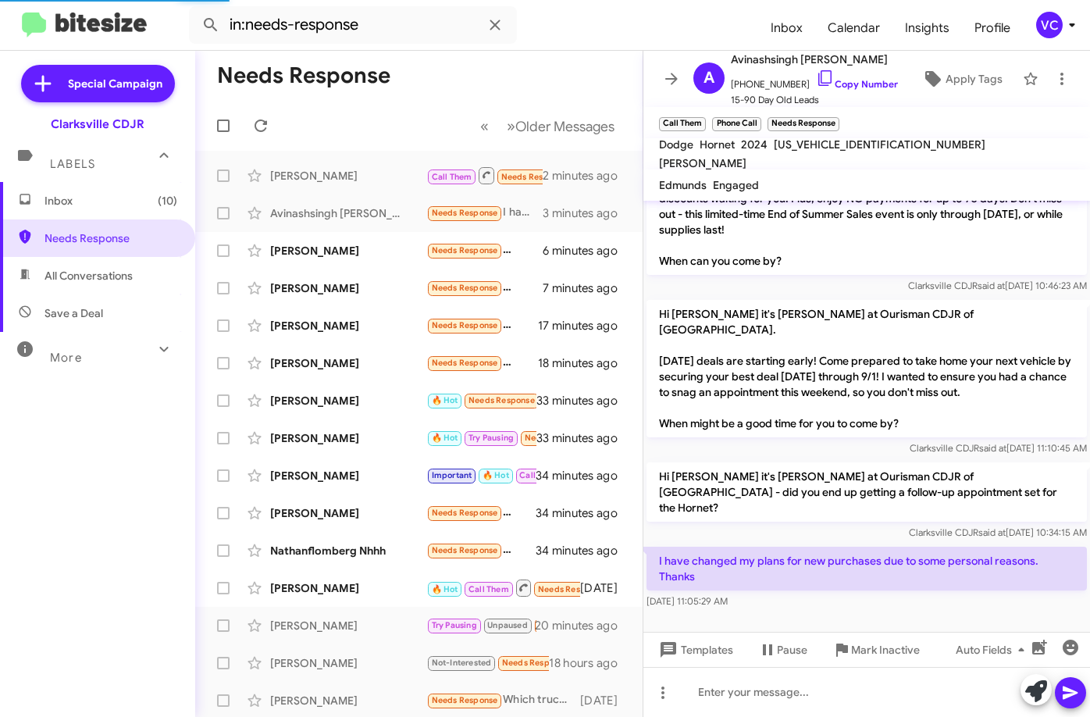
click at [946, 593] on div "[DATE] 11:05:29 AM" at bounding box center [866, 601] width 440 height 16
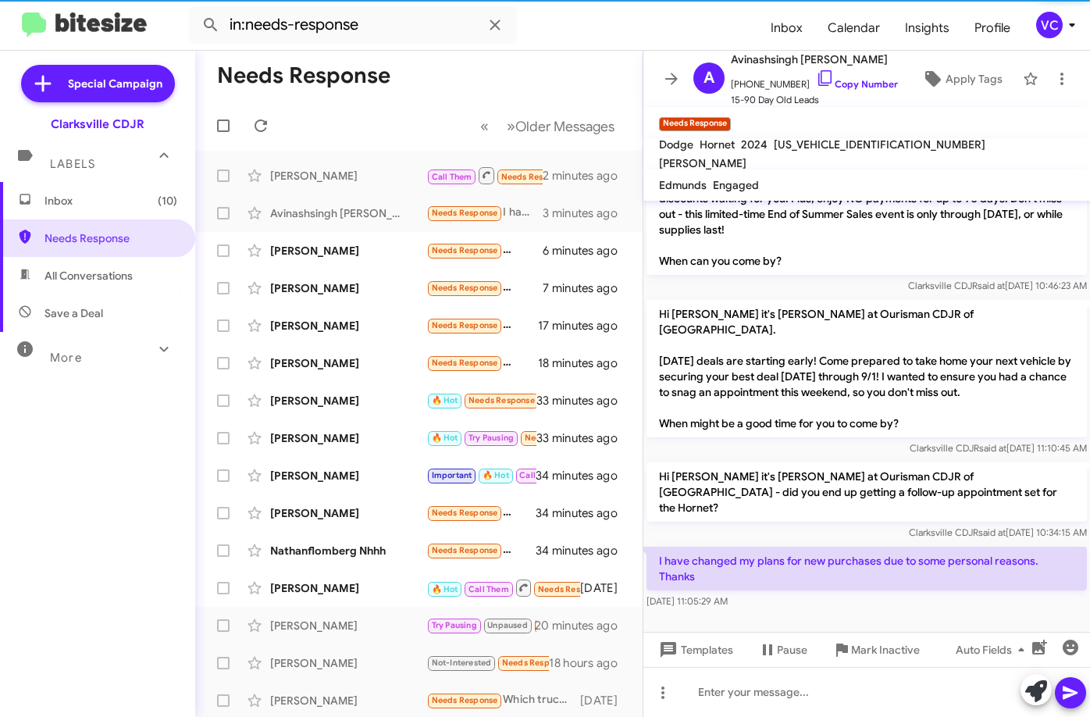
click at [844, 612] on div at bounding box center [866, 645] width 446 height 66
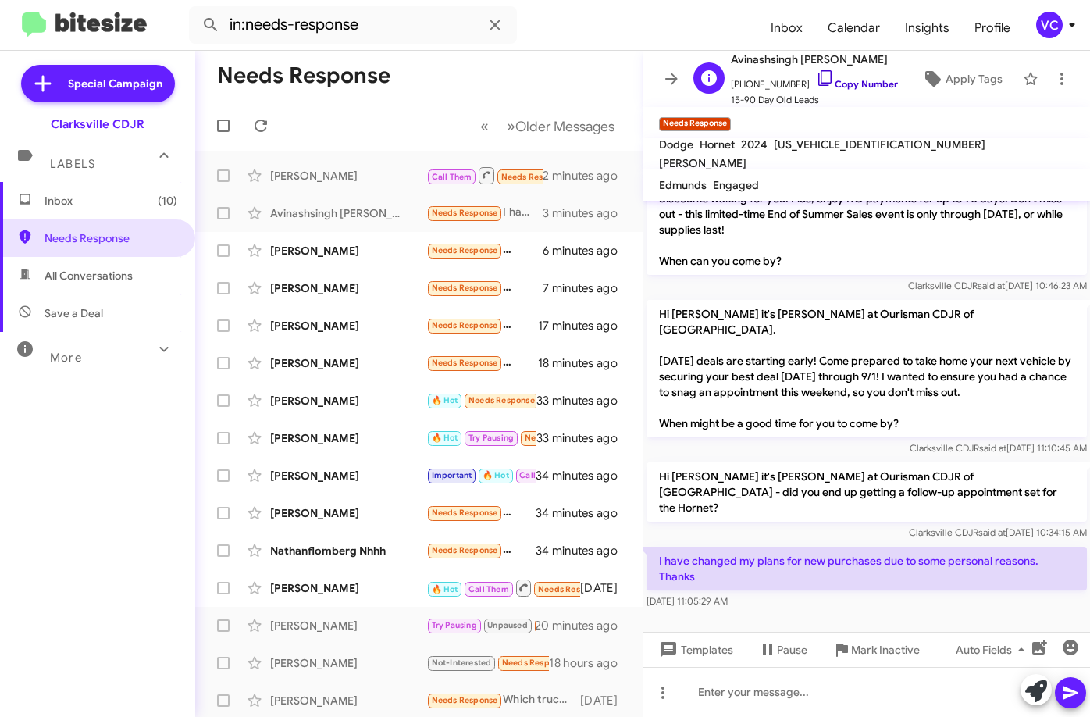
click at [869, 83] on link "Copy Number" at bounding box center [857, 84] width 82 height 12
click at [626, 22] on form "in:needs-response" at bounding box center [473, 24] width 569 height 37
drag, startPoint x: 806, startPoint y: 578, endPoint x: 998, endPoint y: 545, distance: 195.6
click at [806, 612] on div at bounding box center [866, 645] width 446 height 66
drag, startPoint x: 586, startPoint y: 37, endPoint x: 596, endPoint y: 42, distance: 11.2
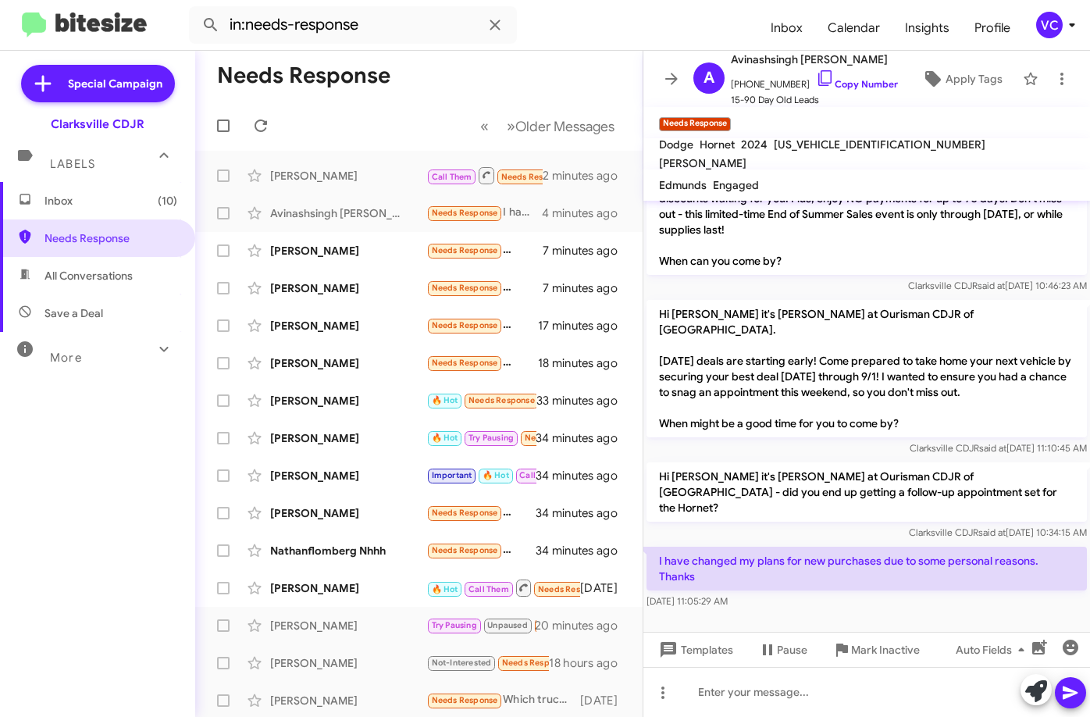
click at [586, 37] on form "in:needs-response" at bounding box center [473, 24] width 569 height 37
click at [887, 612] on div at bounding box center [866, 645] width 446 height 66
click at [603, 49] on mat-toolbar "in:needs-response Inbox Calendar Insights Profile VC" at bounding box center [545, 25] width 1090 height 50
click at [837, 612] on div at bounding box center [866, 645] width 446 height 66
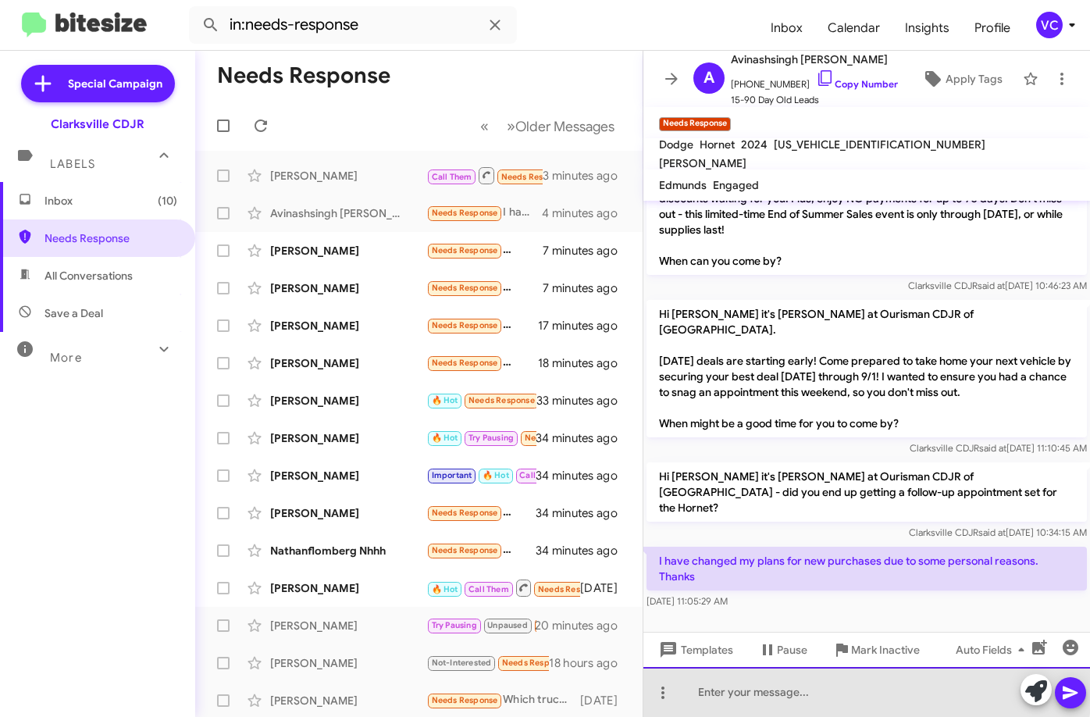
click at [813, 678] on div at bounding box center [866, 692] width 446 height 50
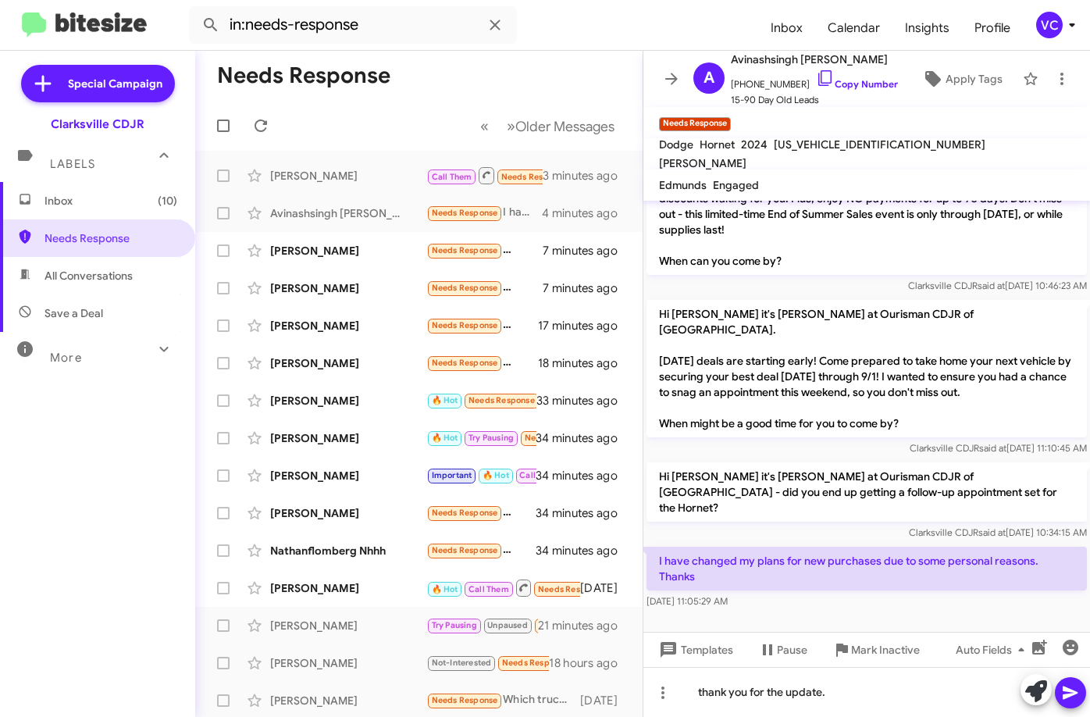
click at [1079, 698] on icon at bounding box center [1070, 692] width 19 height 19
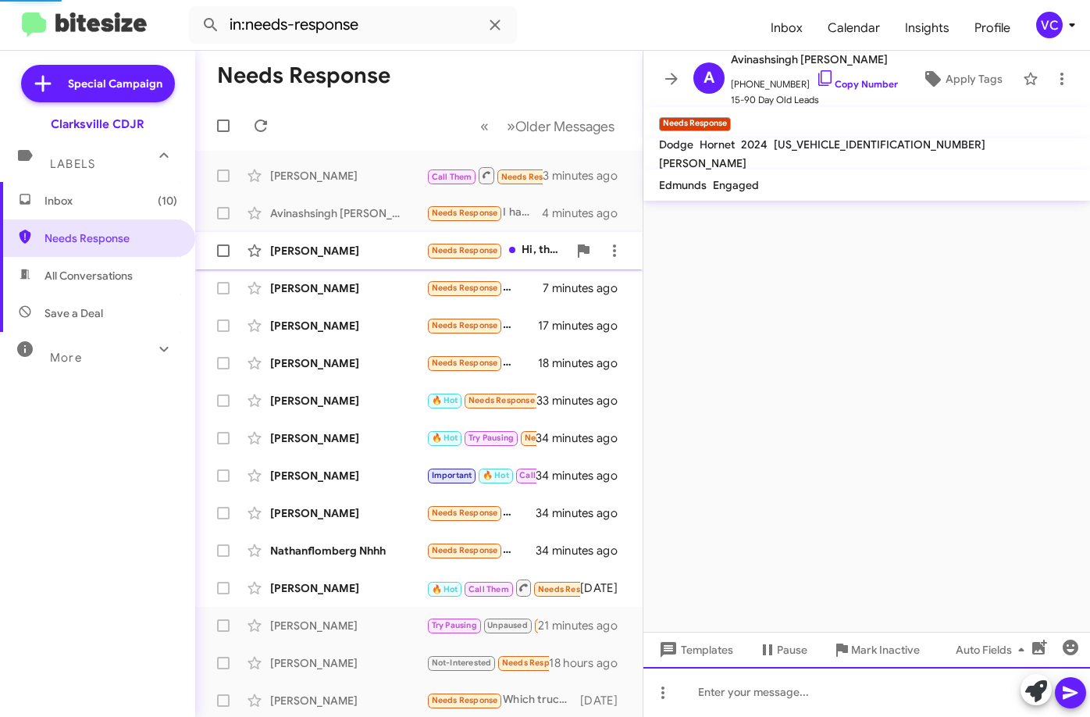
scroll to position [0, 0]
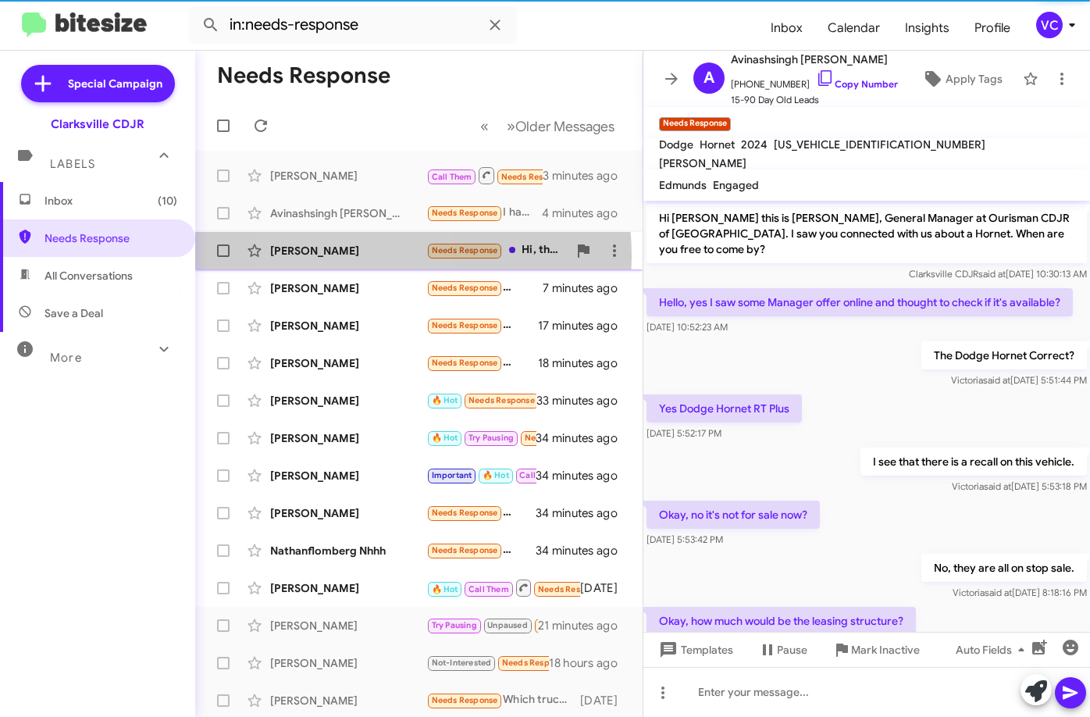
click at [344, 256] on div "[PERSON_NAME]" at bounding box center [348, 251] width 156 height 16
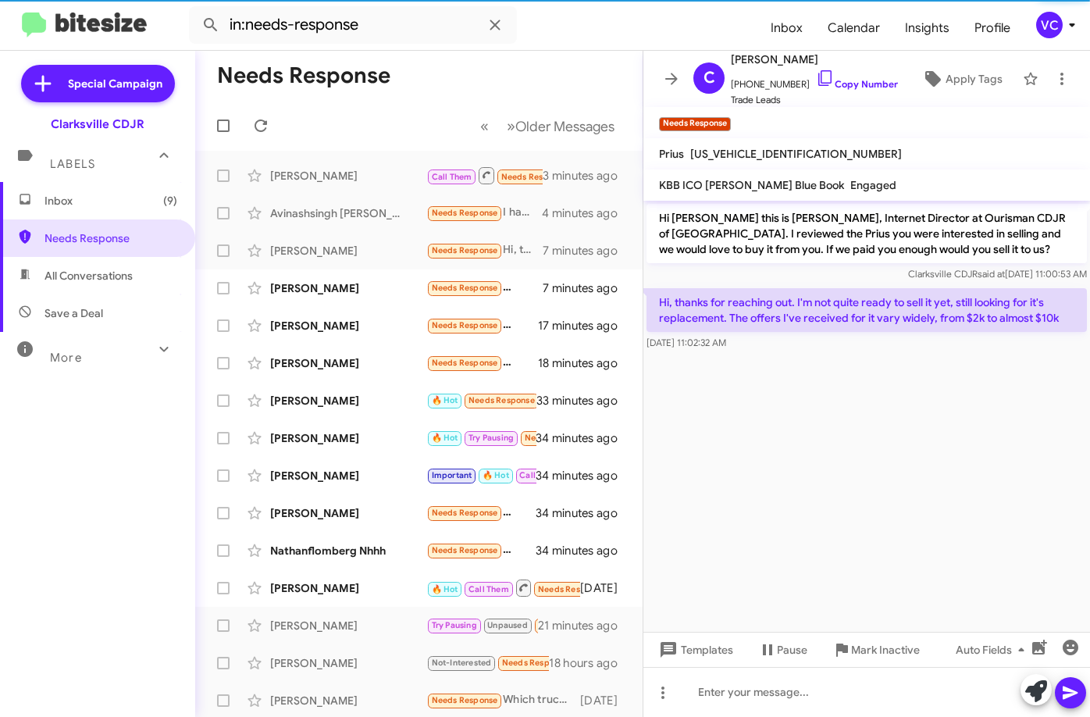
drag, startPoint x: 890, startPoint y: 459, endPoint x: 823, endPoint y: 326, distance: 148.7
click at [892, 455] on cdk-virtual-scroll-viewport "Hi [PERSON_NAME] this is [PERSON_NAME], Internet Director at Ourisman CDJR of […" at bounding box center [866, 416] width 446 height 431
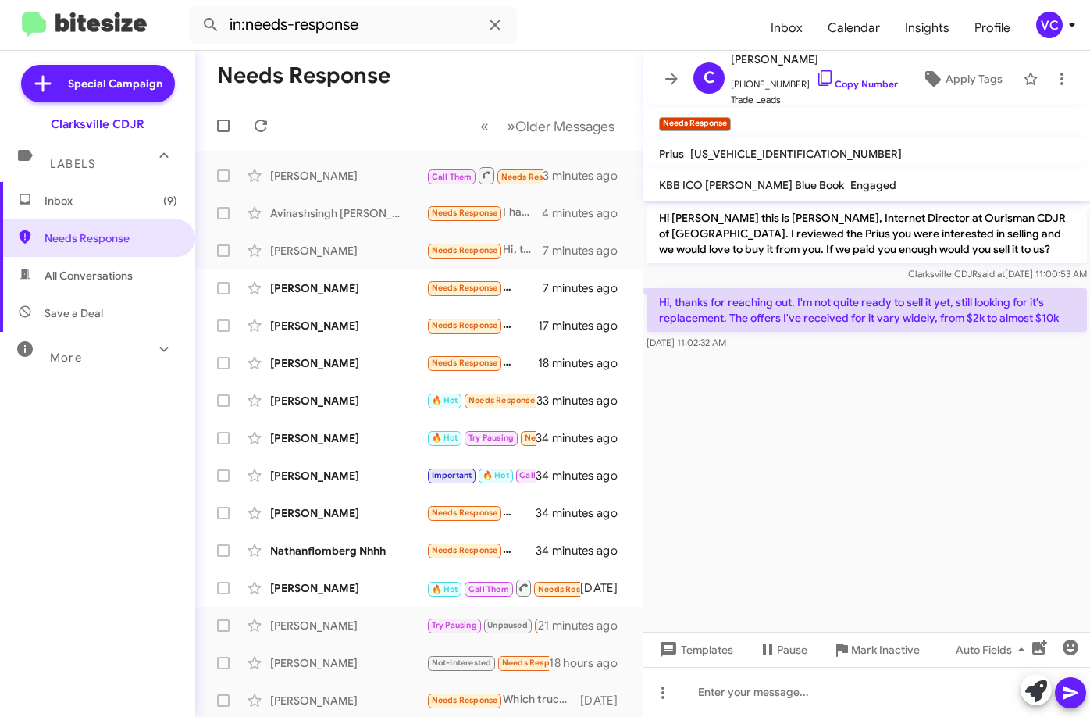
click at [979, 454] on cdk-virtual-scroll-viewport "Hi [PERSON_NAME] this is [PERSON_NAME], Internet Director at Ourisman CDJR of […" at bounding box center [866, 416] width 446 height 431
click at [966, 496] on cdk-virtual-scroll-viewport "Hi [PERSON_NAME] this is [PERSON_NAME], Internet Director at Ourisman CDJR of […" at bounding box center [866, 416] width 446 height 431
drag, startPoint x: 772, startPoint y: 321, endPoint x: 974, endPoint y: 331, distance: 202.4
click at [969, 316] on p "Hi, thanks for reaching out. I'm not quite ready to sell it yet, still looking …" at bounding box center [866, 310] width 440 height 44
click at [953, 485] on cdk-virtual-scroll-viewport "Hi [PERSON_NAME] this is [PERSON_NAME], Internet Director at Ourisman CDJR of […" at bounding box center [866, 416] width 446 height 431
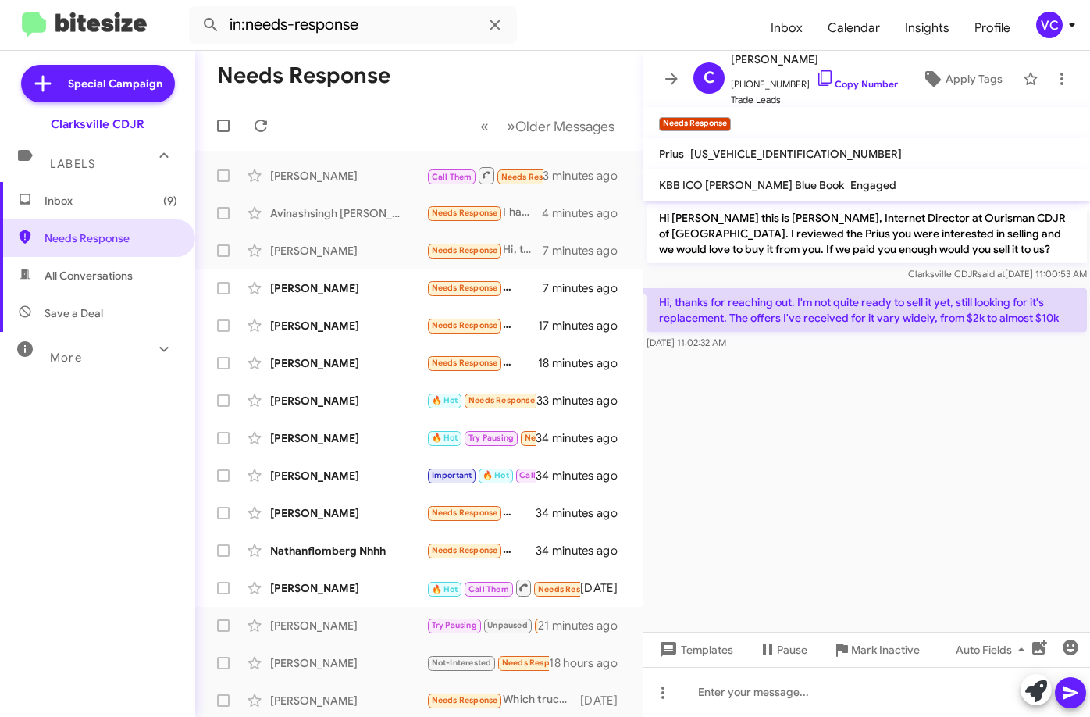
click at [956, 493] on cdk-virtual-scroll-viewport "Hi [PERSON_NAME] this is [PERSON_NAME], Internet Director at Ourisman CDJR of […" at bounding box center [866, 416] width 446 height 431
click at [957, 496] on cdk-virtual-scroll-viewport "Hi [PERSON_NAME] this is [PERSON_NAME], Internet Director at Ourisman CDJR of […" at bounding box center [866, 416] width 446 height 431
click at [952, 535] on cdk-virtual-scroll-viewport "Hi [PERSON_NAME] this is [PERSON_NAME], Internet Director at Ourisman CDJR of […" at bounding box center [866, 416] width 446 height 431
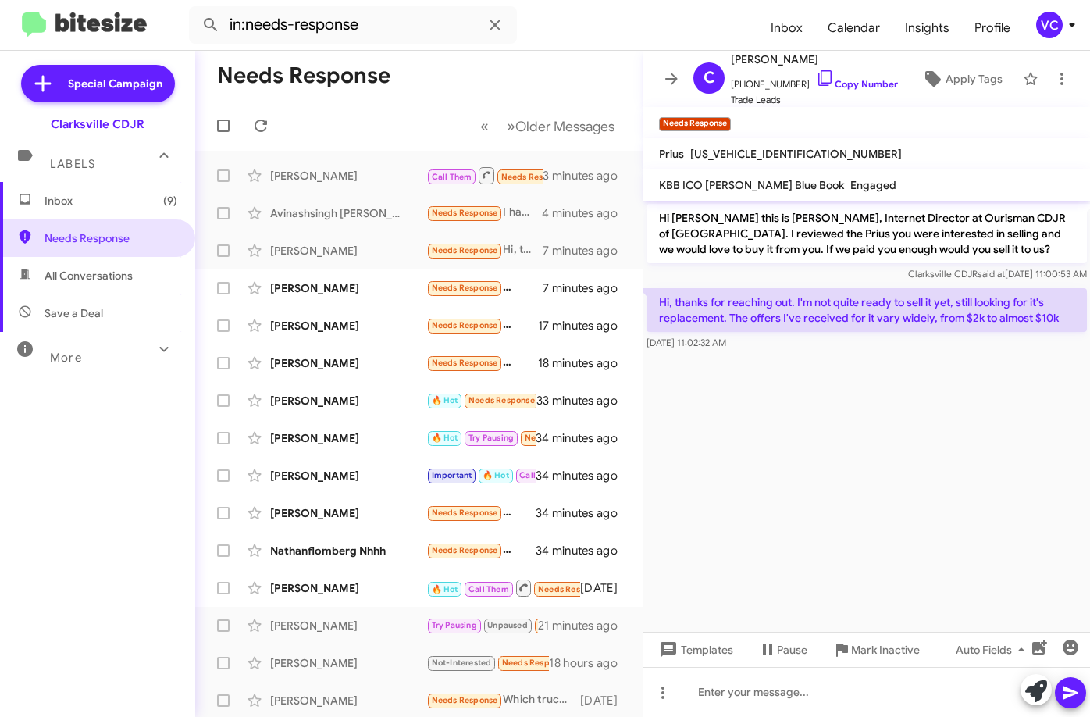
click at [944, 530] on cdk-virtual-scroll-viewport "Hi [PERSON_NAME] this is [PERSON_NAME], Internet Director at Ourisman CDJR of […" at bounding box center [866, 416] width 446 height 431
click at [782, 423] on cdk-virtual-scroll-viewport "Hi [PERSON_NAME] this is [PERSON_NAME], Internet Director at Ourisman CDJR of […" at bounding box center [866, 416] width 446 height 431
click at [827, 703] on div at bounding box center [866, 692] width 446 height 50
drag, startPoint x: 884, startPoint y: 80, endPoint x: 925, endPoint y: 86, distance: 41.1
click at [884, 79] on link "Copy Number" at bounding box center [857, 84] width 82 height 12
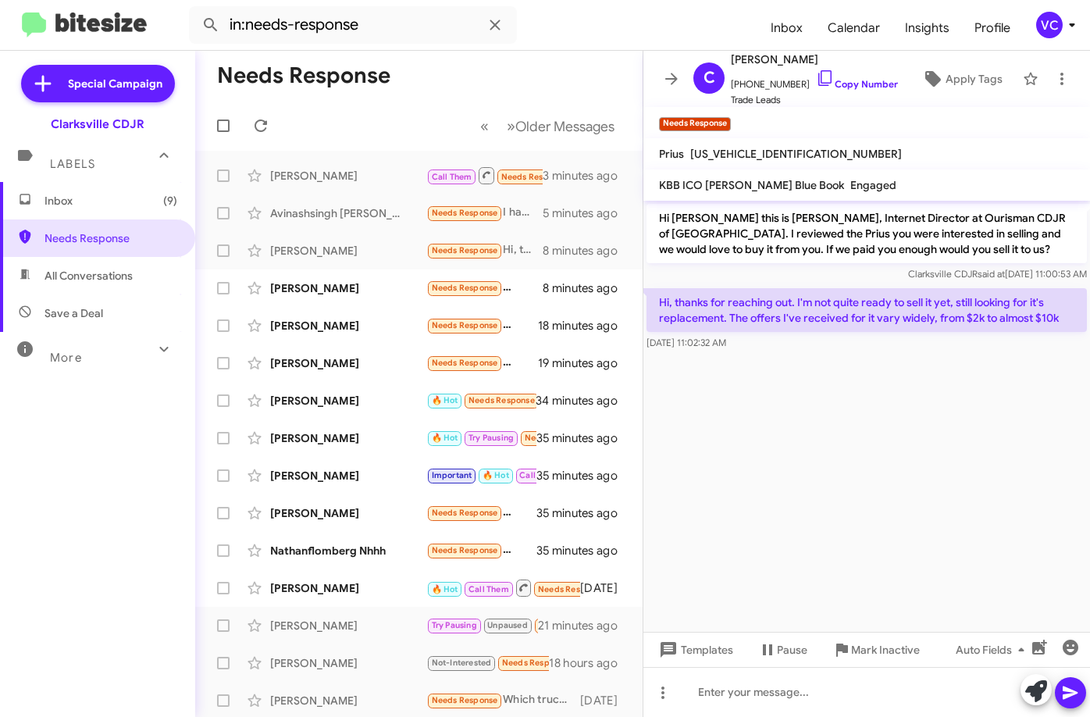
click at [580, 38] on form "in:needs-response" at bounding box center [473, 24] width 569 height 37
click at [816, 463] on cdk-virtual-scroll-viewport "Hi [PERSON_NAME] this is [PERSON_NAME], Internet Director at Ourisman CDJR of […" at bounding box center [866, 416] width 446 height 431
click at [822, 471] on cdk-virtual-scroll-viewport "Hi [PERSON_NAME] this is [PERSON_NAME], Internet Director at Ourisman CDJR of […" at bounding box center [866, 416] width 446 height 431
click at [615, 16] on form "in:needs-response" at bounding box center [473, 24] width 569 height 37
click at [792, 705] on div at bounding box center [866, 692] width 446 height 50
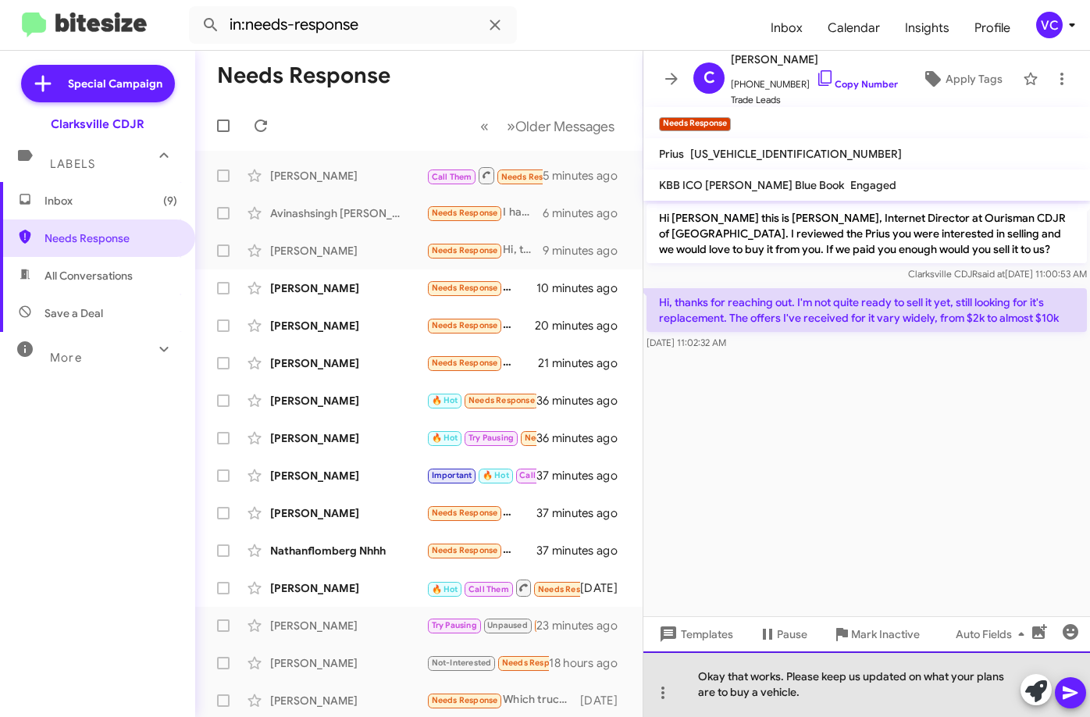
click at [857, 706] on div "Okay that works. Please keep us updated on what your plans are to buy a vehicle." at bounding box center [866, 684] width 446 height 66
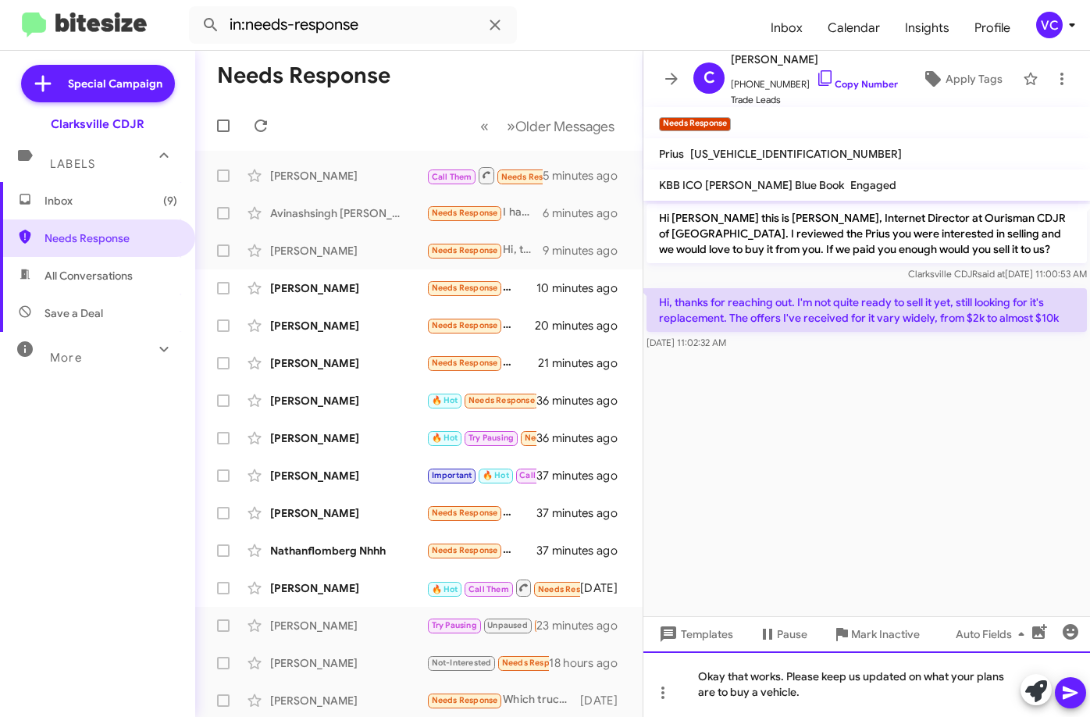
click at [867, 700] on div "Okay that works. Please keep us updated on what your plans are to buy a vehicle." at bounding box center [866, 684] width 446 height 66
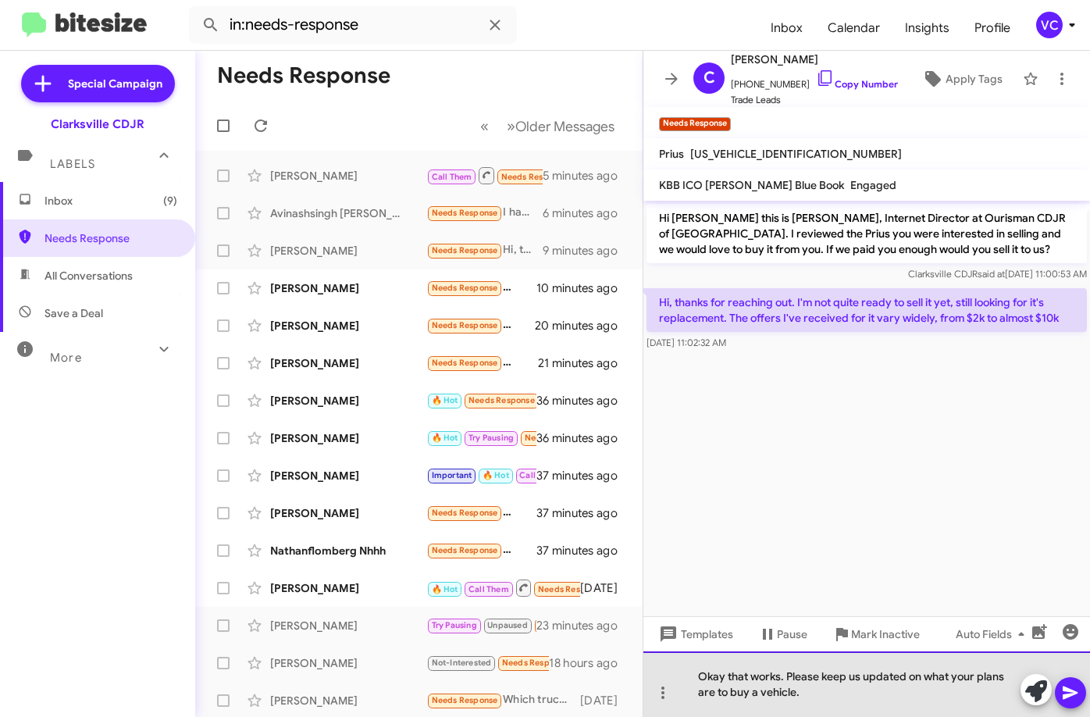
click at [870, 697] on div "Okay that works. Please keep us updated on what your plans are to buy a vehicle." at bounding box center [866, 684] width 446 height 66
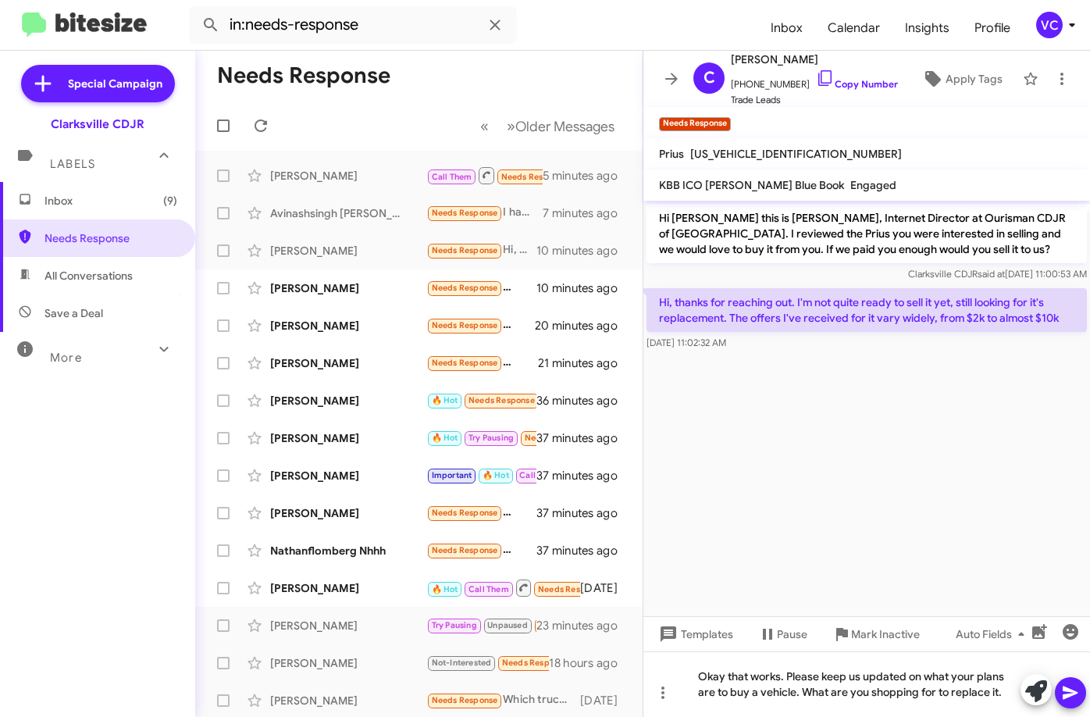
click at [1075, 697] on icon at bounding box center [1070, 692] width 19 height 19
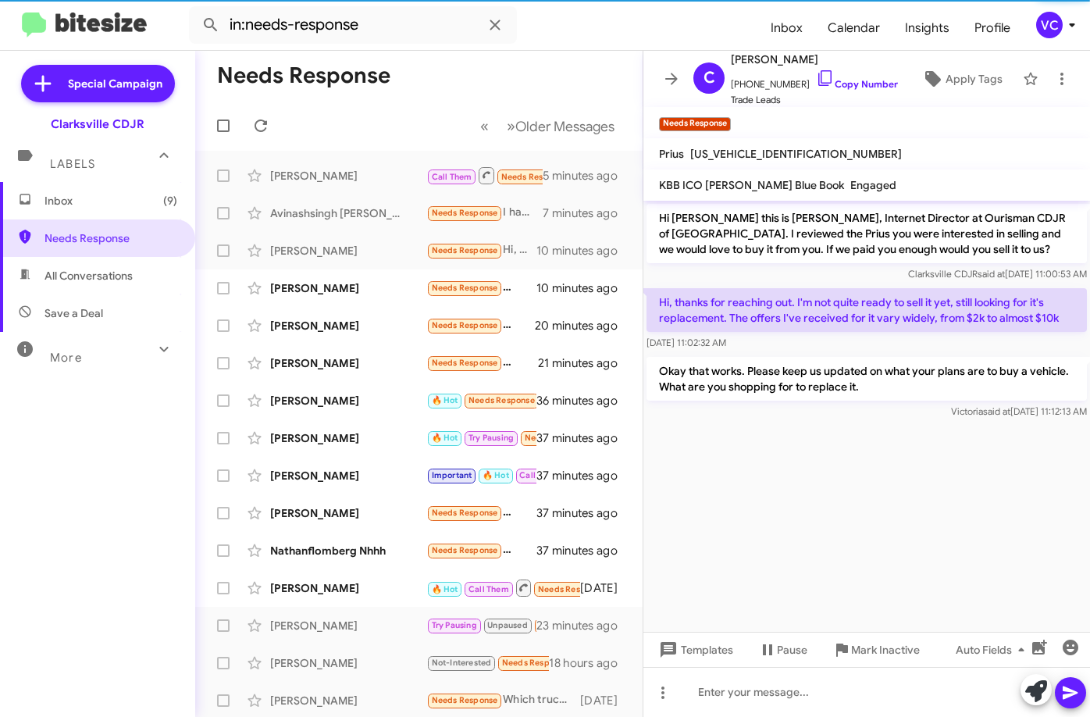
click at [962, 482] on cdk-virtual-scroll-viewport "Hi [PERSON_NAME] this is [PERSON_NAME], Internet Director at Ourisman CDJR of […" at bounding box center [866, 416] width 446 height 431
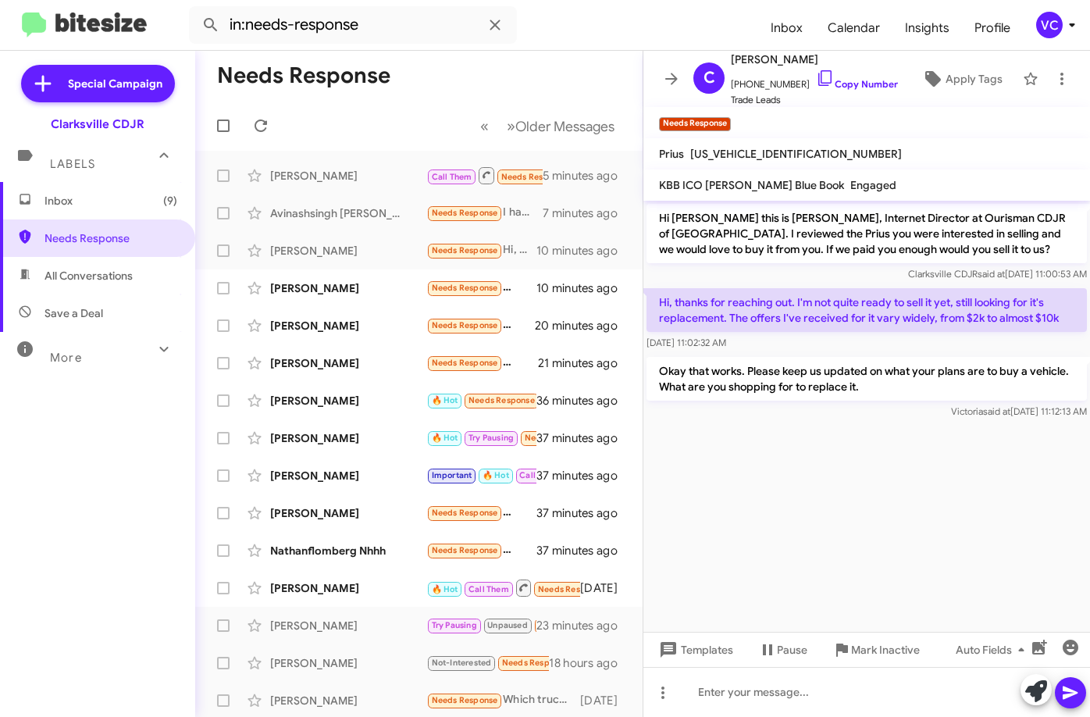
click at [937, 506] on cdk-virtual-scroll-viewport "Hi [PERSON_NAME] this is [PERSON_NAME], Internet Director at Ourisman CDJR of […" at bounding box center [866, 416] width 446 height 431
click at [256, 115] on button at bounding box center [260, 125] width 31 height 31
click at [578, 41] on form "in:needs-response" at bounding box center [473, 24] width 569 height 37
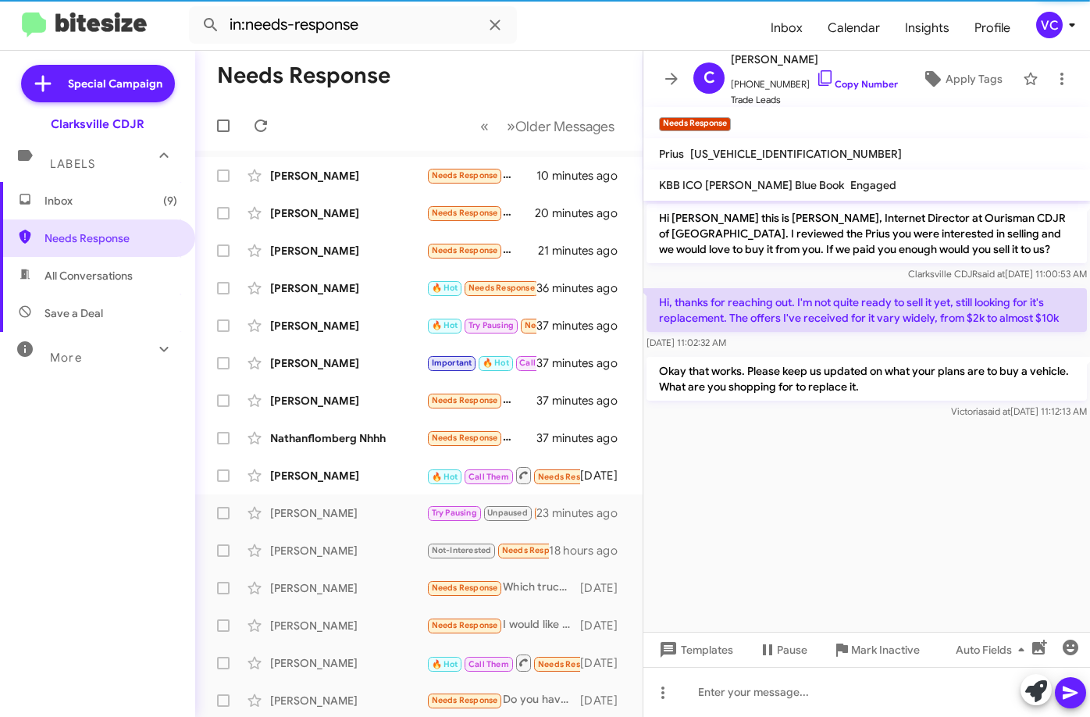
click at [583, 36] on form "in:needs-response" at bounding box center [473, 24] width 569 height 37
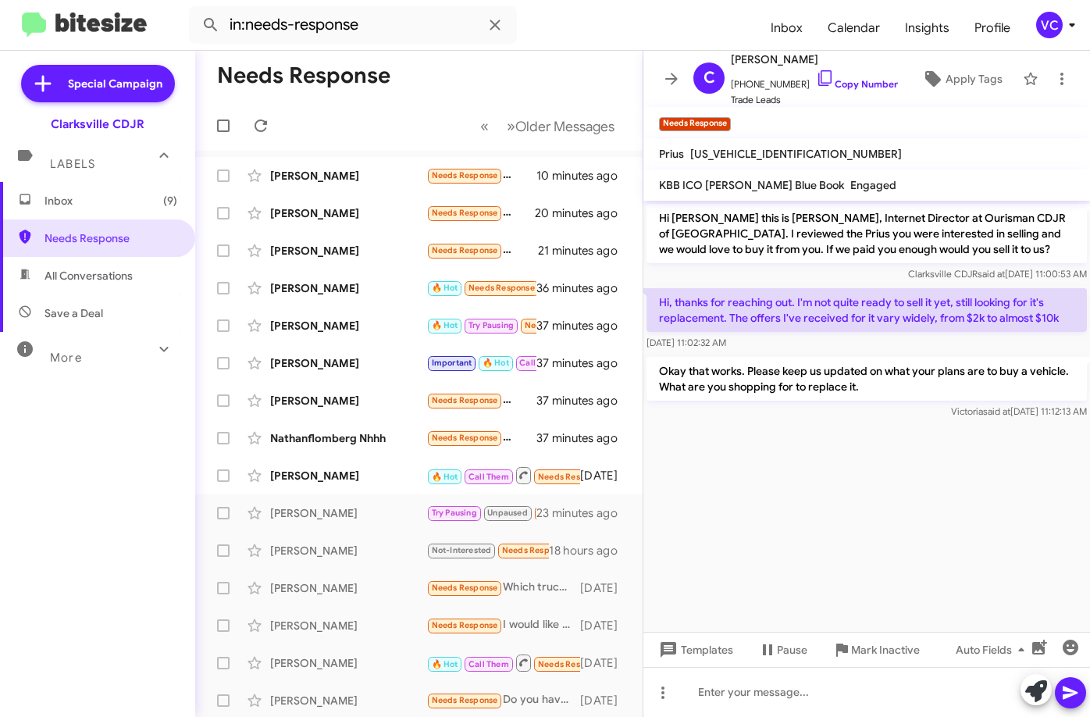
click at [850, 546] on cdk-virtual-scroll-viewport "Hi [PERSON_NAME] this is [PERSON_NAME], Internet Director at Ourisman CDJR of […" at bounding box center [866, 416] width 446 height 431
click at [910, 489] on cdk-virtual-scroll-viewport "Hi [PERSON_NAME] this is [PERSON_NAME], Internet Director at Ourisman CDJR of […" at bounding box center [866, 416] width 446 height 431
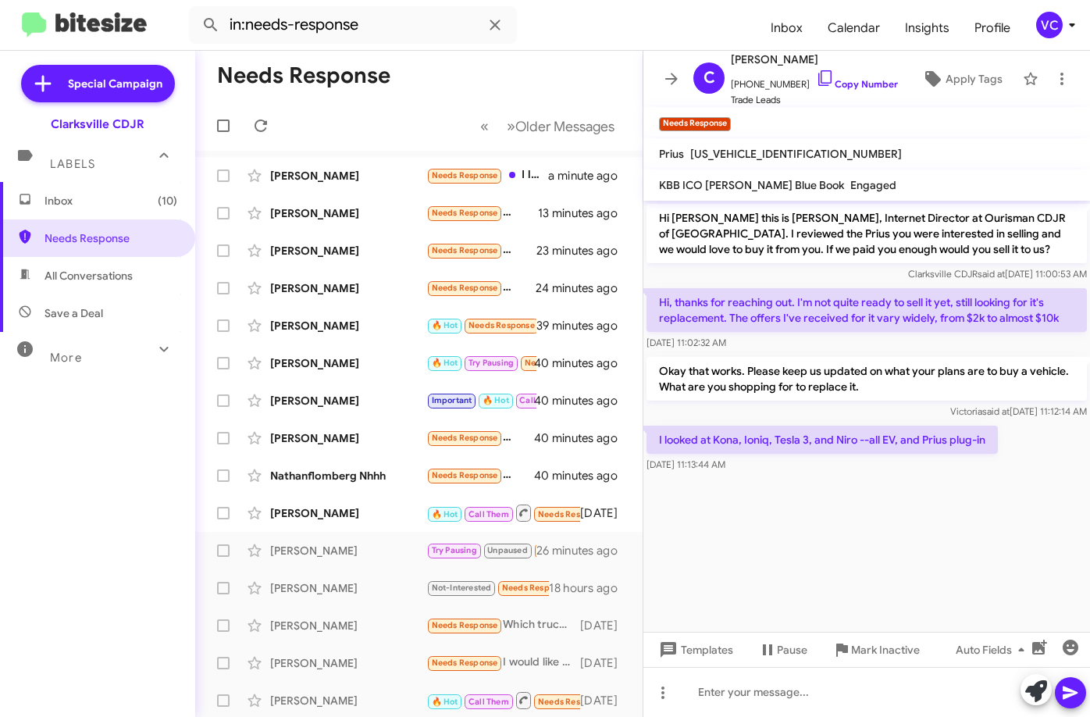
drag, startPoint x: 610, startPoint y: 48, endPoint x: 601, endPoint y: 43, distance: 10.2
click at [606, 46] on mat-toolbar "in:needs-response Inbox Calendar Insights Profile VC" at bounding box center [545, 25] width 1090 height 50
click at [479, 45] on mat-toolbar "in:needs-response Inbox Calendar Insights Profile VC" at bounding box center [545, 25] width 1090 height 50
click at [543, 41] on form "in:needs-response" at bounding box center [473, 24] width 569 height 37
click at [831, 539] on cdk-virtual-scroll-viewport "Hi [PERSON_NAME] this is [PERSON_NAME], Internet Director at Ourisman CDJR of […" at bounding box center [866, 416] width 446 height 431
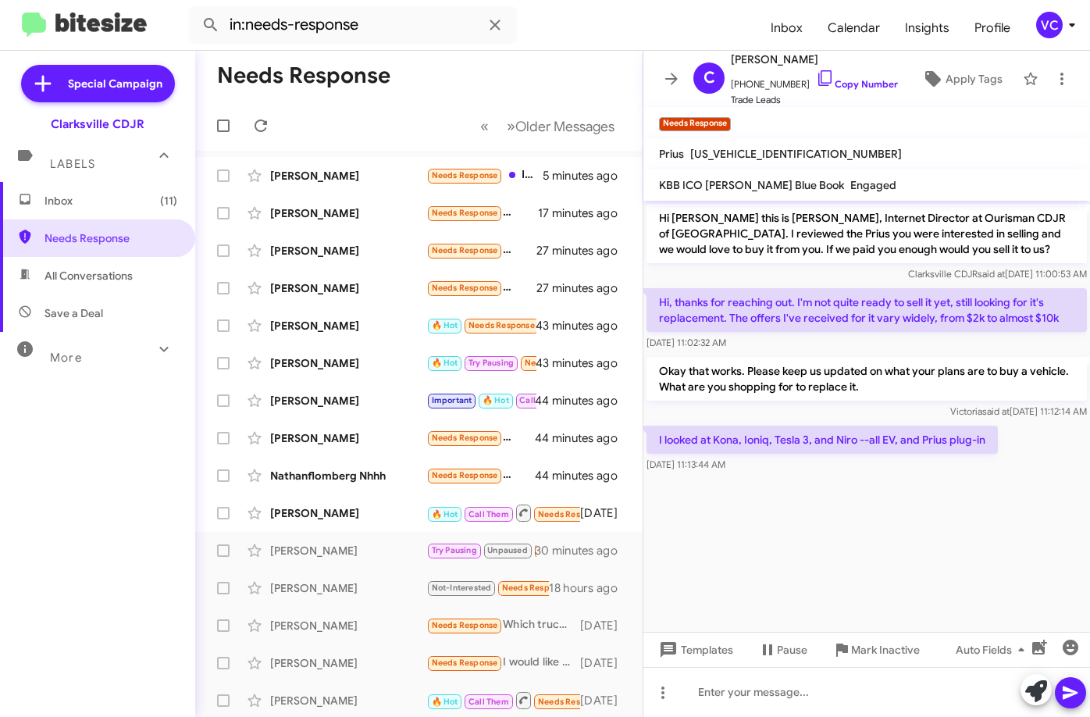
click at [829, 543] on cdk-virtual-scroll-viewport "Hi [PERSON_NAME] this is [PERSON_NAME], Internet Director at Ourisman CDJR of […" at bounding box center [866, 416] width 446 height 431
drag, startPoint x: 834, startPoint y: 543, endPoint x: 851, endPoint y: 545, distance: 16.6
click at [835, 543] on cdk-virtual-scroll-viewport "Hi [PERSON_NAME] this is [PERSON_NAME], Internet Director at Ourisman CDJR of […" at bounding box center [866, 416] width 446 height 431
click at [847, 538] on cdk-virtual-scroll-viewport "Hi [PERSON_NAME] this is [PERSON_NAME], Internet Director at Ourisman CDJR of […" at bounding box center [866, 416] width 446 height 431
click at [550, 87] on mat-toolbar-row "Needs Response" at bounding box center [418, 76] width 447 height 50
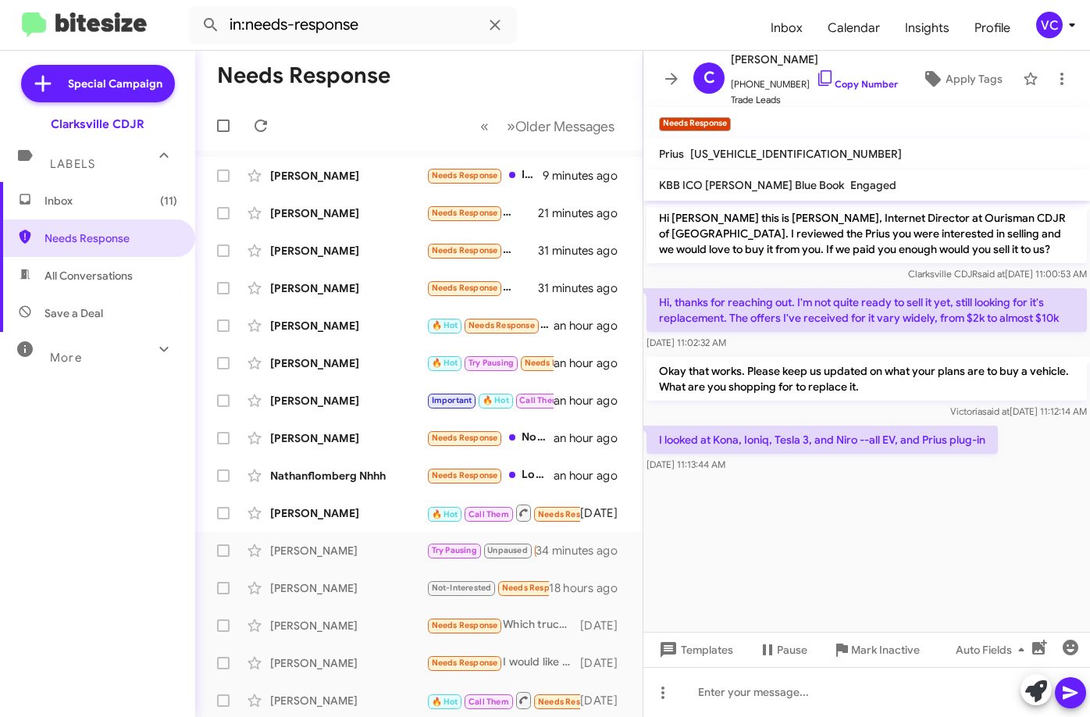
click at [821, 528] on cdk-virtual-scroll-viewport "Hi [PERSON_NAME] this is [PERSON_NAME], Internet Director at Ourisman CDJR of […" at bounding box center [866, 416] width 446 height 431
click at [603, 44] on mat-toolbar "in:needs-response Inbox Calendar Insights Profile VC" at bounding box center [545, 25] width 1090 height 50
click at [782, 502] on cdk-virtual-scroll-viewport "Hi [PERSON_NAME] this is [PERSON_NAME], Internet Director at Ourisman CDJR of […" at bounding box center [866, 416] width 446 height 431
click at [788, 502] on cdk-virtual-scroll-viewport "Hi [PERSON_NAME] this is [PERSON_NAME], Internet Director at Ourisman CDJR of […" at bounding box center [866, 416] width 446 height 431
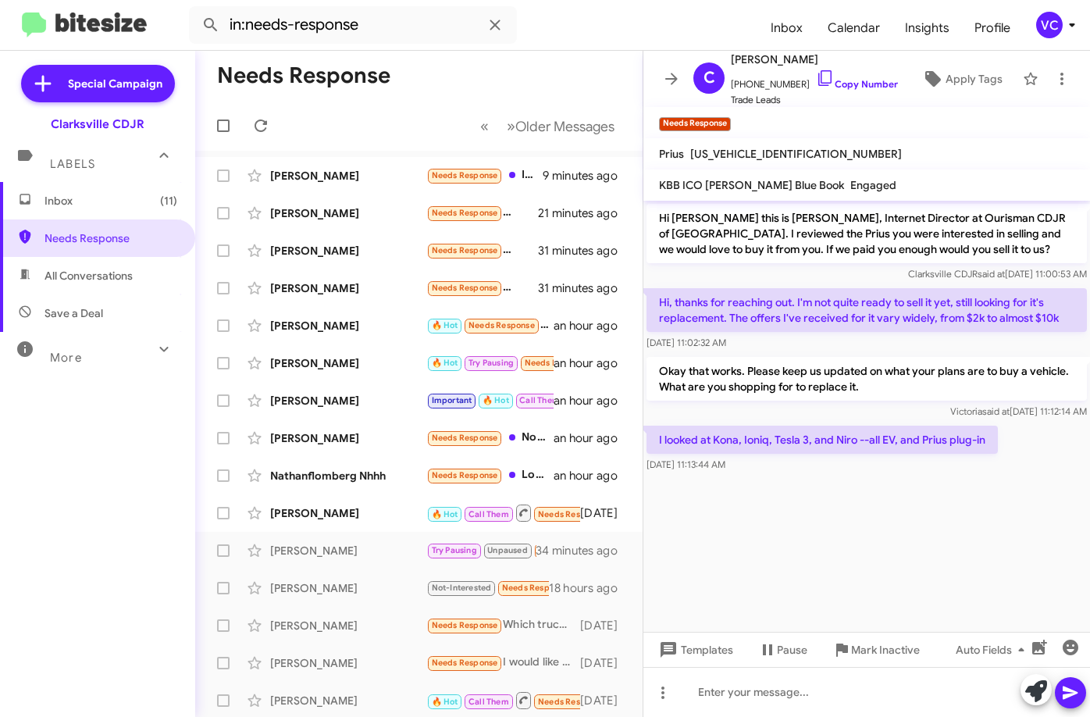
click at [920, 513] on cdk-virtual-scroll-viewport "Hi [PERSON_NAME] this is [PERSON_NAME], Internet Director at Ourisman CDJR of […" at bounding box center [866, 416] width 446 height 431
click at [955, 567] on cdk-virtual-scroll-viewport "Hi [PERSON_NAME] this is [PERSON_NAME], Internet Director at Ourisman CDJR of […" at bounding box center [866, 416] width 446 height 431
click at [1014, 535] on cdk-virtual-scroll-viewport "Hi [PERSON_NAME] this is [PERSON_NAME], Internet Director at Ourisman CDJR of […" at bounding box center [866, 416] width 446 height 431
click at [934, 564] on cdk-virtual-scroll-viewport "Hi [PERSON_NAME] this is [PERSON_NAME], Internet Director at Ourisman CDJR of […" at bounding box center [866, 416] width 446 height 431
click at [764, 514] on cdk-virtual-scroll-viewport "Hi [PERSON_NAME] this is [PERSON_NAME], Internet Director at Ourisman CDJR of […" at bounding box center [866, 416] width 446 height 431
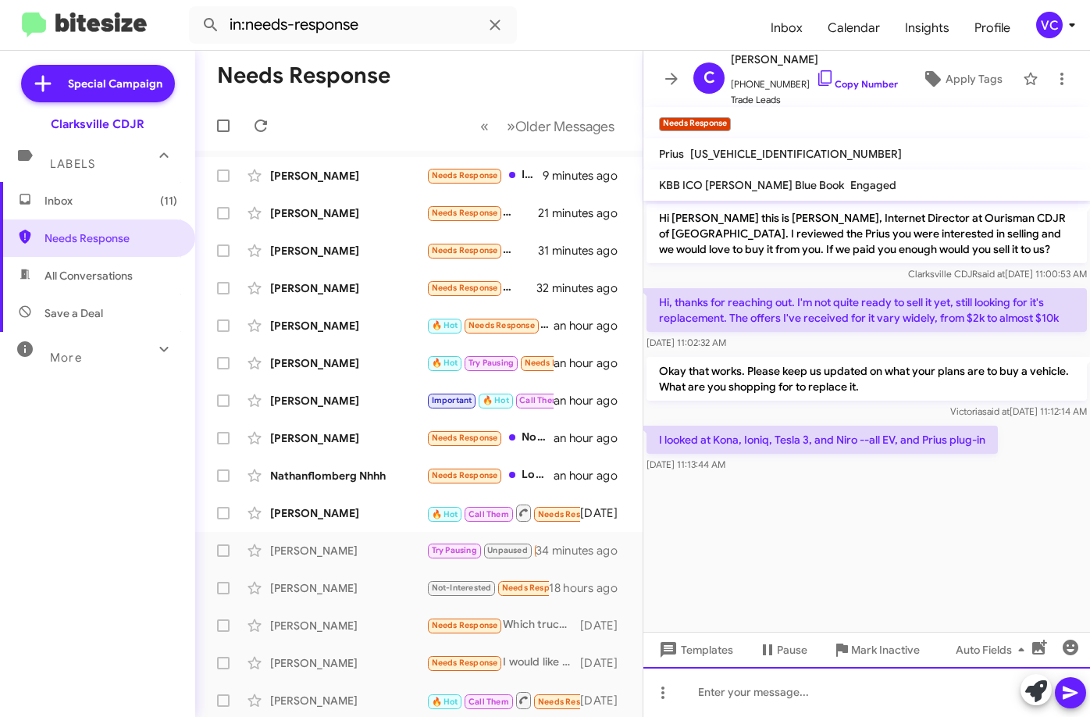
click at [759, 704] on div at bounding box center [866, 692] width 446 height 50
click at [883, 687] on div "Okay I have a tesla in stock" at bounding box center [866, 692] width 446 height 50
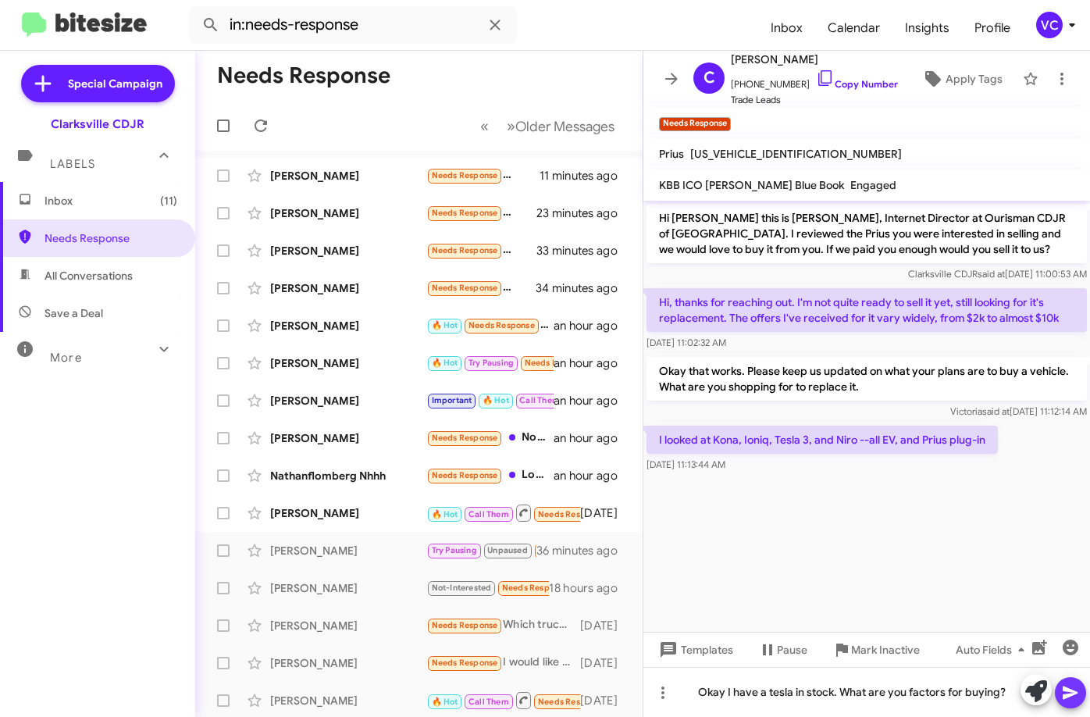
click at [1069, 693] on icon at bounding box center [1069, 692] width 15 height 13
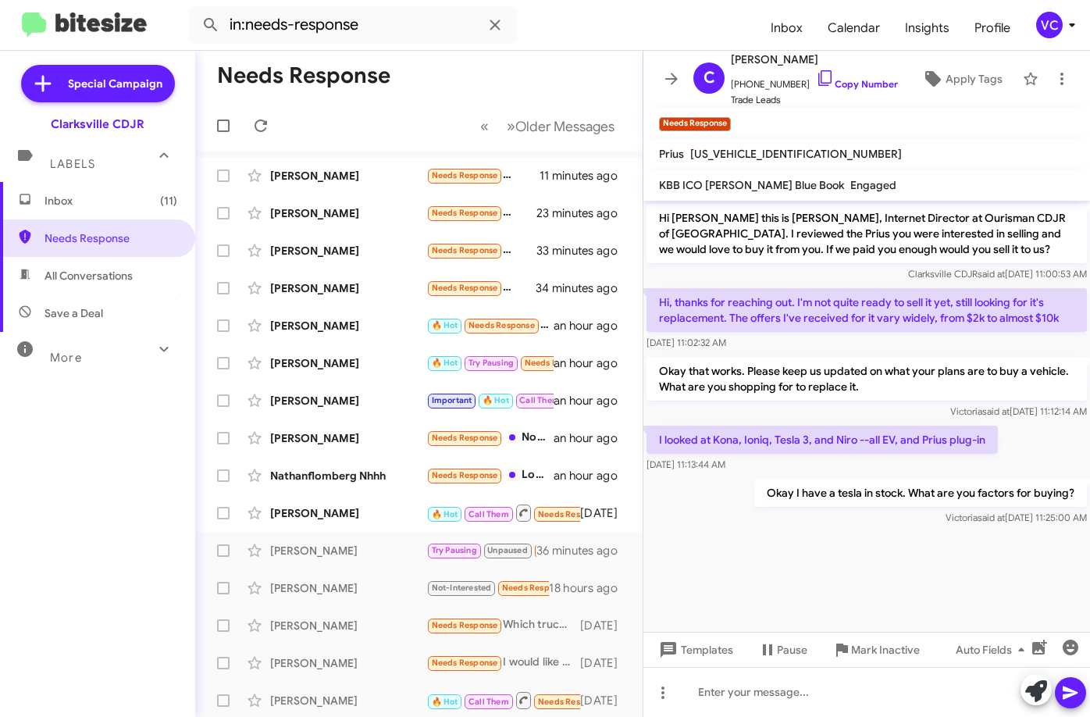
click at [913, 548] on cdk-virtual-scroll-viewport "Hi [PERSON_NAME] this is [PERSON_NAME], Internet Director at Ourisman CDJR of […" at bounding box center [866, 416] width 446 height 431
click at [426, 80] on mat-toolbar-row "Needs Response" at bounding box center [418, 76] width 447 height 50
click at [254, 124] on icon at bounding box center [260, 125] width 19 height 19
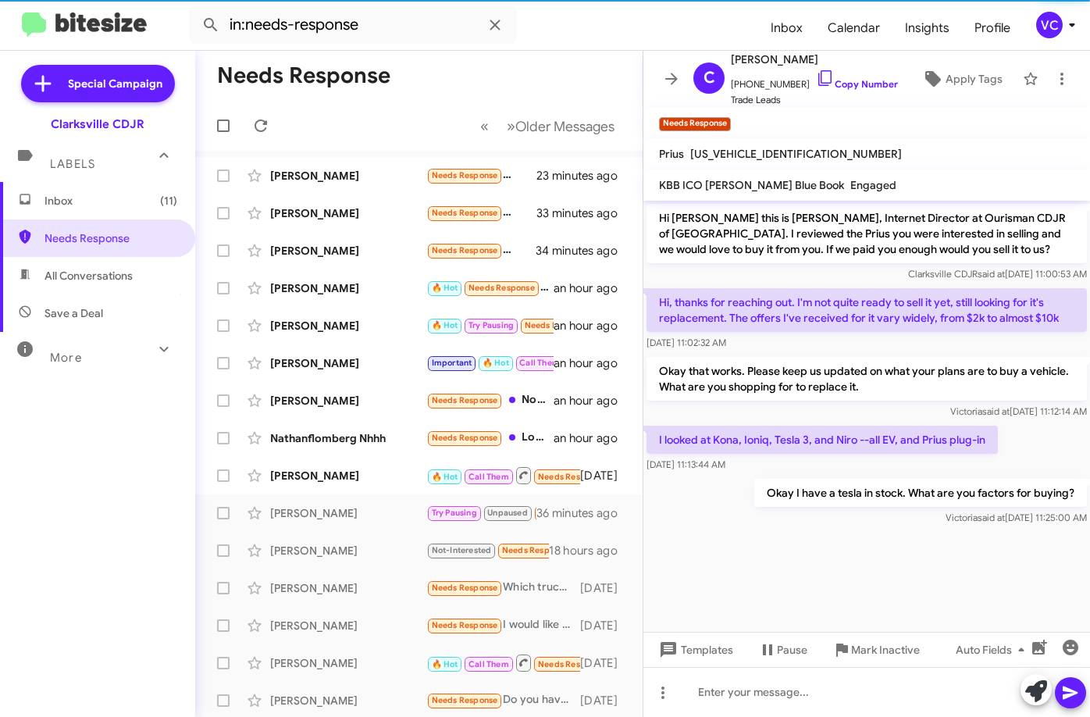
click at [476, 72] on mat-toolbar-row "Needs Response" at bounding box center [418, 76] width 447 height 50
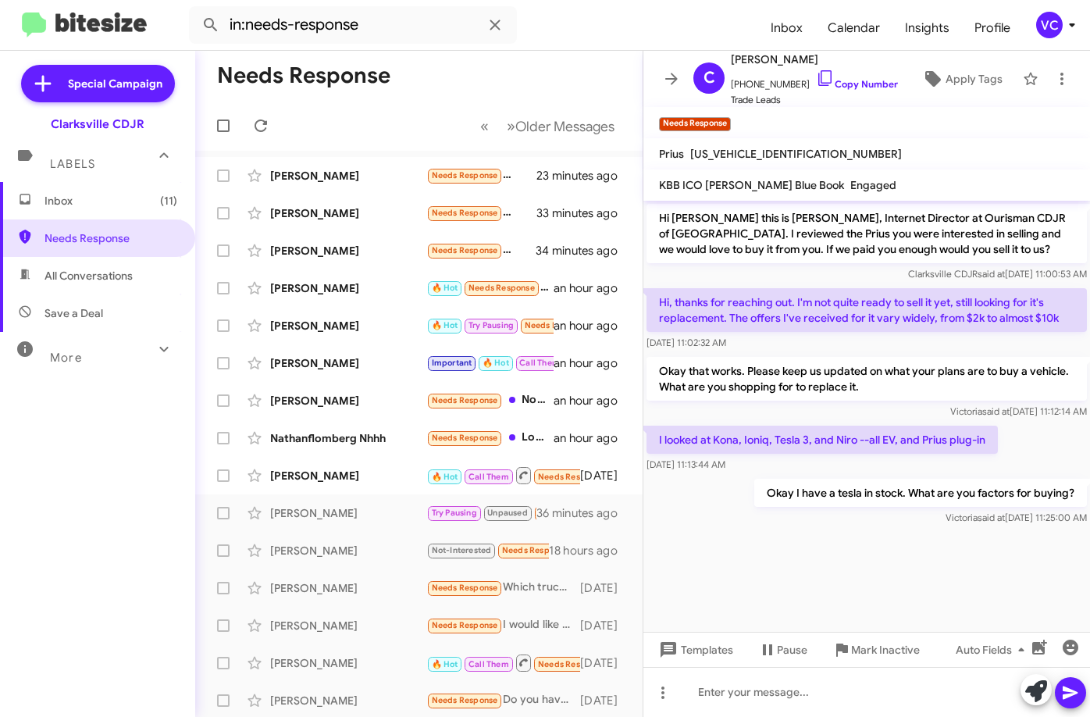
drag, startPoint x: 793, startPoint y: 568, endPoint x: 784, endPoint y: 547, distance: 22.8
click at [794, 569] on cdk-virtual-scroll-viewport "Hi [PERSON_NAME] this is [PERSON_NAME], Internet Director at Ourisman CDJR of […" at bounding box center [866, 416] width 446 height 431
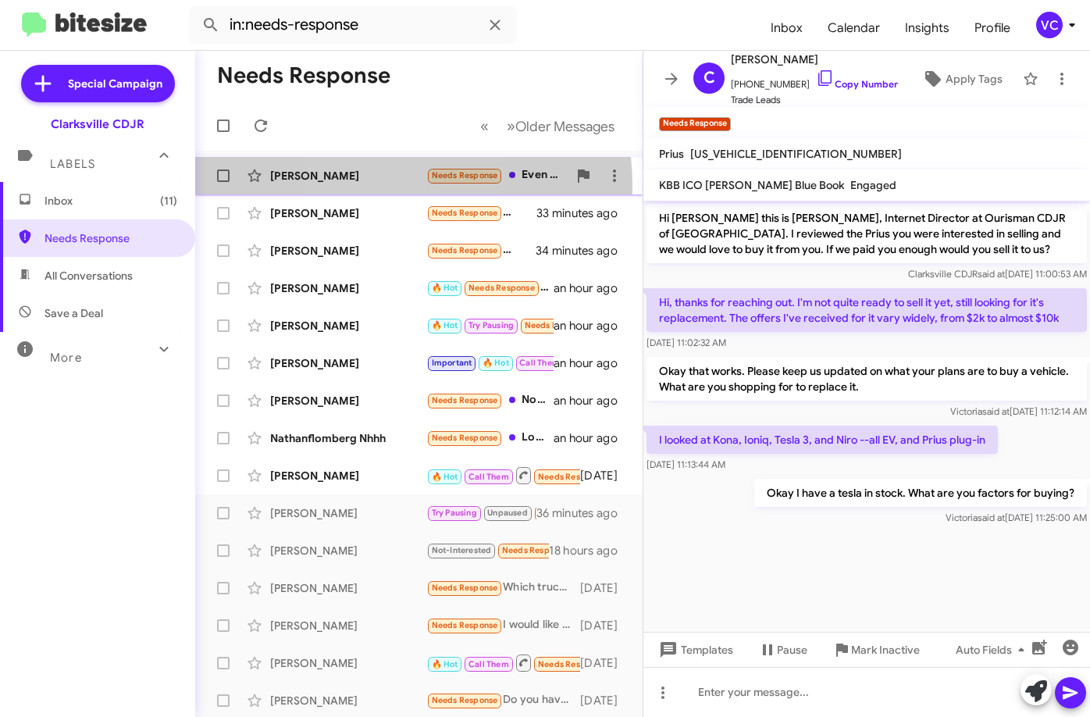
click at [369, 186] on div "[PERSON_NAME] Needs Response Even with that I'd want 12500 to 13500 23 minutes …" at bounding box center [419, 175] width 422 height 31
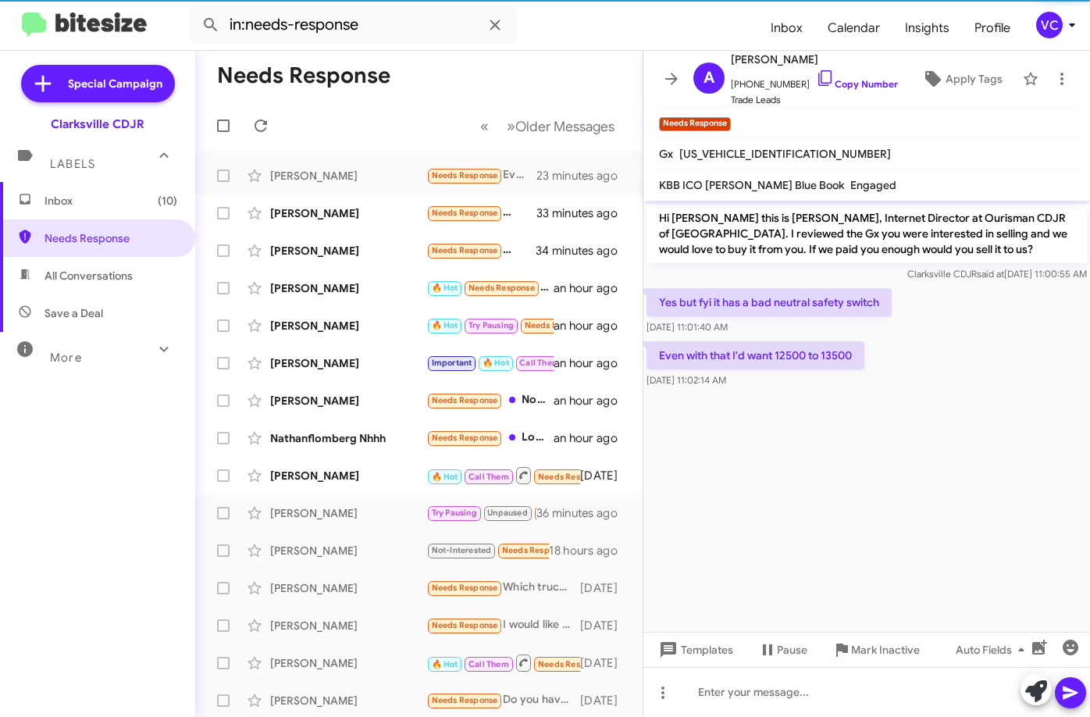
click at [896, 471] on cdk-virtual-scroll-viewport "Hi [PERSON_NAME] this is [PERSON_NAME], Internet Director at Ourisman CDJR of […" at bounding box center [866, 416] width 446 height 431
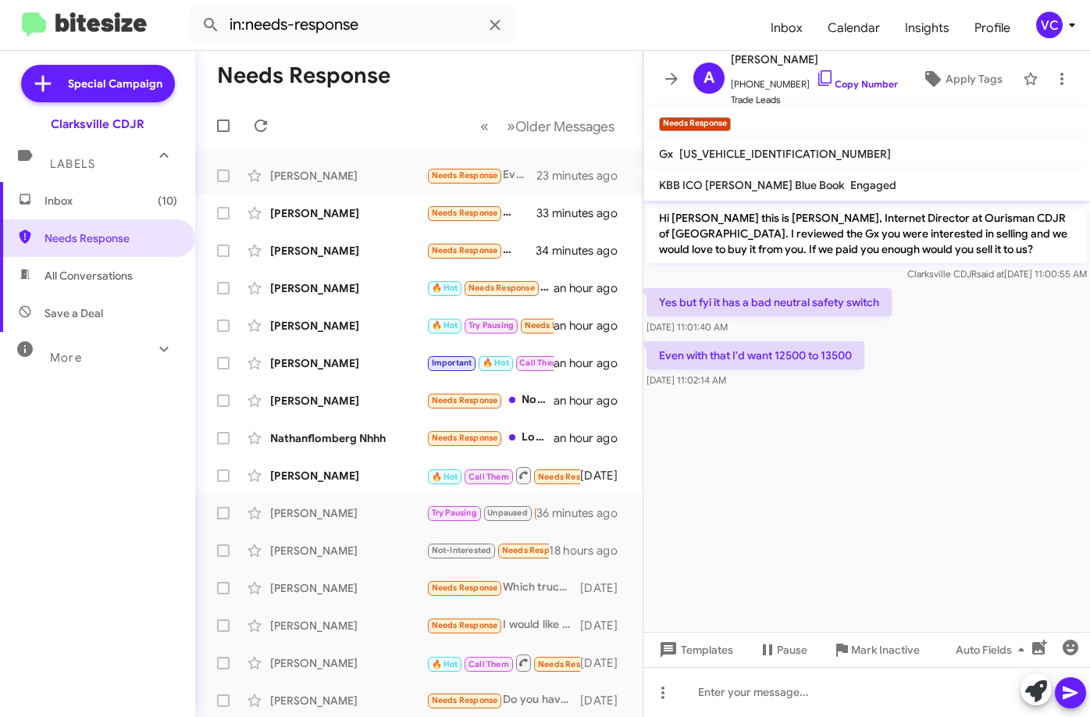
click at [959, 361] on div "Even with that I'd want 12500 to 13500 [DATE] 11:02:14 AM" at bounding box center [866, 364] width 446 height 53
drag, startPoint x: 946, startPoint y: 407, endPoint x: 925, endPoint y: 314, distance: 96.0
click at [945, 407] on cdk-virtual-scroll-viewport "Hi [PERSON_NAME] this is [PERSON_NAME], Internet Director at Ourisman CDJR of […" at bounding box center [866, 416] width 446 height 431
click at [871, 81] on link "Copy Number" at bounding box center [857, 84] width 82 height 12
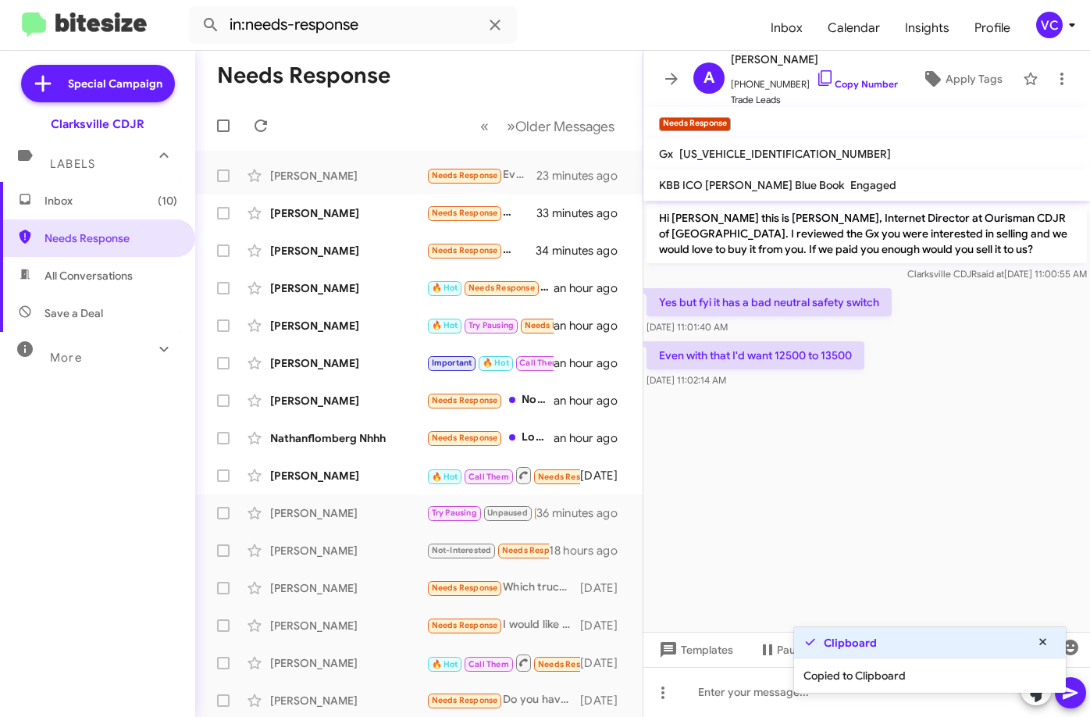
drag, startPoint x: 546, startPoint y: 64, endPoint x: 553, endPoint y: 71, distance: 10.5
click at [546, 64] on mat-toolbar-row "Needs Response" at bounding box center [418, 76] width 447 height 50
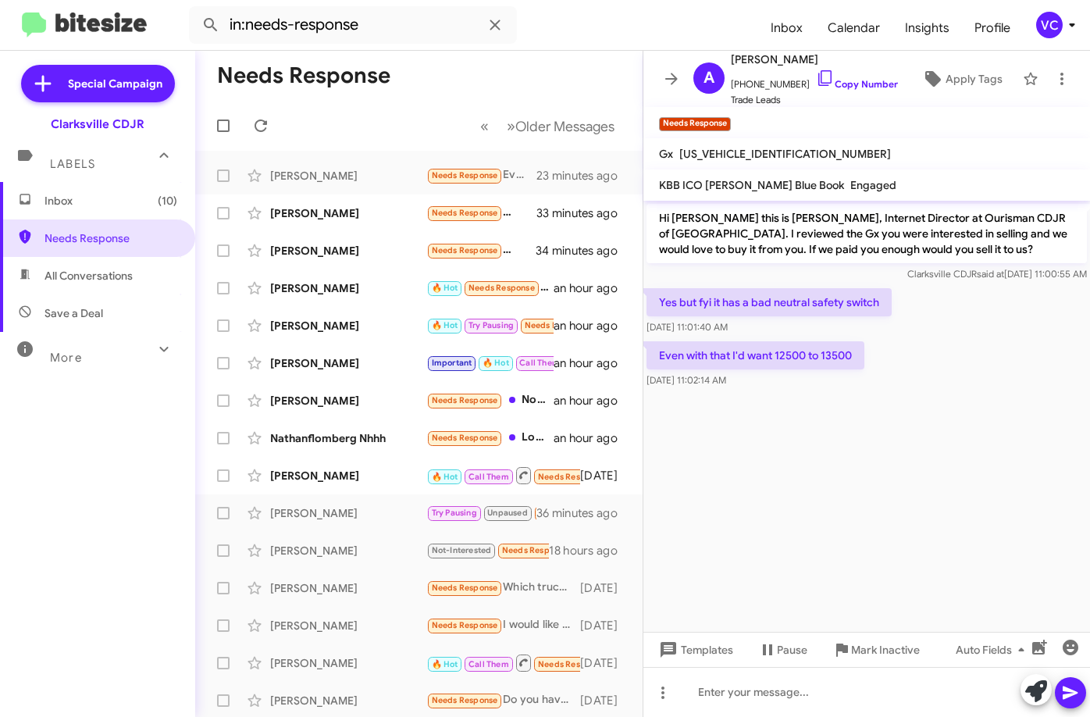
click at [938, 391] on cdk-virtual-scroll-viewport "Hi [PERSON_NAME] this is [PERSON_NAME], Internet Director at Ourisman CDJR of […" at bounding box center [866, 416] width 446 height 431
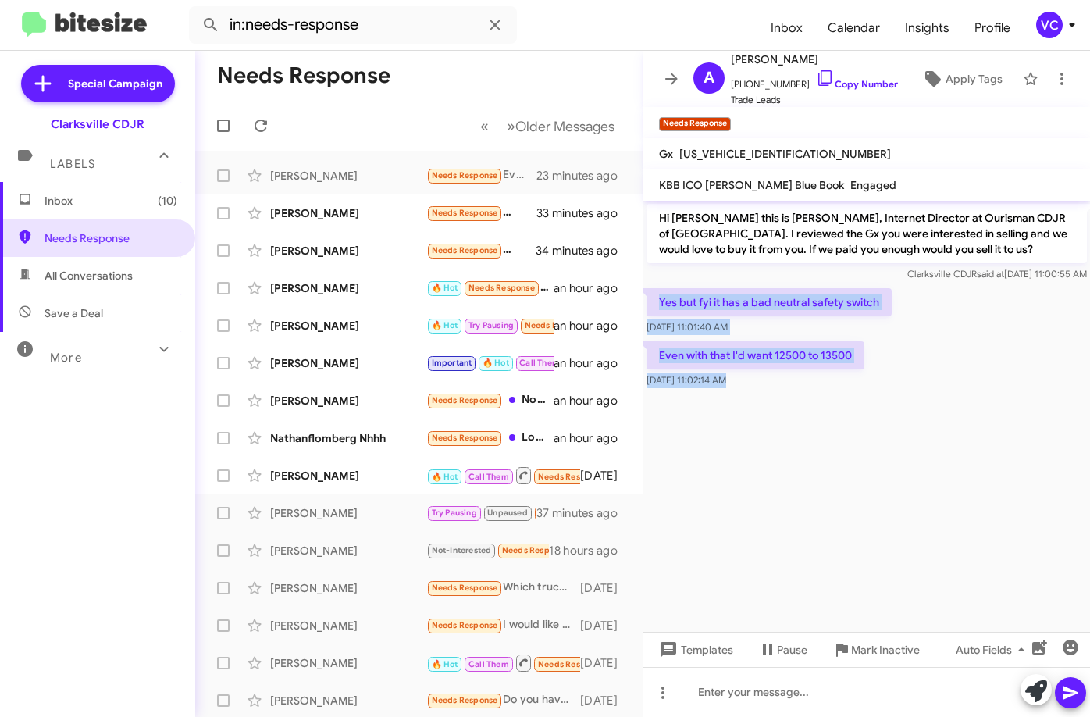
drag, startPoint x: 647, startPoint y: 293, endPoint x: 842, endPoint y: 398, distance: 221.4
click at [842, 398] on cdk-virtual-scroll-viewport "Hi [PERSON_NAME] this is [PERSON_NAME], Internet Director at Ourisman CDJR of […" at bounding box center [866, 416] width 446 height 431
copy div "Yes but fyi it has a bad neutral safety switch [DATE] 11:01:40 AM Even with tha…"
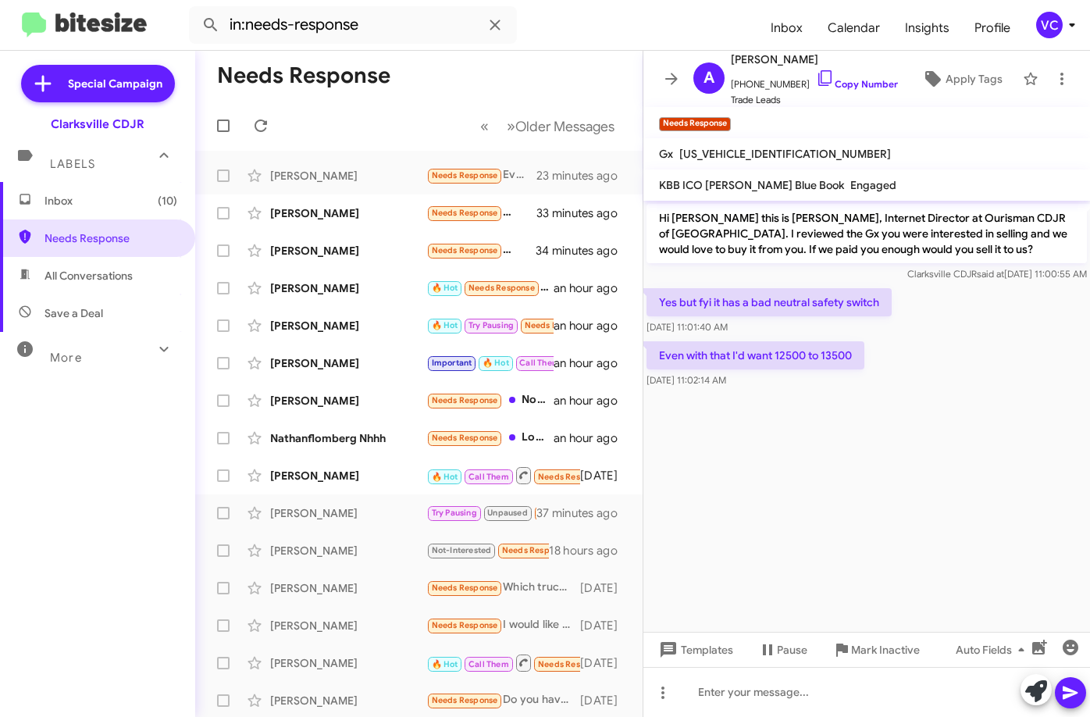
drag, startPoint x: 559, startPoint y: 88, endPoint x: 566, endPoint y: 92, distance: 8.0
click at [559, 88] on mat-toolbar-row "Needs Response" at bounding box center [418, 76] width 447 height 50
click at [921, 536] on cdk-virtual-scroll-viewport "Hi [PERSON_NAME] this is [PERSON_NAME], Internet Director at Ourisman CDJR of […" at bounding box center [866, 416] width 446 height 431
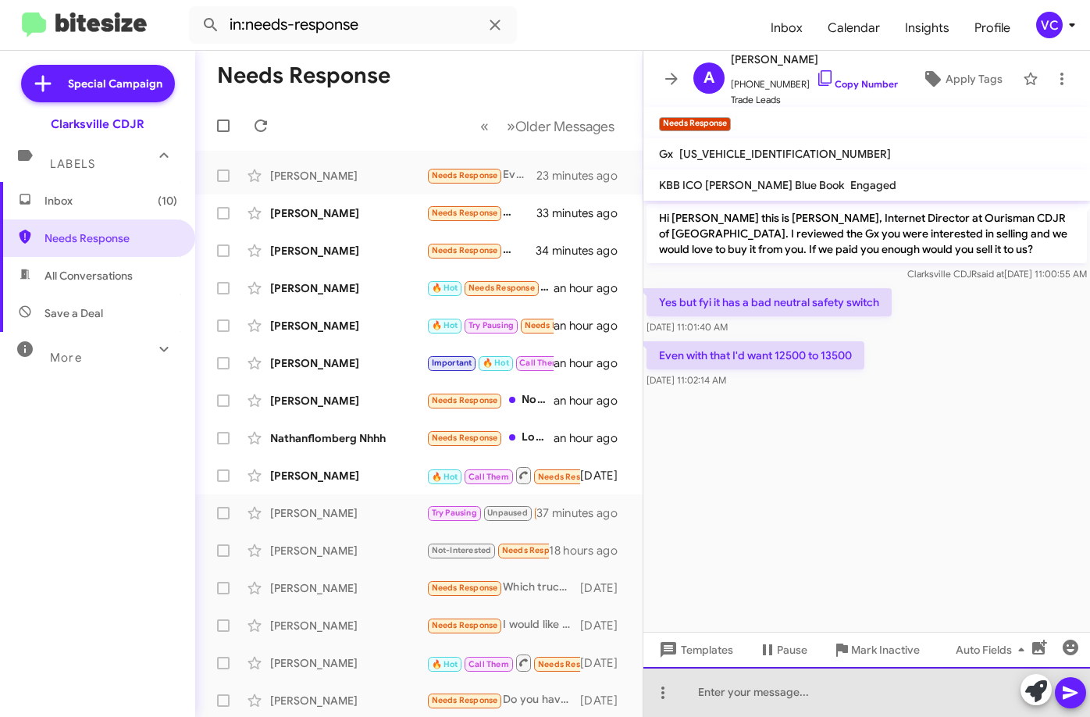
click at [819, 698] on div at bounding box center [866, 692] width 446 height 50
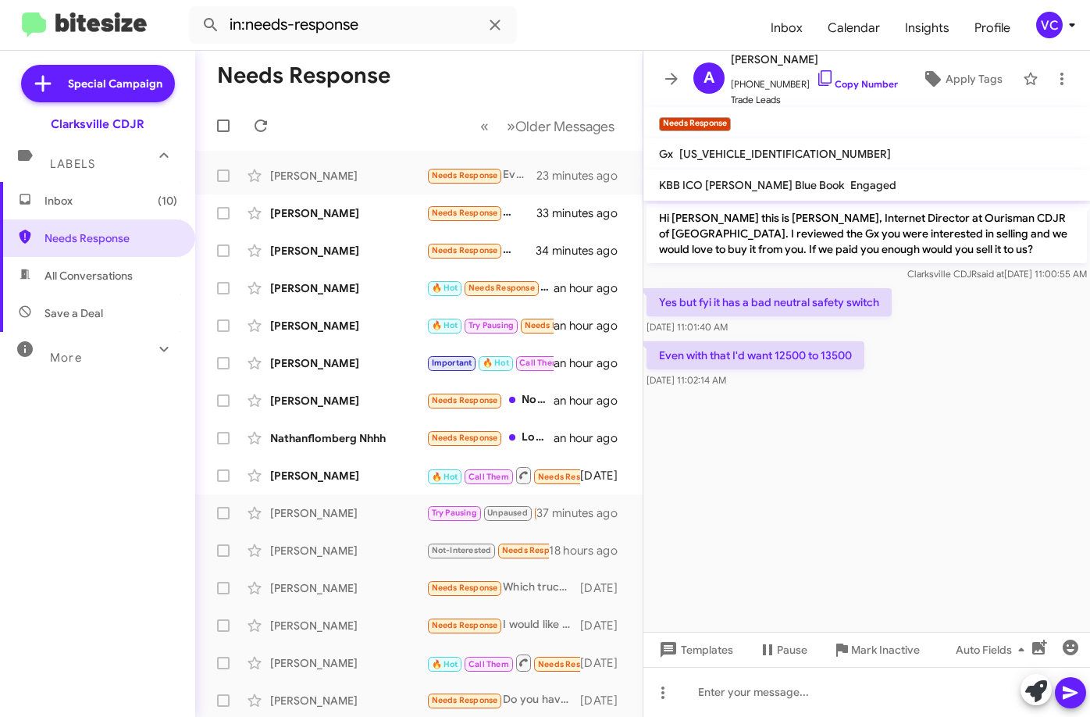
click at [598, 31] on form "in:needs-response" at bounding box center [473, 24] width 569 height 37
click at [761, 710] on div at bounding box center [866, 692] width 446 height 50
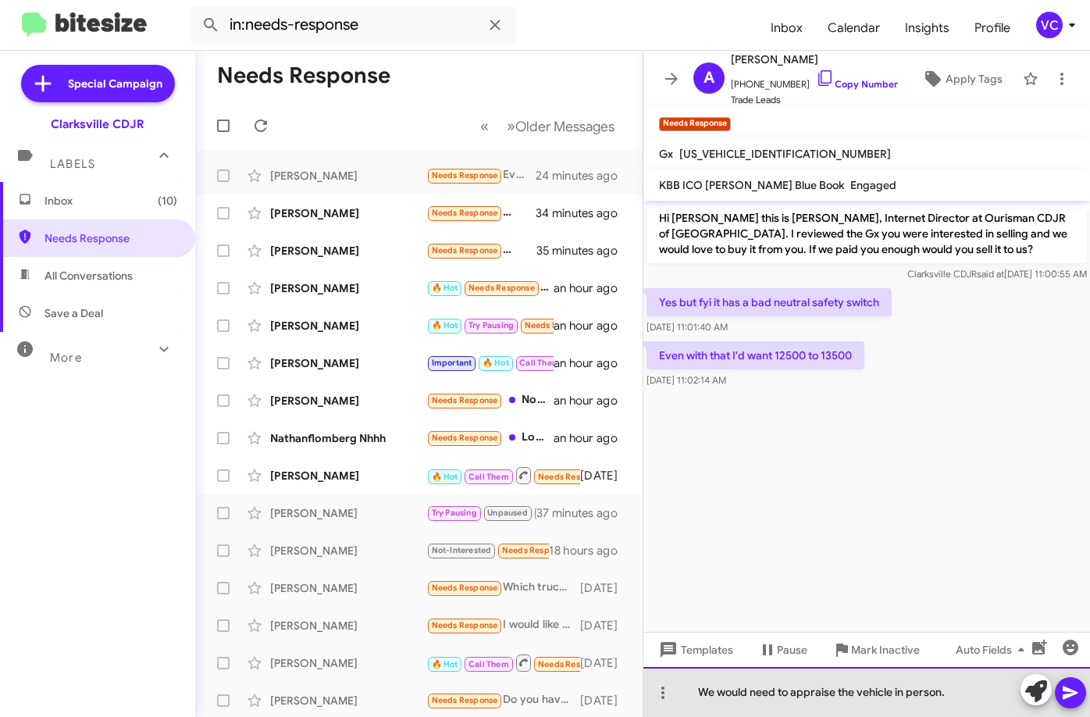
click at [966, 704] on div "We would need to appraise the vehicle in person." at bounding box center [866, 692] width 446 height 50
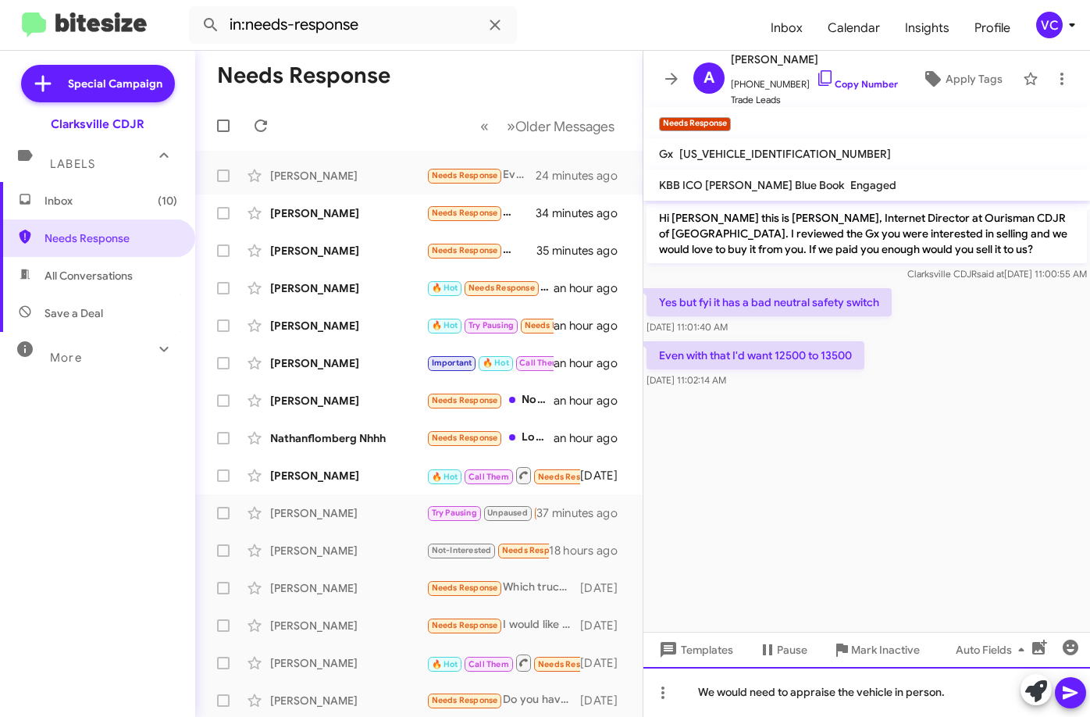
click at [961, 695] on div "We would need to appraise the vehicle in person." at bounding box center [866, 692] width 446 height 50
click at [1070, 692] on icon at bounding box center [1069, 692] width 15 height 13
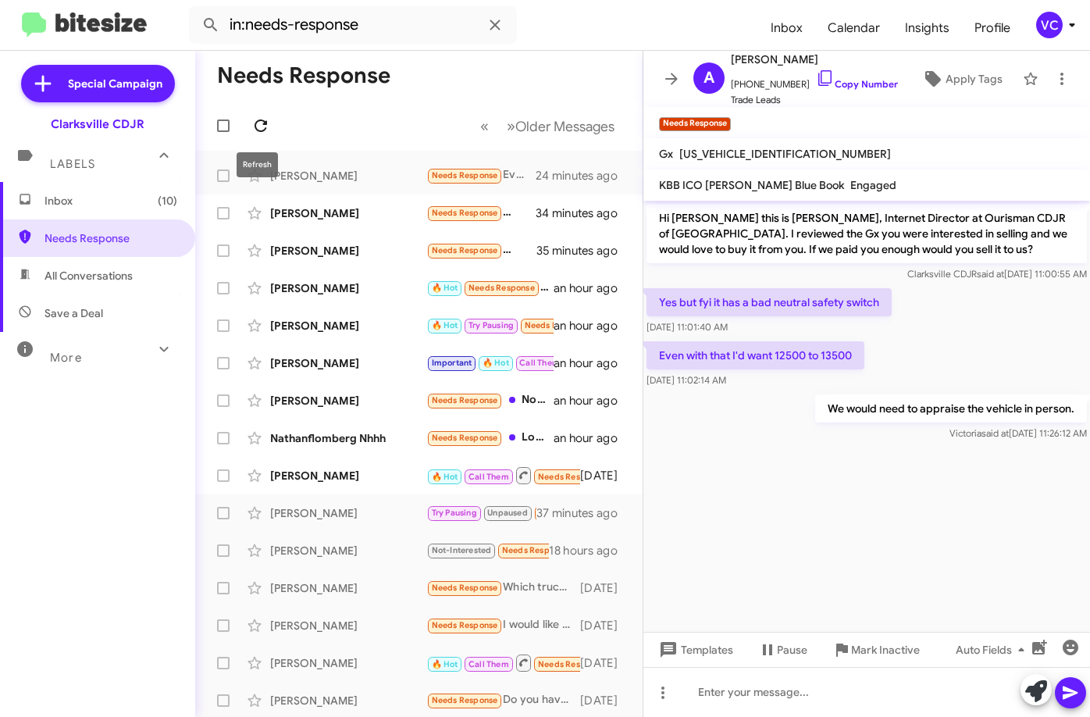
click at [267, 123] on icon at bounding box center [260, 125] width 12 height 12
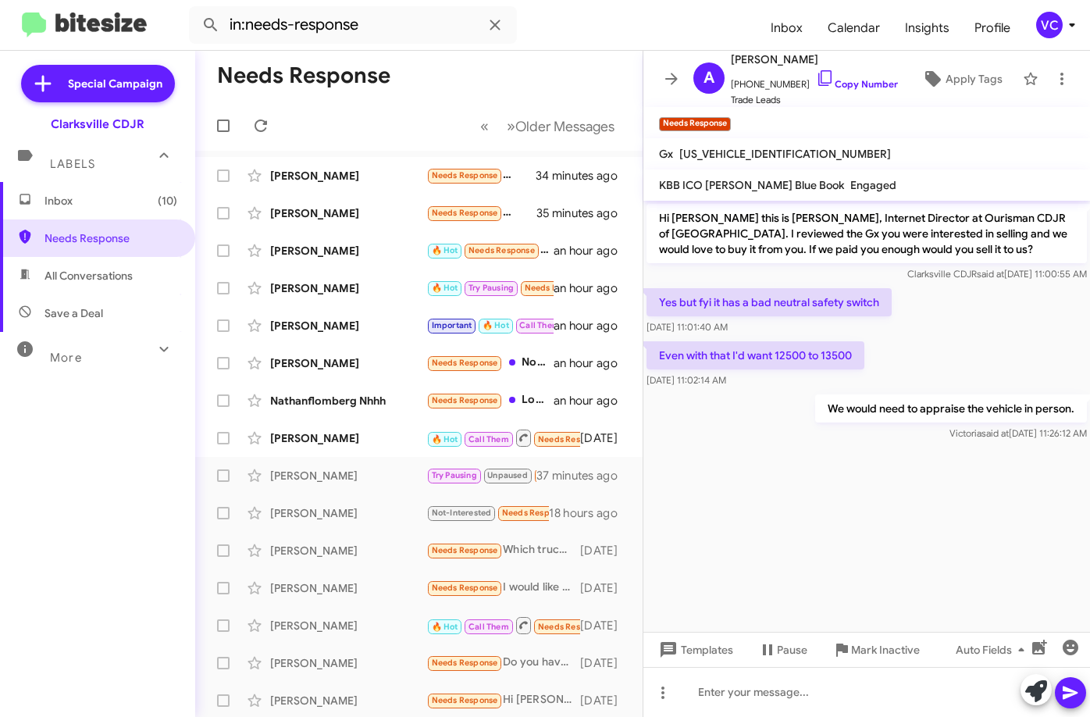
click at [452, 80] on mat-toolbar-row "Needs Response" at bounding box center [418, 76] width 447 height 50
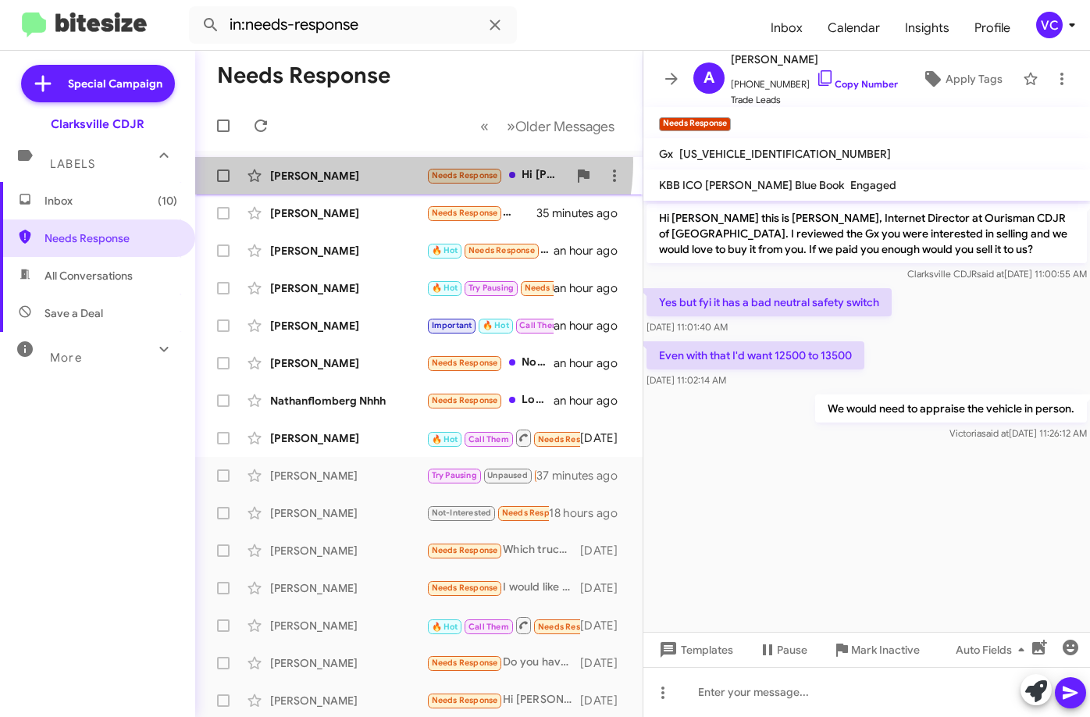
click at [404, 162] on div "[PERSON_NAME] Needs Response Hi [PERSON_NAME], [PERSON_NAME] gave me a quote of…" at bounding box center [419, 175] width 422 height 31
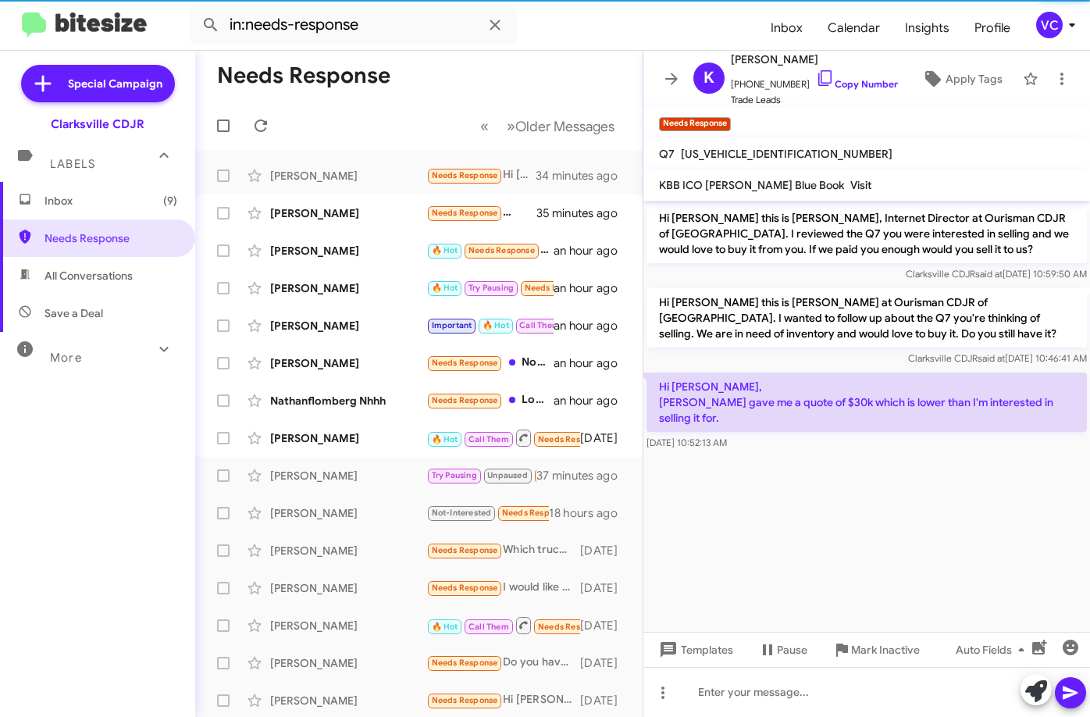
drag, startPoint x: 916, startPoint y: 510, endPoint x: 868, endPoint y: 468, distance: 64.7
click at [920, 512] on cdk-virtual-scroll-viewport "Hi [PERSON_NAME] this is [PERSON_NAME], Internet Director at Ourisman CDJR of […" at bounding box center [866, 416] width 446 height 431
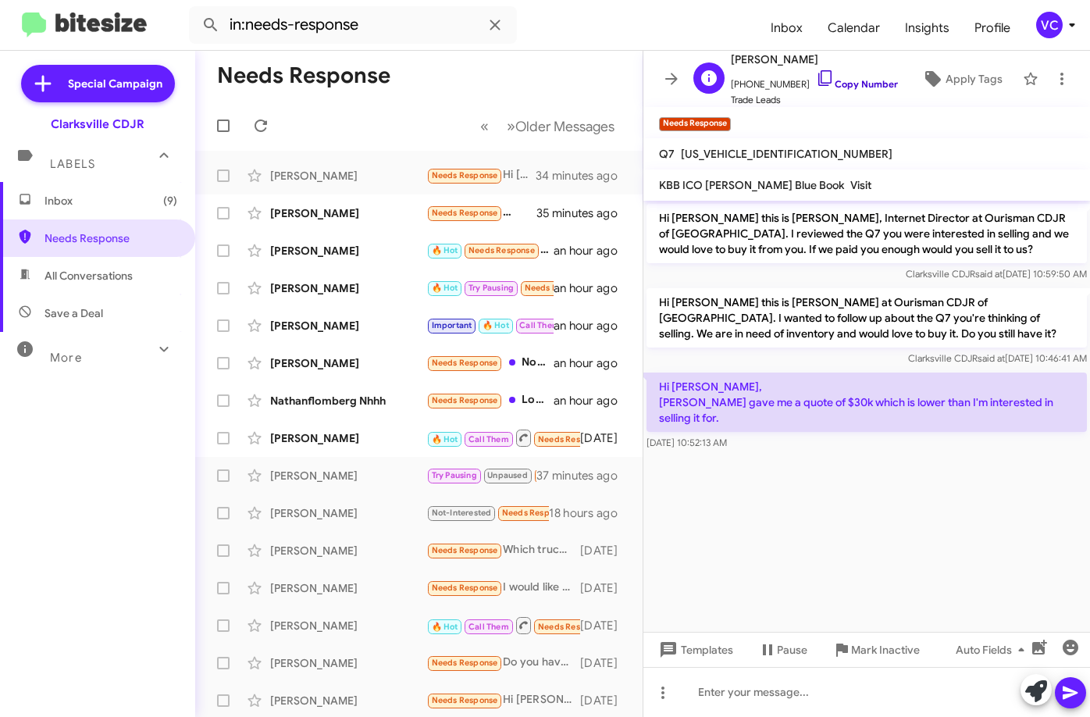
click at [866, 86] on link "Copy Number" at bounding box center [857, 84] width 82 height 12
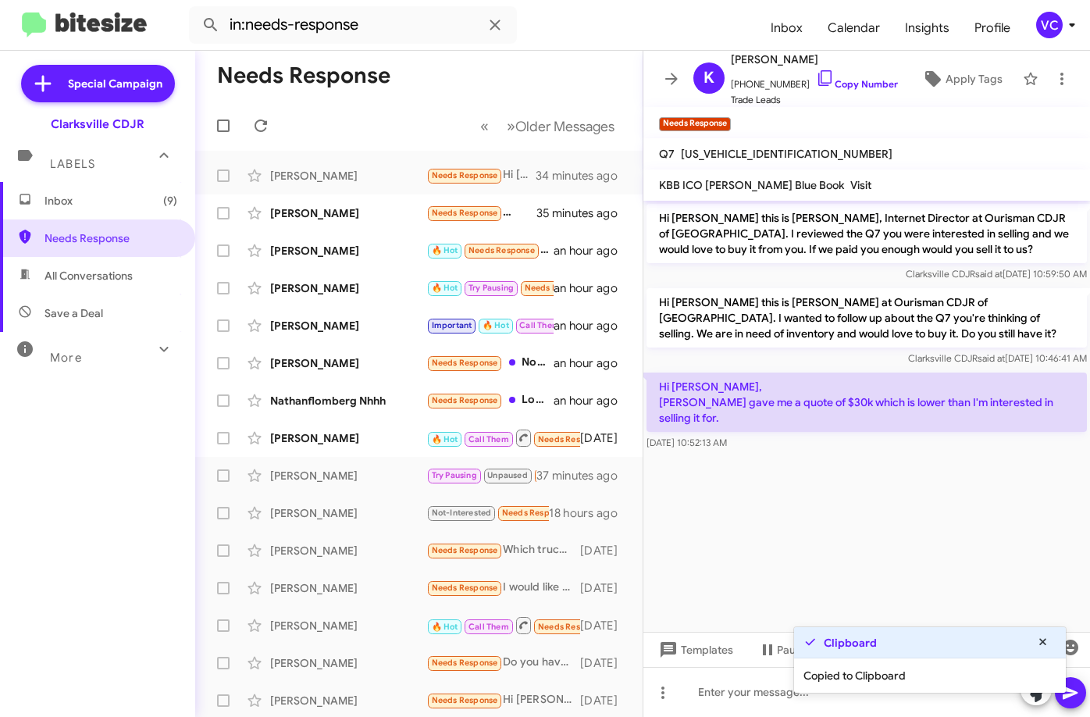
drag, startPoint x: 839, startPoint y: 492, endPoint x: 859, endPoint y: 457, distance: 39.5
click at [841, 492] on cdk-virtual-scroll-viewport "Hi [PERSON_NAME] this is [PERSON_NAME], Internet Director at Ourisman CDJR of […" at bounding box center [866, 416] width 446 height 431
drag, startPoint x: 863, startPoint y: 414, endPoint x: 1067, endPoint y: 414, distance: 204.5
click at [869, 414] on p "Hi [PERSON_NAME], [PERSON_NAME] gave me a quote of $30k which is lower than I'm…" at bounding box center [866, 401] width 440 height 59
click at [956, 479] on cdk-virtual-scroll-viewport "Hi [PERSON_NAME] this is [PERSON_NAME], Internet Director at Ourisman CDJR of […" at bounding box center [866, 416] width 446 height 431
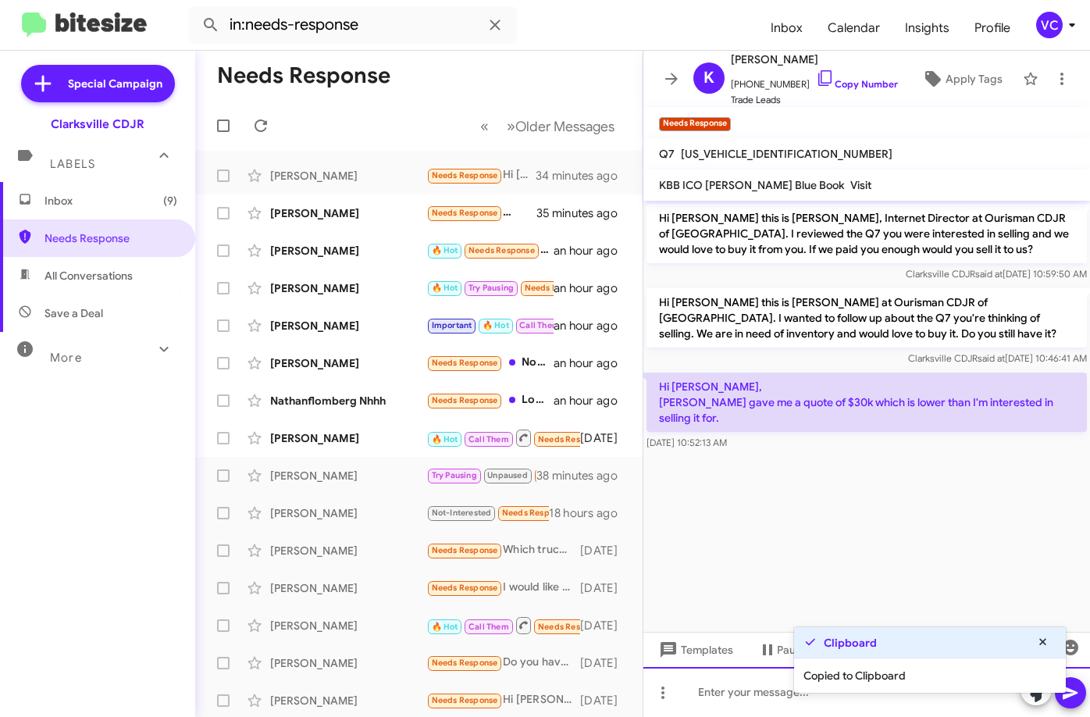
click at [735, 702] on div at bounding box center [866, 692] width 446 height 50
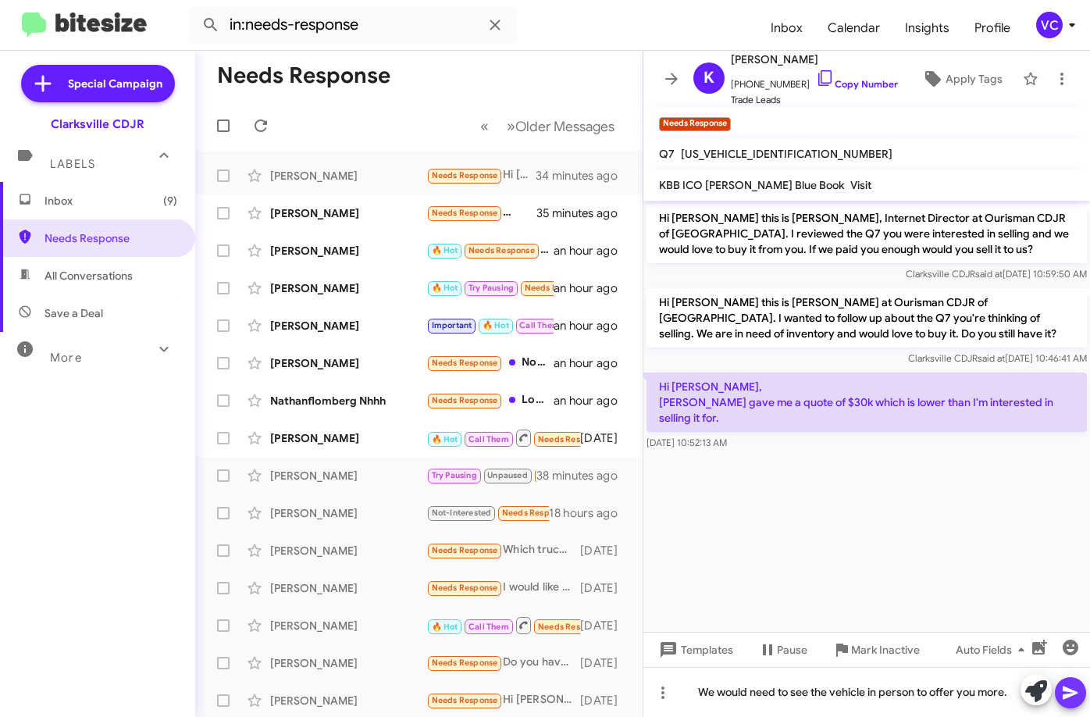
click at [1068, 685] on icon at bounding box center [1070, 692] width 19 height 19
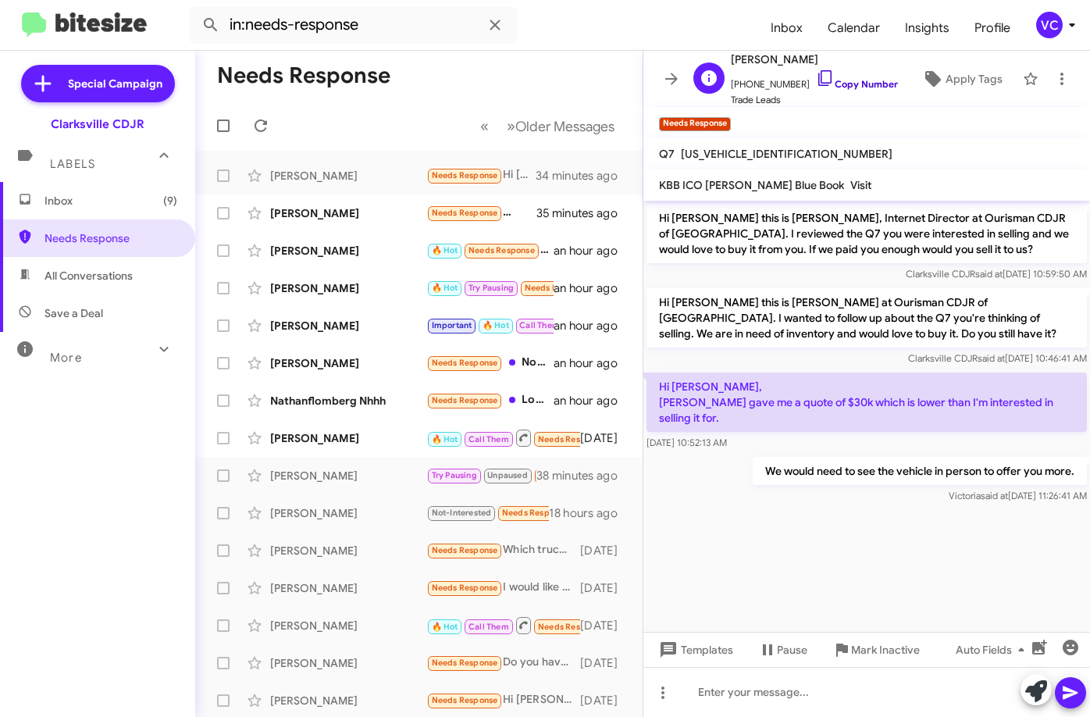
click at [849, 80] on link "Copy Number" at bounding box center [857, 84] width 82 height 12
click at [562, 43] on form "in:needs-response" at bounding box center [473, 24] width 569 height 37
click at [846, 707] on div at bounding box center [866, 692] width 446 height 50
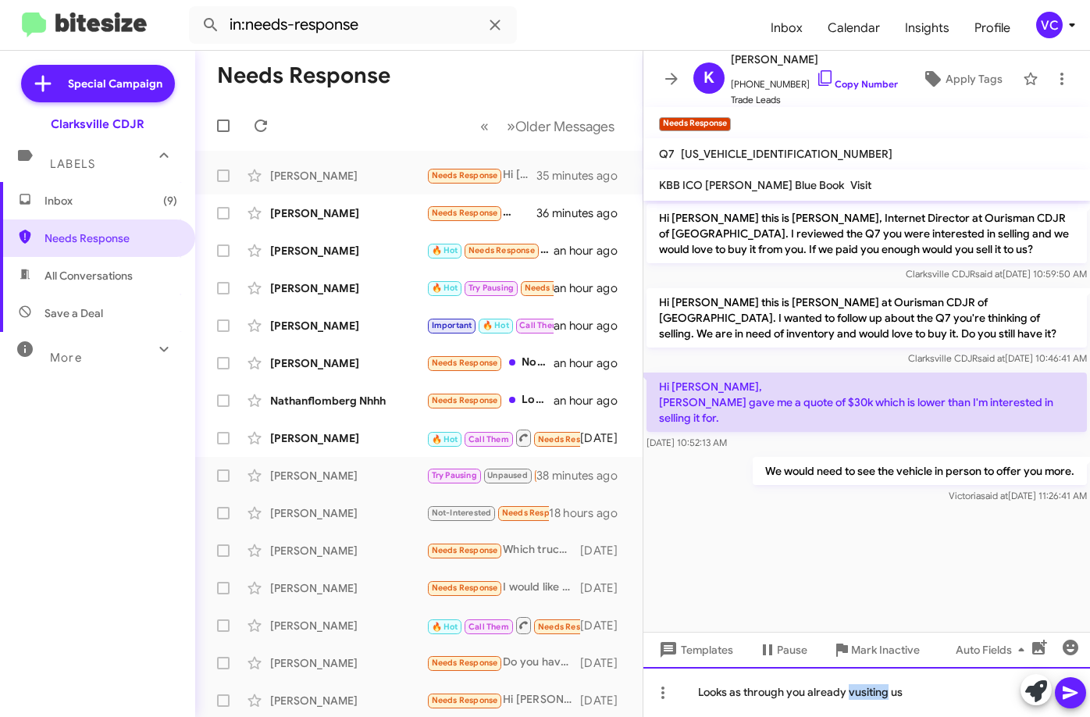
drag, startPoint x: 872, startPoint y: 679, endPoint x: 858, endPoint y: 692, distance: 19.3
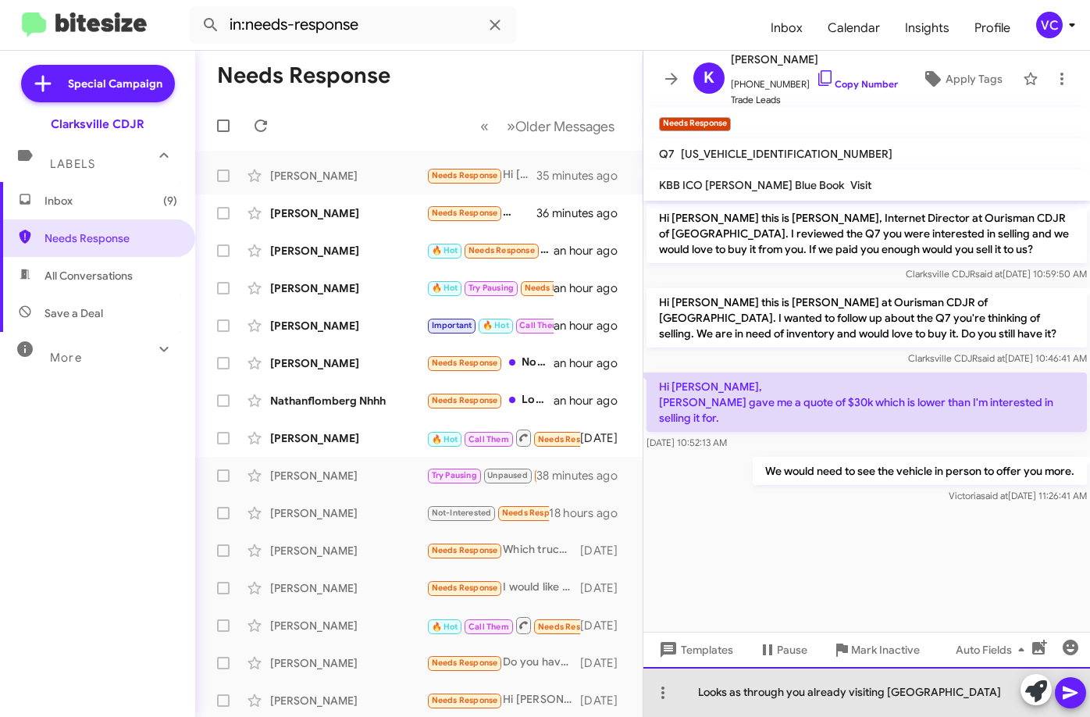
click at [924, 696] on div "Looks as through you already visiting [GEOGRAPHIC_DATA]" at bounding box center [866, 692] width 446 height 50
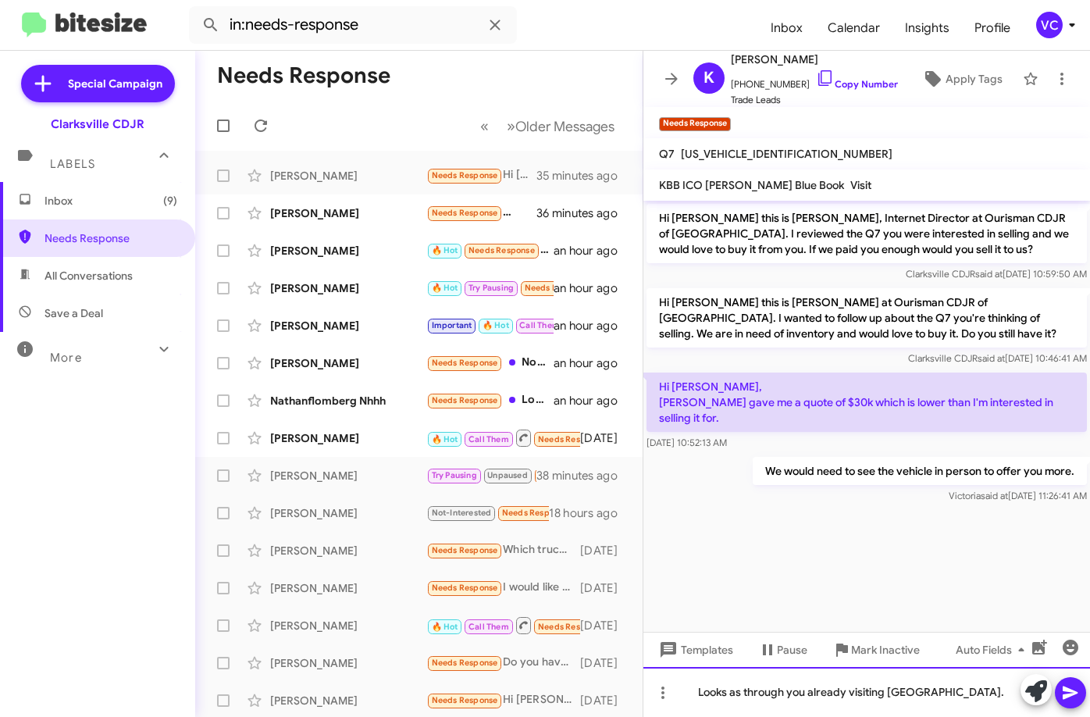
click at [939, 700] on div "Looks as through you already visiting [GEOGRAPHIC_DATA]." at bounding box center [866, 692] width 446 height 50
click at [1077, 696] on icon at bounding box center [1070, 692] width 19 height 19
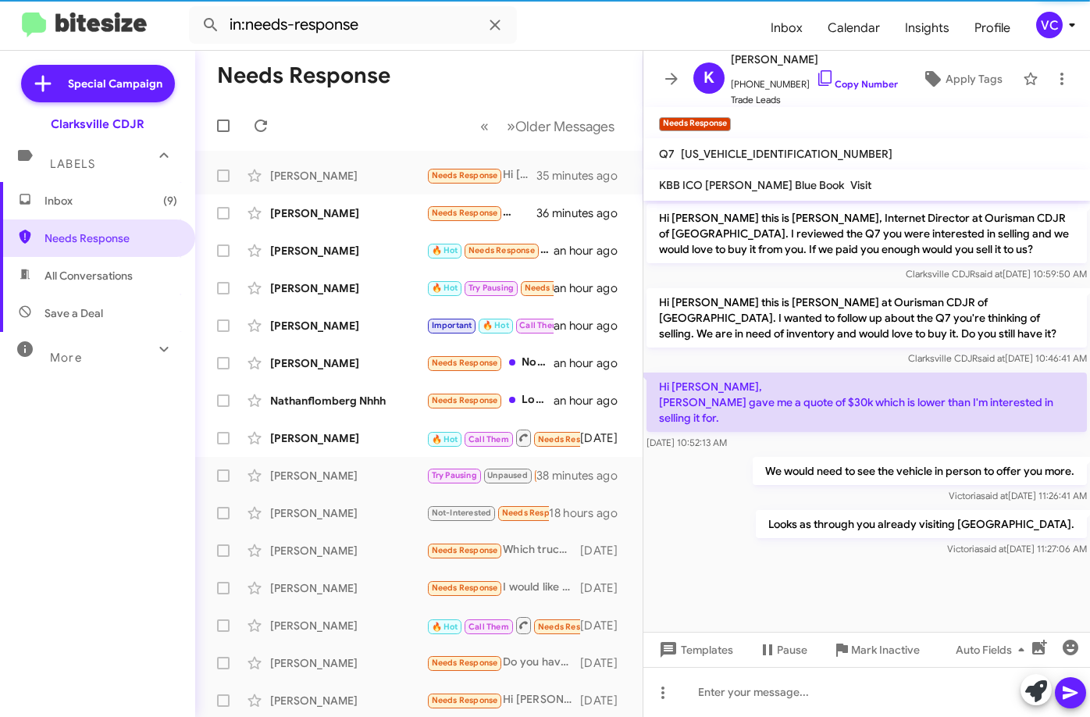
click at [790, 512] on div "Looks as through you already visiting [GEOGRAPHIC_DATA]. [PERSON_NAME] said at …" at bounding box center [866, 533] width 446 height 53
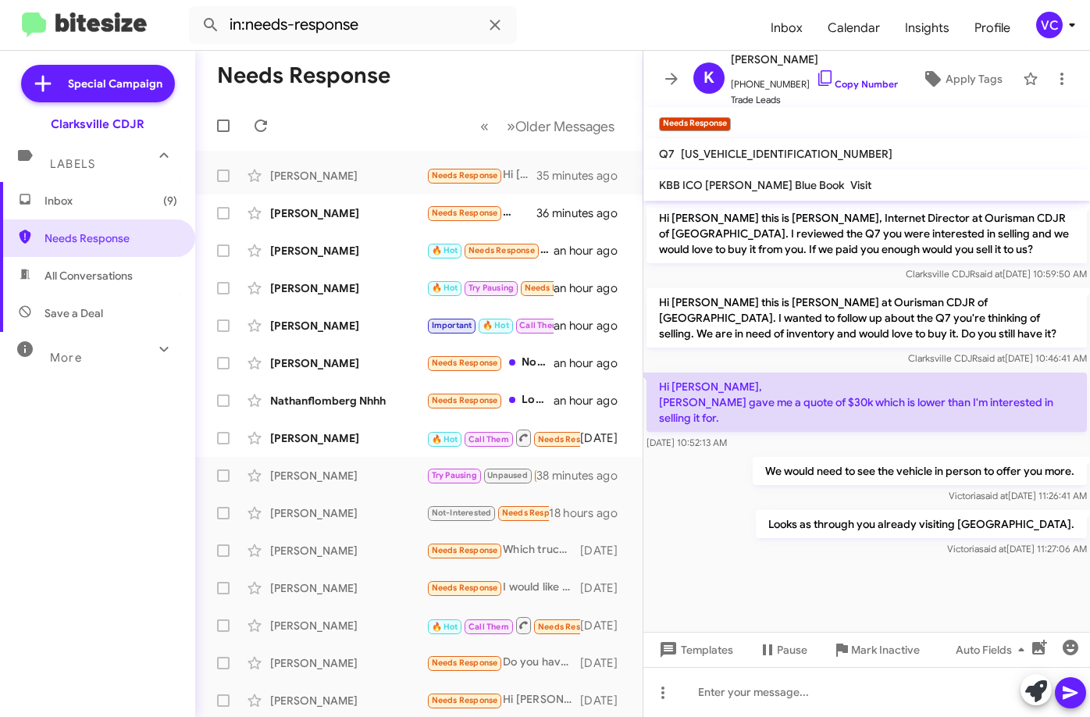
click at [785, 512] on div "Looks as through you already visiting [GEOGRAPHIC_DATA]. [PERSON_NAME] said at …" at bounding box center [866, 533] width 446 height 53
click at [777, 512] on div "Looks as through you already visiting [GEOGRAPHIC_DATA]. [PERSON_NAME] said at …" at bounding box center [866, 533] width 446 height 53
click at [520, 68] on mat-toolbar-row "Needs Response" at bounding box center [418, 76] width 447 height 50
click at [815, 576] on cdk-virtual-scroll-viewport "Hi [PERSON_NAME] this is [PERSON_NAME], Internet Director at Ourisman CDJR of […" at bounding box center [866, 416] width 446 height 431
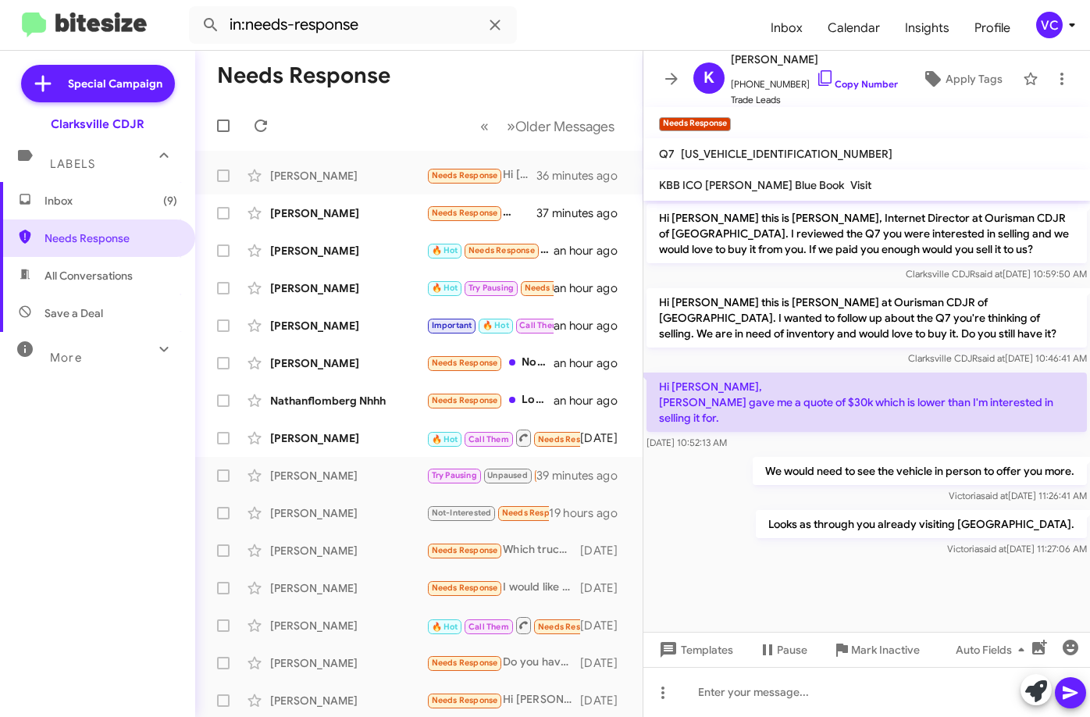
click at [410, 84] on mat-toolbar-row "Needs Response" at bounding box center [418, 76] width 447 height 50
click at [265, 126] on icon at bounding box center [260, 125] width 19 height 19
drag, startPoint x: 838, startPoint y: 571, endPoint x: 924, endPoint y: 546, distance: 90.0
click at [841, 571] on cdk-virtual-scroll-viewport "Hi [PERSON_NAME] this is [PERSON_NAME], Internet Director at Ourisman CDJR of […" at bounding box center [866, 416] width 446 height 431
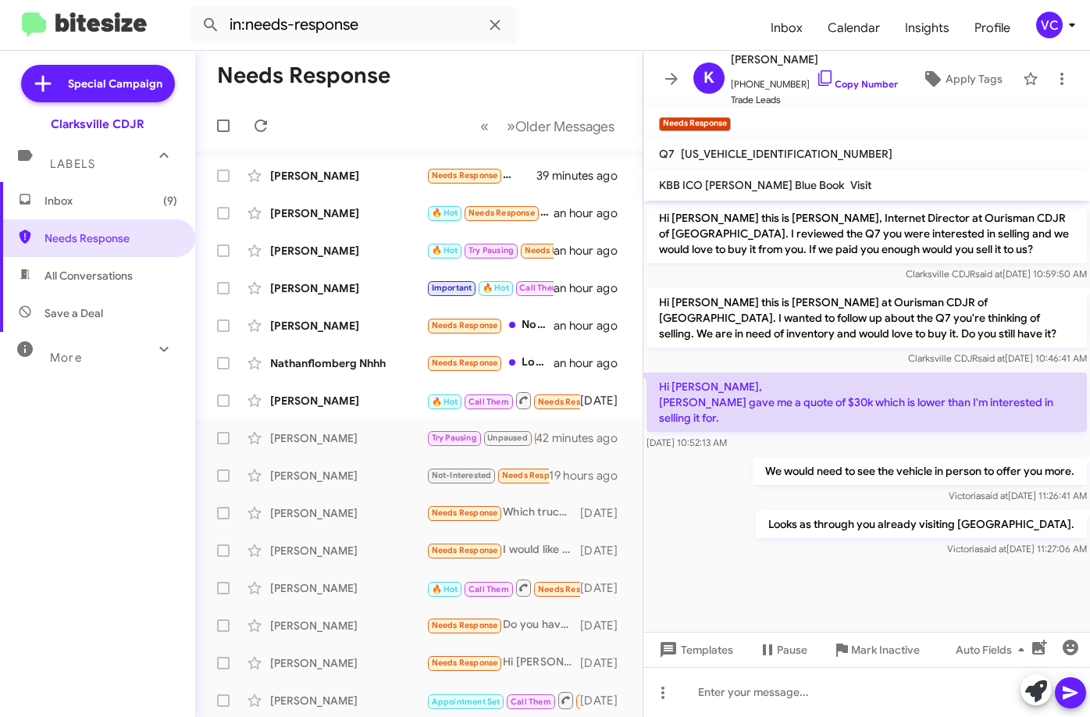
click at [496, 62] on mat-toolbar-row "Needs Response" at bounding box center [418, 76] width 447 height 50
drag, startPoint x: 809, startPoint y: 548, endPoint x: 756, endPoint y: 495, distance: 74.5
click at [808, 560] on div at bounding box center [866, 570] width 446 height 20
click at [338, 165] on div "[PERSON_NAME] Needs Response We asked one out the door price that included the …" at bounding box center [419, 175] width 422 height 31
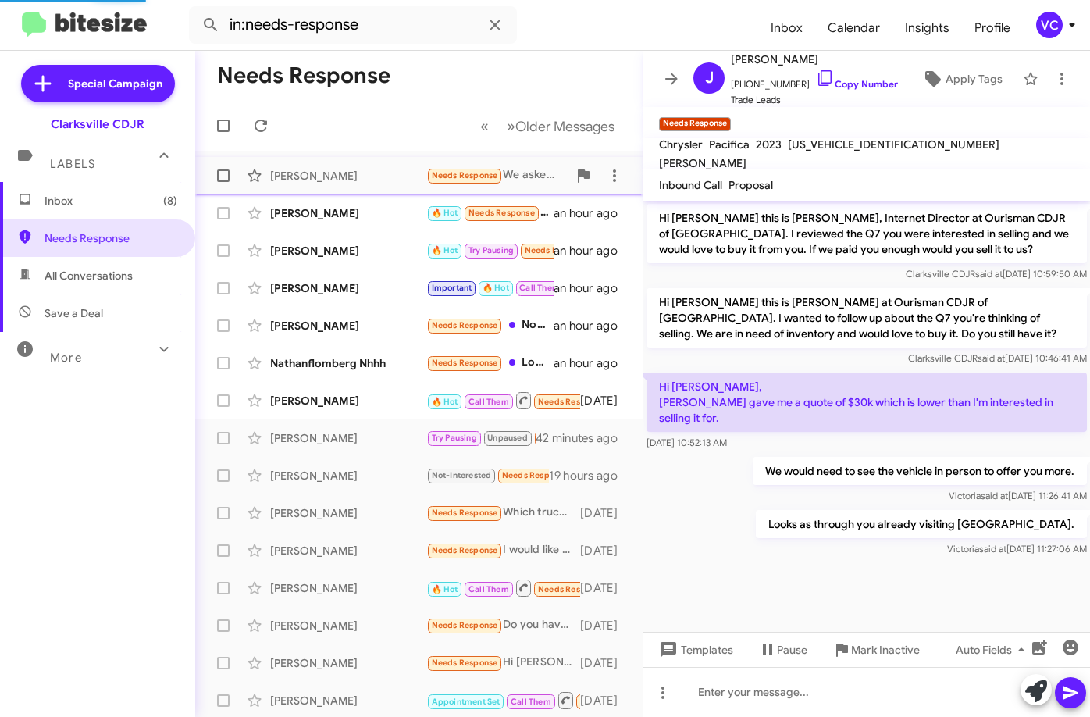
scroll to position [525, 0]
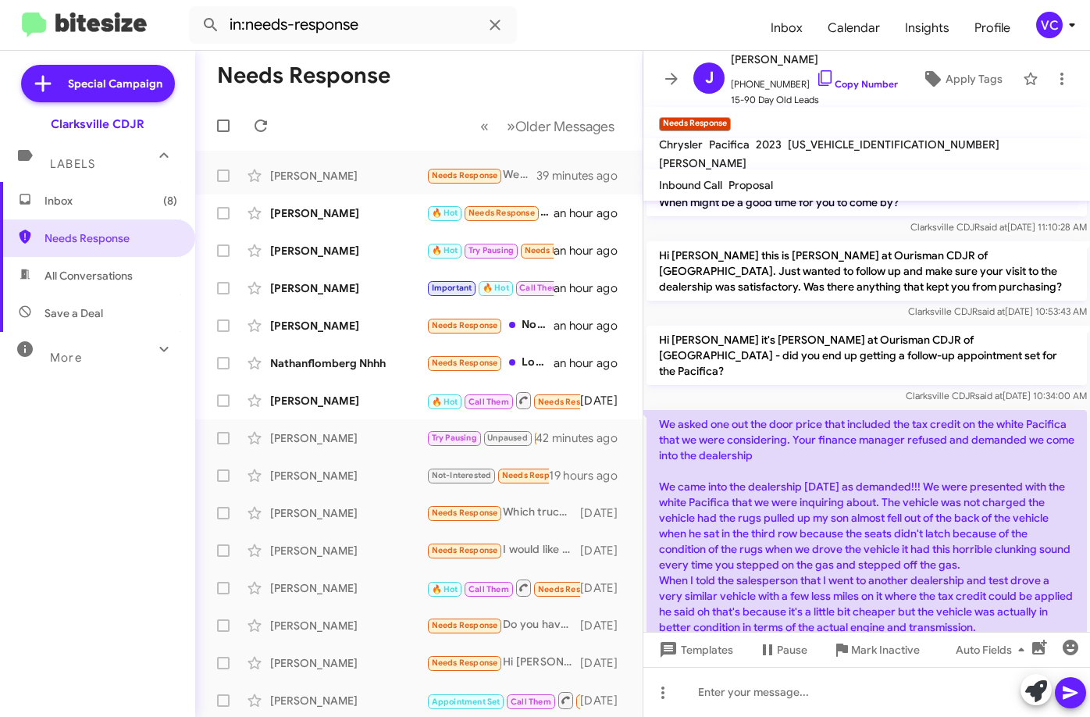
drag, startPoint x: 802, startPoint y: 599, endPoint x: 809, endPoint y: 571, distance: 28.8
click at [803, 599] on div "We asked one out the door price that included the tax credit on the white Pacif…" at bounding box center [866, 535] width 446 height 256
click at [760, 326] on p "Hi [PERSON_NAME] it's [PERSON_NAME] at Ourisman CDJR of [GEOGRAPHIC_DATA] - did…" at bounding box center [866, 355] width 440 height 59
click at [760, 388] on div "Clarksville CDJR said at [DATE] 10:34:00 AM" at bounding box center [866, 396] width 440 height 16
click at [769, 343] on div "Hi [PERSON_NAME] it's [PERSON_NAME] at Ourisman CDJR of [GEOGRAPHIC_DATA] - did…" at bounding box center [866, 364] width 446 height 84
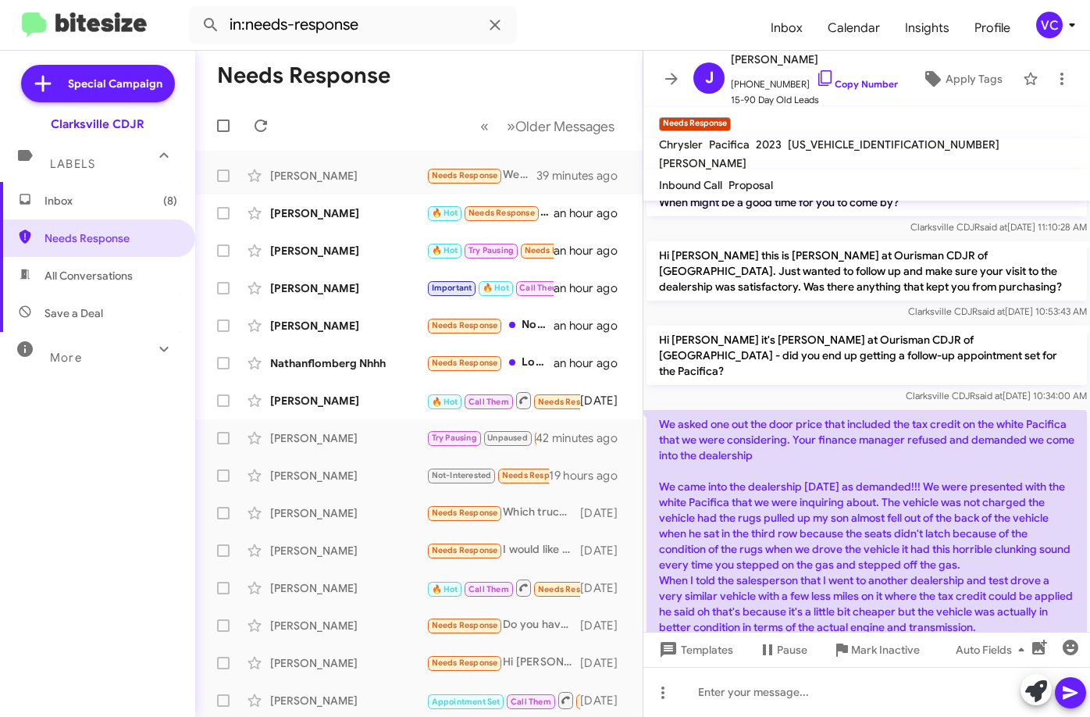
click at [707, 410] on p "We asked one out the door price that included the tax credit on the white Pacif…" at bounding box center [866, 525] width 440 height 231
drag, startPoint x: 720, startPoint y: 369, endPoint x: 877, endPoint y: 371, distance: 156.9
click at [875, 410] on p "We asked one out the door price that included the tax credit on the white Pacif…" at bounding box center [866, 525] width 440 height 231
click at [937, 424] on p "We asked one out the door price that included the tax credit on the white Pacif…" at bounding box center [866, 525] width 440 height 231
drag, startPoint x: 765, startPoint y: 375, endPoint x: 977, endPoint y: 381, distance: 212.4
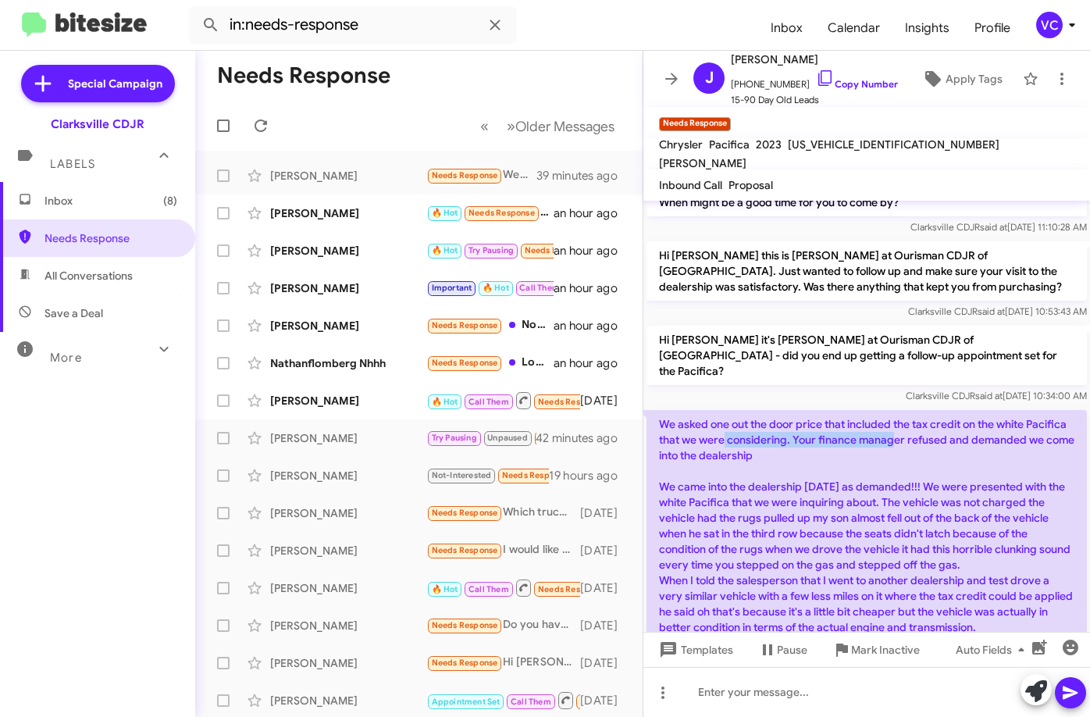
click at [944, 410] on p "We asked one out the door price that included the tax credit on the white Pacif…" at bounding box center [866, 525] width 440 height 231
click at [979, 410] on p "We asked one out the door price that included the tax credit on the white Pacif…" at bounding box center [866, 525] width 440 height 231
click at [966, 410] on p "We asked one out the door price that included the tax credit on the white Pacif…" at bounding box center [866, 525] width 440 height 231
drag, startPoint x: 761, startPoint y: 357, endPoint x: 969, endPoint y: 373, distance: 208.3
click at [947, 410] on p "We asked one out the door price that included the tax credit on the white Pacif…" at bounding box center [866, 525] width 440 height 231
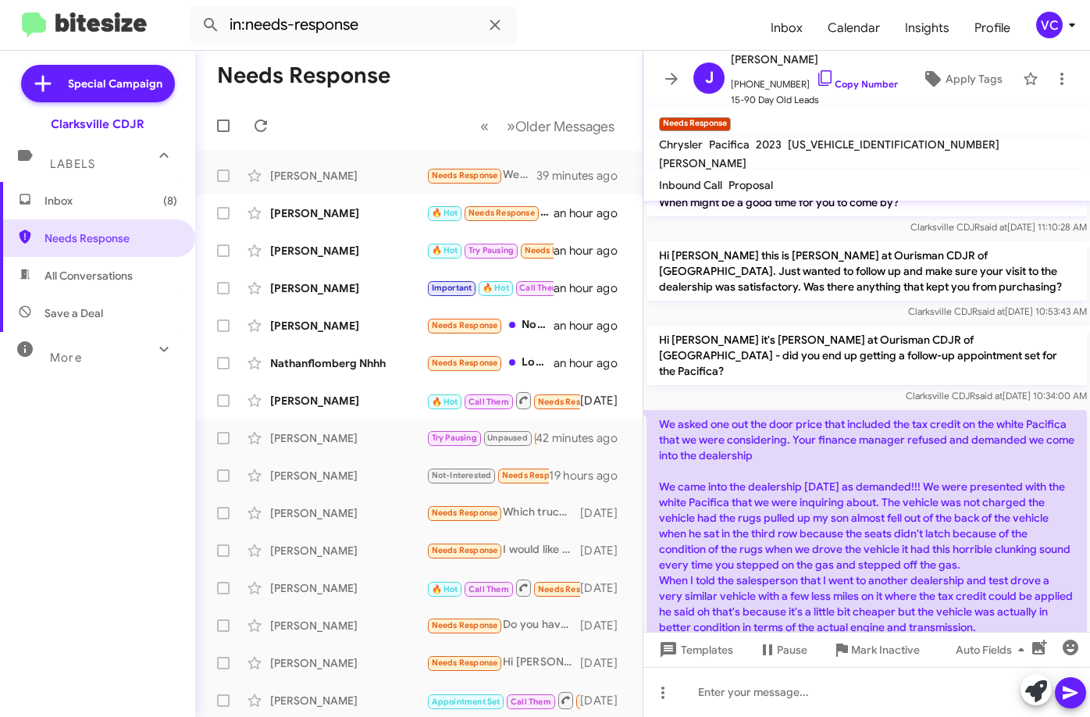
click at [978, 410] on p "We asked one out the door price that included the tax credit on the white Pacif…" at bounding box center [866, 525] width 440 height 231
drag, startPoint x: 705, startPoint y: 378, endPoint x: 902, endPoint y: 383, distance: 197.6
click at [895, 410] on p "We asked one out the door price that included the tax credit on the white Pacif…" at bounding box center [866, 525] width 440 height 231
click at [953, 410] on p "We asked one out the door price that included the tax credit on the white Pacif…" at bounding box center [866, 525] width 440 height 231
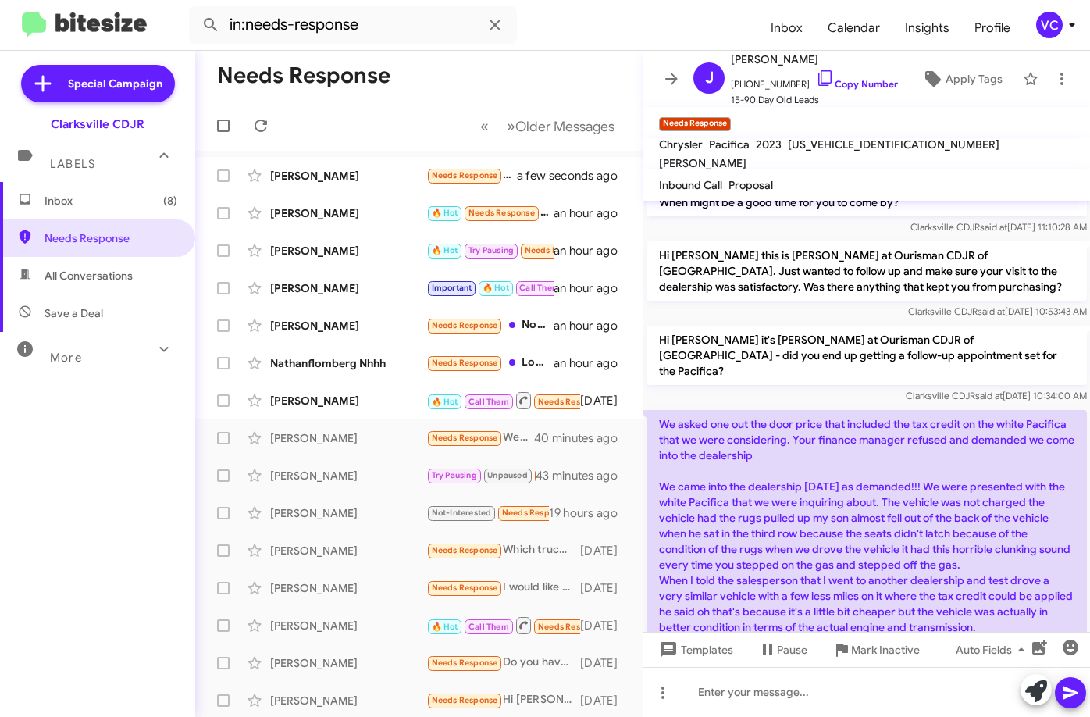
click at [914, 410] on p "We asked one out the door price that included the tax credit on the white Pacif…" at bounding box center [866, 525] width 440 height 231
click at [880, 322] on mat-tooltip-component "[DATE] 10:34:00 AM" at bounding box center [934, 302] width 108 height 47
click at [906, 420] on p "We asked one out the door price that included the tax credit on the white Pacif…" at bounding box center [866, 525] width 440 height 231
click at [907, 410] on p "We asked one out the door price that included the tax credit on the white Pacif…" at bounding box center [866, 525] width 440 height 231
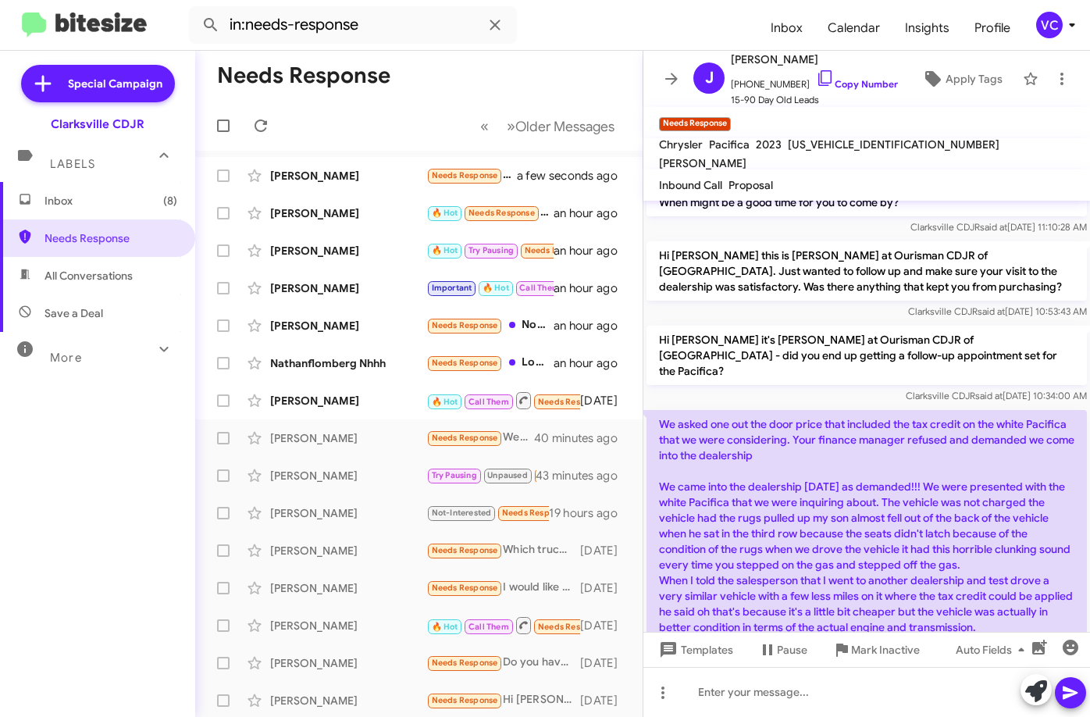
click at [907, 410] on p "We asked one out the door price that included the tax credit on the white Pacif…" at bounding box center [866, 525] width 440 height 231
drag, startPoint x: 742, startPoint y: 421, endPoint x: 952, endPoint y: 430, distance: 210.2
click at [936, 425] on p "We asked one out the door price that included the tax credit on the white Pacif…" at bounding box center [866, 525] width 440 height 231
click at [959, 433] on p "We asked one out the door price that included the tax credit on the white Pacif…" at bounding box center [866, 525] width 440 height 231
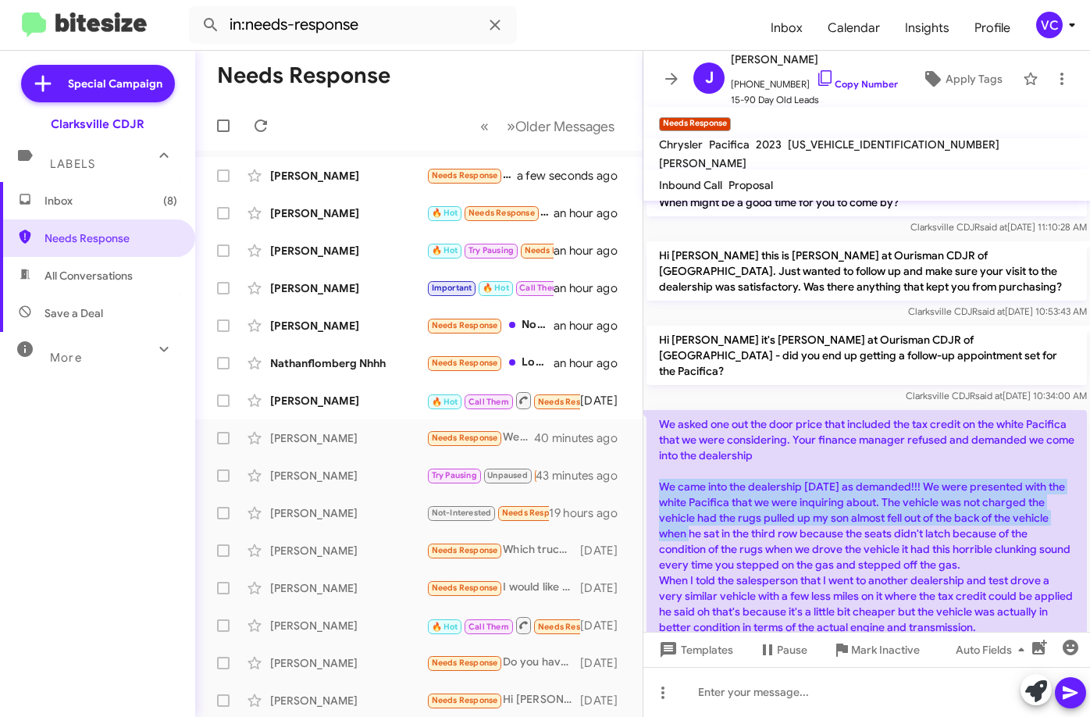
drag, startPoint x: 661, startPoint y: 422, endPoint x: 731, endPoint y: 474, distance: 87.1
click at [731, 474] on p "We asked one out the door price that included the tax credit on the white Pacif…" at bounding box center [866, 525] width 440 height 231
click at [748, 459] on p "We asked one out the door price that included the tax credit on the white Pacif…" at bounding box center [866, 525] width 440 height 231
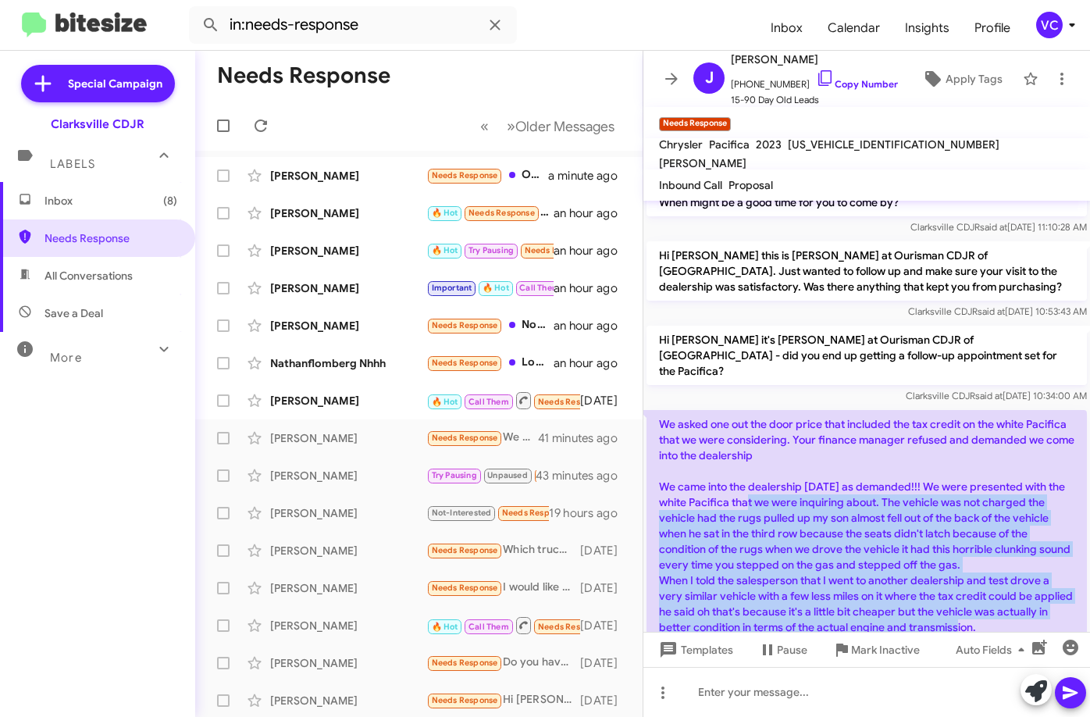
drag, startPoint x: 774, startPoint y: 440, endPoint x: 998, endPoint y: 560, distance: 253.6
click at [998, 560] on p "We asked one out the door price that included the tax credit on the white Pacif…" at bounding box center [866, 525] width 440 height 231
click at [836, 480] on p "We asked one out the door price that included the tax credit on the white Pacif…" at bounding box center [866, 525] width 440 height 231
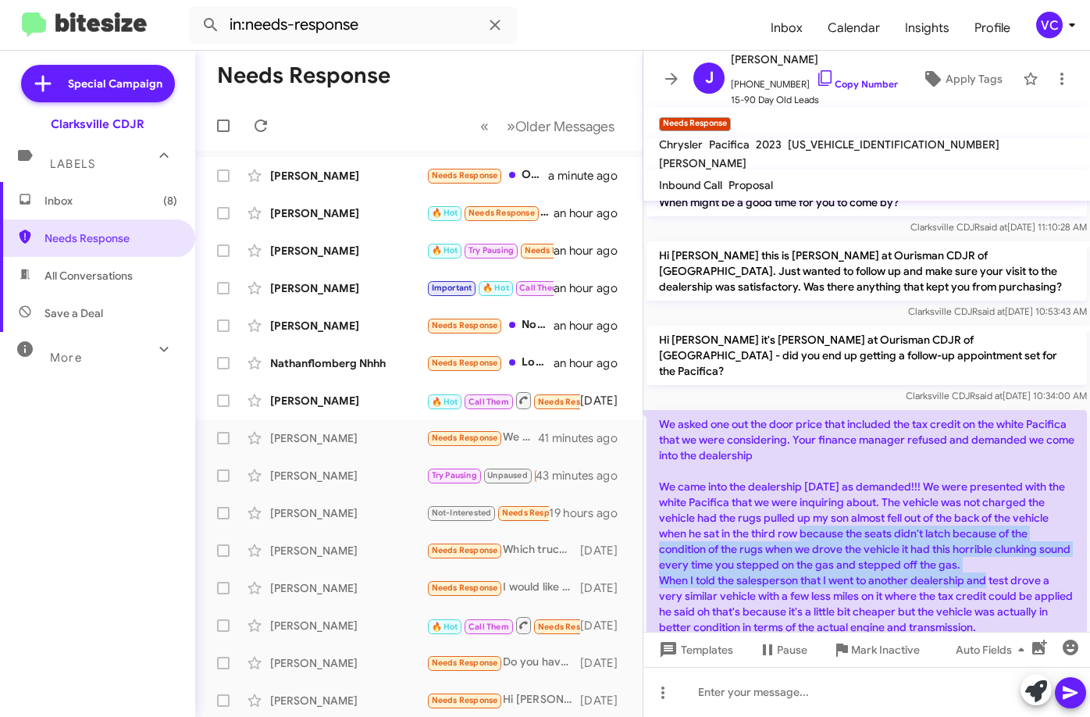
drag, startPoint x: 842, startPoint y: 468, endPoint x: 969, endPoint y: 517, distance: 135.4
click at [969, 517] on p "We asked one out the door price that included the tax credit on the white Pacif…" at bounding box center [866, 525] width 440 height 231
click at [737, 501] on p "We asked one out the door price that included the tax credit on the white Pacif…" at bounding box center [866, 525] width 440 height 231
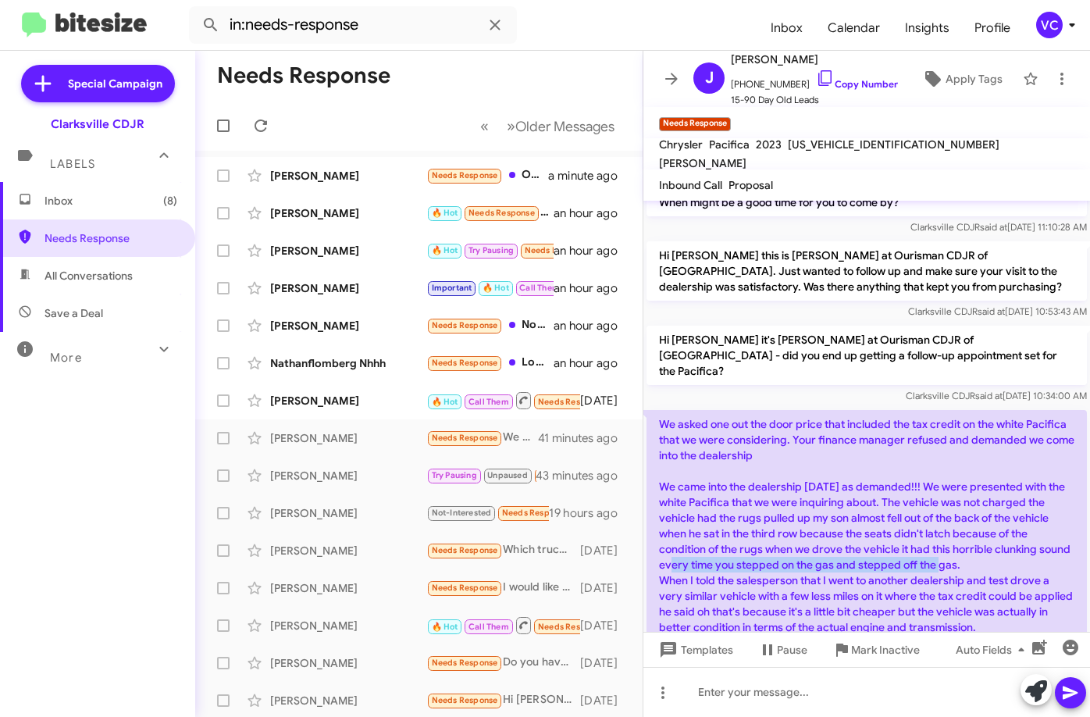
drag, startPoint x: 732, startPoint y: 500, endPoint x: 1019, endPoint y: 499, distance: 287.3
click at [1019, 499] on p "We asked one out the door price that included the tax credit on the white Pacif…" at bounding box center [866, 525] width 440 height 231
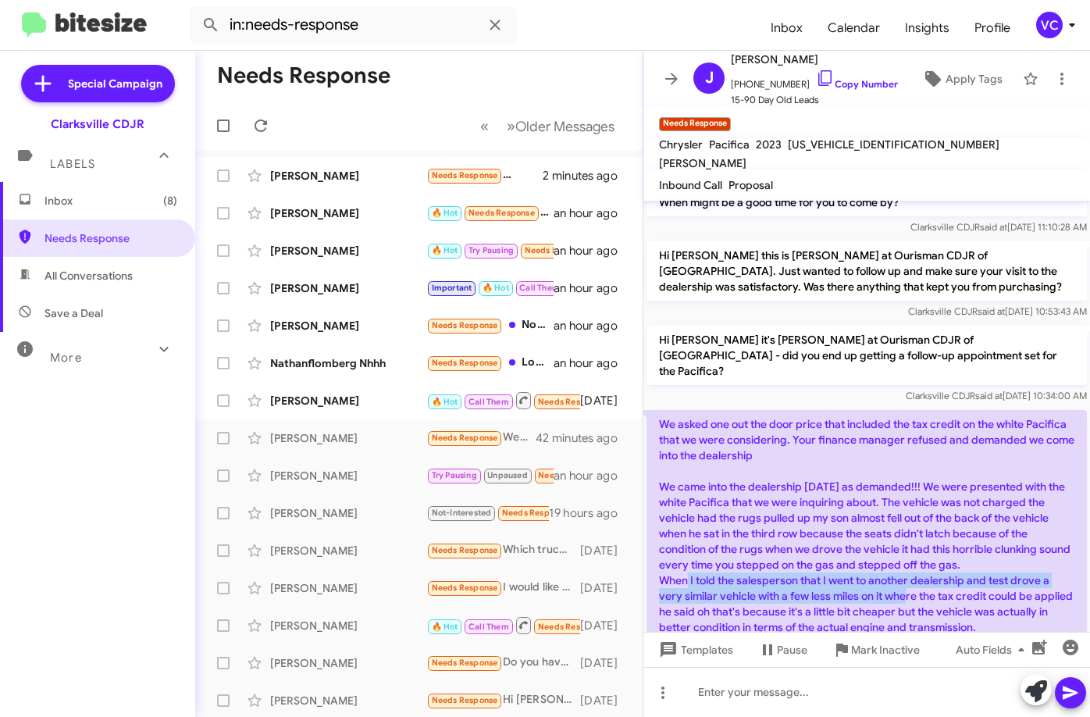
drag, startPoint x: 665, startPoint y: 518, endPoint x: 902, endPoint y: 525, distance: 236.6
click at [901, 525] on p "We asked one out the door price that included the tax credit on the white Pacif…" at bounding box center [866, 525] width 440 height 231
click at [956, 533] on p "We asked one out the door price that included the tax credit on the white Pacif…" at bounding box center [866, 525] width 440 height 231
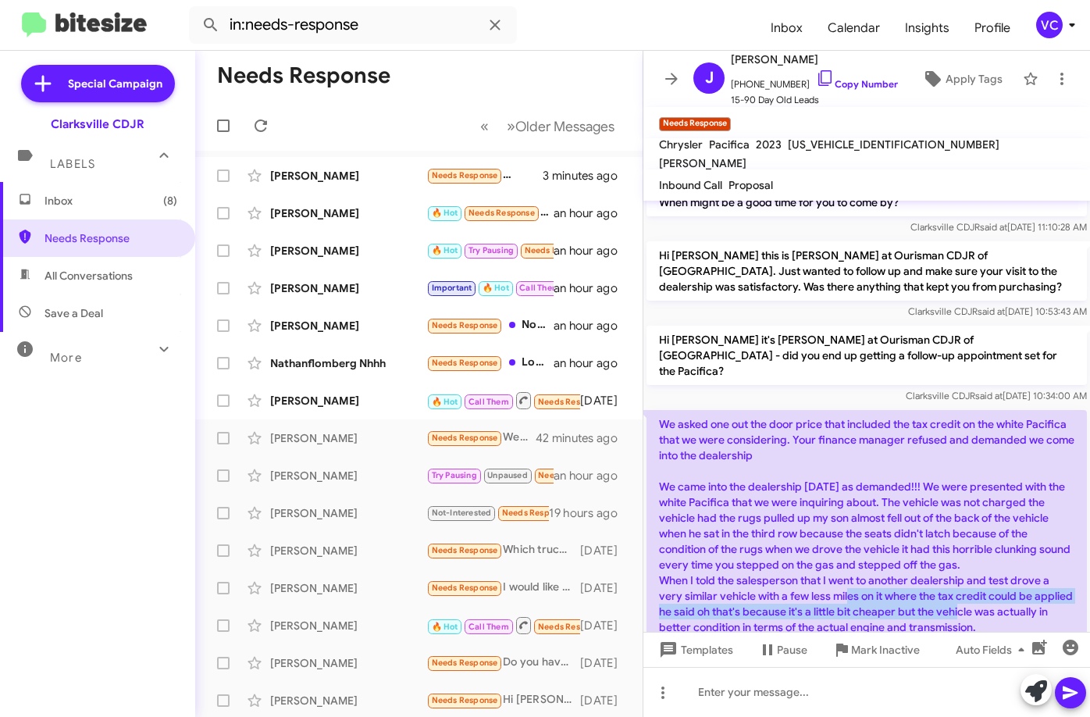
drag, startPoint x: 838, startPoint y: 533, endPoint x: 987, endPoint y: 546, distance: 150.4
click at [987, 546] on p "We asked one out the door price that included the tax credit on the white Pacif…" at bounding box center [866, 525] width 440 height 231
click at [988, 546] on p "We asked one out the door price that included the tax credit on the white Pacif…" at bounding box center [866, 525] width 440 height 231
drag, startPoint x: 756, startPoint y: 548, endPoint x: 920, endPoint y: 553, distance: 164.0
click at [918, 553] on p "We asked one out the door price that included the tax credit on the white Pacif…" at bounding box center [866, 525] width 440 height 231
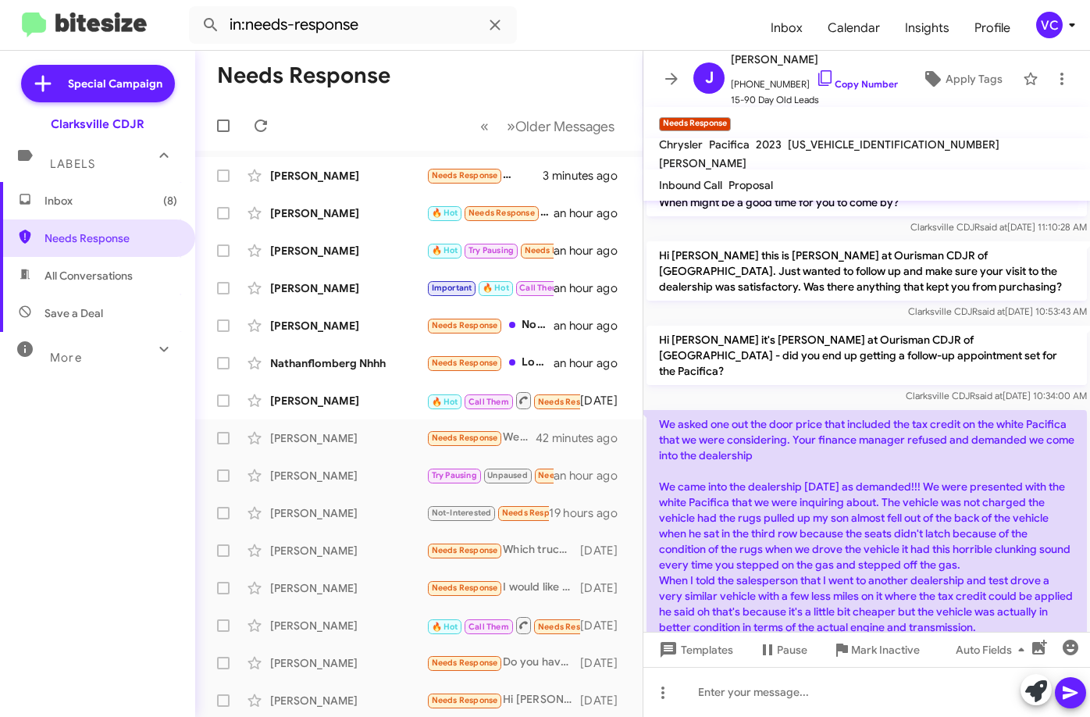
click at [923, 555] on p "We asked one out the door price that included the tax credit on the white Pacif…" at bounding box center [866, 525] width 440 height 231
drag, startPoint x: 677, startPoint y: 551, endPoint x: 839, endPoint y: 551, distance: 162.4
click at [839, 550] on p "We asked one out the door price that included the tax credit on the white Pacif…" at bounding box center [866, 525] width 440 height 231
click at [844, 553] on p "We asked one out the door price that included the tax credit on the white Pacif…" at bounding box center [866, 525] width 440 height 231
drag, startPoint x: 877, startPoint y: 553, endPoint x: 1030, endPoint y: 556, distance: 153.0
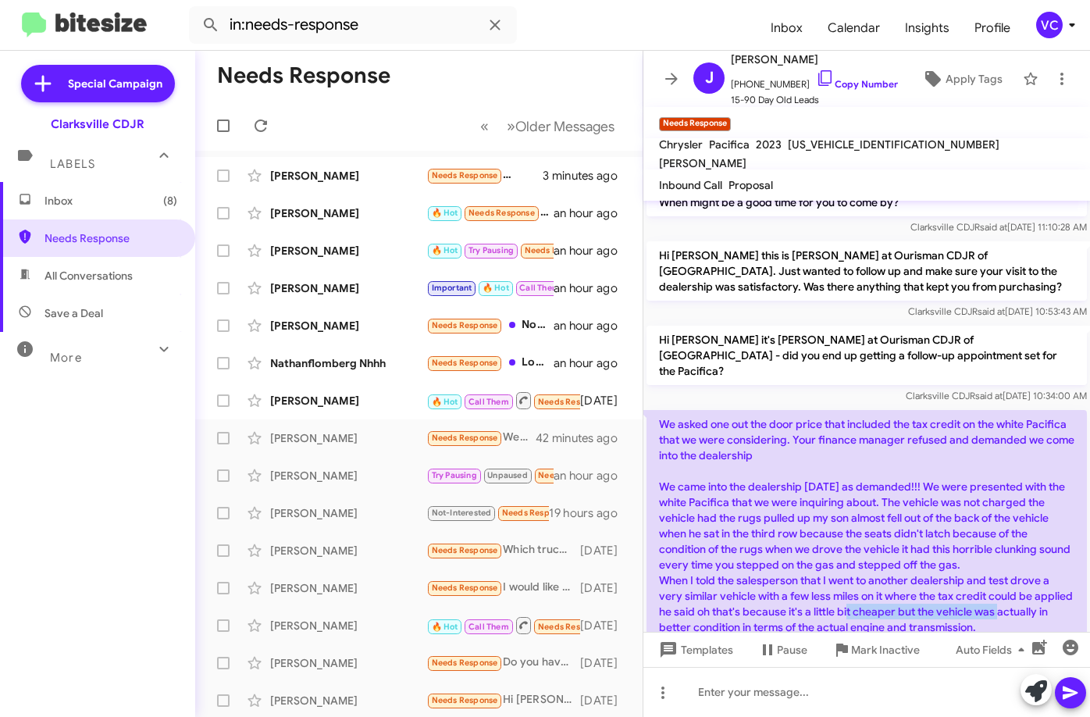
click at [1030, 556] on p "We asked one out the door price that included the tax credit on the white Pacif…" at bounding box center [866, 525] width 440 height 231
click at [1025, 563] on p "We asked one out the door price that included the tax credit on the white Pacif…" at bounding box center [866, 525] width 440 height 231
drag, startPoint x: 681, startPoint y: 568, endPoint x: 944, endPoint y: 572, distance: 262.3
click at [942, 571] on p "We asked one out the door price that included the tax credit on the white Pacif…" at bounding box center [866, 525] width 440 height 231
drag, startPoint x: 944, startPoint y: 572, endPoint x: 998, endPoint y: 580, distance: 54.4
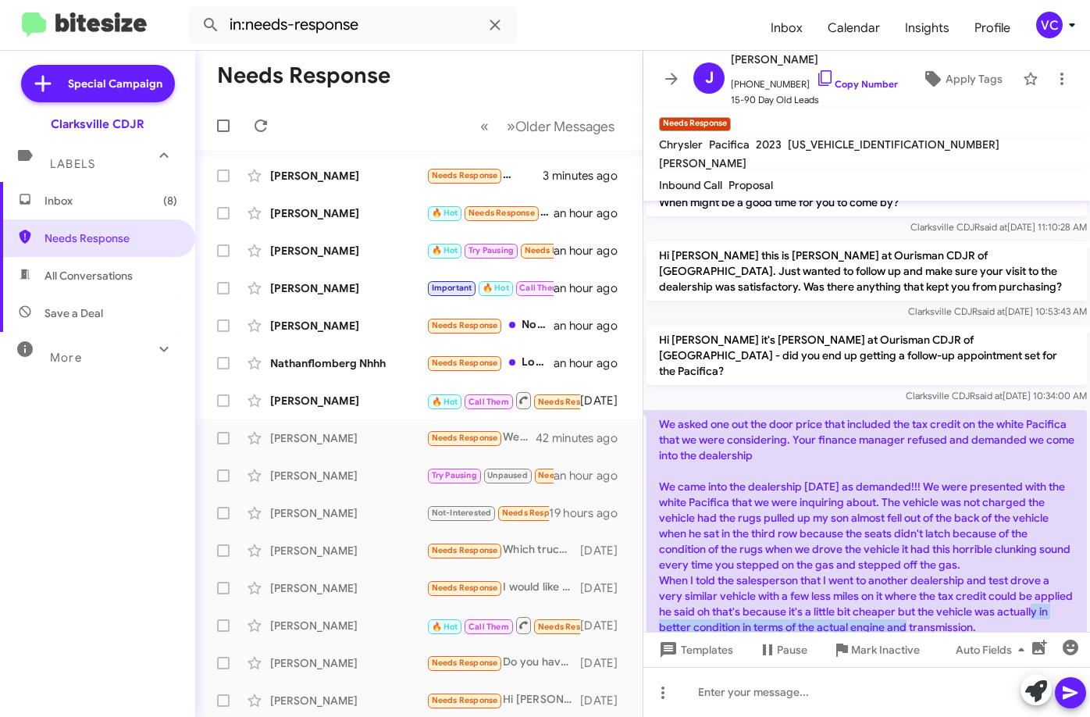
click at [944, 572] on p "We asked one out the door price that included the tax credit on the white Pacif…" at bounding box center [866, 525] width 440 height 231
click at [1004, 569] on p "We asked one out the door price that included the tax credit on the white Pacif…" at bounding box center [866, 525] width 440 height 231
click at [952, 644] on div "[DATE] 10:51:20 AM" at bounding box center [866, 652] width 440 height 16
drag, startPoint x: 838, startPoint y: 569, endPoint x: 956, endPoint y: 576, distance: 118.1
click at [956, 576] on p "We asked one out the door price that included the tax credit on the white Pacif…" at bounding box center [866, 525] width 440 height 231
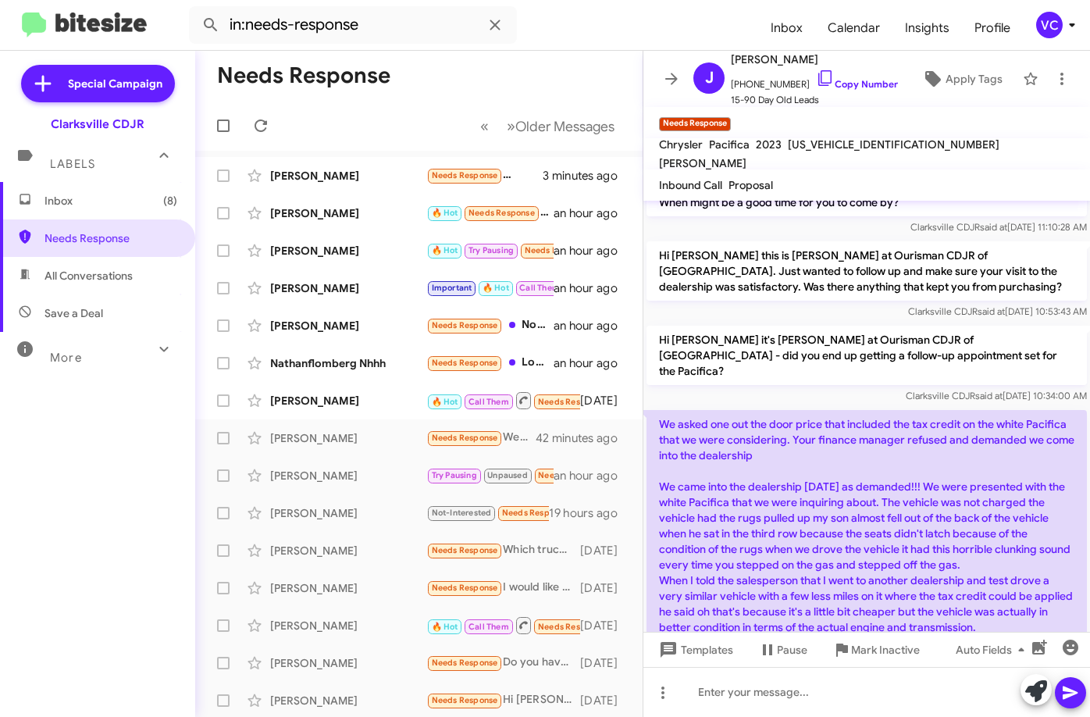
click at [969, 644] on div "[DATE] 10:51:20 AM" at bounding box center [866, 652] width 440 height 16
click at [842, 80] on link "Copy Number" at bounding box center [857, 84] width 82 height 12
click at [551, 34] on form "in:needs-response" at bounding box center [473, 24] width 569 height 37
click at [885, 663] on div at bounding box center [866, 678] width 446 height 31
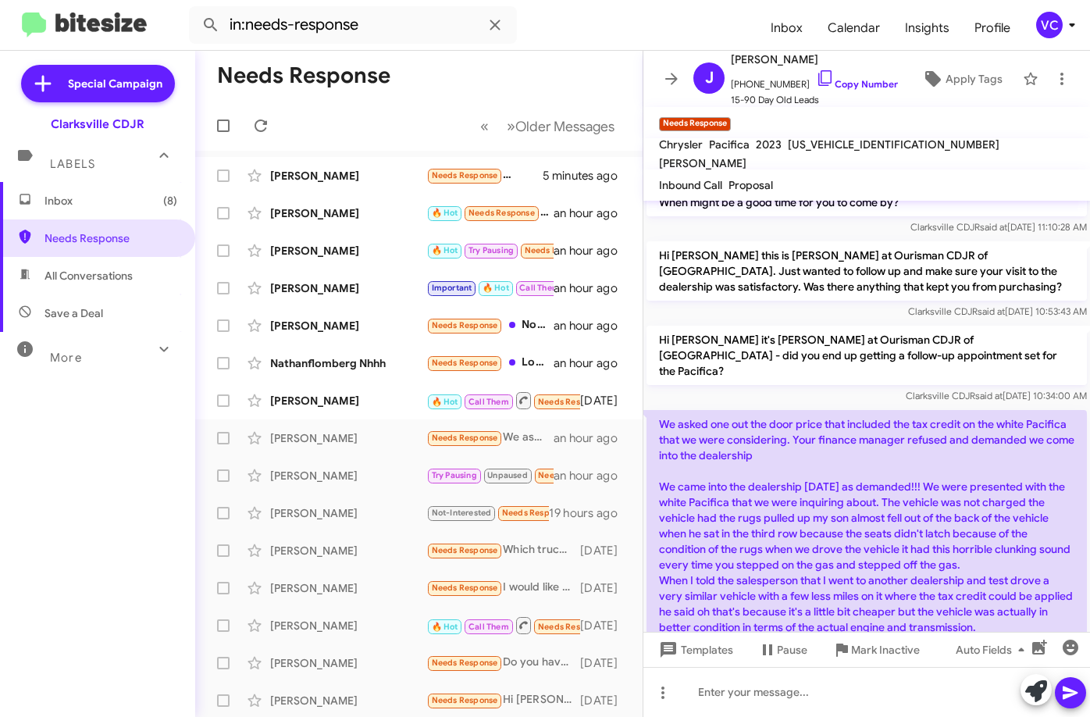
drag, startPoint x: 536, startPoint y: 55, endPoint x: 614, endPoint y: 83, distance: 82.7
click at [543, 62] on mat-toolbar-row "Needs Response" at bounding box center [418, 76] width 447 height 50
click at [848, 599] on div "We asked one out the door price that included the tax credit on the white Pacif…" at bounding box center [866, 535] width 446 height 256
click at [777, 663] on div at bounding box center [866, 678] width 446 height 31
click at [837, 599] on div "We asked one out the door price that included the tax credit on the white Pacif…" at bounding box center [866, 535] width 446 height 256
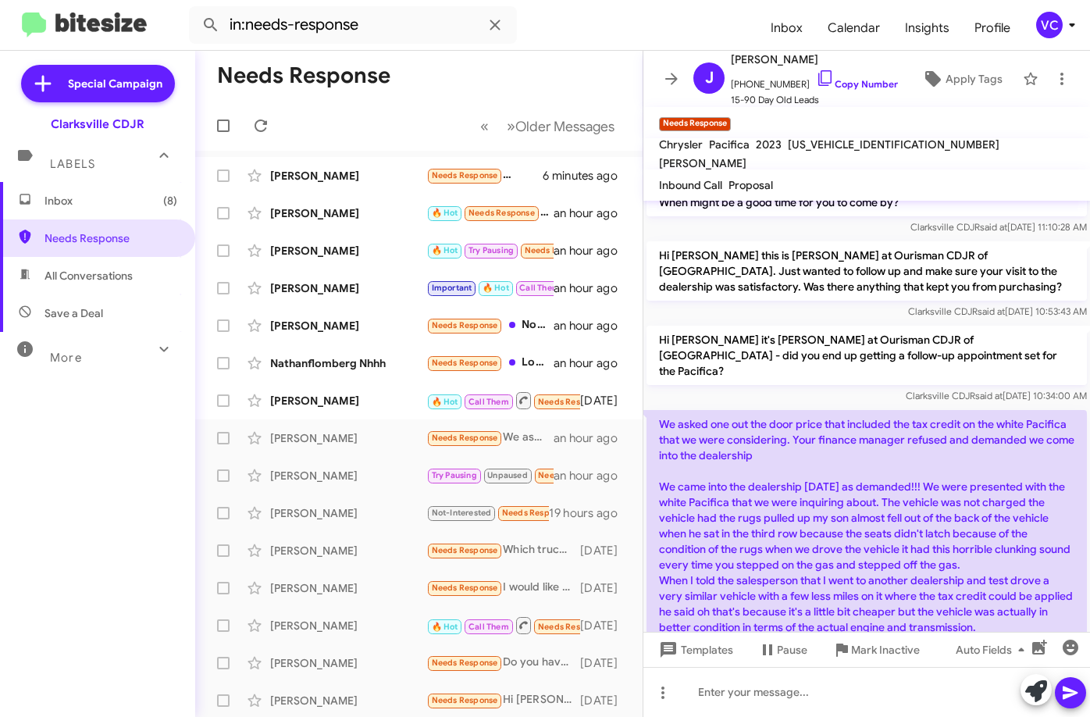
click at [839, 599] on div "We asked one out the door price that included the tax credit on the white Pacif…" at bounding box center [866, 535] width 446 height 256
click at [783, 699] on div at bounding box center [866, 692] width 446 height 50
click at [1076, 702] on span at bounding box center [1070, 692] width 19 height 31
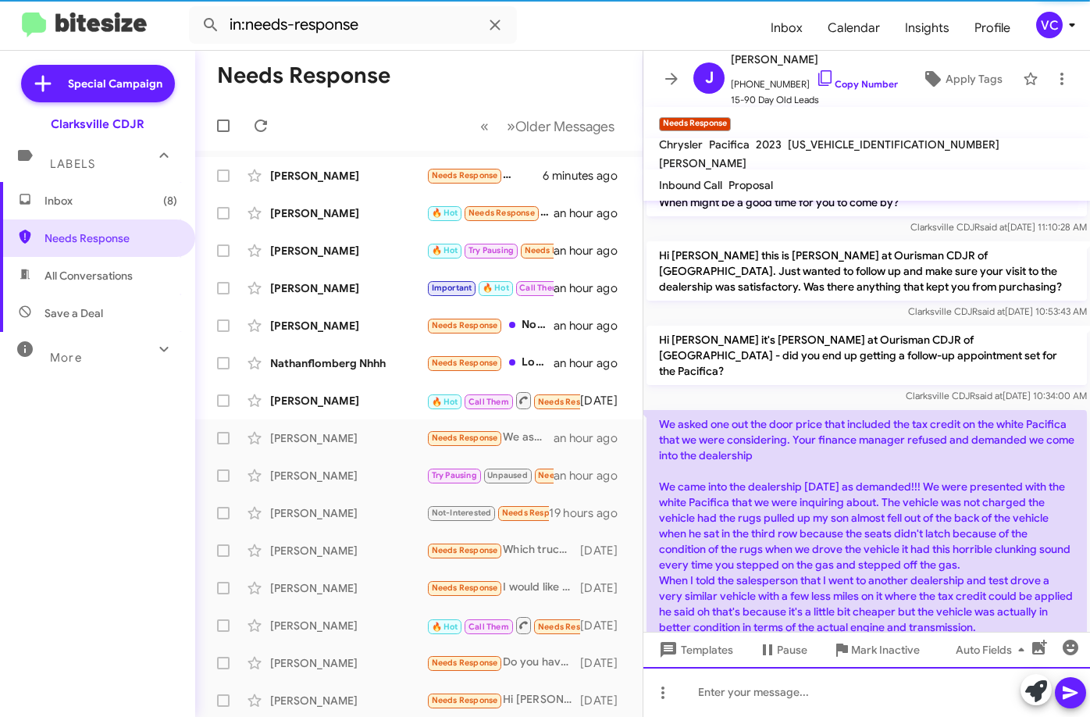
scroll to position [0, 0]
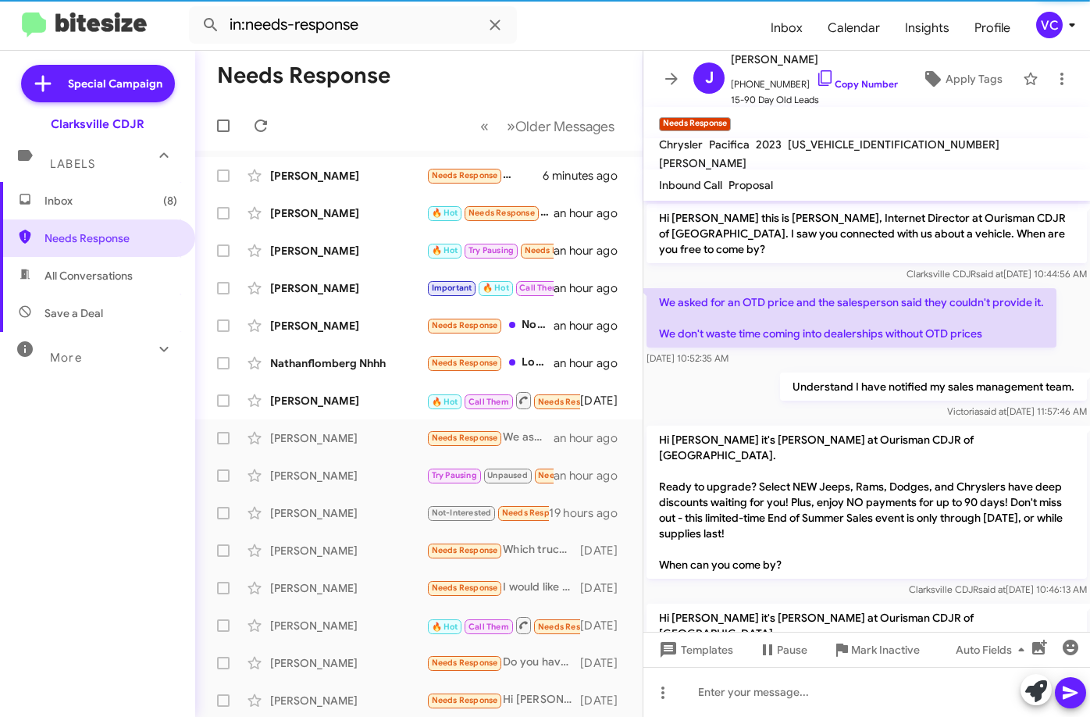
drag, startPoint x: 459, startPoint y: 62, endPoint x: 391, endPoint y: 90, distance: 73.2
click at [454, 62] on mat-toolbar-row "Needs Response" at bounding box center [418, 76] width 447 height 50
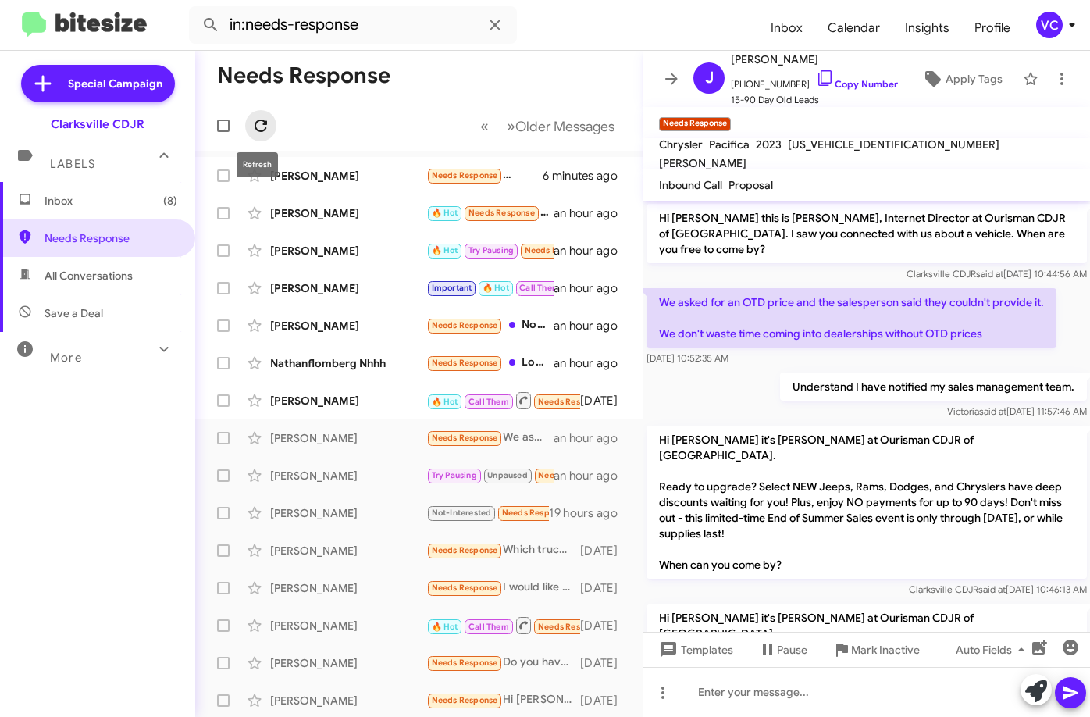
click at [258, 123] on icon at bounding box center [260, 125] width 19 height 19
click at [467, 84] on mat-toolbar-row "Needs Response" at bounding box center [418, 76] width 447 height 50
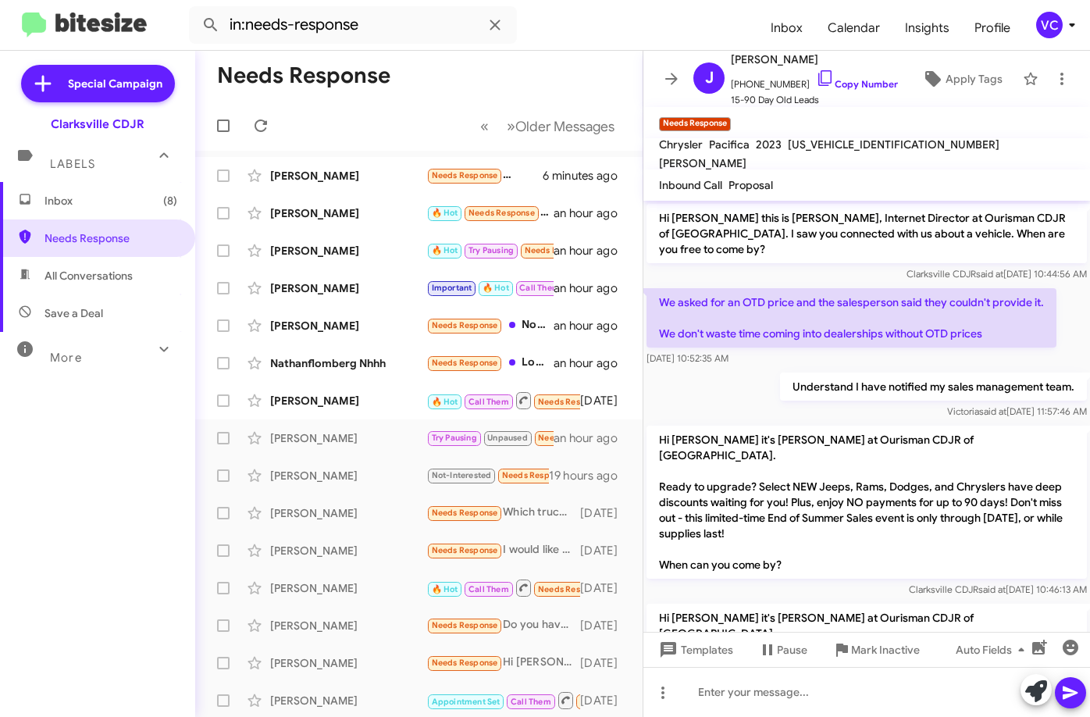
click at [469, 88] on mat-toolbar-row "Needs Response" at bounding box center [418, 76] width 447 height 50
click at [472, 80] on mat-toolbar-row "Needs Response" at bounding box center [418, 76] width 447 height 50
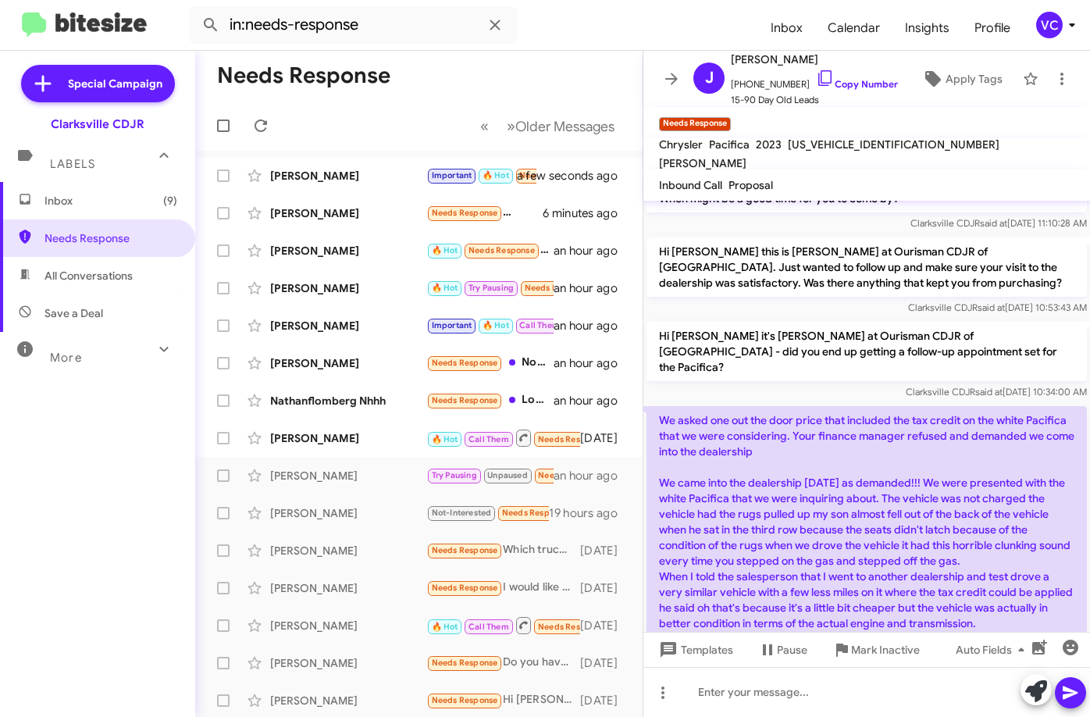
scroll to position [582, 0]
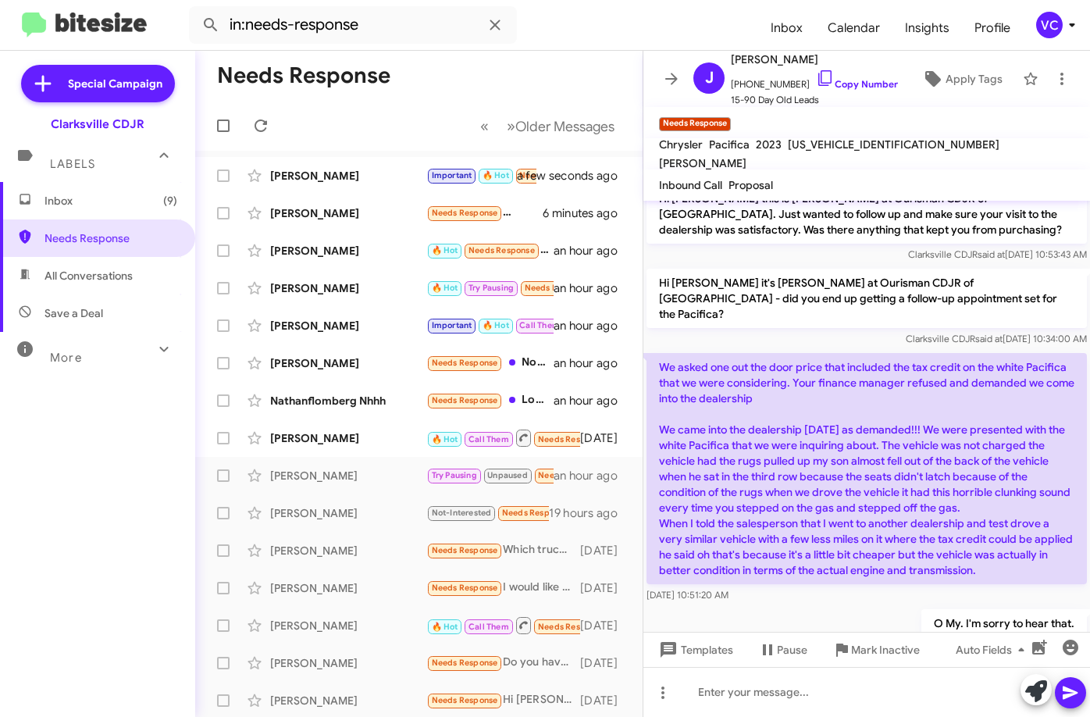
click at [852, 606] on div "O My. I'm sorry to hear that. [PERSON_NAME] said at [DATE] 11:37:00 AM" at bounding box center [866, 632] width 446 height 53
click at [406, 109] on mat-toolbar-row "« Previous » Next Older Messages" at bounding box center [418, 126] width 447 height 50
click at [260, 127] on icon at bounding box center [260, 125] width 19 height 19
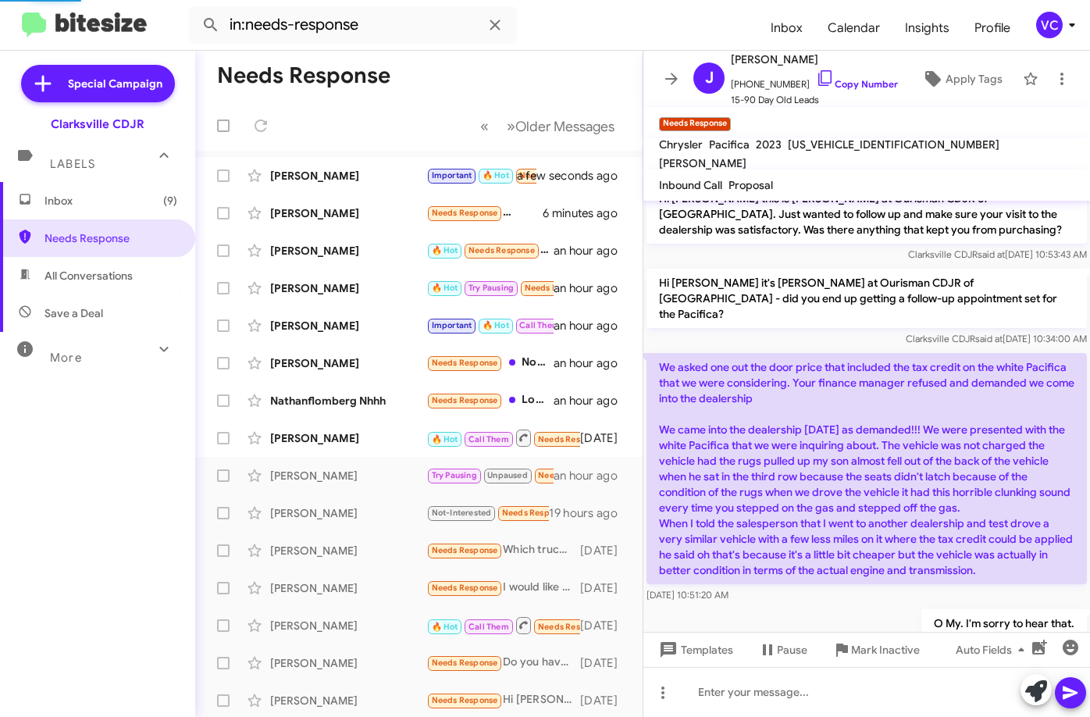
click at [434, 69] on mat-toolbar-row "Needs Response" at bounding box center [418, 76] width 447 height 50
drag, startPoint x: 55, startPoint y: 528, endPoint x: 628, endPoint y: 532, distance: 572.2
click at [56, 529] on div "Inbox (9) Needs Response All Conversations Save a Deal More Important 🔥 Hot App…" at bounding box center [97, 397] width 195 height 430
click at [835, 659] on div at bounding box center [866, 676] width 446 height 35
click at [582, 37] on form "in:needs-response" at bounding box center [473, 24] width 569 height 37
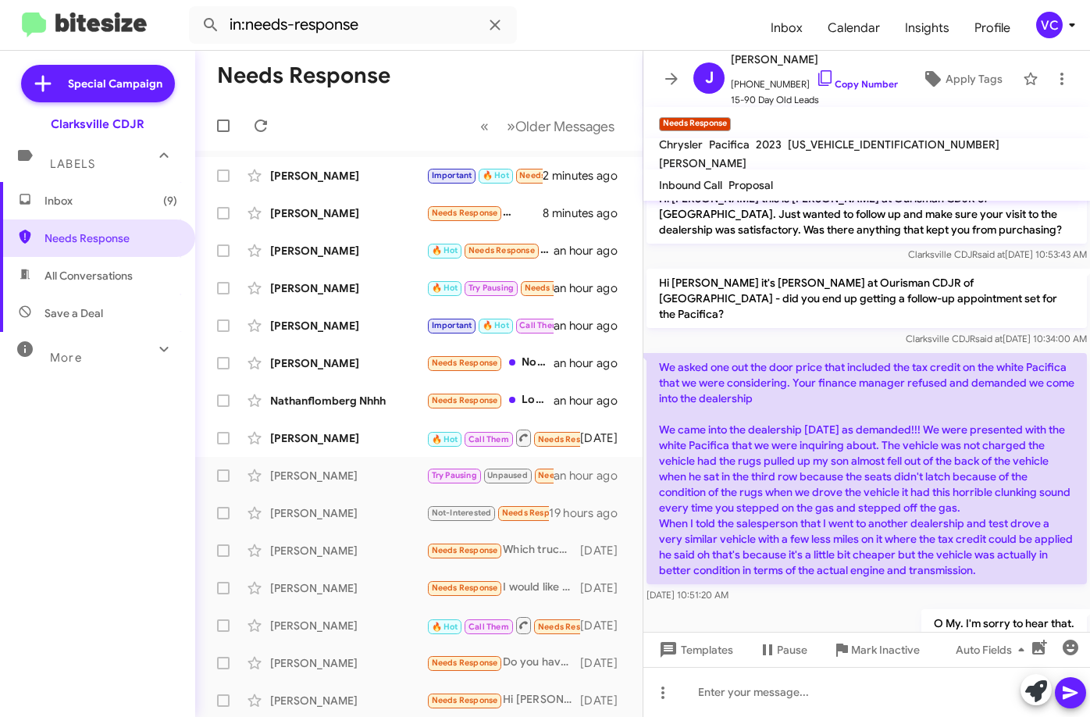
click at [564, 53] on mat-toolbar-row "Needs Response" at bounding box center [418, 76] width 447 height 50
click at [577, 40] on form "in:needs-response" at bounding box center [473, 24] width 569 height 37
click at [800, 606] on div "O My. I'm sorry to hear that. [PERSON_NAME] said at [DATE] 11:37:00 AM" at bounding box center [866, 632] width 446 height 53
click at [855, 606] on div "O My. I'm sorry to hear that. [PERSON_NAME] said at [DATE] 11:37:00 AM" at bounding box center [866, 632] width 446 height 53
drag, startPoint x: 854, startPoint y: 572, endPoint x: 820, endPoint y: 606, distance: 48.0
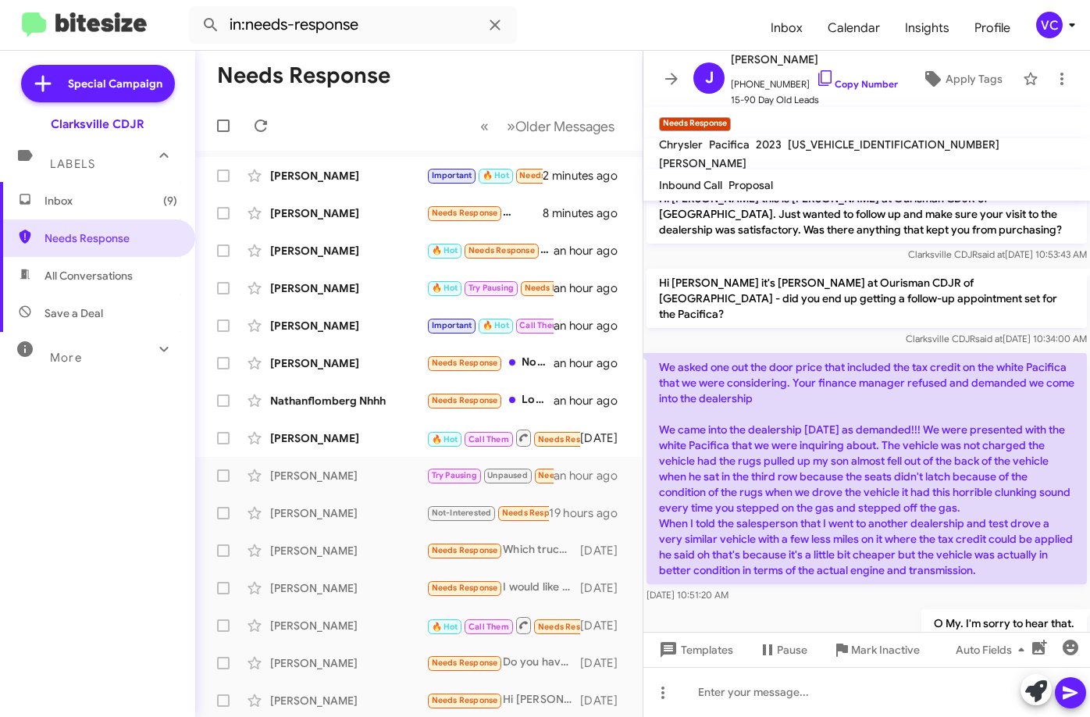
click at [840, 606] on div "O My. I'm sorry to hear that. [PERSON_NAME] said at [DATE] 11:37:00 AM" at bounding box center [866, 632] width 446 height 53
click at [560, 38] on form "in:needs-response" at bounding box center [473, 24] width 569 height 37
click at [299, 177] on div "[PERSON_NAME]" at bounding box center [348, 176] width 156 height 16
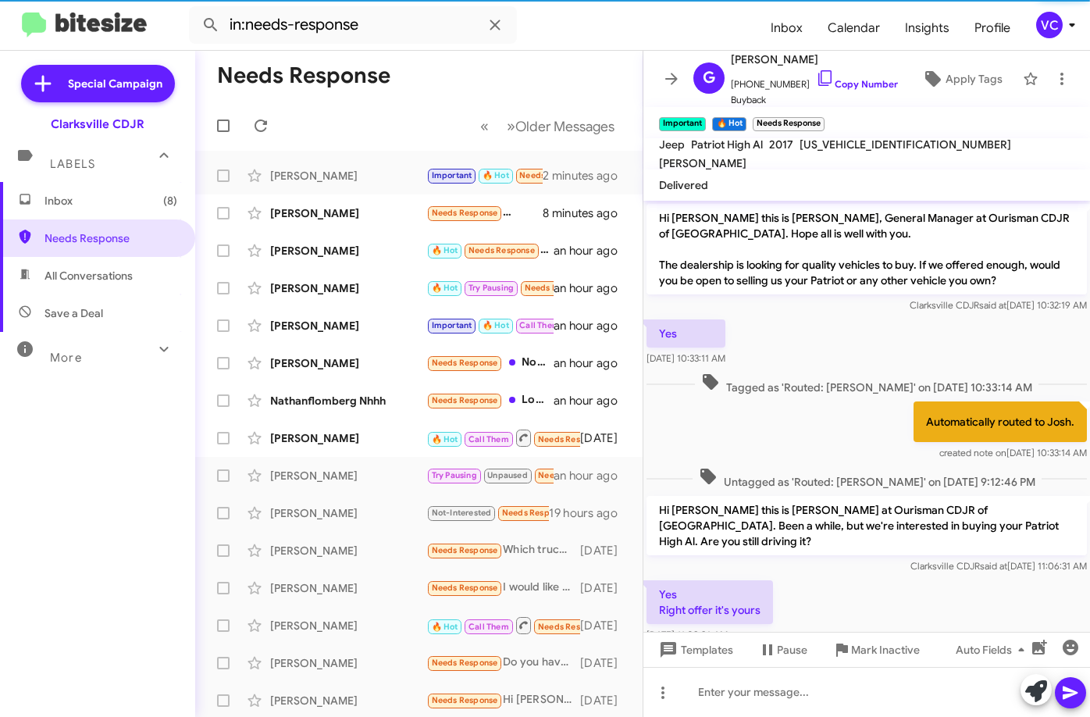
click at [797, 590] on div "Yes Right offer it's yours [DATE] 11:09:36 AM" at bounding box center [866, 611] width 446 height 69
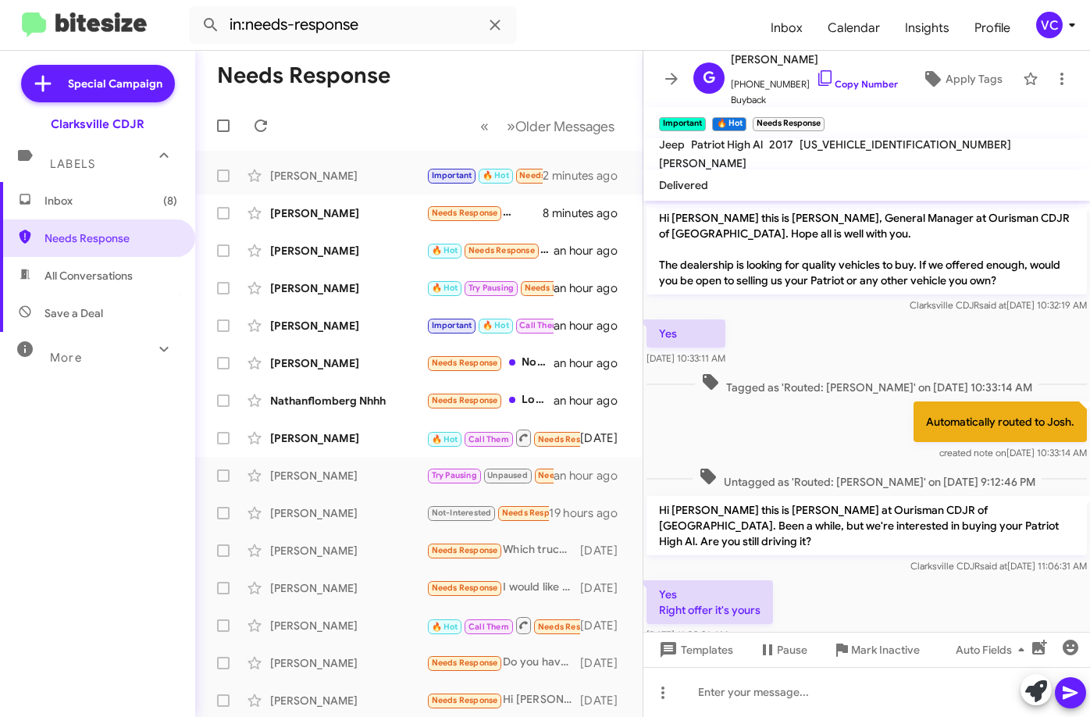
click at [825, 437] on div "Automatically routed to Josh. created note on [DATE] 10:33:14 AM" at bounding box center [866, 431] width 446 height 66
click at [873, 623] on div "Yes Right offer it's yours [DATE] 11:09:36 AM" at bounding box center [866, 611] width 446 height 69
click at [911, 585] on div "Yes Right offer it's yours [DATE] 11:09:36 AM" at bounding box center [866, 611] width 446 height 69
click at [866, 371] on div "Tagged as 'Routed: [PERSON_NAME]' on [DATE] 10:33:14 AM" at bounding box center [866, 383] width 446 height 29
click at [873, 600] on div "Yes Right offer it's yours [DATE] 11:09:36 AM" at bounding box center [866, 611] width 446 height 69
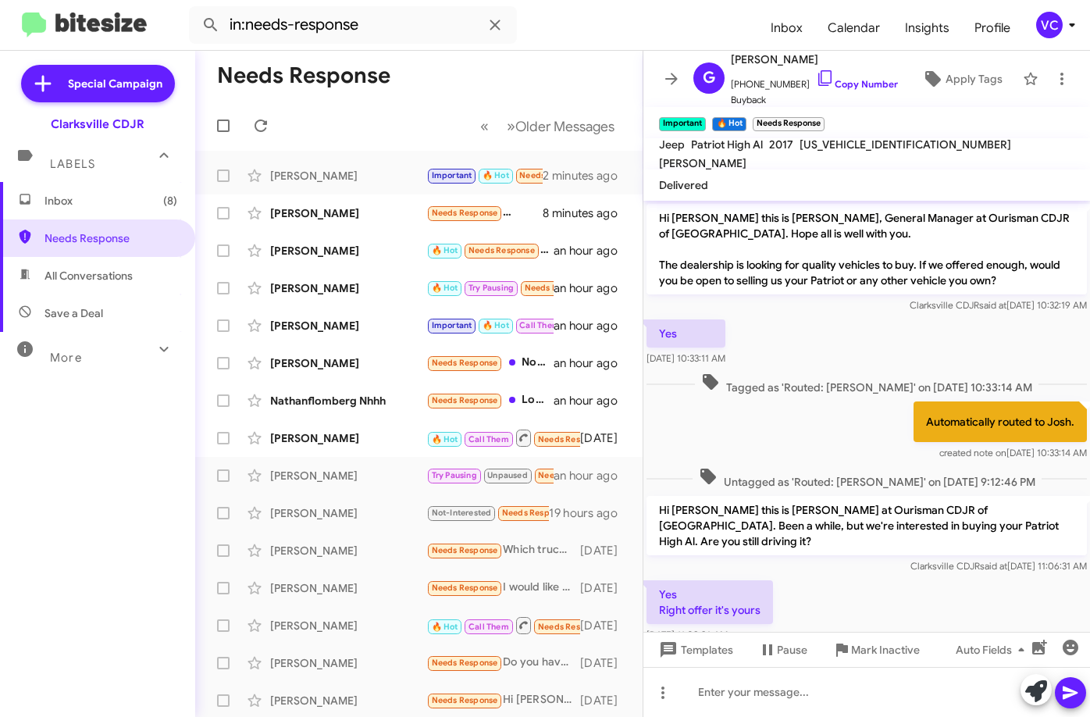
click at [868, 599] on div "Yes Right offer it's yours [DATE] 11:09:36 AM" at bounding box center [866, 611] width 446 height 69
click at [860, 89] on link "Copy Number" at bounding box center [857, 84] width 82 height 12
drag, startPoint x: 556, startPoint y: 28, endPoint x: 617, endPoint y: 76, distance: 77.9
click at [556, 28] on form "in:needs-response" at bounding box center [473, 24] width 569 height 37
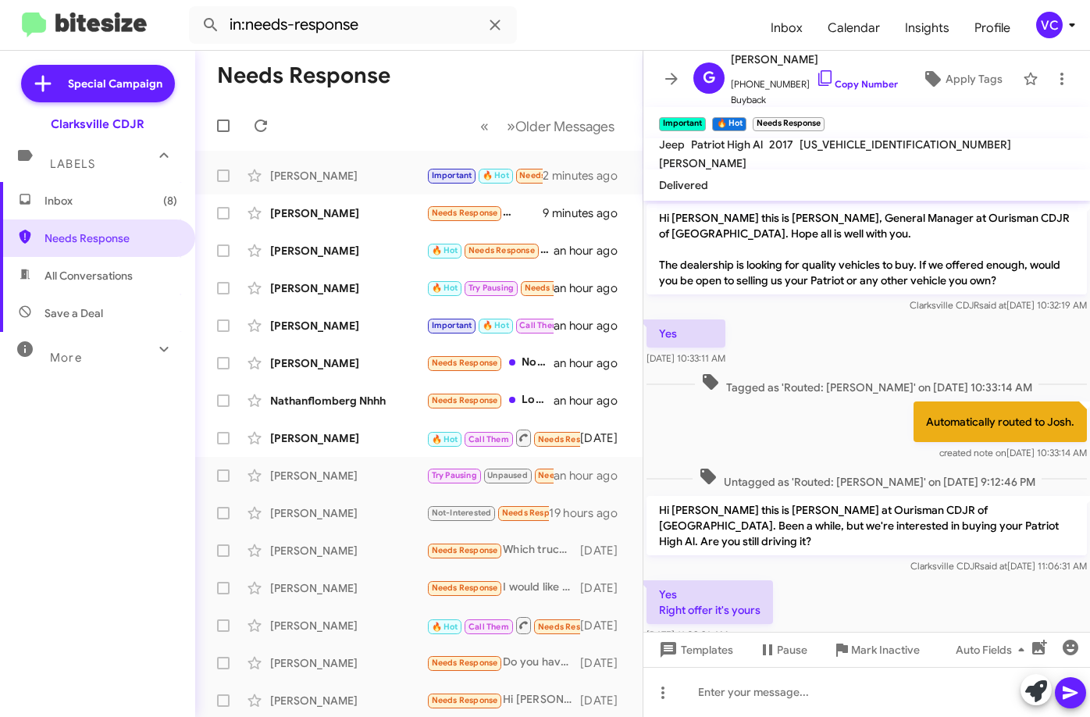
click at [819, 329] on div "Yes [DATE] 10:33:11 AM" at bounding box center [866, 342] width 446 height 53
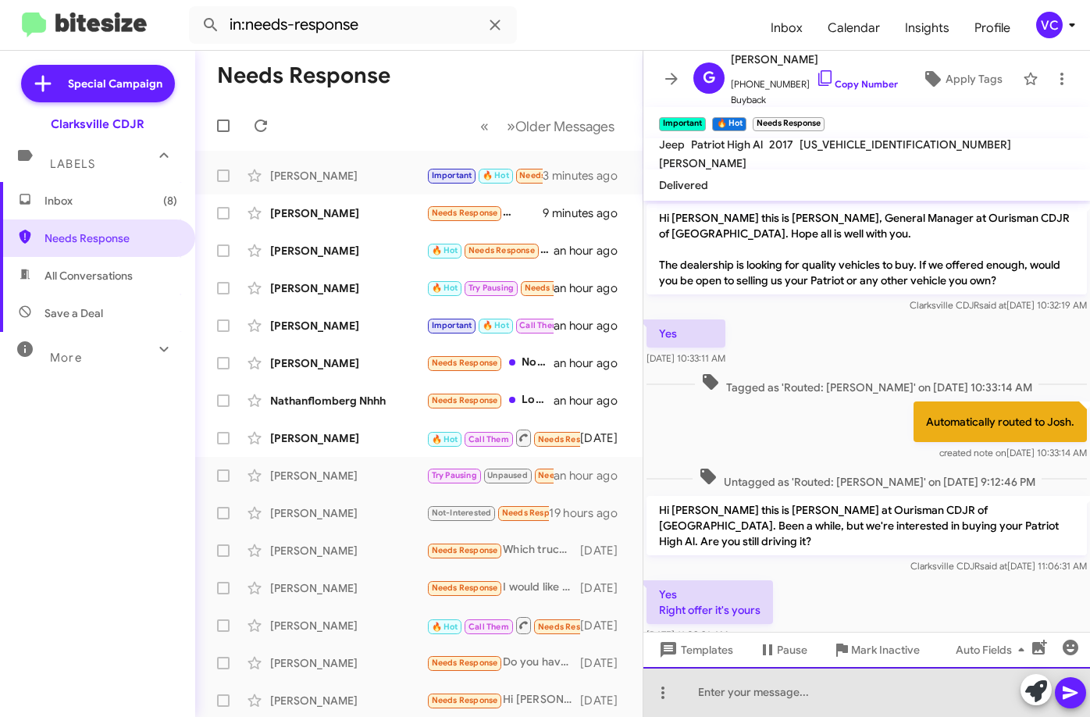
click at [788, 695] on div at bounding box center [866, 692] width 446 height 50
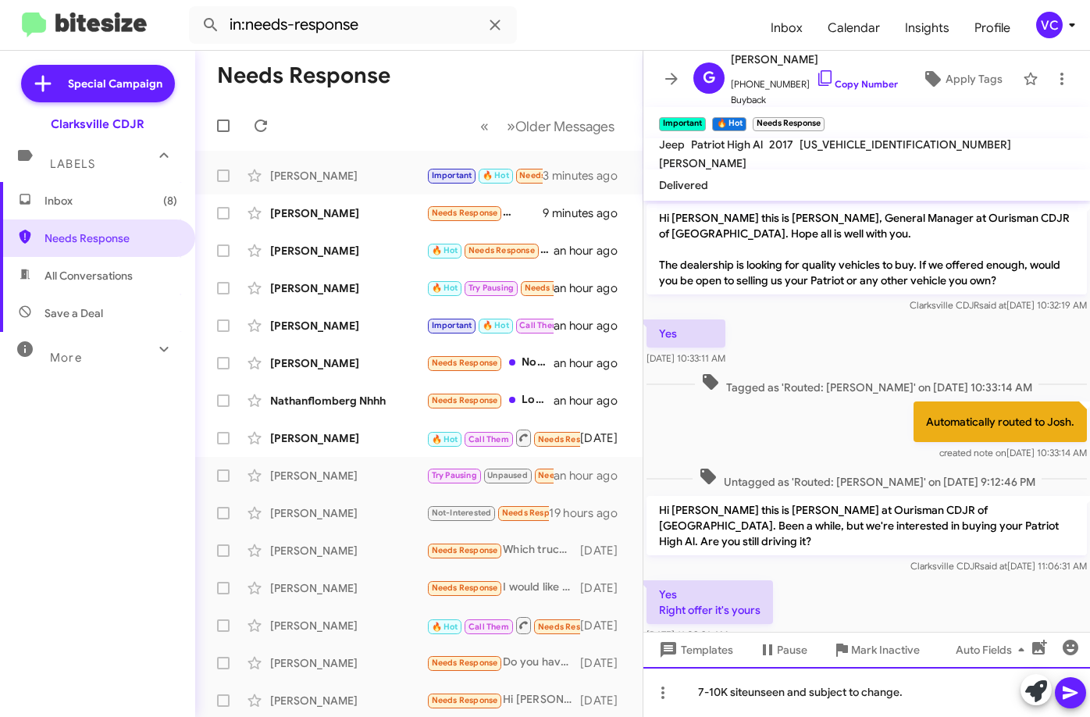
click at [747, 690] on div "7-10K siteunseen and subject to change." at bounding box center [866, 692] width 446 height 50
click at [952, 692] on div "7-10K site unseen and subject to change." at bounding box center [866, 692] width 446 height 50
click at [1074, 695] on icon at bounding box center [1070, 692] width 19 height 19
